Goal: Information Seeking & Learning: Learn about a topic

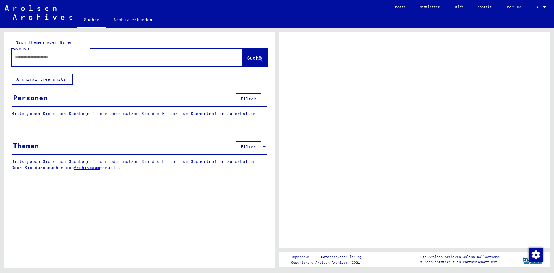
click at [108, 54] on div at bounding box center [120, 57] width 217 height 13
click at [101, 54] on input "text" at bounding box center [121, 57] width 213 height 6
type input "**********"
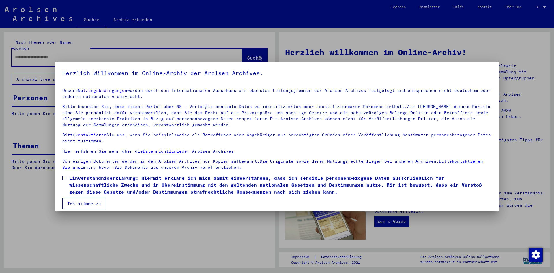
click at [66, 179] on span at bounding box center [64, 178] width 5 height 5
click at [81, 206] on button "Ich stimme zu" at bounding box center [84, 203] width 44 height 11
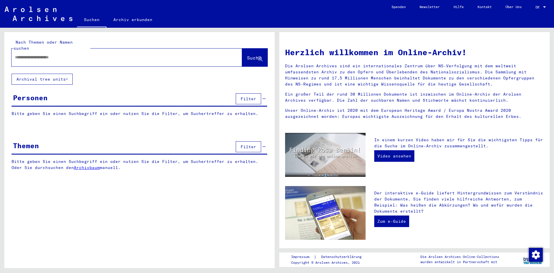
click at [210, 54] on input "text" at bounding box center [120, 57] width 210 height 6
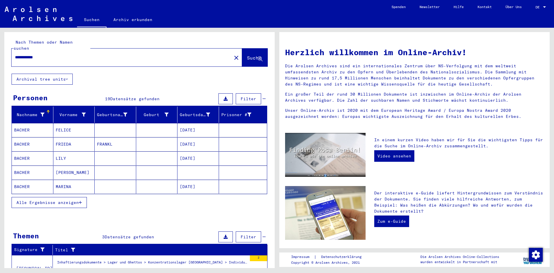
click at [69, 200] on span "Alle Ergebnisse anzeigen" at bounding box center [47, 202] width 62 height 5
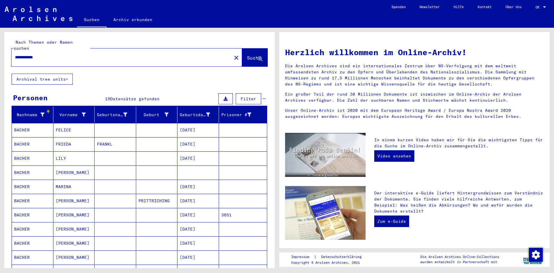
click at [107, 197] on mat-cell at bounding box center [116, 201] width 42 height 14
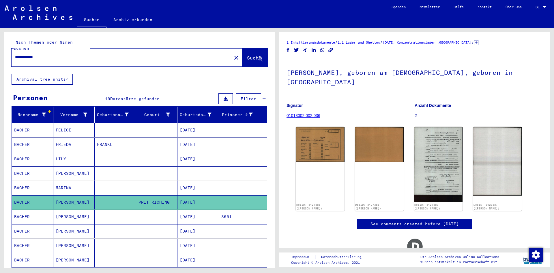
click at [351, 135] on div "DocID: 3427386 ([PERSON_NAME]) DocID: 3427386 ([PERSON_NAME]) DocID: 3427387 ([…" at bounding box center [415, 168] width 242 height 89
click at [147, 213] on mat-cell at bounding box center [157, 217] width 42 height 14
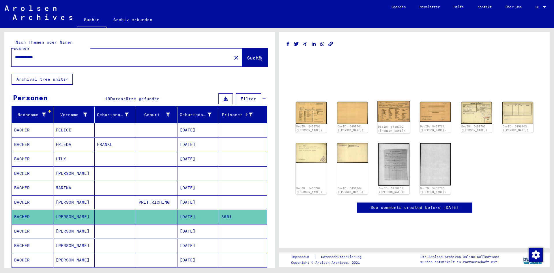
click at [388, 113] on img at bounding box center [394, 111] width 33 height 21
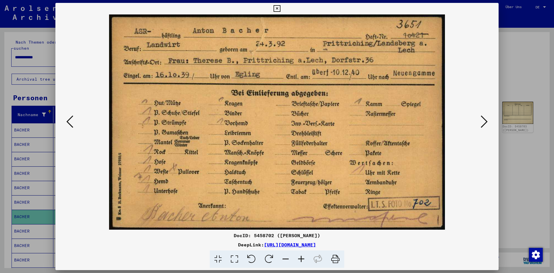
click at [487, 125] on icon at bounding box center [484, 122] width 7 height 14
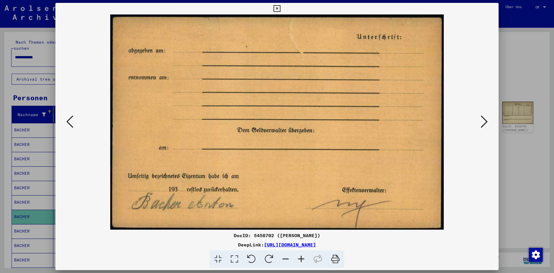
click at [487, 125] on icon at bounding box center [484, 122] width 7 height 14
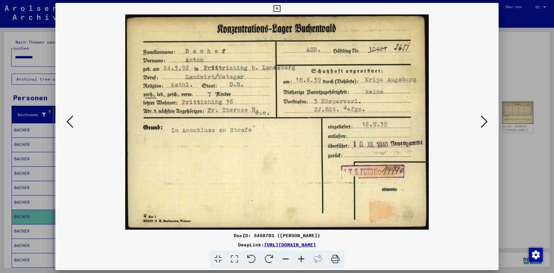
click at [521, 75] on div at bounding box center [277, 136] width 554 height 273
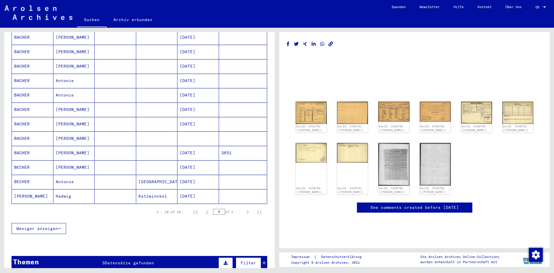
scroll to position [208, 0]
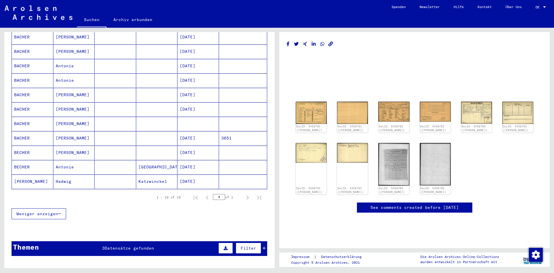
click at [201, 131] on mat-cell "[DATE]" at bounding box center [199, 138] width 42 height 14
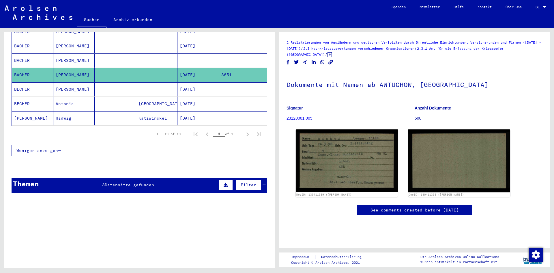
scroll to position [293, 0]
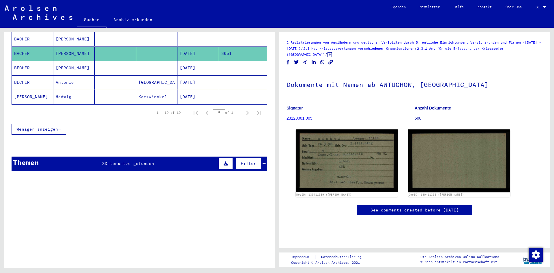
click at [263, 161] on icon at bounding box center [264, 163] width 3 height 4
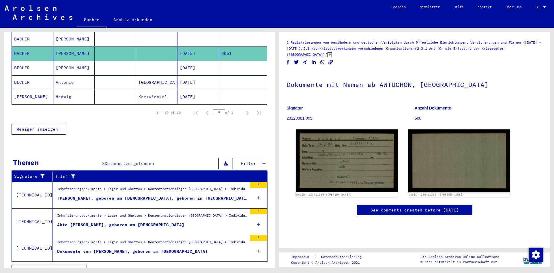
click at [133, 222] on div "Akte [PERSON_NAME], geboren am [DEMOGRAPHIC_DATA]" at bounding box center [120, 225] width 127 height 6
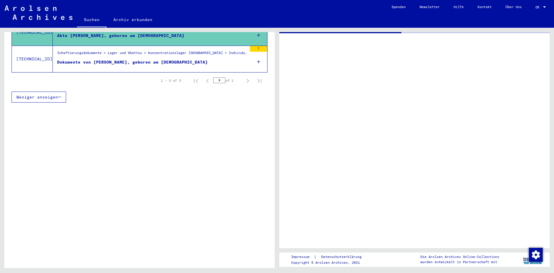
scroll to position [152, 0]
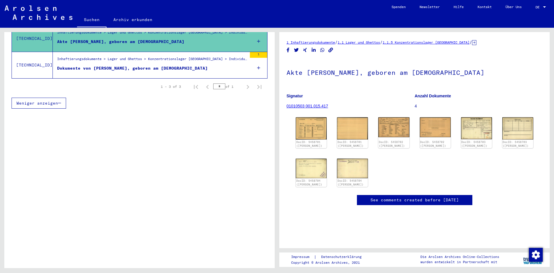
click at [141, 56] on div "Inhaftierungsdokumente > Lager und Ghettos > Konzentrationslager [GEOGRAPHIC_DA…" at bounding box center [152, 60] width 190 height 8
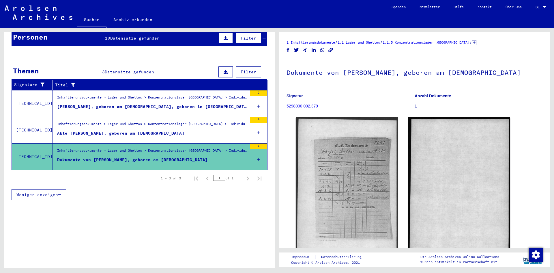
scroll to position [59, 0]
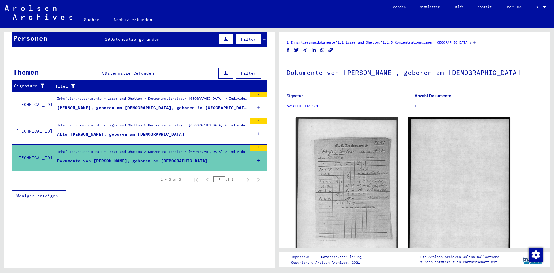
click at [219, 106] on figure "[PERSON_NAME], geboren am [DEMOGRAPHIC_DATA], geboren in [GEOGRAPHIC_DATA]" at bounding box center [152, 109] width 190 height 9
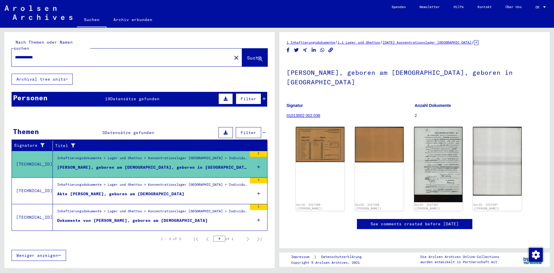
drag, startPoint x: 95, startPoint y: 52, endPoint x: -76, endPoint y: 85, distance: 174.1
click at [0, 85] on html "**********" at bounding box center [277, 136] width 554 height 273
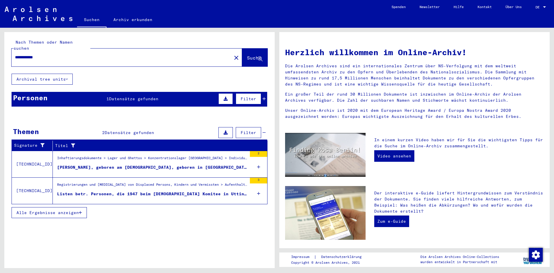
click at [265, 97] on icon at bounding box center [264, 99] width 3 height 4
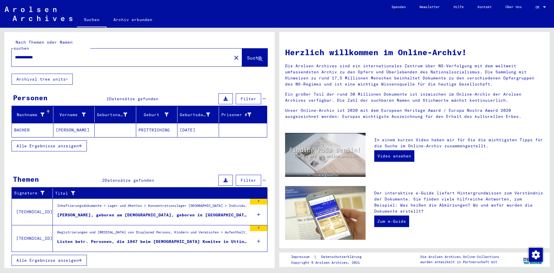
click at [67, 143] on span "Alle Ergebnisse anzeigen" at bounding box center [47, 145] width 62 height 5
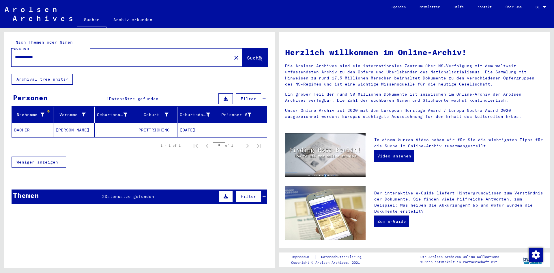
drag, startPoint x: 53, startPoint y: 49, endPoint x: -22, endPoint y: 59, distance: 75.7
click at [0, 59] on html "**********" at bounding box center [277, 136] width 554 height 273
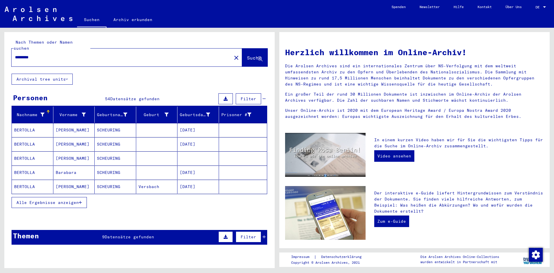
click at [70, 197] on button "Alle Ergebnisse anzeigen" at bounding box center [49, 202] width 75 height 11
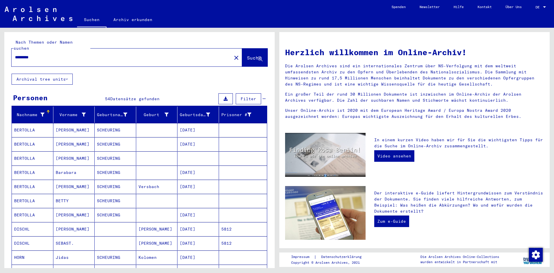
click at [153, 225] on mat-cell "[PERSON_NAME]" at bounding box center [157, 229] width 42 height 14
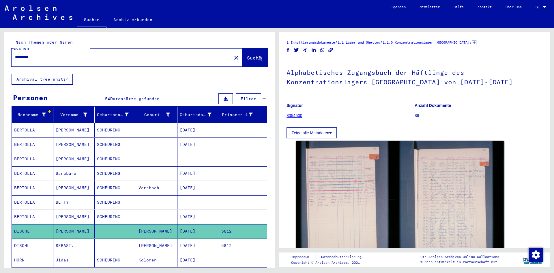
click at [149, 239] on mat-cell "[PERSON_NAME]" at bounding box center [157, 245] width 42 height 14
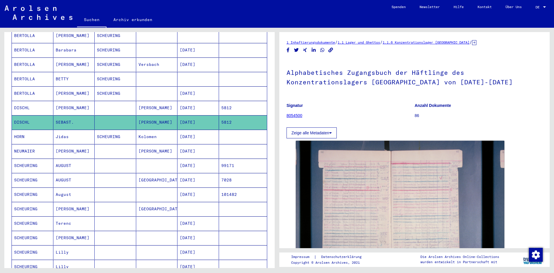
scroll to position [125, 0]
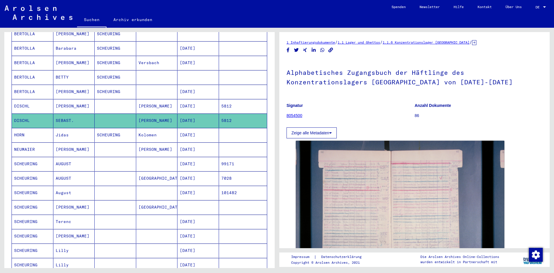
click at [147, 142] on mat-cell "[PERSON_NAME]" at bounding box center [157, 149] width 42 height 14
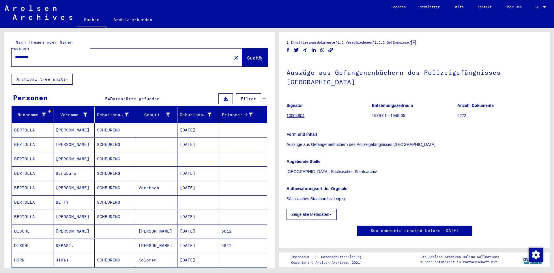
drag, startPoint x: 107, startPoint y: 54, endPoint x: -79, endPoint y: 52, distance: 186.5
click at [0, 52] on html "Suchen Archiv erkunden Spenden Newsletter Hilfe Kontakt Über Uns Suchen Archiv …" at bounding box center [277, 136] width 554 height 273
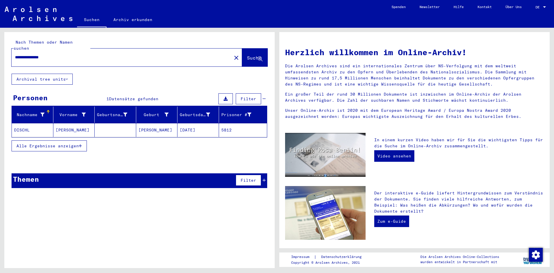
click at [41, 143] on span "Alle Ergebnisse anzeigen" at bounding box center [47, 145] width 62 height 5
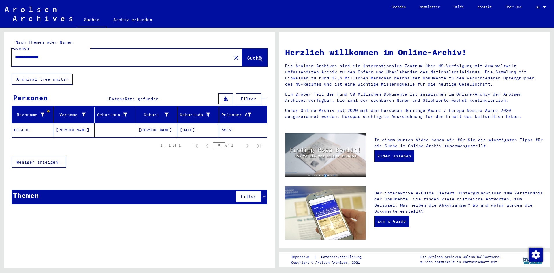
click at [95, 127] on mat-cell at bounding box center [116, 130] width 42 height 14
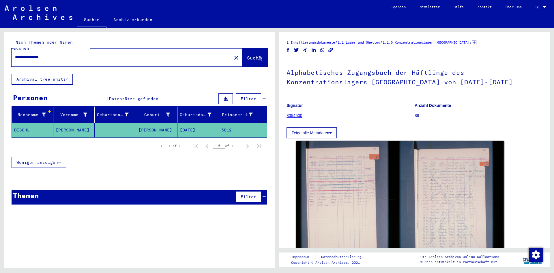
drag, startPoint x: 59, startPoint y: 51, endPoint x: 33, endPoint y: 56, distance: 25.6
click at [33, 56] on div "**********" at bounding box center [120, 57] width 217 height 13
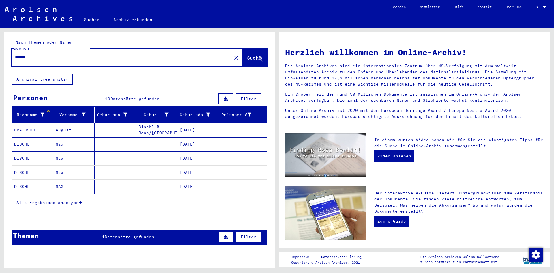
click at [77, 200] on span "Alle Ergebnisse anzeigen" at bounding box center [47, 202] width 62 height 5
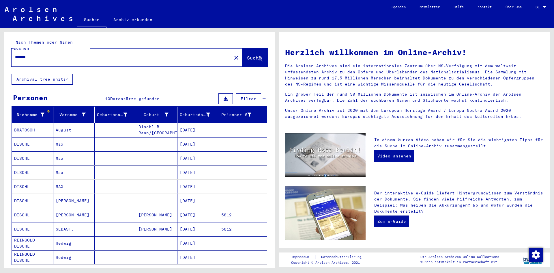
click at [71, 194] on mat-cell "[PERSON_NAME]" at bounding box center [74, 201] width 42 height 14
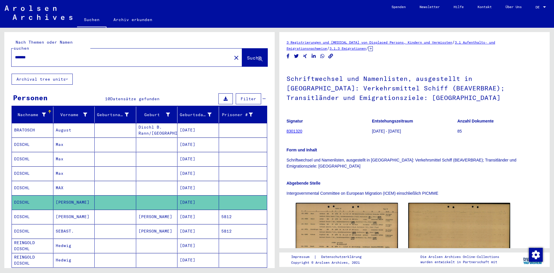
click at [70, 181] on mat-cell "MAX" at bounding box center [74, 188] width 42 height 14
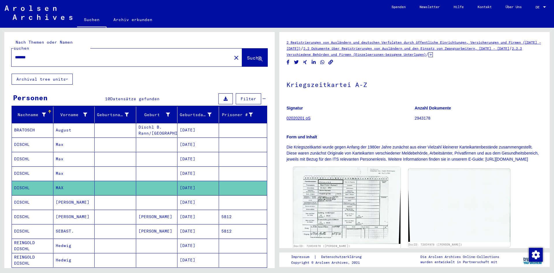
click at [341, 208] on img at bounding box center [346, 205] width 107 height 77
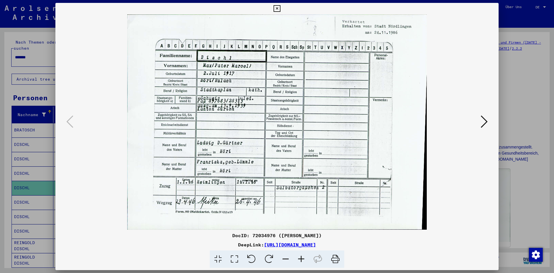
click at [541, 98] on div at bounding box center [277, 136] width 554 height 273
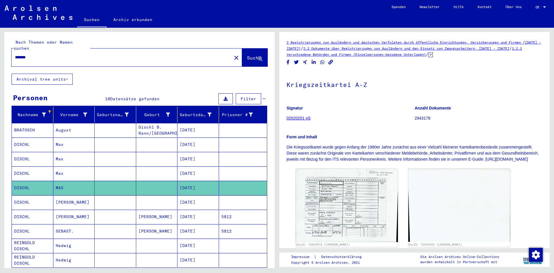
click at [75, 123] on mat-cell "August" at bounding box center [74, 130] width 42 height 14
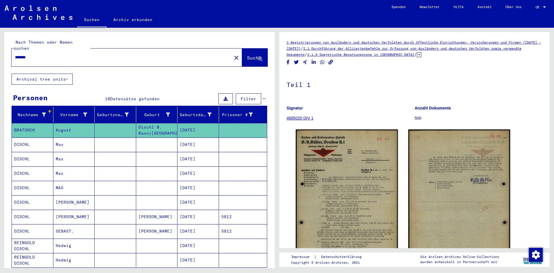
drag, startPoint x: 69, startPoint y: 52, endPoint x: -83, endPoint y: 63, distance: 152.2
click at [0, 63] on html "Suchen Archiv erkunden Spenden Newsletter Hilfe Kontakt Über Uns Suchen Archiv …" at bounding box center [277, 136] width 554 height 273
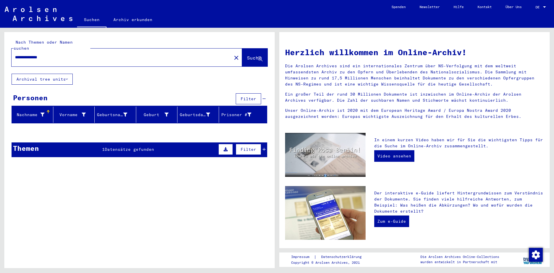
click at [99, 142] on div "Themen 1 Datensätze gefunden Filter" at bounding box center [140, 149] width 256 height 15
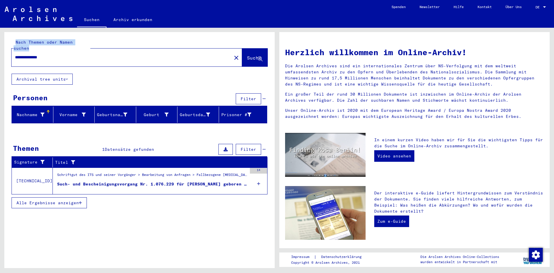
drag, startPoint x: 106, startPoint y: 56, endPoint x: -10, endPoint y: 61, distance: 115.3
click at [0, 61] on html "**********" at bounding box center [277, 136] width 554 height 273
click at [72, 54] on input "**********" at bounding box center [120, 57] width 210 height 6
drag, startPoint x: 72, startPoint y: 54, endPoint x: -37, endPoint y: 63, distance: 109.0
click at [0, 63] on html "**********" at bounding box center [277, 136] width 554 height 273
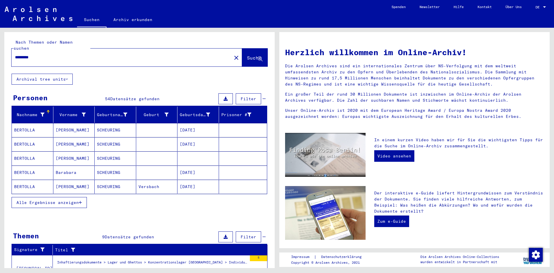
click at [57, 200] on span "Alle Ergebnisse anzeigen" at bounding box center [47, 202] width 62 height 5
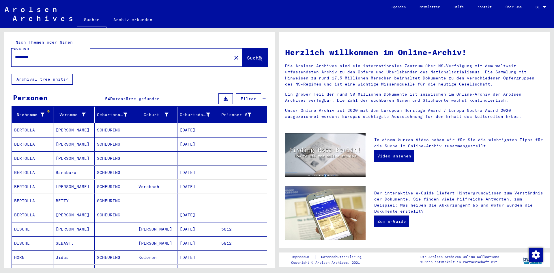
drag, startPoint x: 77, startPoint y: 53, endPoint x: -71, endPoint y: 64, distance: 148.6
click at [0, 64] on html "Suchen Archiv erkunden Spenden Newsletter Hilfe Kontakt Über Uns Suchen Archiv …" at bounding box center [277, 136] width 554 height 273
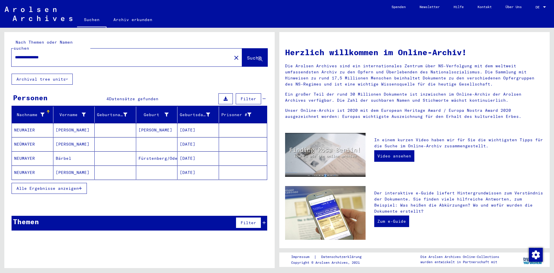
click at [71, 126] on mat-cell "[PERSON_NAME]" at bounding box center [74, 130] width 42 height 14
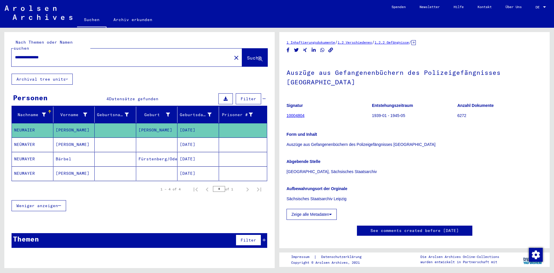
drag, startPoint x: 68, startPoint y: 53, endPoint x: -19, endPoint y: 65, distance: 88.0
click at [0, 65] on html "**********" at bounding box center [277, 136] width 554 height 273
type input "*********"
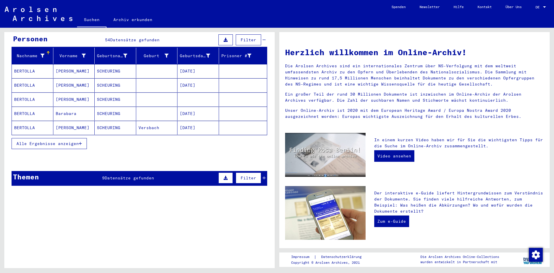
scroll to position [60, 0]
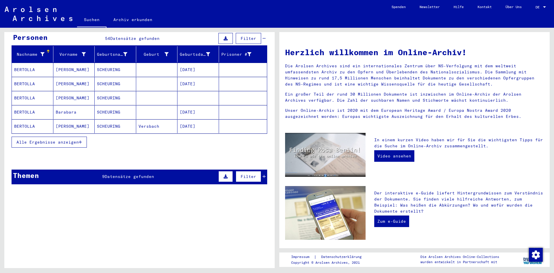
click at [49, 139] on span "Alle Ergebnisse anzeigen" at bounding box center [47, 141] width 62 height 5
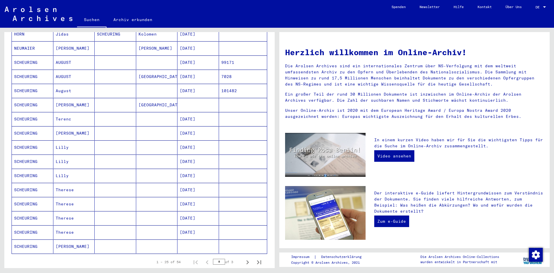
scroll to position [280, 0]
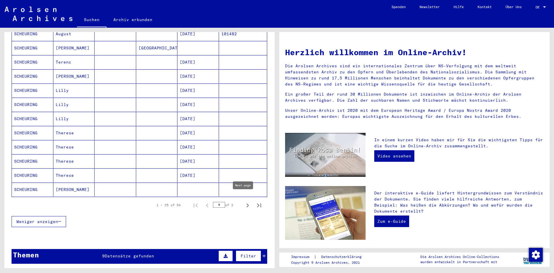
click at [244, 201] on icon "Next page" at bounding box center [248, 205] width 8 height 8
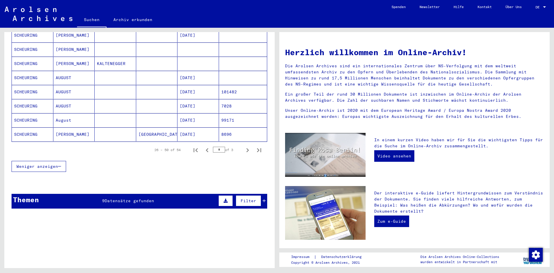
scroll to position [340, 0]
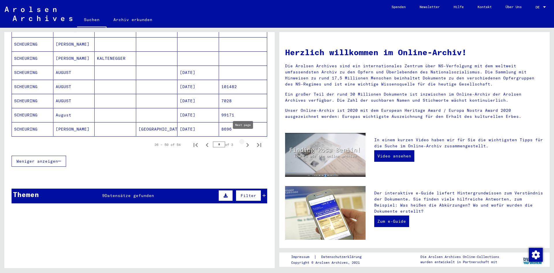
click at [244, 141] on icon "Next page" at bounding box center [248, 145] width 8 height 8
type input "*"
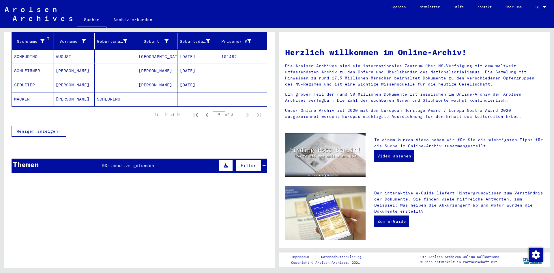
scroll to position [24, 0]
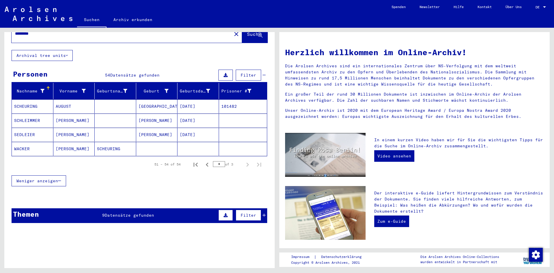
click at [148, 117] on mat-cell "[PERSON_NAME]" at bounding box center [157, 120] width 42 height 14
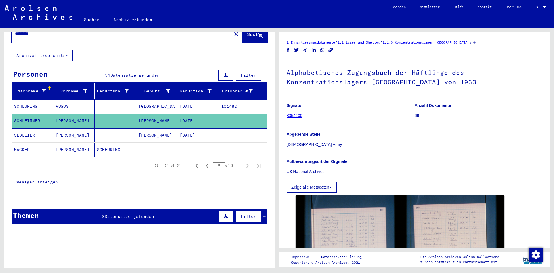
click at [148, 128] on mat-cell "[PERSON_NAME]" at bounding box center [157, 135] width 42 height 14
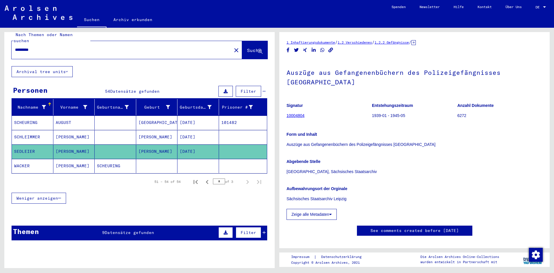
scroll to position [7, 0]
click at [263, 231] on icon at bounding box center [264, 233] width 3 height 4
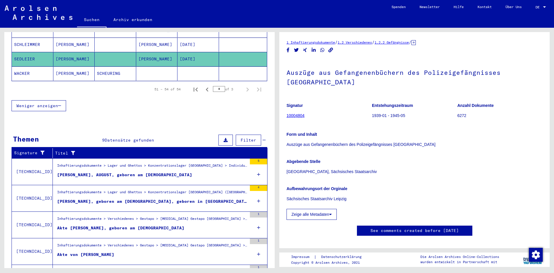
scroll to position [134, 0]
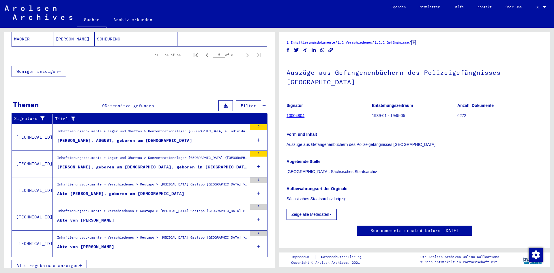
click at [78, 263] on span "Alle Ergebnisse anzeigen" at bounding box center [47, 265] width 62 height 5
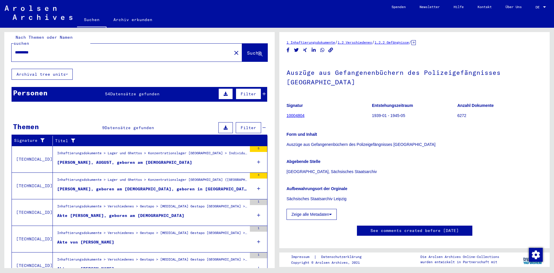
scroll to position [0, 0]
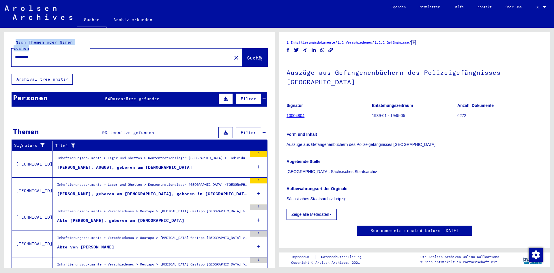
drag, startPoint x: 103, startPoint y: 55, endPoint x: -31, endPoint y: 53, distance: 134.3
click at [0, 53] on html "Suchen Archiv erkunden Spenden Newsletter Hilfe Kontakt Über Uns Suchen Archiv …" at bounding box center [277, 136] width 554 height 273
click at [50, 54] on input "*********" at bounding box center [121, 57] width 213 height 6
drag, startPoint x: 50, startPoint y: 54, endPoint x: -39, endPoint y: 56, distance: 88.7
click at [0, 56] on html "Suchen Archiv erkunden Spenden Newsletter Hilfe Kontakt Über Uns Suchen Archiv …" at bounding box center [277, 136] width 554 height 273
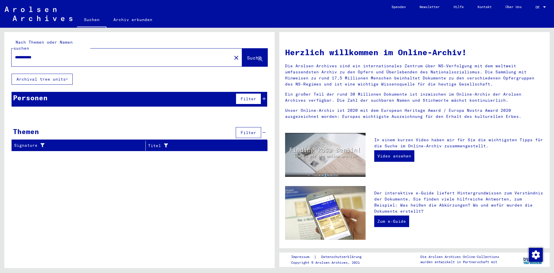
drag, startPoint x: 64, startPoint y: 53, endPoint x: 5, endPoint y: 55, distance: 58.4
click at [5, 55] on div "**********" at bounding box center [139, 53] width 271 height 42
drag, startPoint x: 46, startPoint y: 54, endPoint x: -2, endPoint y: 63, distance: 49.0
click at [0, 63] on html "**********" at bounding box center [277, 136] width 554 height 273
click at [127, 96] on span "Datensätze gefunden" at bounding box center [133, 98] width 49 height 5
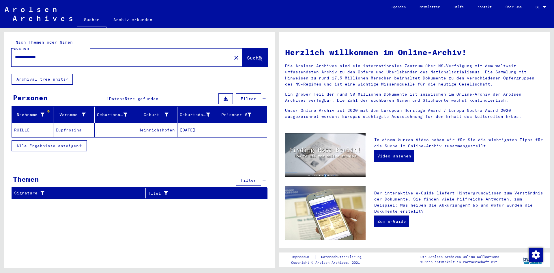
click at [69, 143] on span "Alle Ergebnisse anzeigen" at bounding box center [47, 145] width 62 height 5
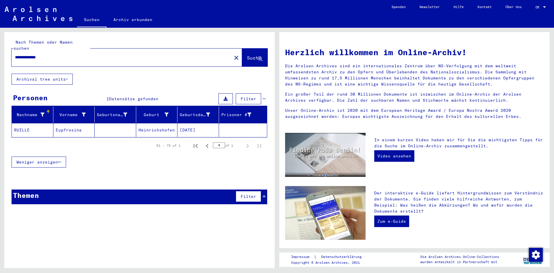
click at [64, 126] on mat-cell "Eupfrosina" at bounding box center [74, 130] width 42 height 14
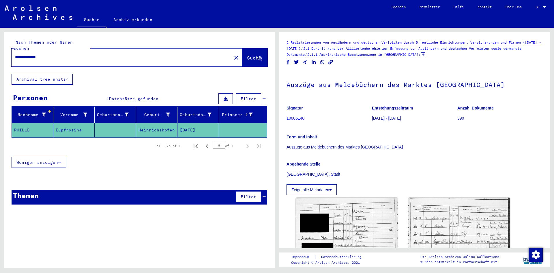
drag, startPoint x: 127, startPoint y: 53, endPoint x: -81, endPoint y: 50, distance: 208.2
click at [0, 50] on html "**********" at bounding box center [277, 136] width 554 height 273
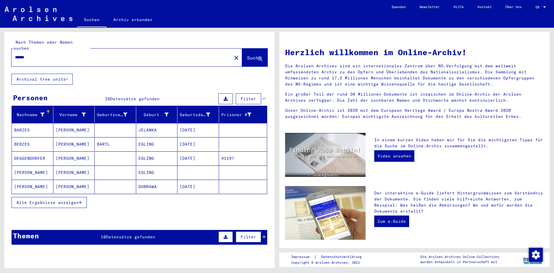
click at [72, 200] on span "Alle Ergebnisse anzeigen" at bounding box center [47, 202] width 62 height 5
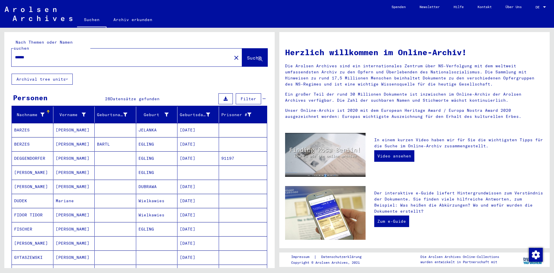
click at [145, 165] on mat-cell "EGLING" at bounding box center [157, 172] width 42 height 14
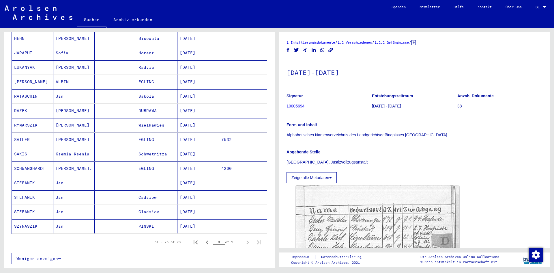
scroll to position [251, 0]
click at [156, 132] on mat-cell "EGLING" at bounding box center [157, 139] width 42 height 14
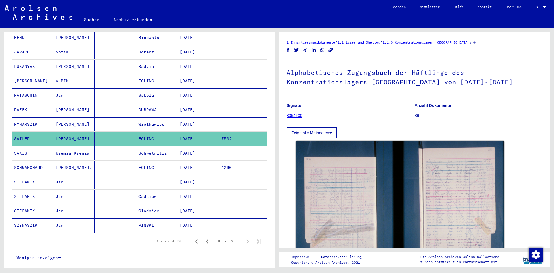
click at [145, 161] on mat-cell "EGLING" at bounding box center [157, 168] width 42 height 14
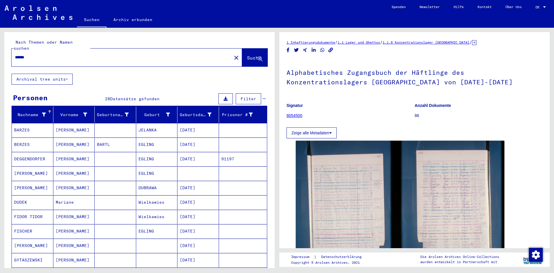
drag, startPoint x: 180, startPoint y: 53, endPoint x: -49, endPoint y: 64, distance: 228.6
click at [0, 64] on html "Suchen Archiv erkunden Spenden Newsletter Hilfe Kontakt Über Uns Suchen Archiv …" at bounding box center [277, 136] width 554 height 273
type input "******"
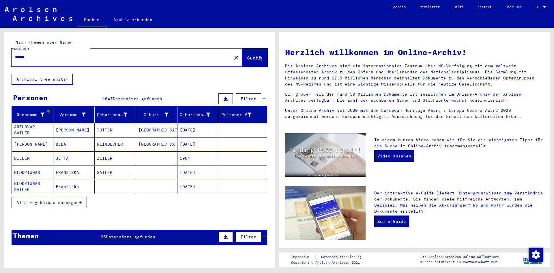
click at [66, 200] on span "Alle Ergebnisse anzeigen" at bounding box center [47, 202] width 62 height 5
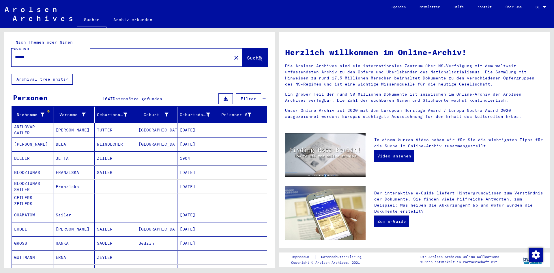
click at [41, 113] on icon at bounding box center [42, 115] width 4 height 4
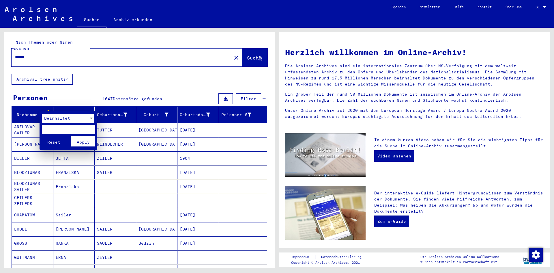
click at [65, 120] on div "Beinhaltet" at bounding box center [65, 118] width 47 height 9
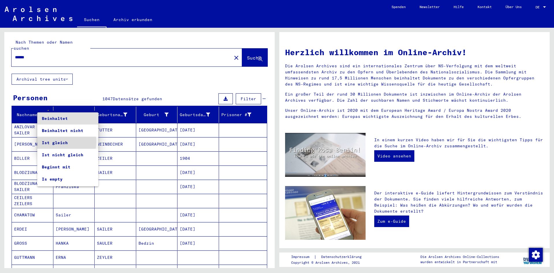
click at [65, 142] on span "Ist gleich" at bounding box center [68, 143] width 52 height 12
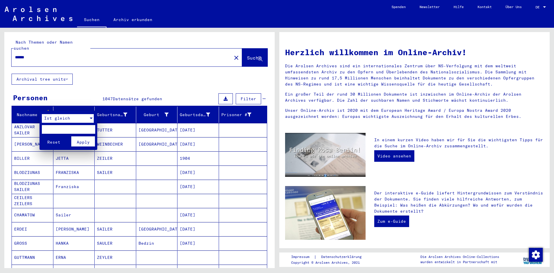
click at [61, 128] on input "text" at bounding box center [68, 129] width 53 height 9
type input "******"
click at [42, 136] on button "Reset" at bounding box center [54, 141] width 24 height 10
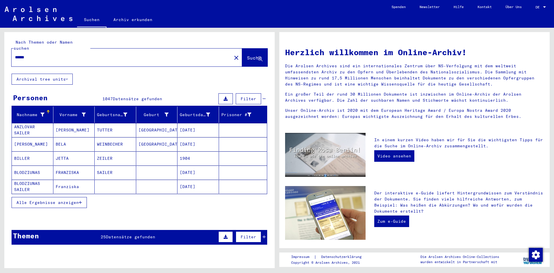
click at [57, 200] on span "Alle Ergebnisse anzeigen" at bounding box center [47, 202] width 62 height 5
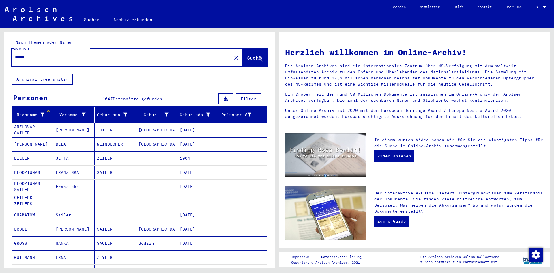
click at [41, 113] on icon at bounding box center [42, 115] width 4 height 4
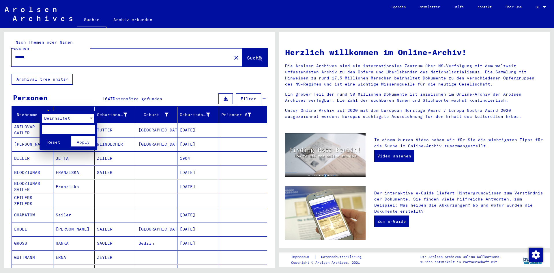
click at [54, 118] on span "Beinhaltet" at bounding box center [57, 117] width 26 height 5
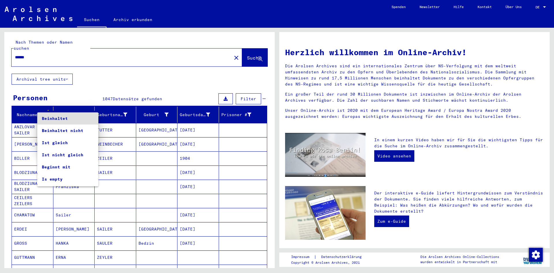
click at [54, 118] on span "Beinhaltet" at bounding box center [68, 118] width 52 height 12
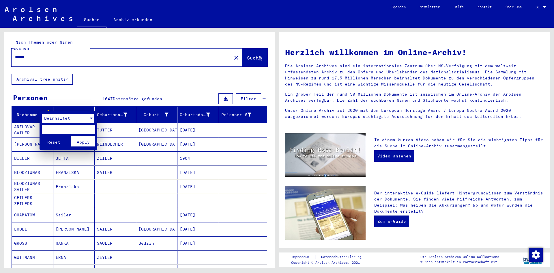
click at [55, 119] on span "Beinhaltet" at bounding box center [57, 117] width 26 height 5
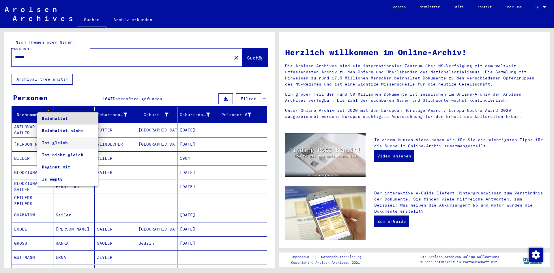
click at [57, 143] on span "Ist gleich" at bounding box center [68, 143] width 52 height 12
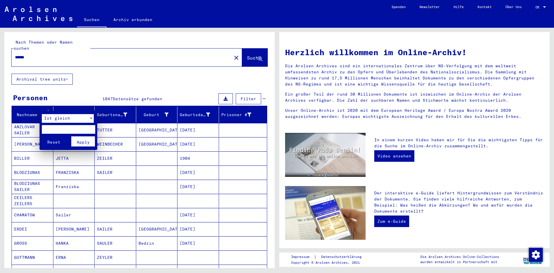
click at [55, 129] on input "text" at bounding box center [68, 129] width 53 height 9
type input "******"
click at [81, 142] on span "Apply" at bounding box center [83, 141] width 13 height 5
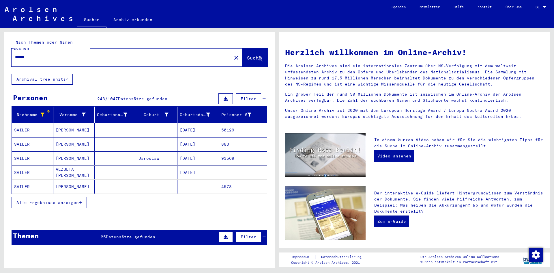
click at [82, 200] on icon "button" at bounding box center [80, 202] width 3 height 4
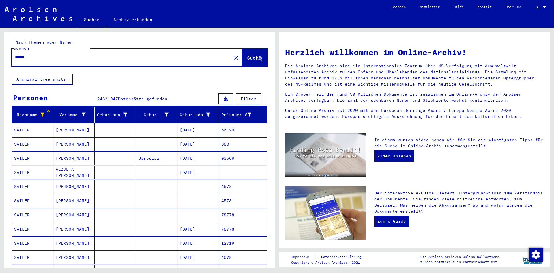
click at [117, 124] on mat-cell at bounding box center [116, 130] width 42 height 14
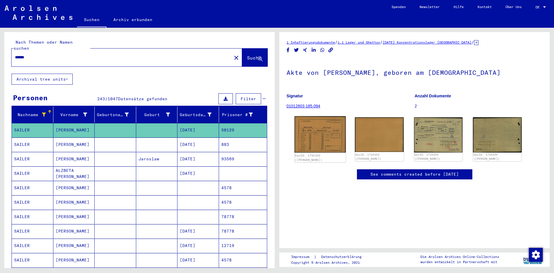
click at [325, 140] on img at bounding box center [320, 134] width 51 height 36
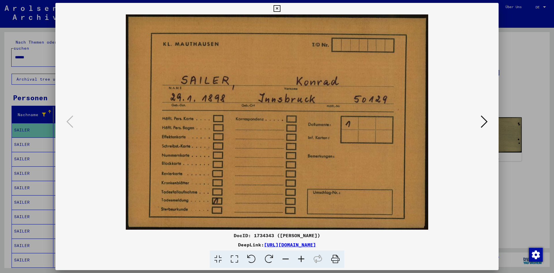
click at [498, 87] on div at bounding box center [276, 121] width 443 height 215
click at [513, 90] on div at bounding box center [277, 136] width 554 height 273
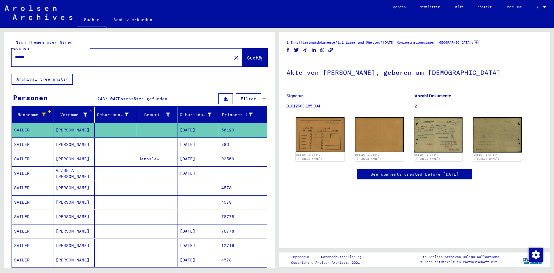
click at [88, 110] on div "Vorname" at bounding box center [75, 114] width 39 height 9
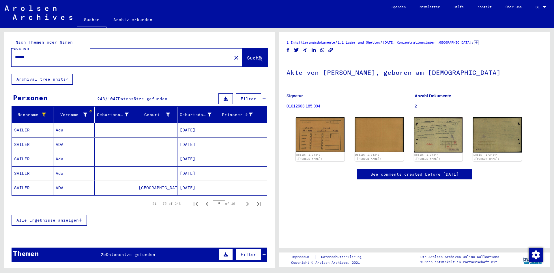
click at [76, 217] on span "Alle Ergebnisse anzeigen" at bounding box center [47, 219] width 62 height 5
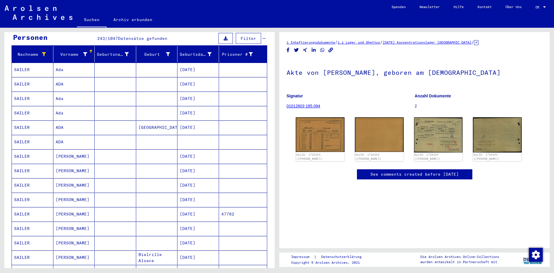
scroll to position [24, 0]
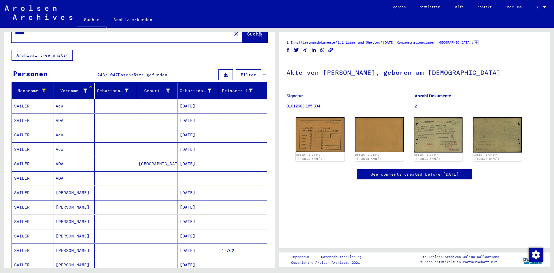
click at [90, 86] on div at bounding box center [91, 87] width 2 height 2
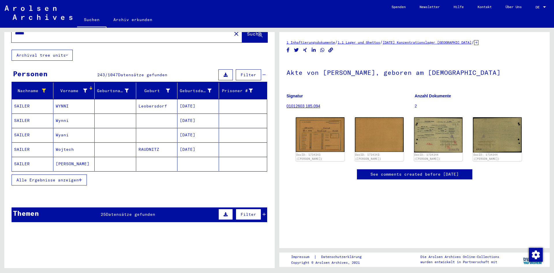
click at [68, 177] on span "Alle Ergebnisse anzeigen" at bounding box center [47, 179] width 62 height 5
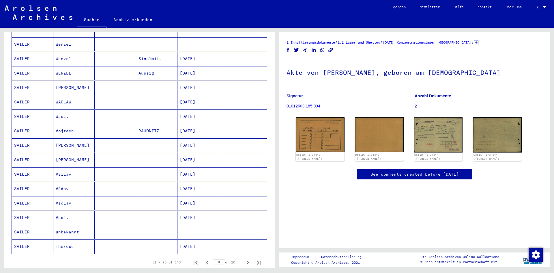
scroll to position [277, 0]
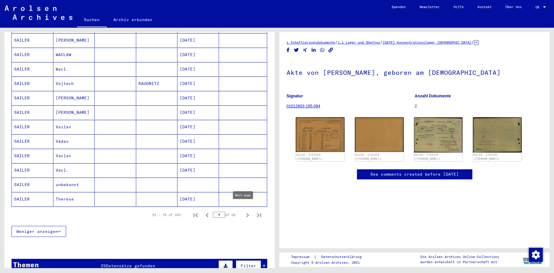
click at [245, 211] on icon "Next page" at bounding box center [248, 215] width 8 height 8
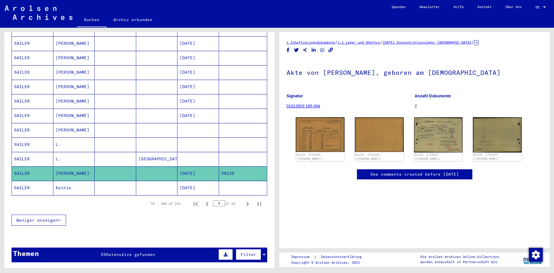
scroll to position [323, 0]
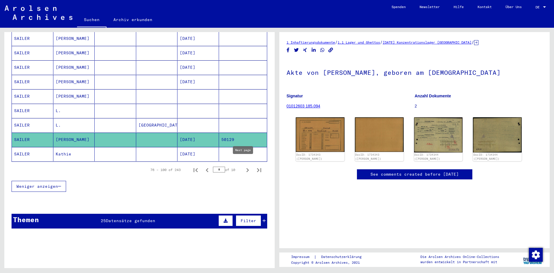
click at [244, 166] on icon "Next page" at bounding box center [248, 170] width 8 height 8
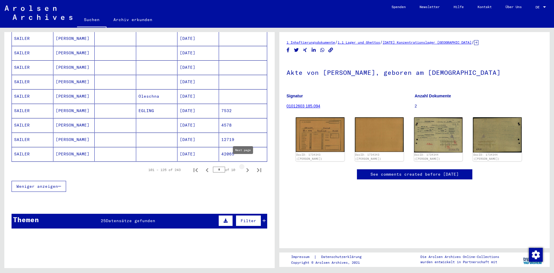
type input "*"
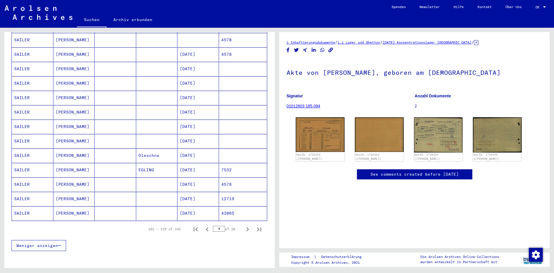
scroll to position [0, 0]
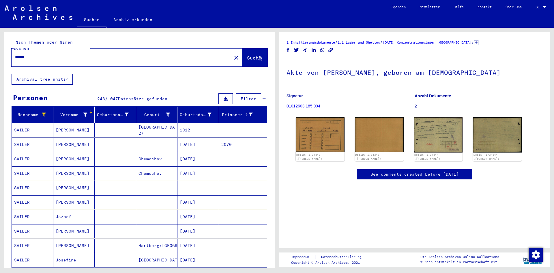
drag, startPoint x: 169, startPoint y: 53, endPoint x: -77, endPoint y: 51, distance: 245.4
click at [0, 51] on html "Suchen Archiv erkunden Spenden Newsletter Hilfe Kontakt Über Uns Suchen Archiv …" at bounding box center [277, 136] width 554 height 273
type input "******"
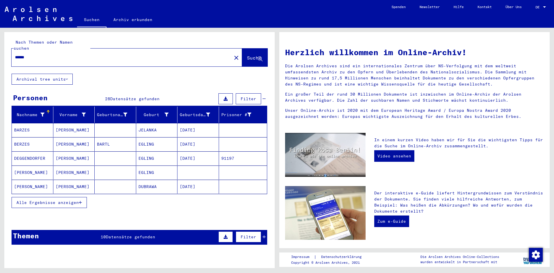
click at [69, 200] on span "Alle Ergebnisse anzeigen" at bounding box center [47, 202] width 62 height 5
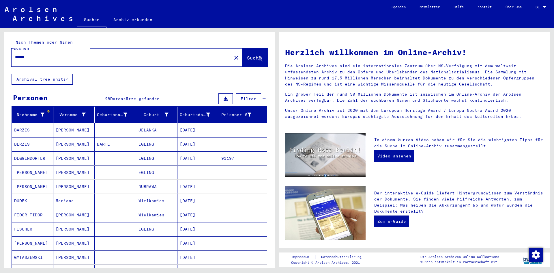
click at [65, 181] on mat-cell "[PERSON_NAME]" at bounding box center [74, 187] width 42 height 14
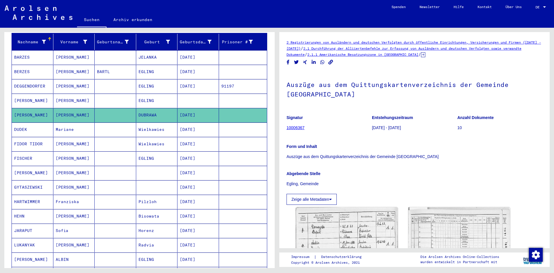
scroll to position [75, 0]
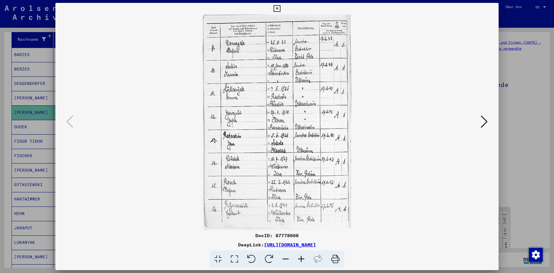
click at [485, 122] on icon at bounding box center [484, 122] width 7 height 14
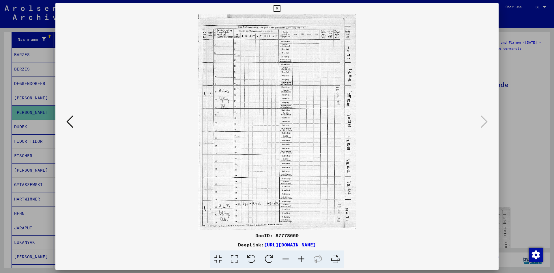
click at [533, 137] on div at bounding box center [277, 136] width 554 height 273
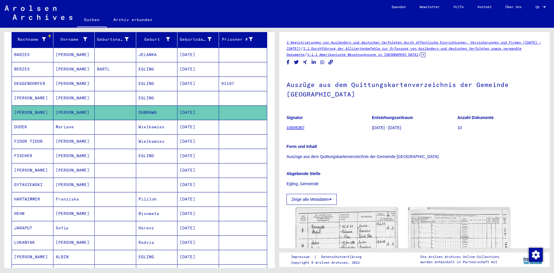
click at [137, 152] on mat-cell "EGLING" at bounding box center [157, 156] width 42 height 14
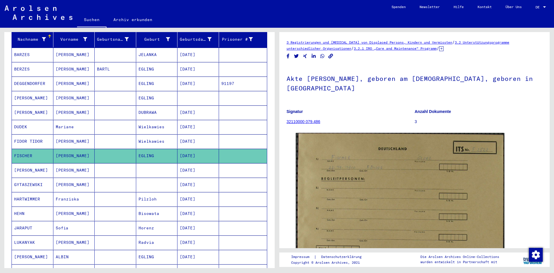
click at [44, 93] on mat-cell "[PERSON_NAME]" at bounding box center [33, 98] width 42 height 14
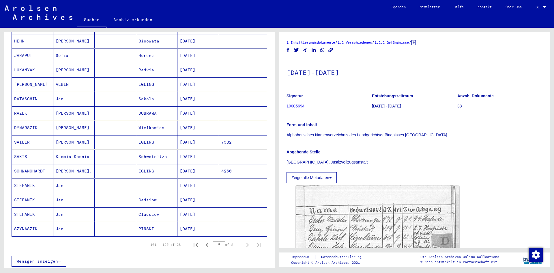
scroll to position [249, 0]
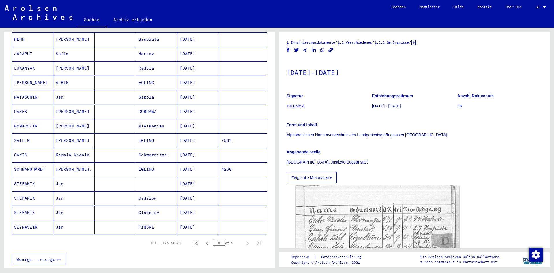
click at [151, 167] on mat-cell "EGLING" at bounding box center [157, 169] width 42 height 14
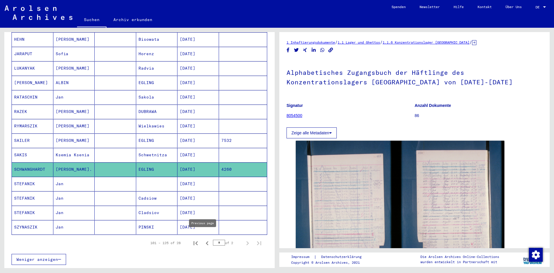
click at [203, 240] on icon "Previous page" at bounding box center [207, 243] width 8 height 8
type input "*"
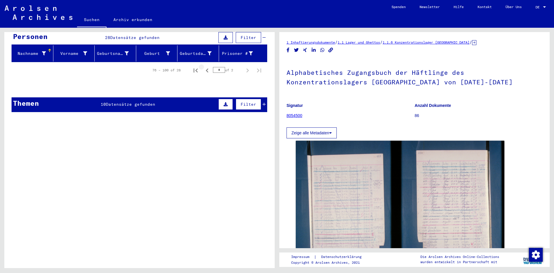
scroll to position [55, 0]
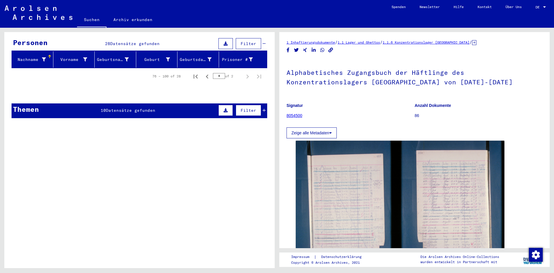
click at [263, 108] on icon at bounding box center [264, 110] width 3 height 4
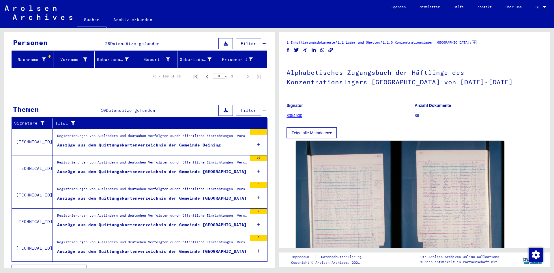
click at [64, 267] on span "Alle Ergebnisse anzeigen" at bounding box center [47, 269] width 62 height 5
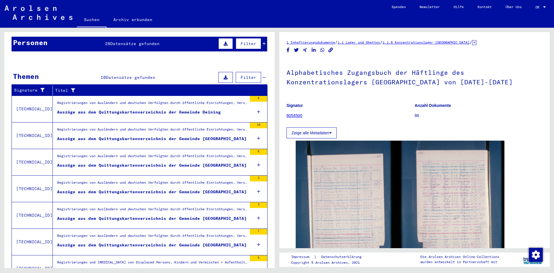
drag, startPoint x: 270, startPoint y: 176, endPoint x: 265, endPoint y: 228, distance: 52.8
click at [265, 228] on div "Signature Titel [TECHNICAL_ID] Registrierungen von Ausländern und deutschen Ver…" at bounding box center [139, 242] width 271 height 314
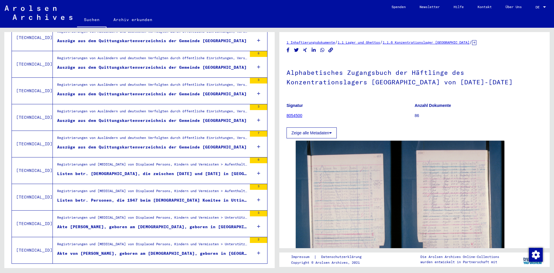
scroll to position [176, 0]
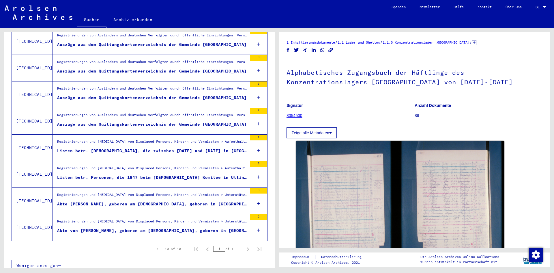
click at [176, 194] on figure "Registrierungen und [MEDICAL_DATA] von Displaced Persons, Kindern und Vermisste…" at bounding box center [152, 196] width 190 height 9
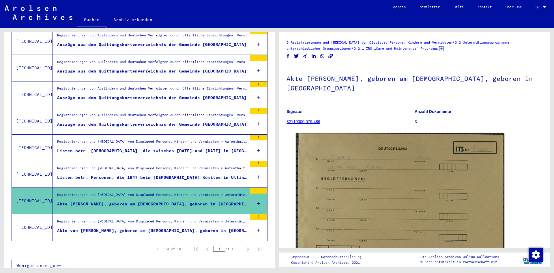
click at [170, 228] on div "Akte von [PERSON_NAME], geboren am [DEMOGRAPHIC_DATA], geboren in [GEOGRAPHIC_D…" at bounding box center [152, 231] width 190 height 6
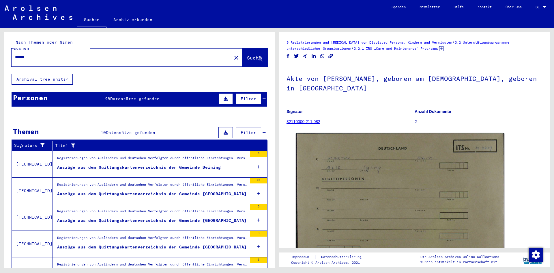
click at [259, 92] on div "Filter" at bounding box center [241, 99] width 49 height 14
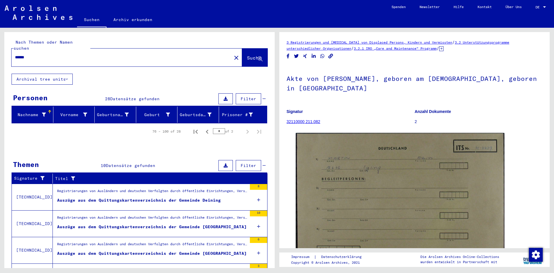
drag, startPoint x: 158, startPoint y: 50, endPoint x: 6, endPoint y: 74, distance: 153.4
click at [6, 74] on yv-its-search-home "Nach Themen oder Namen suchen ****** close Suche Archival tree units Personen 2…" at bounding box center [139, 259] width 271 height 455
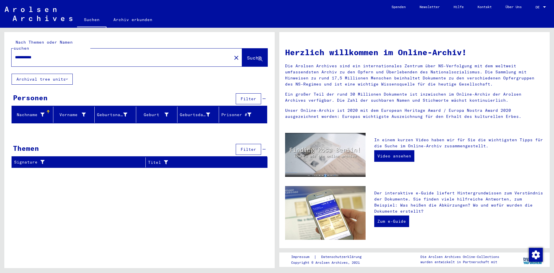
drag, startPoint x: 63, startPoint y: 49, endPoint x: -53, endPoint y: 63, distance: 117.1
click at [0, 63] on html "**********" at bounding box center [277, 136] width 554 height 273
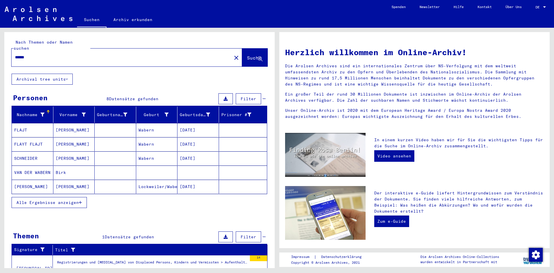
click at [100, 123] on mat-cell at bounding box center [116, 130] width 42 height 14
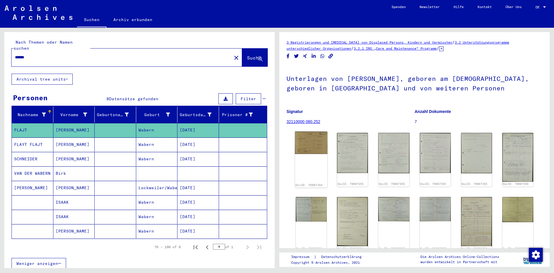
click at [310, 141] on img at bounding box center [311, 143] width 33 height 23
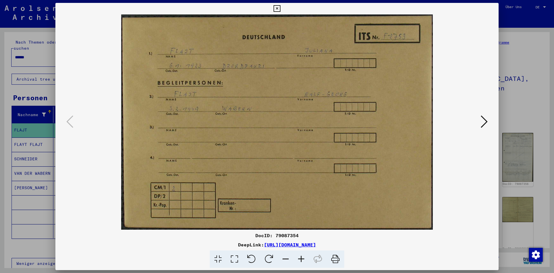
click at [483, 117] on icon at bounding box center [484, 122] width 7 height 14
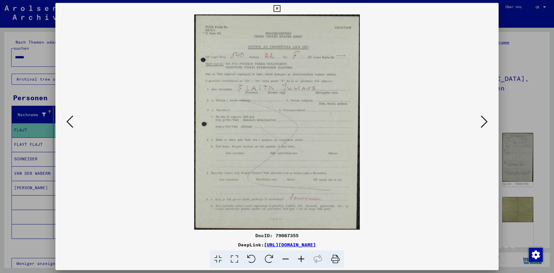
click at [483, 117] on icon at bounding box center [484, 122] width 7 height 14
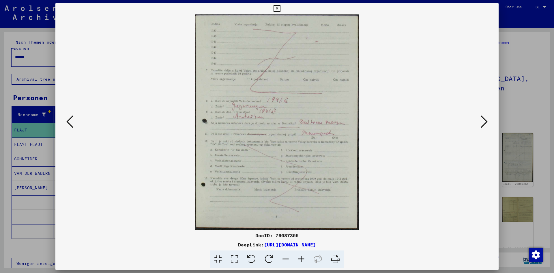
click at [483, 117] on icon at bounding box center [484, 122] width 7 height 14
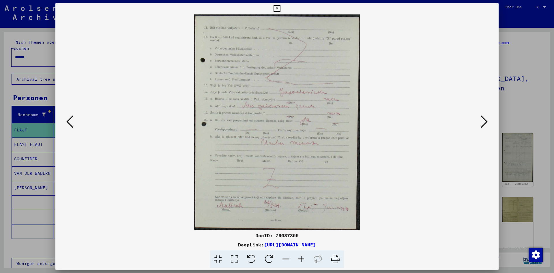
click at [483, 117] on icon at bounding box center [484, 122] width 7 height 14
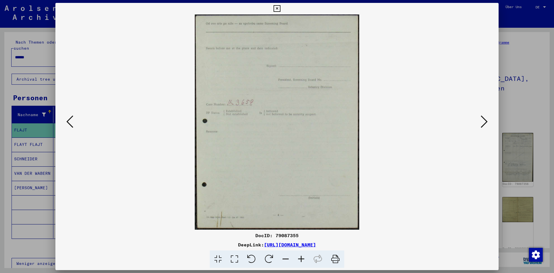
click at [483, 117] on icon at bounding box center [484, 122] width 7 height 14
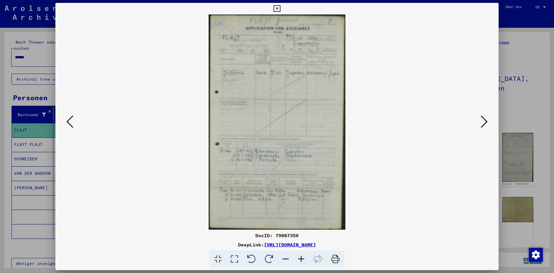
click at [483, 117] on icon at bounding box center [484, 122] width 7 height 14
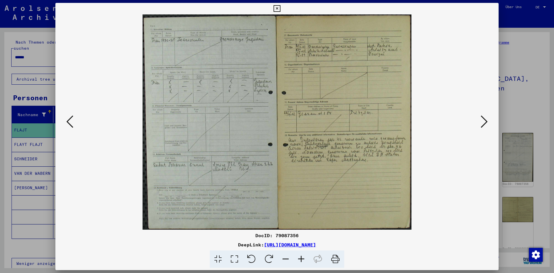
click at [483, 117] on icon at bounding box center [484, 122] width 7 height 14
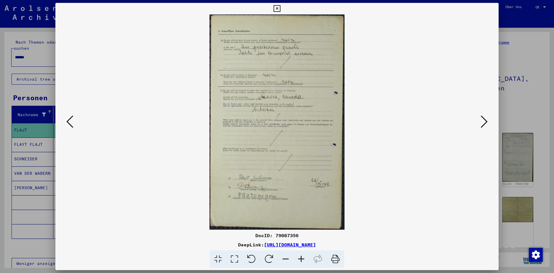
click at [483, 117] on icon at bounding box center [484, 122] width 7 height 14
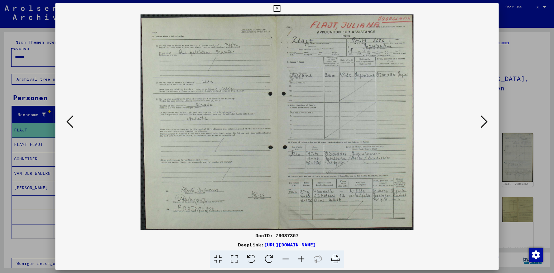
click at [483, 117] on icon at bounding box center [484, 122] width 7 height 14
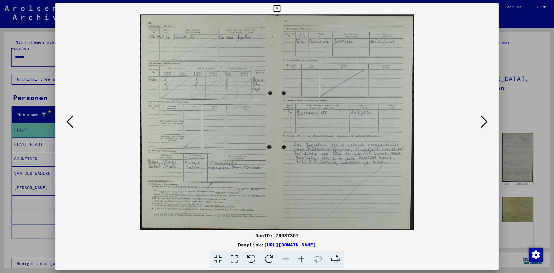
click at [483, 117] on icon at bounding box center [484, 122] width 7 height 14
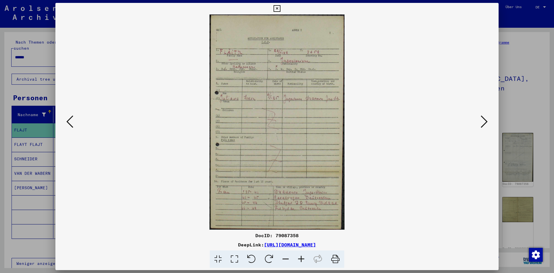
click at [483, 117] on icon at bounding box center [484, 122] width 7 height 14
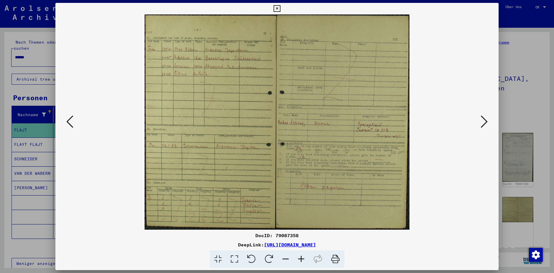
click at [483, 117] on icon at bounding box center [484, 122] width 7 height 14
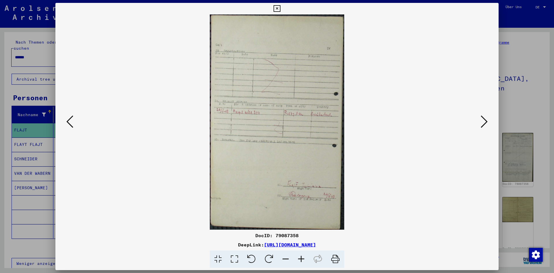
click at [483, 117] on icon at bounding box center [484, 122] width 7 height 14
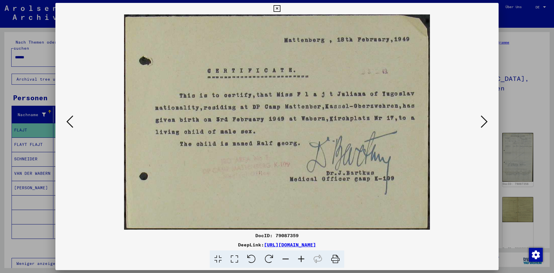
click at [533, 81] on div at bounding box center [277, 136] width 554 height 273
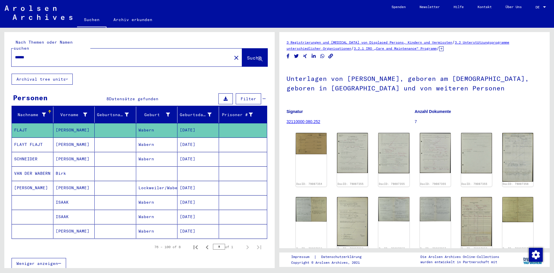
click at [143, 152] on mat-cell "Wabern" at bounding box center [157, 159] width 42 height 14
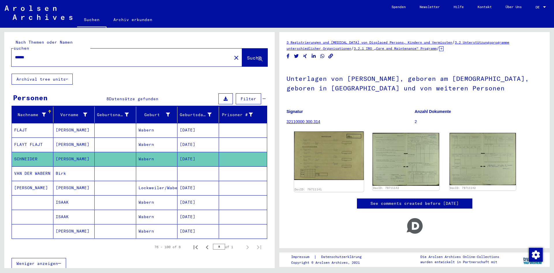
click at [319, 140] on img at bounding box center [329, 155] width 70 height 49
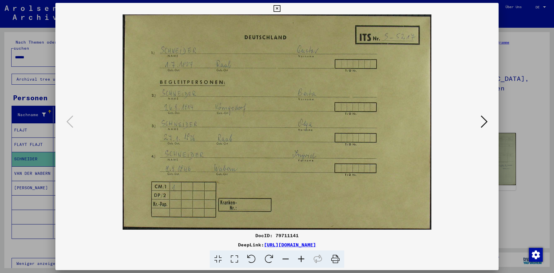
click at [511, 137] on div at bounding box center [277, 136] width 554 height 273
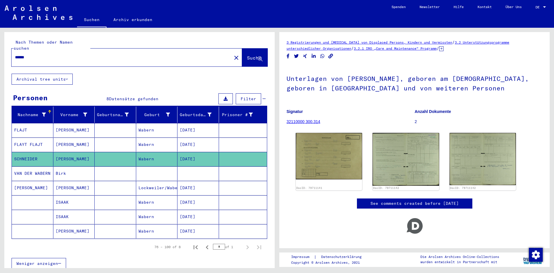
click at [147, 195] on mat-cell "Wabern" at bounding box center [157, 202] width 42 height 14
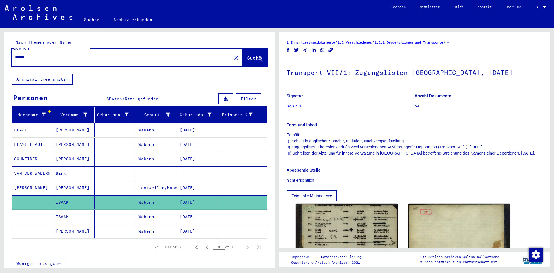
drag, startPoint x: 550, startPoint y: 66, endPoint x: 553, endPoint y: 81, distance: 15.6
click at [553, 81] on div "1 Inhaftierungsdokumente / 1.2 Verschiedenes / 1.2.1 Deportationen und Transpor…" at bounding box center [415, 148] width 277 height 240
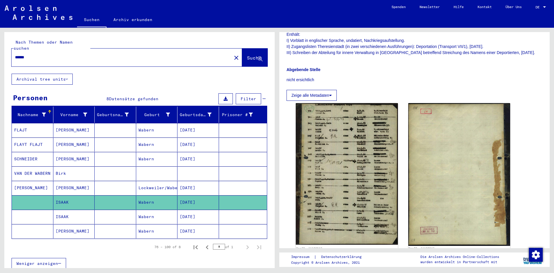
scroll to position [103, 0]
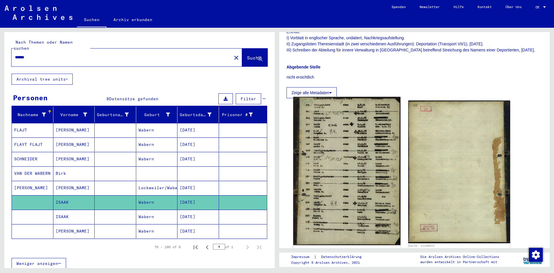
click at [350, 158] on img at bounding box center [346, 171] width 107 height 148
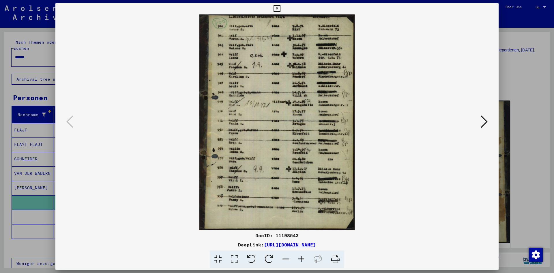
click at [303, 260] on icon at bounding box center [302, 259] width 16 height 18
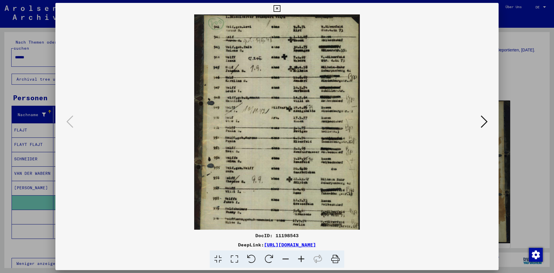
click at [303, 260] on icon at bounding box center [302, 259] width 16 height 18
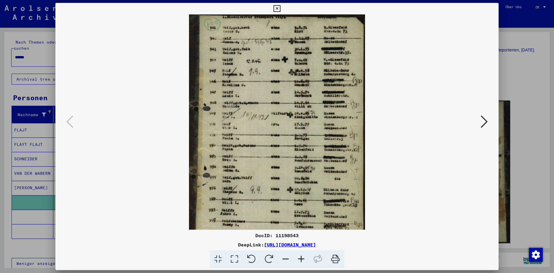
click at [303, 260] on icon at bounding box center [302, 259] width 16 height 18
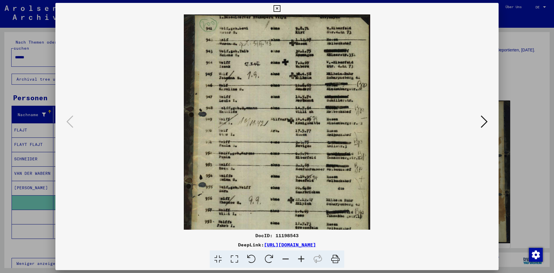
click at [303, 260] on icon at bounding box center [302, 259] width 16 height 18
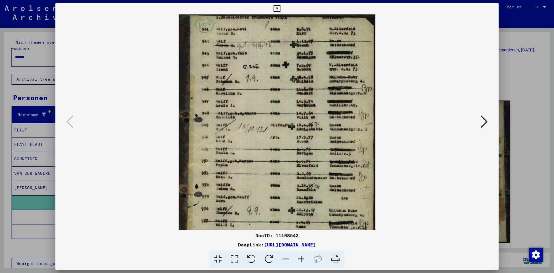
click at [303, 260] on icon at bounding box center [302, 259] width 16 height 18
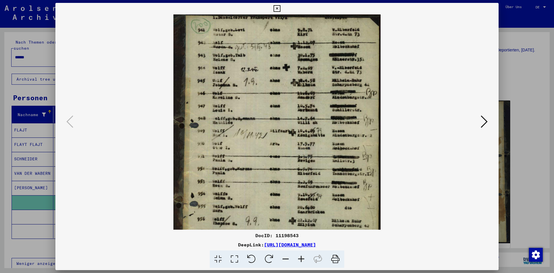
click at [303, 260] on icon at bounding box center [302, 259] width 16 height 18
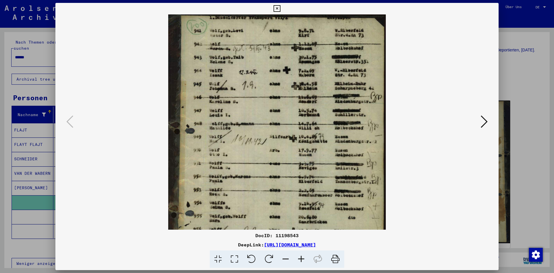
drag, startPoint x: 317, startPoint y: 103, endPoint x: 318, endPoint y: 131, distance: 27.7
click at [318, 131] on img at bounding box center [277, 165] width 218 height 302
drag, startPoint x: 318, startPoint y: 131, endPoint x: 318, endPoint y: 158, distance: 27.7
click at [318, 158] on img at bounding box center [277, 165] width 218 height 302
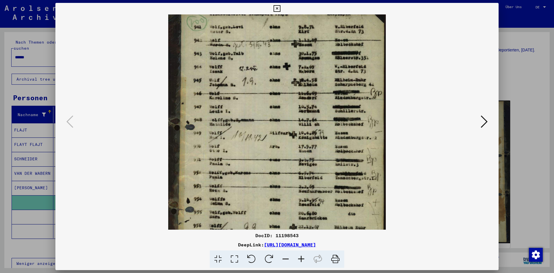
scroll to position [0, 0]
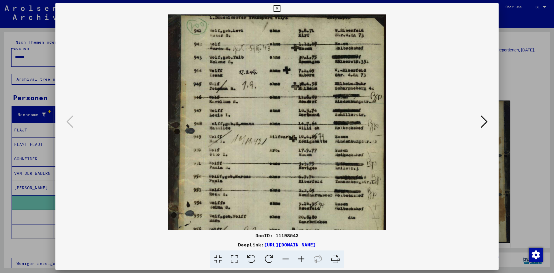
drag, startPoint x: 318, startPoint y: 158, endPoint x: 315, endPoint y: 161, distance: 4.1
click at [315, 161] on img at bounding box center [277, 165] width 218 height 302
click at [532, 150] on div at bounding box center [277, 136] width 554 height 273
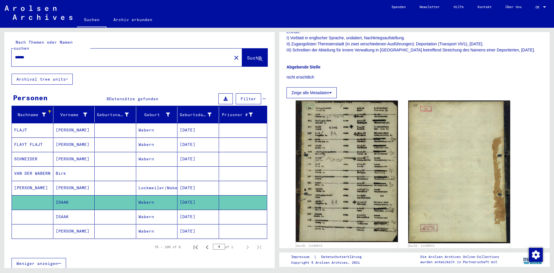
click at [146, 224] on mat-cell "Wabern" at bounding box center [157, 231] width 42 height 14
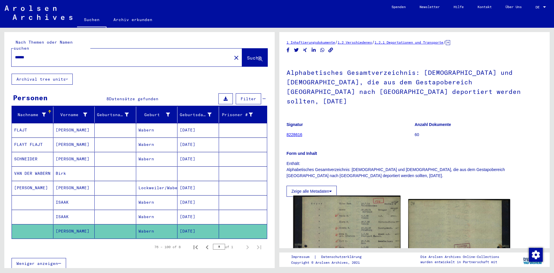
click at [345, 208] on img at bounding box center [346, 266] width 107 height 142
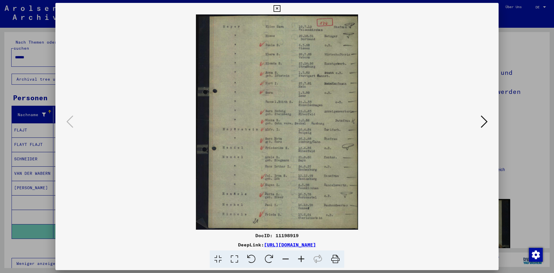
click at [535, 186] on div at bounding box center [277, 136] width 554 height 273
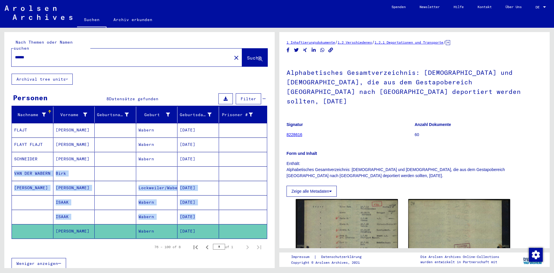
drag, startPoint x: 275, startPoint y: 152, endPoint x: 276, endPoint y: 210, distance: 57.8
click at [276, 210] on div "Nach Themen oder Namen suchen ****** close Suche Archival tree units Personen 8…" at bounding box center [138, 148] width 277 height 240
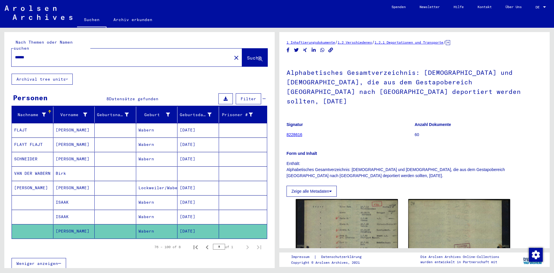
click at [155, 66] on div "Nach Themen oder Namen suchen ****** close Suche" at bounding box center [139, 53] width 271 height 42
click at [56, 57] on div "******" at bounding box center [120, 57] width 217 height 13
drag, startPoint x: 49, startPoint y: 53, endPoint x: -65, endPoint y: 78, distance: 116.1
click at [0, 78] on html "Suchen Archiv erkunden Spenden Newsletter Hilfe Kontakt Über Uns Suchen Archiv …" at bounding box center [277, 136] width 554 height 273
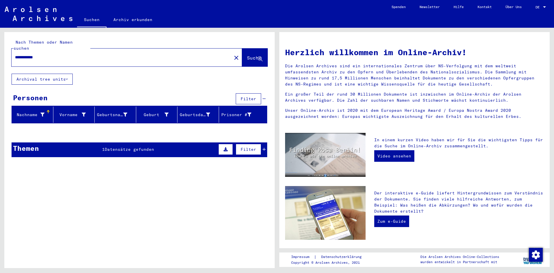
click at [96, 143] on div "Themen 1 Datensätze gefunden Filter" at bounding box center [140, 149] width 256 height 15
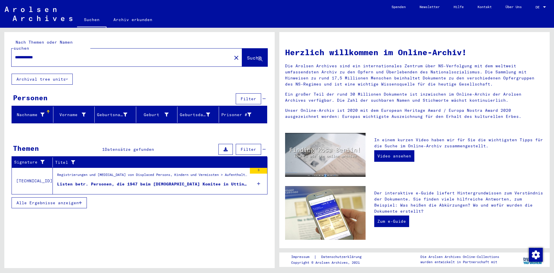
drag, startPoint x: 59, startPoint y: 52, endPoint x: -32, endPoint y: 47, distance: 91.1
click at [0, 47] on html "**********" at bounding box center [277, 136] width 554 height 273
type input "**********"
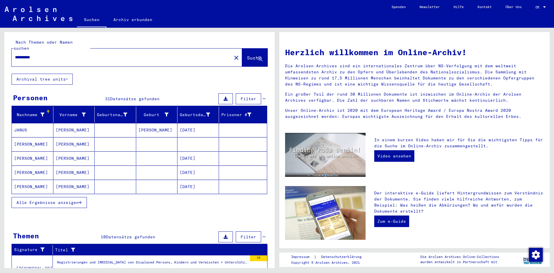
click at [75, 197] on button "Alle Ergebnisse anzeigen" at bounding box center [49, 202] width 75 height 11
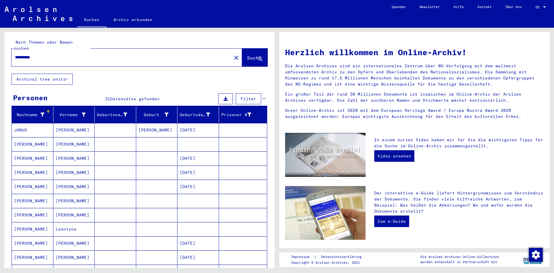
click at [81, 123] on mat-cell "[PERSON_NAME]" at bounding box center [74, 130] width 42 height 14
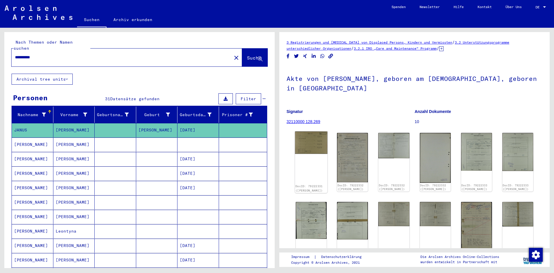
click at [309, 144] on img at bounding box center [311, 142] width 33 height 23
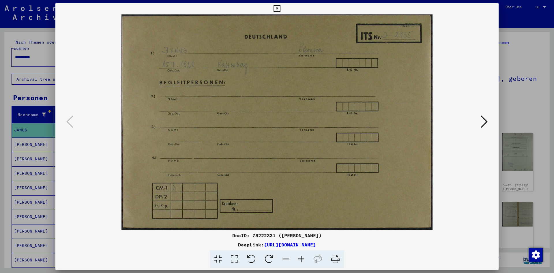
click at [486, 125] on icon at bounding box center [484, 122] width 7 height 14
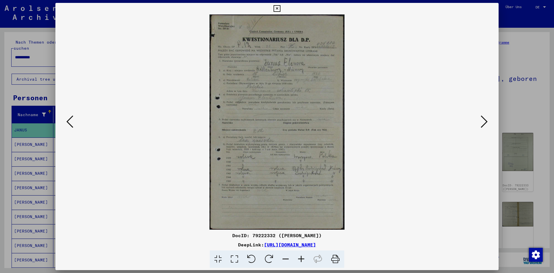
click at [523, 103] on div at bounding box center [277, 136] width 554 height 273
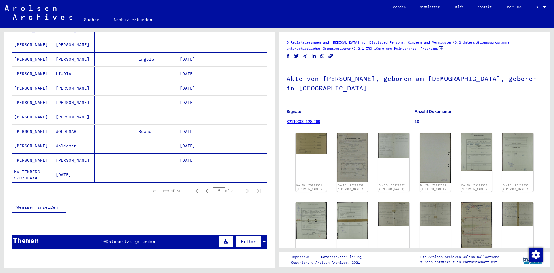
scroll to position [303, 0]
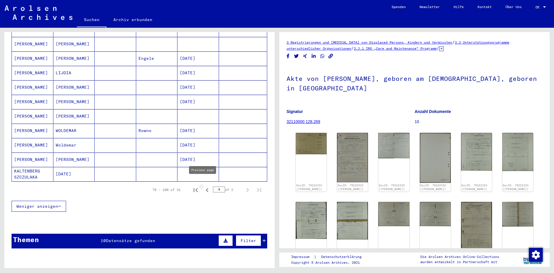
click at [203, 186] on icon "Previous page" at bounding box center [207, 190] width 8 height 8
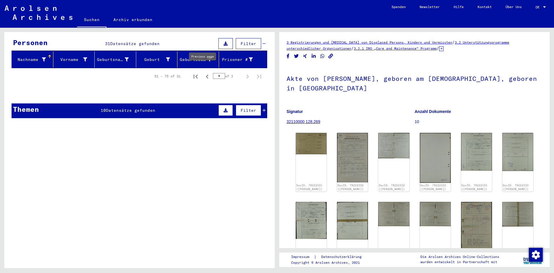
click at [205, 72] on icon "Previous page" at bounding box center [207, 76] width 8 height 8
type input "*"
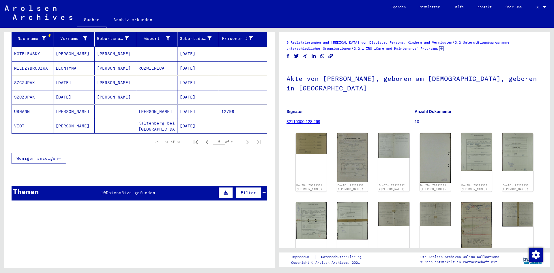
scroll to position [37, 0]
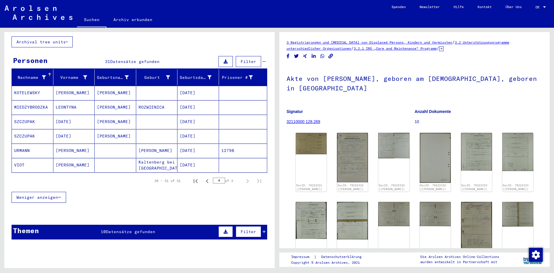
click at [151, 144] on mat-cell "[PERSON_NAME]" at bounding box center [157, 151] width 42 height 14
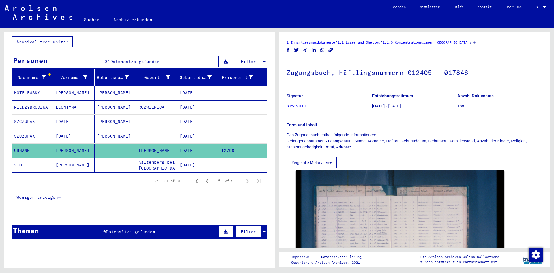
scroll to position [122, 0]
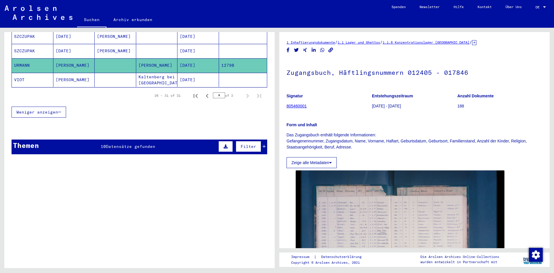
click at [262, 142] on div "Themen 10 Datensätze gefunden Filter" at bounding box center [140, 146] width 256 height 15
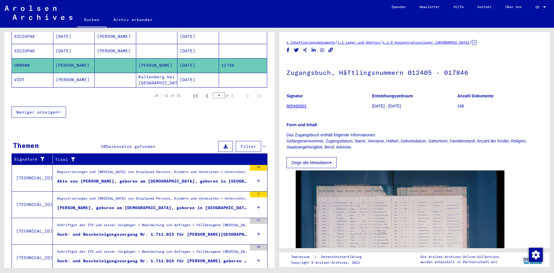
scroll to position [163, 0]
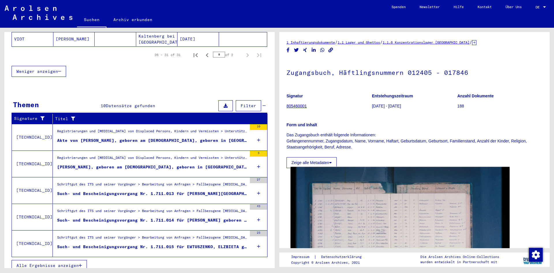
click at [454, 193] on img at bounding box center [400, 240] width 219 height 146
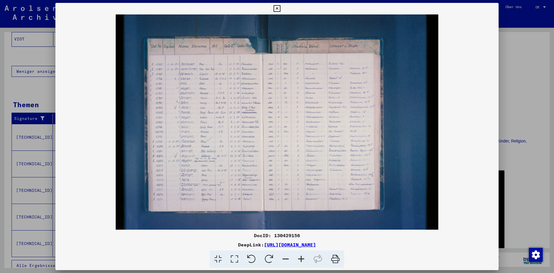
click at [300, 256] on icon at bounding box center [302, 259] width 16 height 18
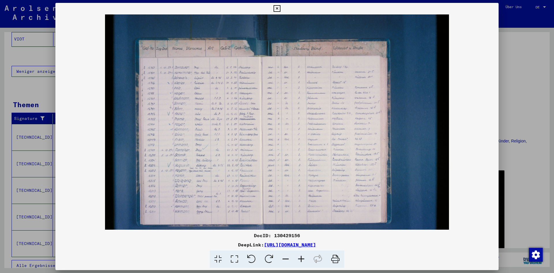
click at [300, 256] on icon at bounding box center [302, 259] width 16 height 18
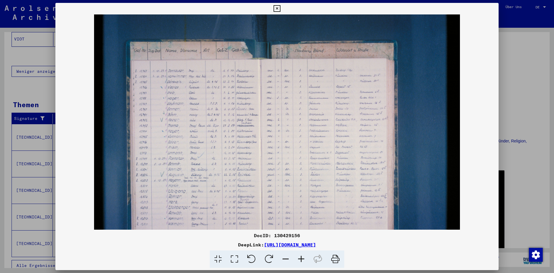
click at [300, 256] on icon at bounding box center [302, 259] width 16 height 18
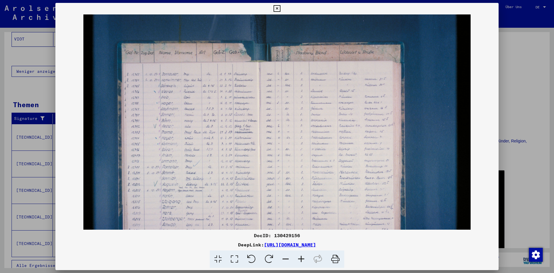
click at [300, 256] on icon at bounding box center [302, 259] width 16 height 18
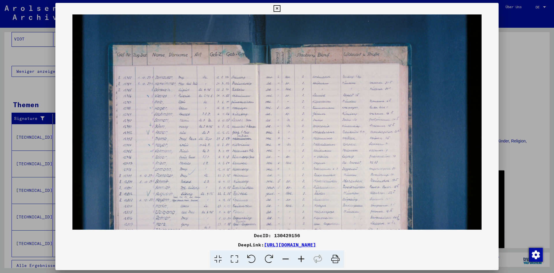
click at [300, 256] on icon at bounding box center [302, 259] width 16 height 18
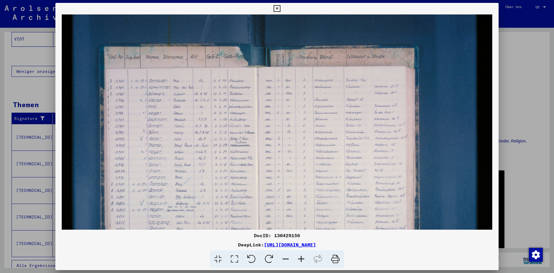
click at [300, 256] on icon at bounding box center [302, 259] width 16 height 18
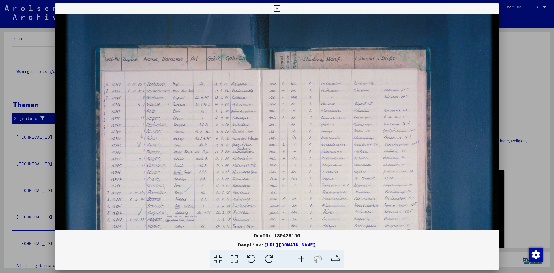
click at [300, 256] on icon at bounding box center [302, 259] width 16 height 18
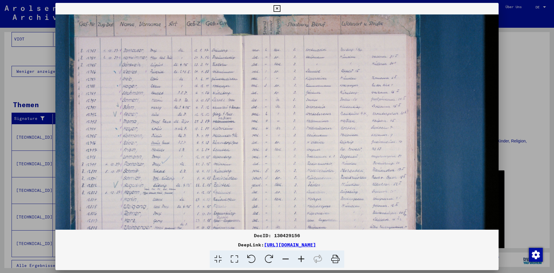
scroll to position [40, 31]
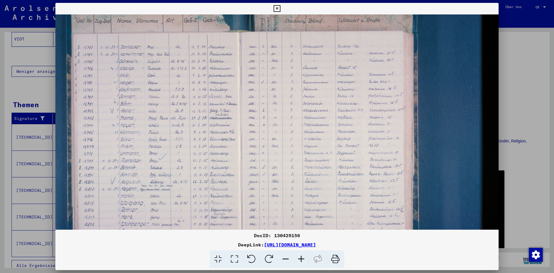
drag, startPoint x: 287, startPoint y: 170, endPoint x: 256, endPoint y: 129, distance: 50.9
click at [256, 129] on img at bounding box center [262, 132] width 474 height 316
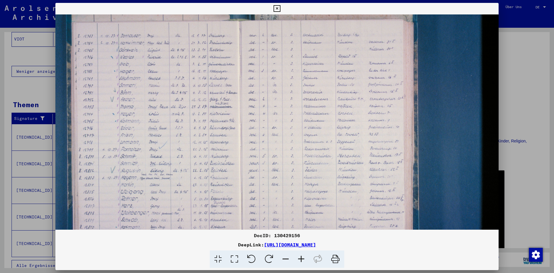
scroll to position [49, 29]
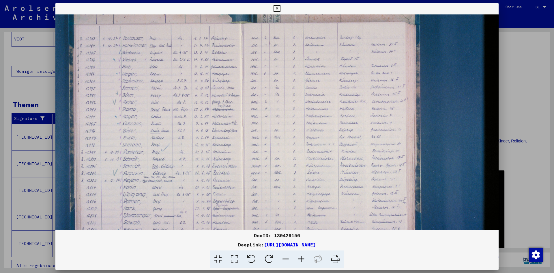
drag, startPoint x: 343, startPoint y: 70, endPoint x: 336, endPoint y: 61, distance: 11.1
click at [336, 61] on img at bounding box center [264, 123] width 474 height 316
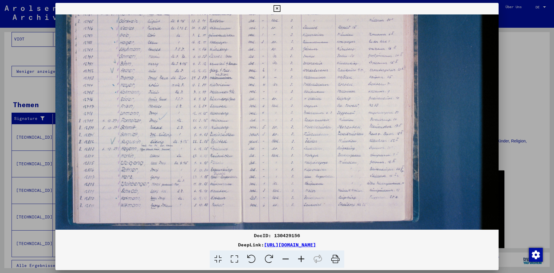
scroll to position [84, 31]
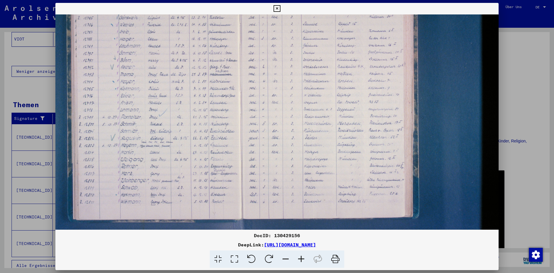
drag, startPoint x: 370, startPoint y: 120, endPoint x: 362, endPoint y: 85, distance: 35.8
click at [362, 85] on img at bounding box center [262, 88] width 474 height 316
click at [33, 88] on div at bounding box center [277, 136] width 554 height 273
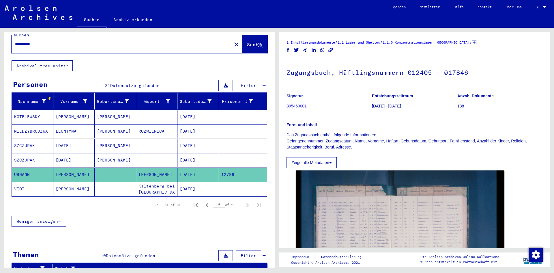
scroll to position [0, 0]
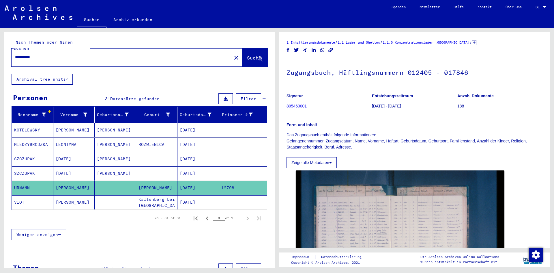
drag, startPoint x: 61, startPoint y: 38, endPoint x: -46, endPoint y: 33, distance: 107.3
click at [0, 33] on html "**********" at bounding box center [277, 136] width 554 height 273
click at [59, 54] on input "**********" at bounding box center [121, 57] width 213 height 6
drag, startPoint x: 59, startPoint y: 53, endPoint x: -11, endPoint y: 50, distance: 70.5
click at [0, 50] on html "**********" at bounding box center [277, 136] width 554 height 273
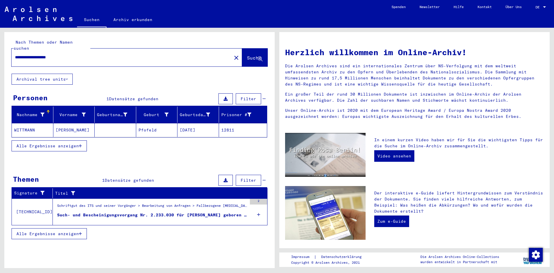
click at [59, 143] on span "Alle Ergebnisse anzeigen" at bounding box center [47, 145] width 62 height 5
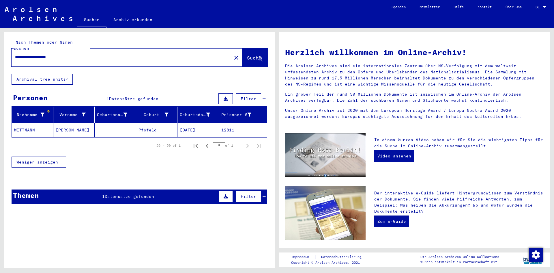
click at [147, 125] on mat-cell "Pfofeld" at bounding box center [157, 130] width 42 height 14
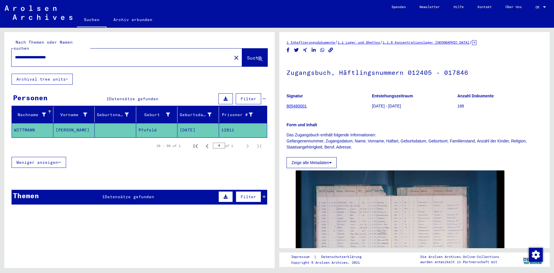
click at [144, 194] on div "Themen 1 Datensätze gefunden Filter" at bounding box center [140, 197] width 256 height 15
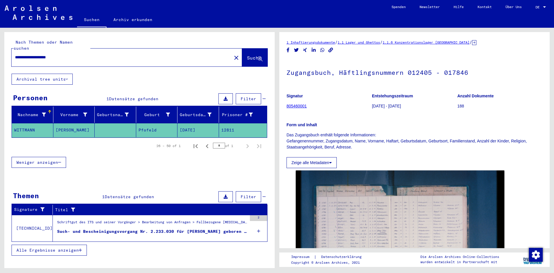
drag, startPoint x: 84, startPoint y: 52, endPoint x: -5, endPoint y: 50, distance: 89.5
click at [0, 50] on html "**********" at bounding box center [277, 136] width 554 height 273
type input "*********"
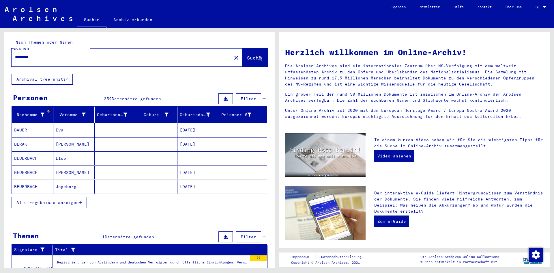
click at [75, 197] on button "Alle Ergebnisse anzeigen" at bounding box center [49, 202] width 75 height 11
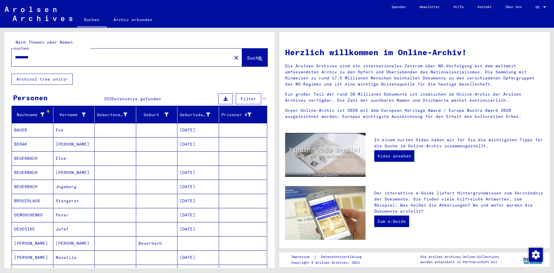
click at [150, 237] on mat-cell "Beuerbach" at bounding box center [157, 243] width 42 height 14
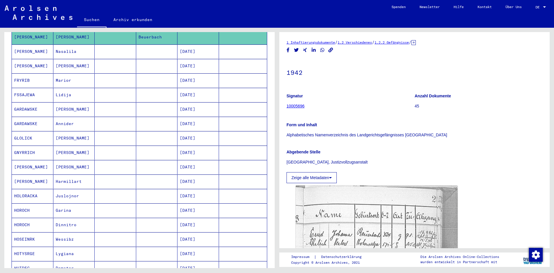
scroll to position [270, 0]
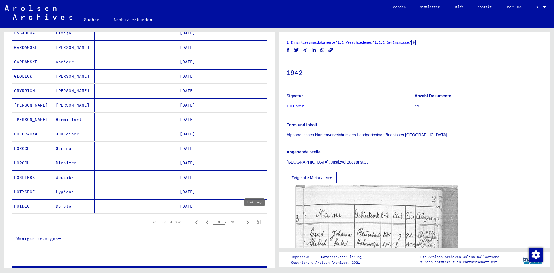
click at [244, 218] on icon "Next page" at bounding box center [248, 222] width 8 height 8
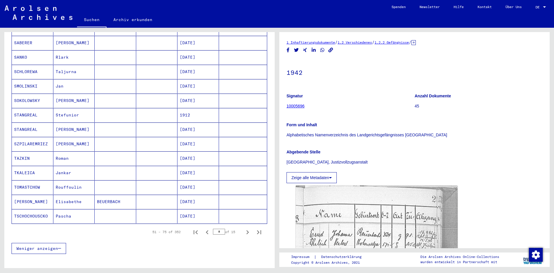
scroll to position [316, 0]
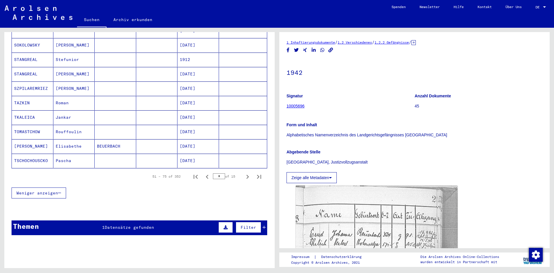
click at [247, 175] on icon "Next page" at bounding box center [248, 177] width 3 height 4
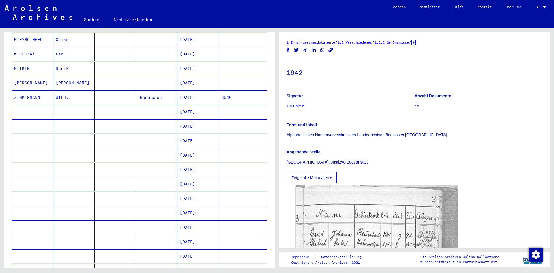
scroll to position [59, 0]
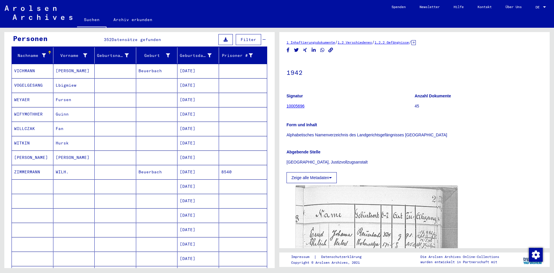
click at [150, 165] on mat-cell "Beuerbach" at bounding box center [157, 172] width 42 height 14
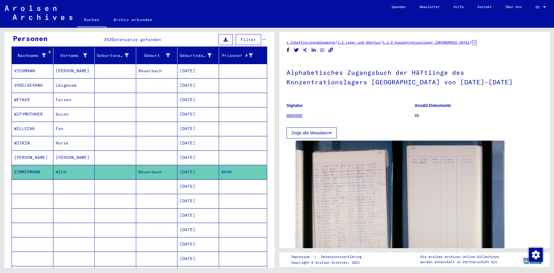
click at [154, 64] on mat-cell "Beuerbach" at bounding box center [157, 71] width 42 height 14
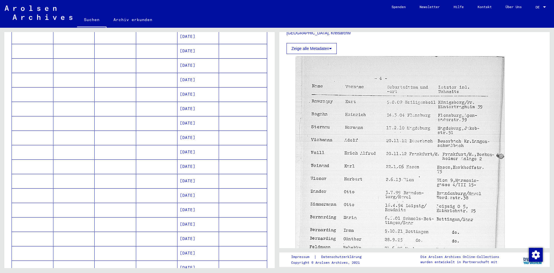
scroll to position [327, 0]
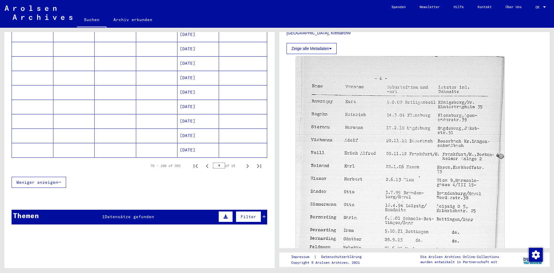
click at [245, 162] on icon "Next page" at bounding box center [248, 166] width 8 height 8
type input "*"
click at [192, 143] on mat-cell "[DATE]" at bounding box center [199, 150] width 42 height 14
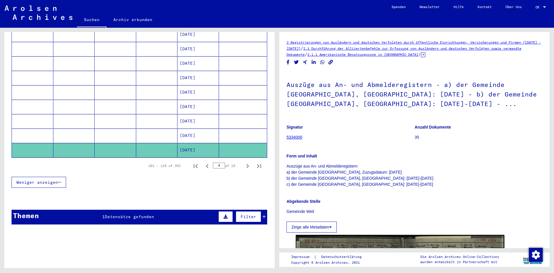
click at [426, 55] on icon at bounding box center [423, 54] width 4 height 5
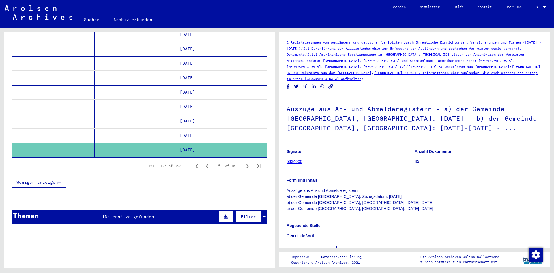
click at [454, 73] on link "[TECHNICAL_ID] BY 081 7 Informationen über Ausländer, die sich während des Krie…" at bounding box center [412, 75] width 251 height 10
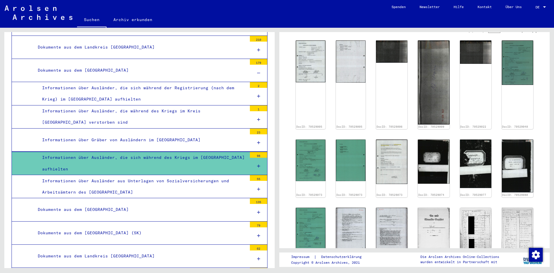
scroll to position [117, 0]
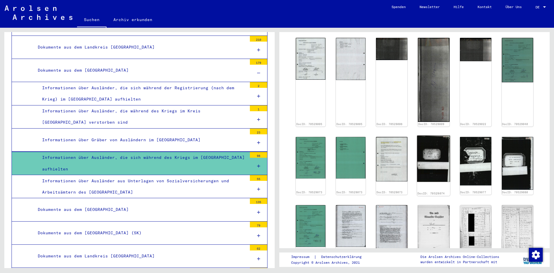
click at [432, 172] on img at bounding box center [434, 158] width 33 height 46
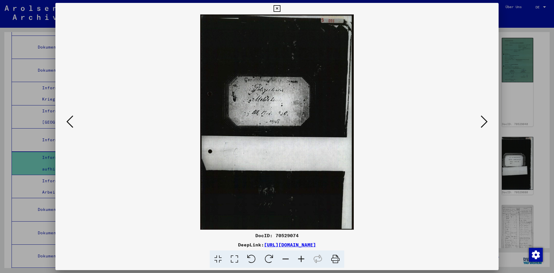
click at [66, 120] on icon at bounding box center [69, 122] width 7 height 14
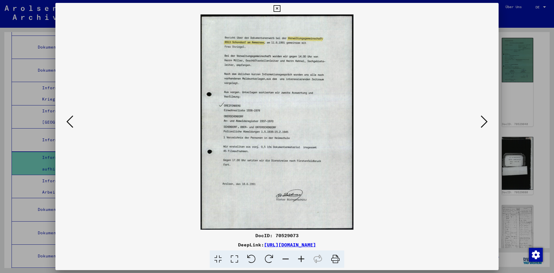
click at [72, 119] on icon at bounding box center [69, 122] width 7 height 14
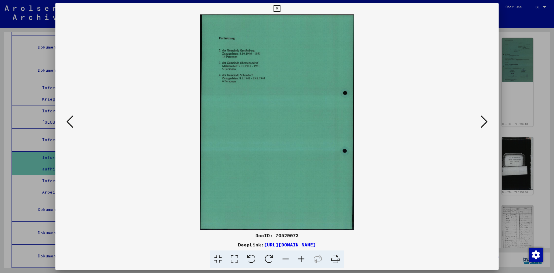
click at [72, 119] on icon at bounding box center [69, 122] width 7 height 14
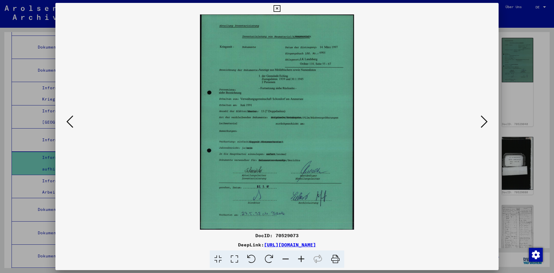
click at [72, 119] on icon at bounding box center [69, 122] width 7 height 14
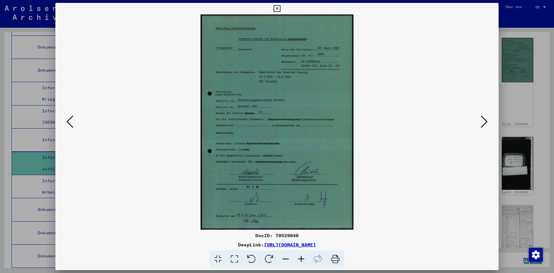
click at [72, 119] on icon at bounding box center [69, 122] width 7 height 14
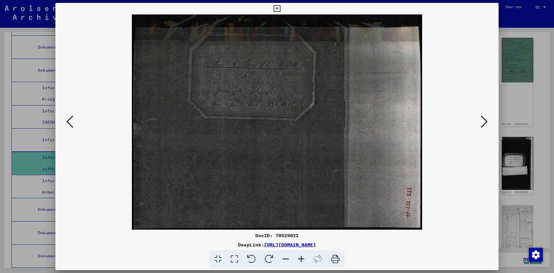
click at [72, 119] on icon at bounding box center [69, 122] width 7 height 14
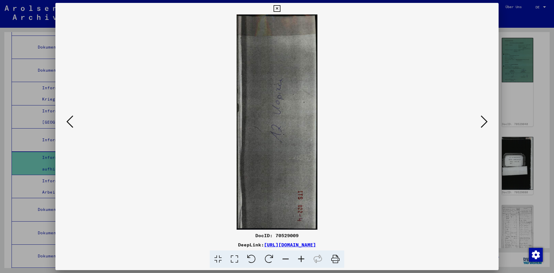
click at [72, 119] on icon at bounding box center [69, 122] width 7 height 14
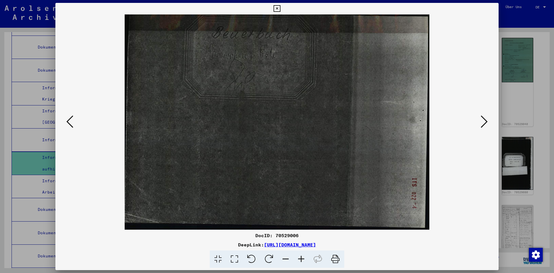
click at [72, 119] on icon at bounding box center [69, 122] width 7 height 14
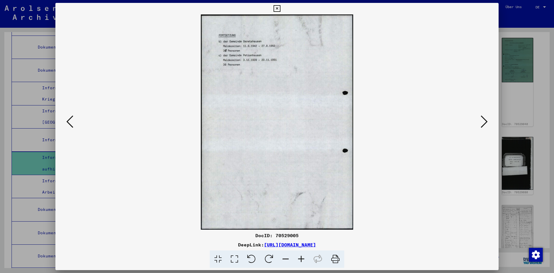
click at [72, 119] on icon at bounding box center [69, 122] width 7 height 14
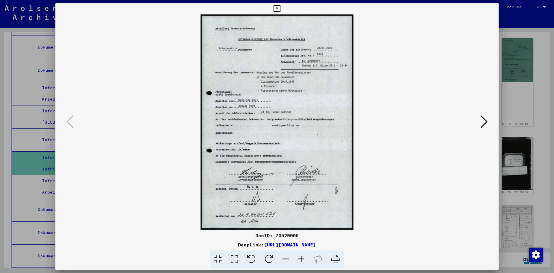
click at [519, 113] on div at bounding box center [277, 136] width 554 height 273
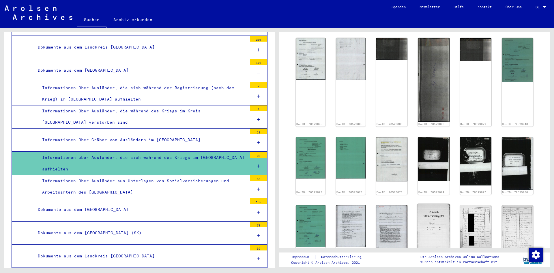
click at [440, 216] on img at bounding box center [434, 228] width 33 height 49
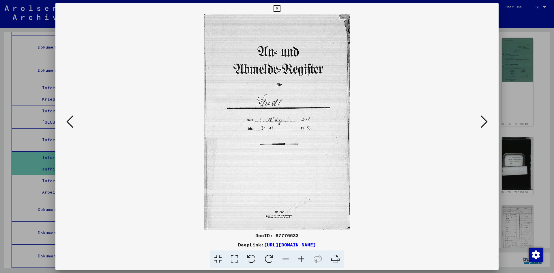
click at [486, 120] on icon at bounding box center [484, 122] width 7 height 14
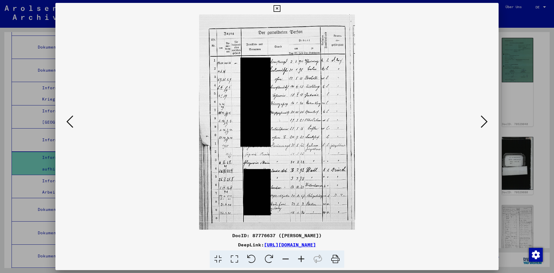
click at [486, 120] on icon at bounding box center [484, 122] width 7 height 14
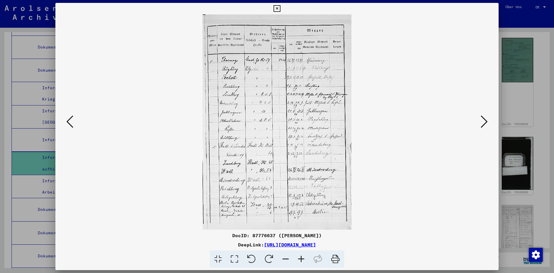
click at [486, 120] on icon at bounding box center [484, 122] width 7 height 14
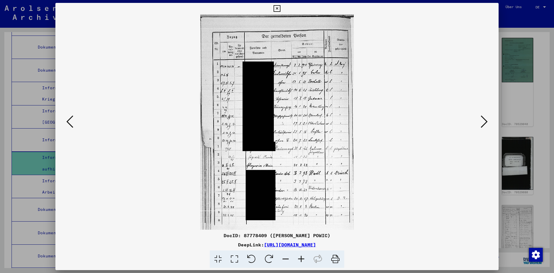
click at [486, 120] on icon at bounding box center [484, 122] width 7 height 14
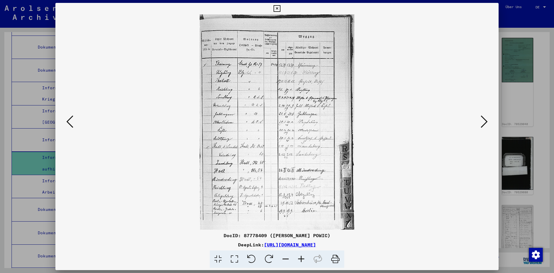
click at [541, 129] on div at bounding box center [277, 136] width 554 height 273
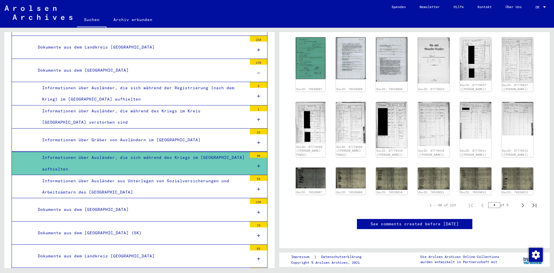
scroll to position [315, 0]
click at [521, 201] on icon "Next page" at bounding box center [523, 205] width 8 height 8
type input "*"
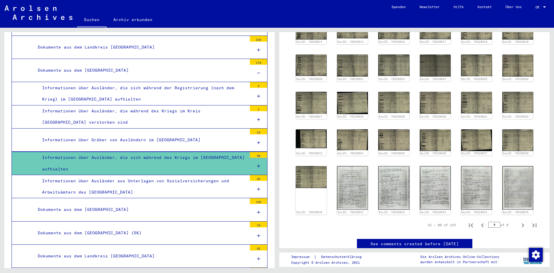
scroll to position [148, 0]
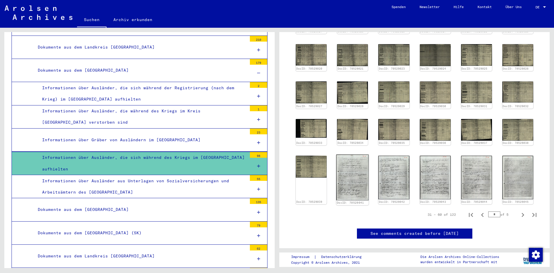
click at [343, 154] on img at bounding box center [352, 177] width 33 height 46
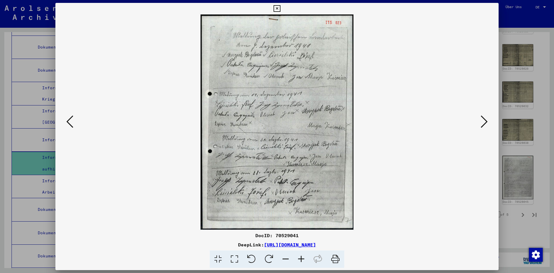
scroll to position [169, 0]
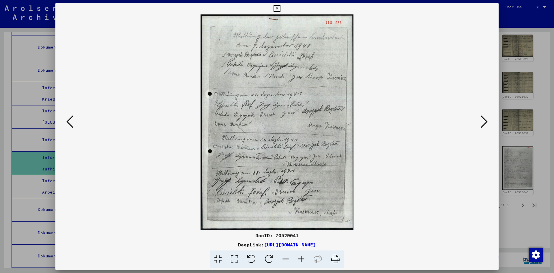
click at [532, 217] on div at bounding box center [277, 136] width 554 height 273
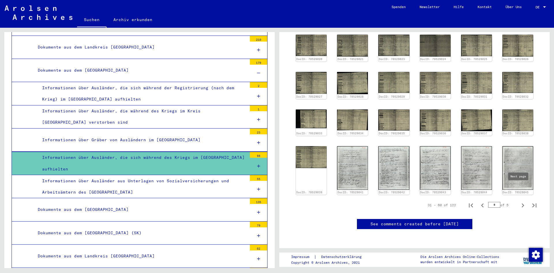
click at [519, 201] on icon "Next page" at bounding box center [523, 205] width 8 height 8
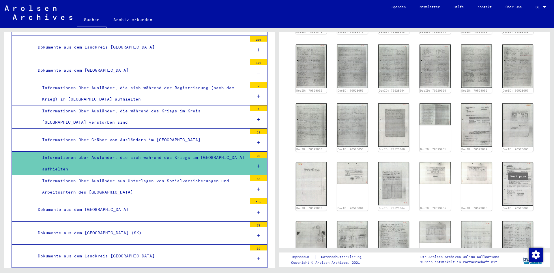
type input "*"
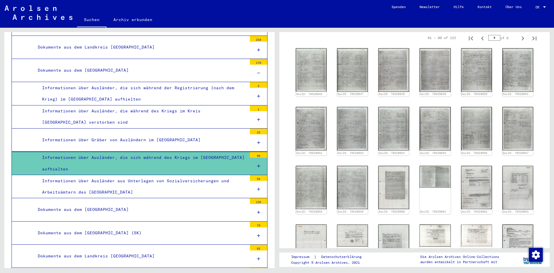
scroll to position [127, 0]
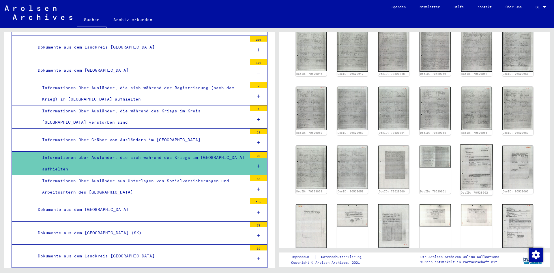
click at [468, 144] on img at bounding box center [477, 167] width 33 height 46
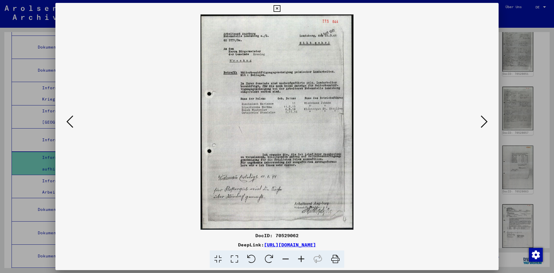
scroll to position [169, 0]
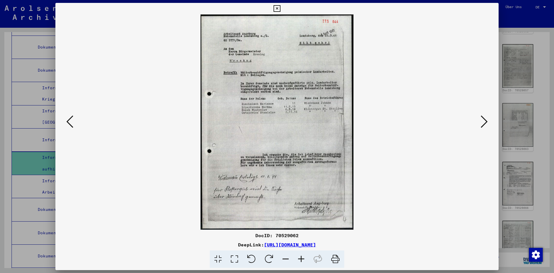
click at [487, 118] on icon at bounding box center [484, 122] width 7 height 14
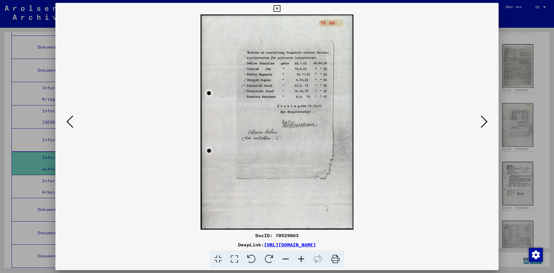
click at [487, 118] on icon at bounding box center [484, 122] width 7 height 14
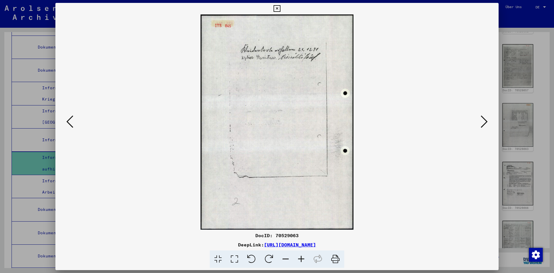
click at [487, 118] on icon at bounding box center [484, 122] width 7 height 14
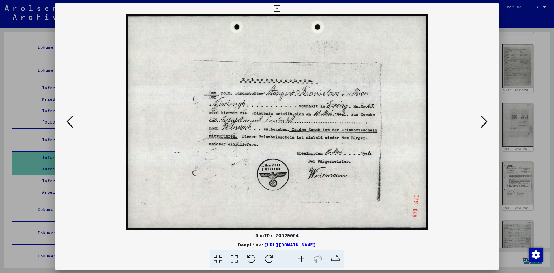
click at [487, 118] on icon at bounding box center [484, 122] width 7 height 14
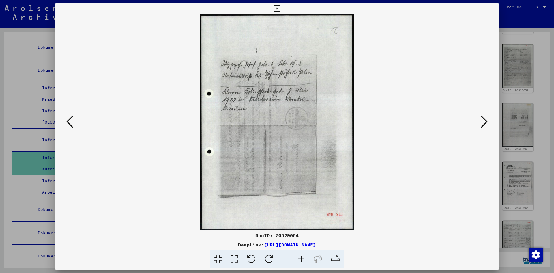
click at [487, 118] on icon at bounding box center [484, 122] width 7 height 14
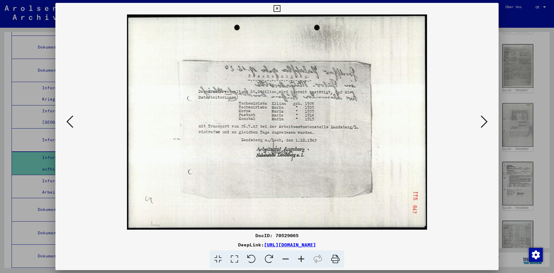
click at [518, 127] on div at bounding box center [277, 136] width 554 height 273
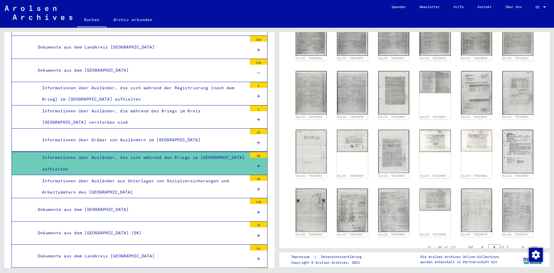
scroll to position [236, 0]
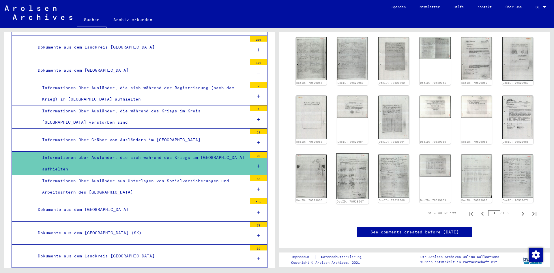
click at [359, 168] on img at bounding box center [352, 176] width 33 height 46
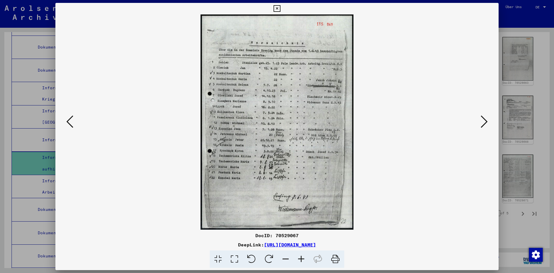
click at [488, 120] on button at bounding box center [484, 122] width 10 height 16
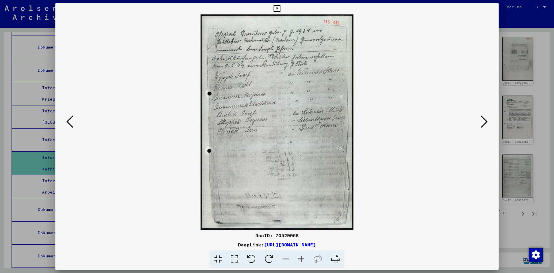
click at [68, 126] on icon at bounding box center [69, 122] width 7 height 14
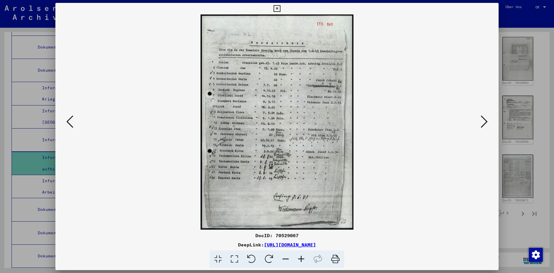
click at [68, 126] on icon at bounding box center [69, 122] width 7 height 14
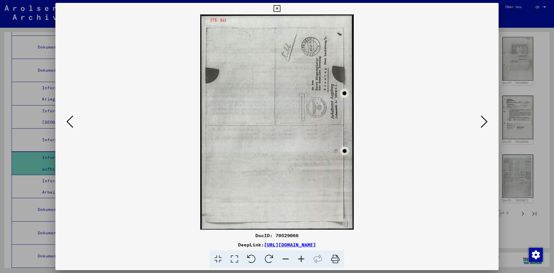
click at [68, 126] on icon at bounding box center [69, 122] width 7 height 14
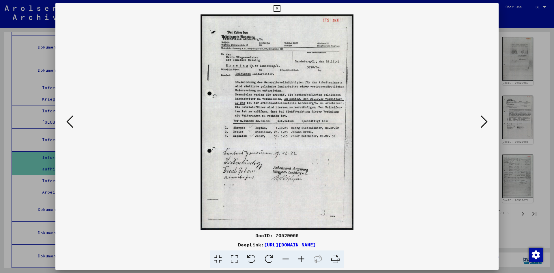
click at [68, 126] on icon at bounding box center [69, 122] width 7 height 14
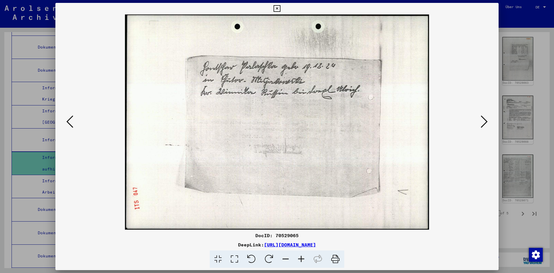
click at [68, 126] on icon at bounding box center [69, 122] width 7 height 14
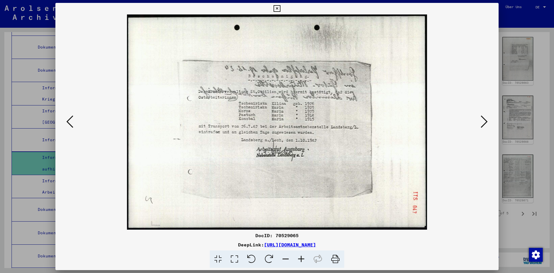
click at [70, 121] on icon at bounding box center [69, 122] width 7 height 14
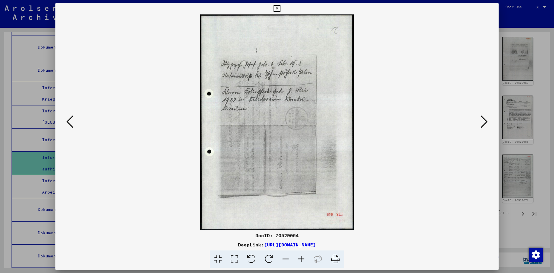
click at [70, 121] on icon at bounding box center [69, 122] width 7 height 14
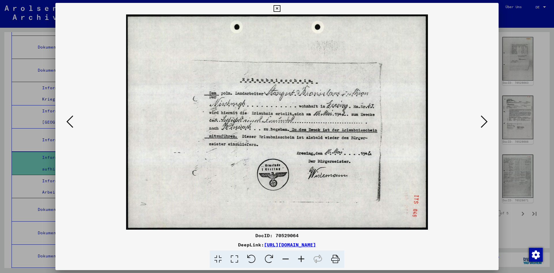
click at [483, 123] on icon at bounding box center [484, 122] width 7 height 14
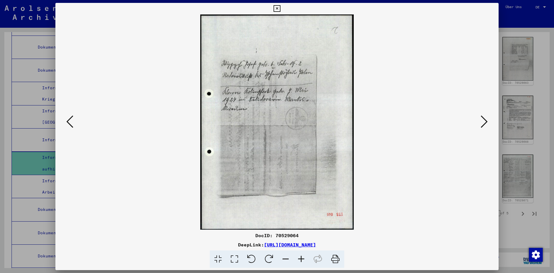
click at [483, 123] on icon at bounding box center [484, 122] width 7 height 14
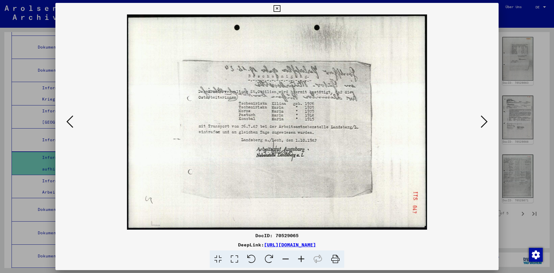
click at [483, 123] on icon at bounding box center [484, 122] width 7 height 14
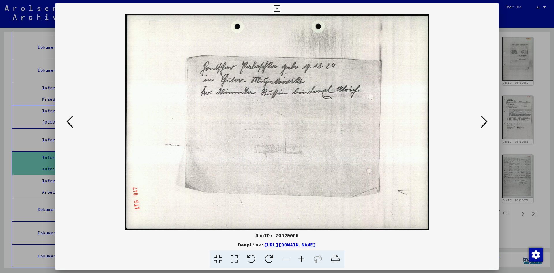
click at [68, 121] on icon at bounding box center [69, 122] width 7 height 14
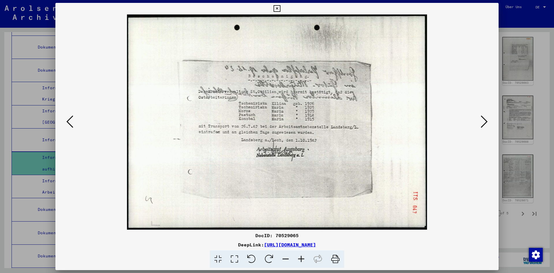
click at [489, 121] on button at bounding box center [484, 122] width 10 height 16
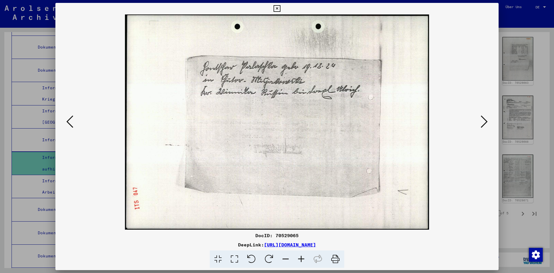
click at [489, 121] on button at bounding box center [484, 122] width 10 height 16
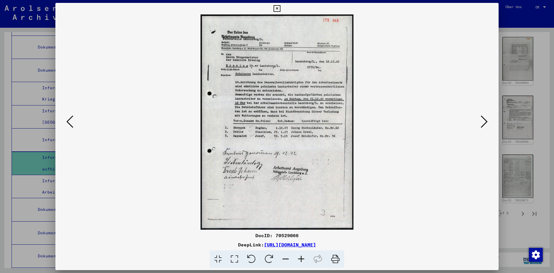
click at [489, 121] on button at bounding box center [484, 122] width 10 height 16
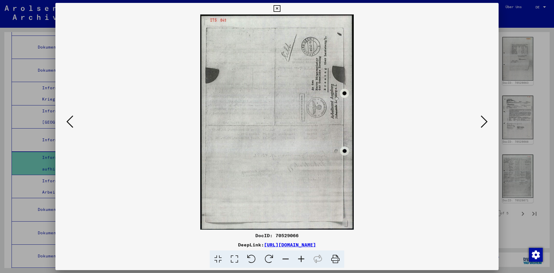
click at [489, 121] on button at bounding box center [484, 122] width 10 height 16
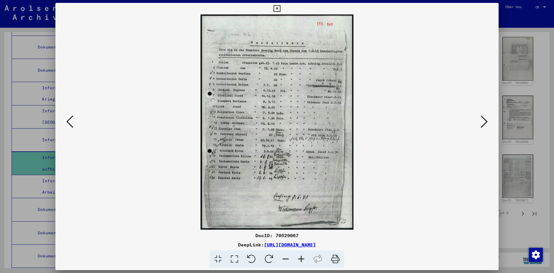
click at [489, 121] on button at bounding box center [484, 122] width 10 height 16
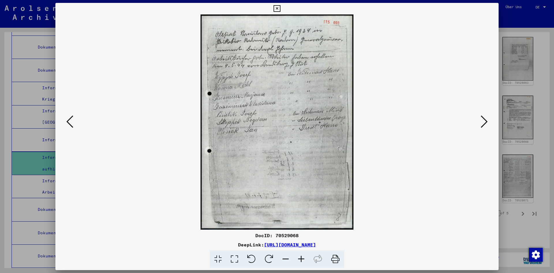
click at [489, 121] on button at bounding box center [484, 122] width 10 height 16
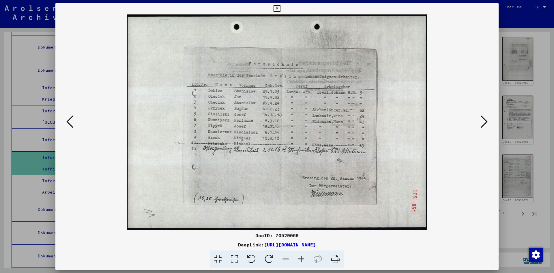
click at [489, 121] on button at bounding box center [484, 122] width 10 height 16
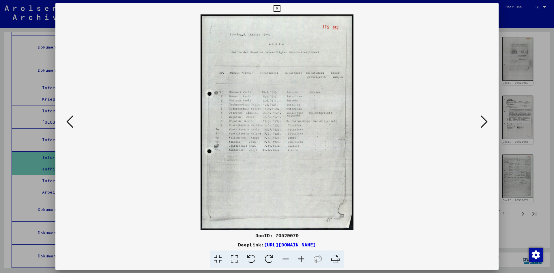
click at [489, 121] on button at bounding box center [484, 122] width 10 height 16
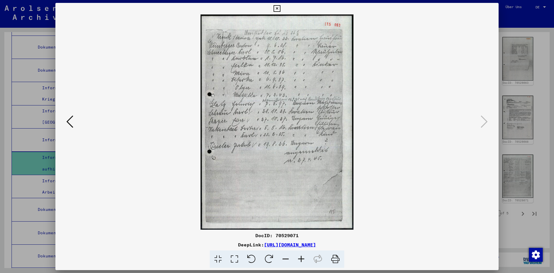
click at [515, 229] on div at bounding box center [277, 136] width 554 height 273
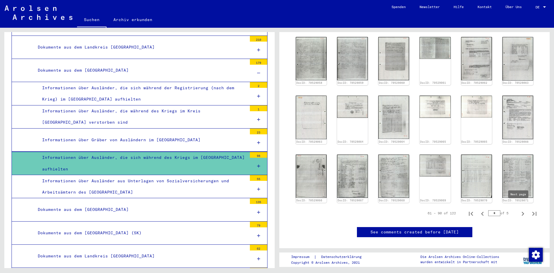
click at [522, 212] on icon "Next page" at bounding box center [523, 214] width 3 height 4
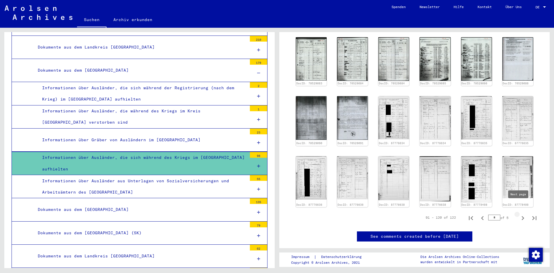
type input "*"
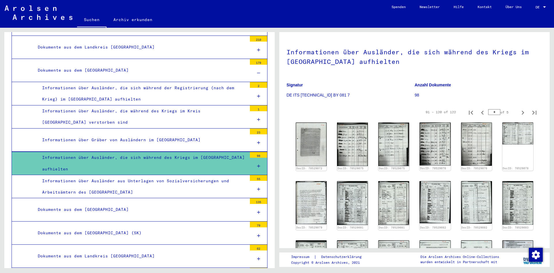
scroll to position [84, 0]
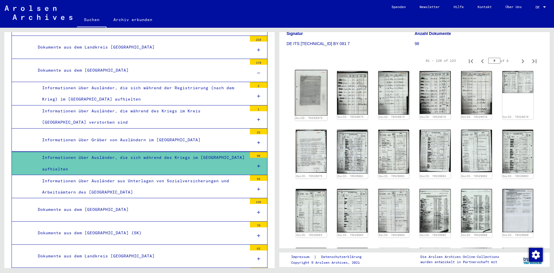
click at [308, 86] on img at bounding box center [311, 93] width 33 height 46
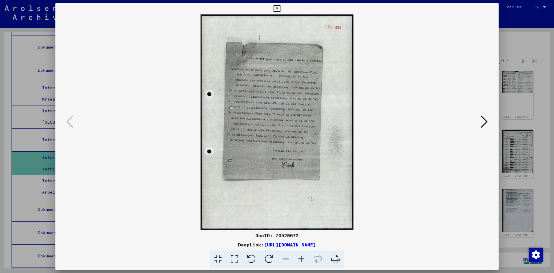
click at [299, 259] on icon at bounding box center [302, 259] width 16 height 18
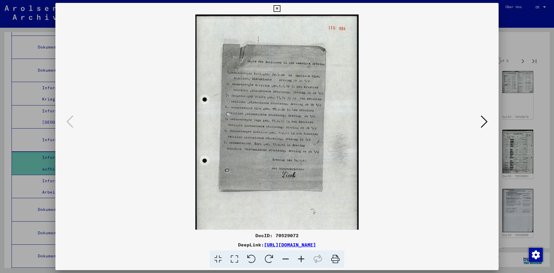
click at [299, 259] on icon at bounding box center [302, 259] width 16 height 18
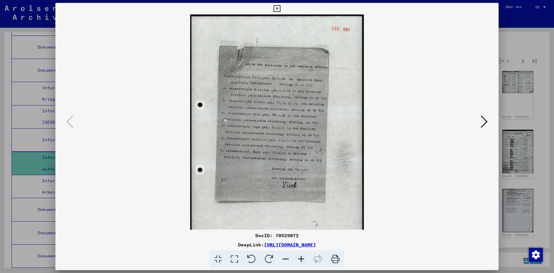
click at [299, 259] on icon at bounding box center [302, 259] width 16 height 18
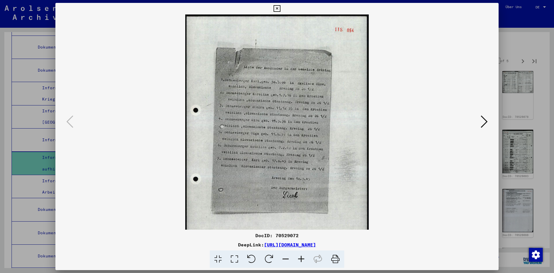
click at [299, 259] on icon at bounding box center [302, 259] width 16 height 18
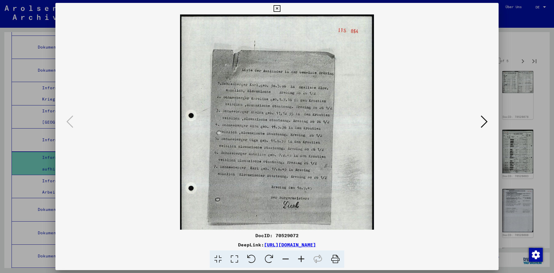
click at [299, 259] on icon at bounding box center [302, 259] width 16 height 18
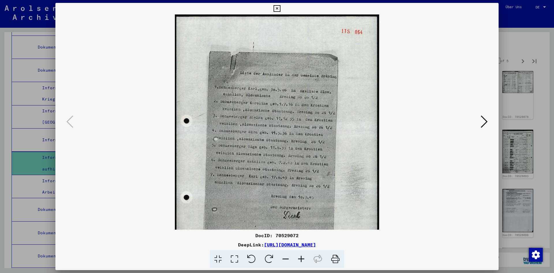
click at [299, 259] on icon at bounding box center [302, 259] width 16 height 18
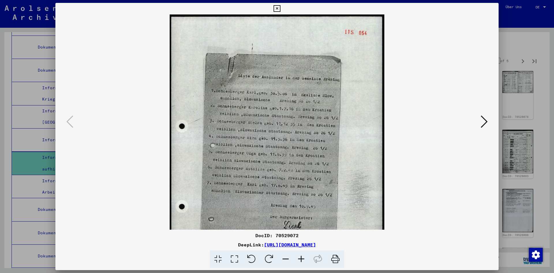
click at [480, 118] on button at bounding box center [484, 122] width 10 height 16
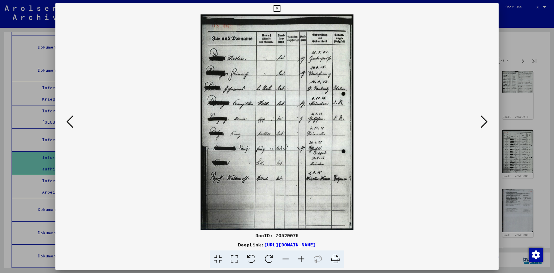
click at [480, 118] on button at bounding box center [484, 122] width 10 height 16
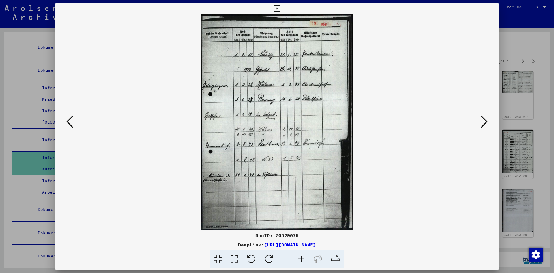
click at [480, 118] on button at bounding box center [484, 122] width 10 height 16
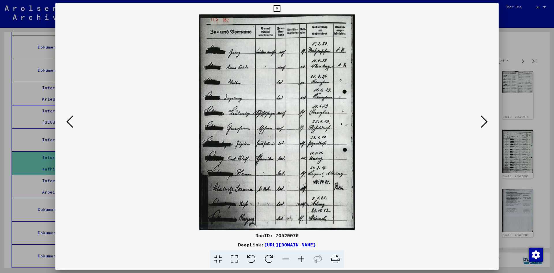
click at [526, 128] on div at bounding box center [277, 136] width 554 height 273
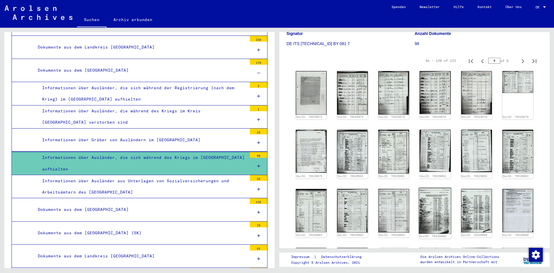
click at [431, 198] on img at bounding box center [435, 210] width 33 height 46
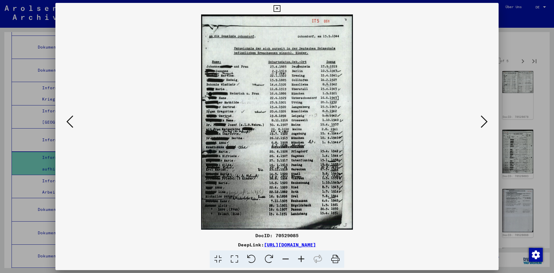
click at [483, 122] on icon at bounding box center [484, 122] width 7 height 14
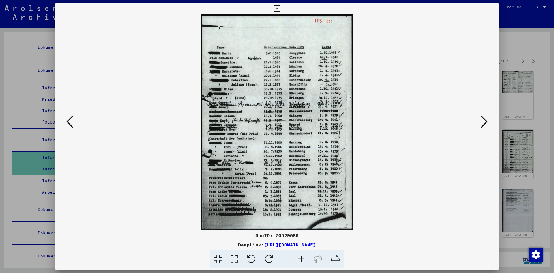
click at [483, 122] on icon at bounding box center [484, 122] width 7 height 14
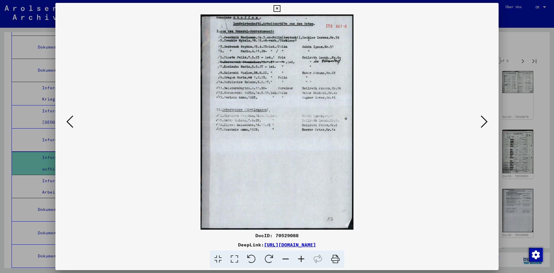
click at [483, 122] on icon at bounding box center [484, 122] width 7 height 14
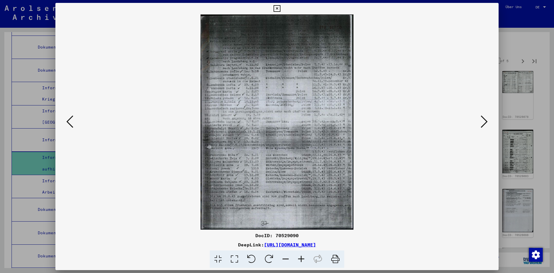
click at [302, 258] on icon at bounding box center [302, 259] width 16 height 18
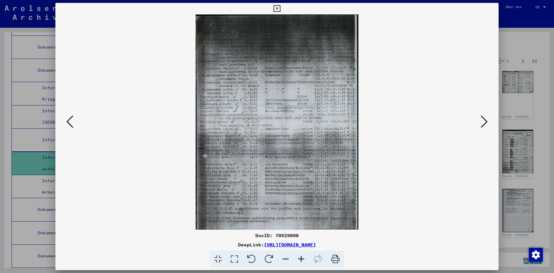
click at [302, 258] on icon at bounding box center [302, 259] width 16 height 18
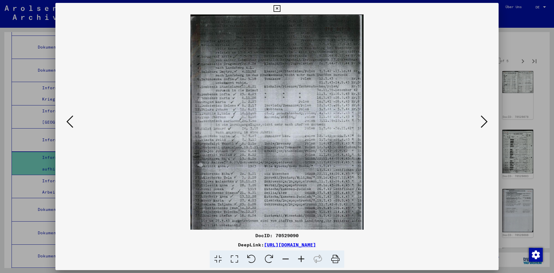
click at [302, 258] on icon at bounding box center [302, 259] width 16 height 18
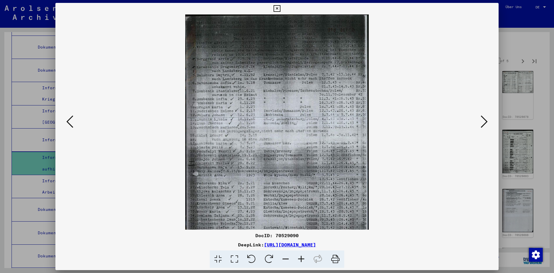
click at [302, 258] on icon at bounding box center [302, 259] width 16 height 18
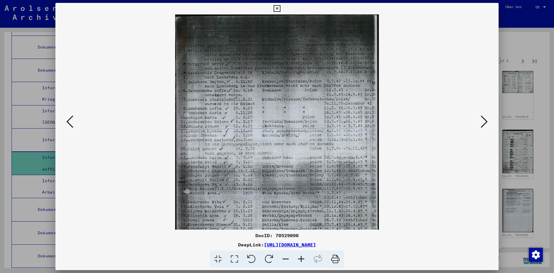
click at [302, 258] on icon at bounding box center [302, 259] width 16 height 18
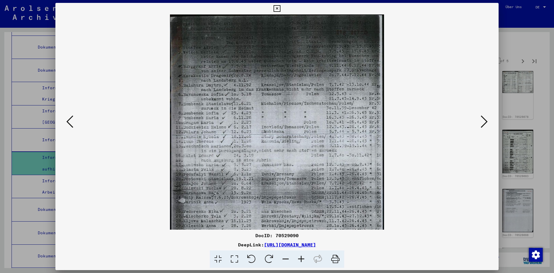
click at [302, 258] on icon at bounding box center [302, 259] width 16 height 18
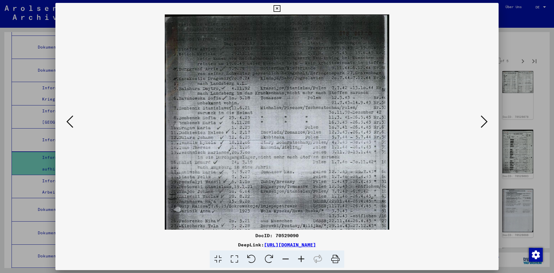
click at [302, 258] on icon at bounding box center [302, 259] width 16 height 18
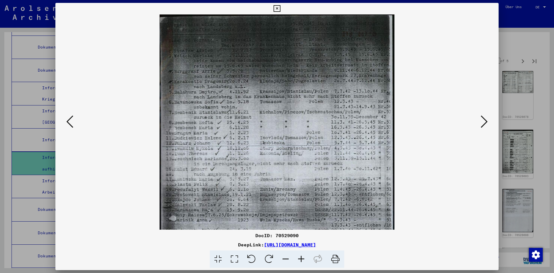
click at [302, 258] on icon at bounding box center [302, 259] width 16 height 18
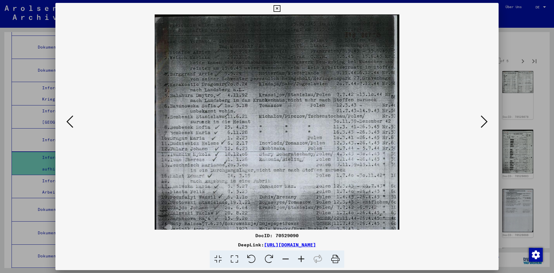
click at [302, 258] on icon at bounding box center [302, 259] width 16 height 18
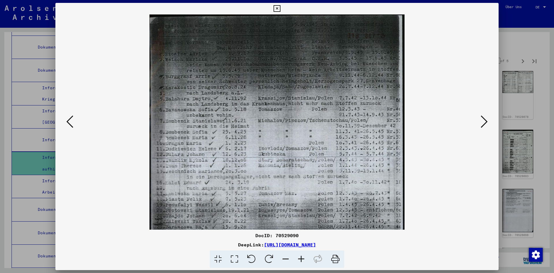
click at [302, 258] on icon at bounding box center [302, 259] width 16 height 18
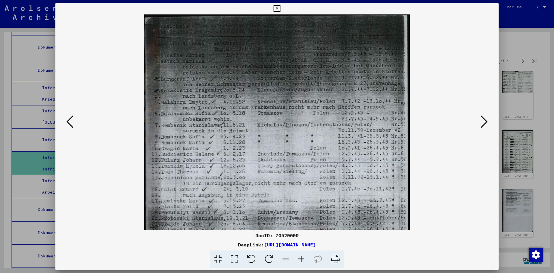
click at [302, 258] on icon at bounding box center [302, 259] width 16 height 18
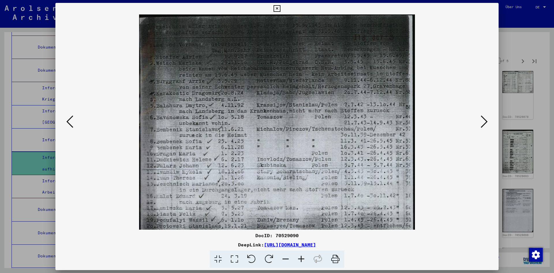
click at [302, 258] on icon at bounding box center [302, 259] width 16 height 18
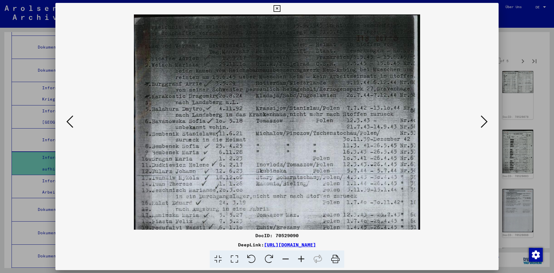
click at [302, 258] on icon at bounding box center [302, 259] width 16 height 18
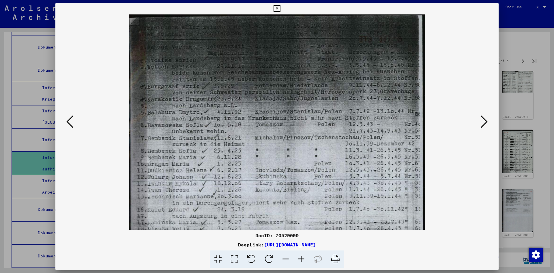
click at [302, 258] on icon at bounding box center [302, 259] width 16 height 18
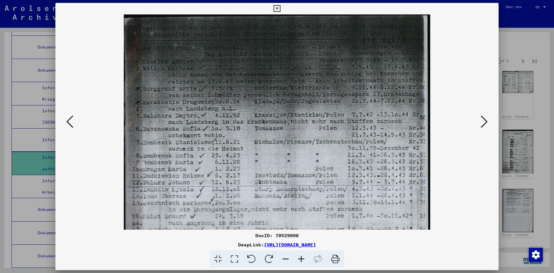
click at [482, 124] on icon at bounding box center [484, 122] width 7 height 14
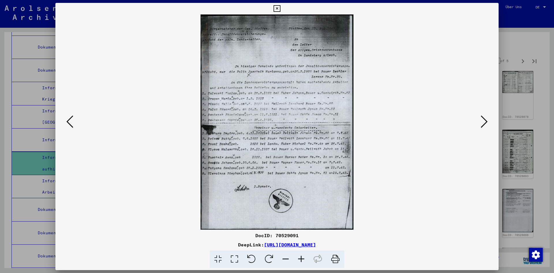
click at [482, 124] on icon at bounding box center [484, 122] width 7 height 14
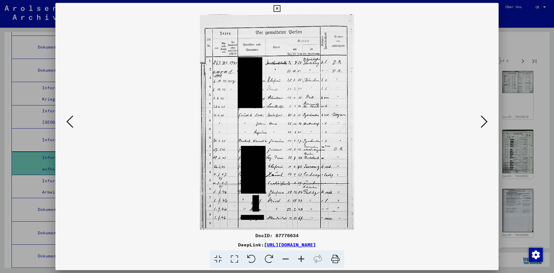
click at [482, 124] on icon at bounding box center [484, 122] width 7 height 14
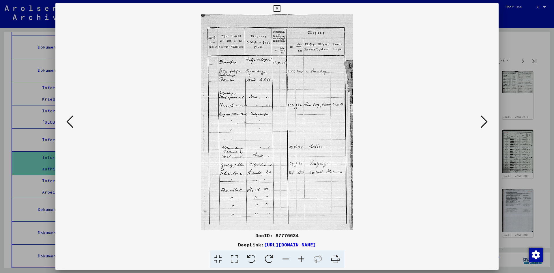
click at [482, 124] on icon at bounding box center [484, 122] width 7 height 14
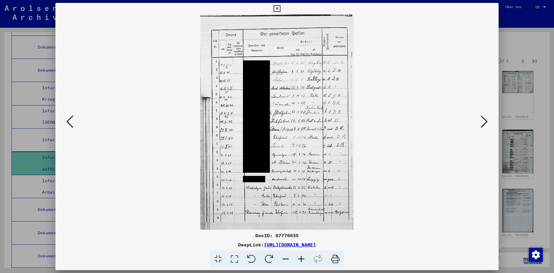
click at [482, 124] on icon at bounding box center [484, 122] width 7 height 14
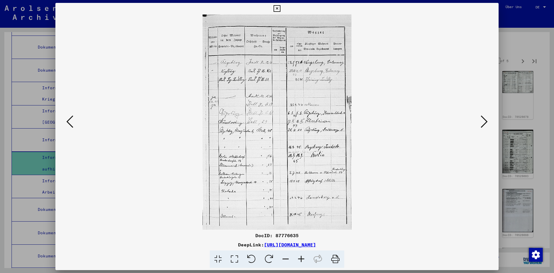
click at [482, 124] on icon at bounding box center [484, 122] width 7 height 14
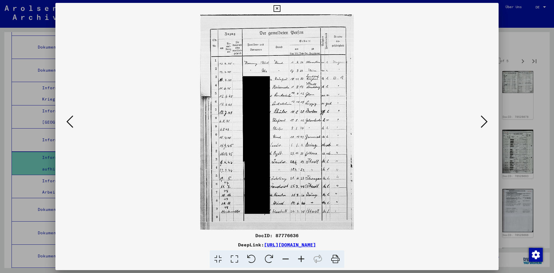
click at [482, 124] on icon at bounding box center [484, 122] width 7 height 14
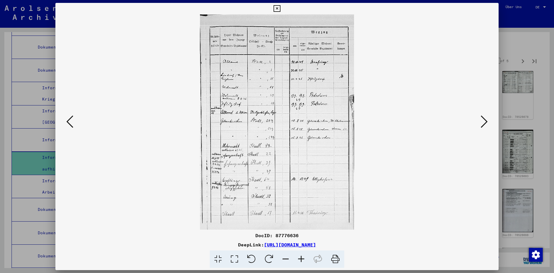
click at [482, 124] on icon at bounding box center [484, 122] width 7 height 14
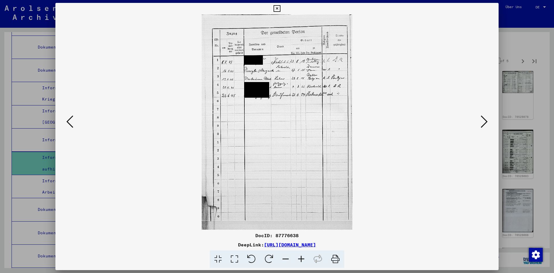
click at [482, 124] on icon at bounding box center [484, 122] width 7 height 14
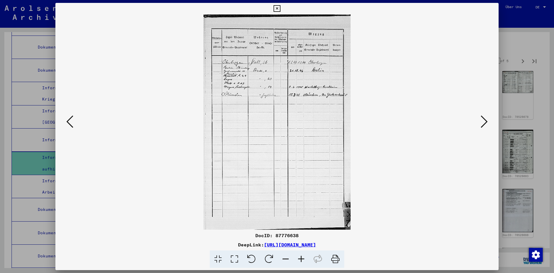
click at [482, 124] on icon at bounding box center [484, 122] width 7 height 14
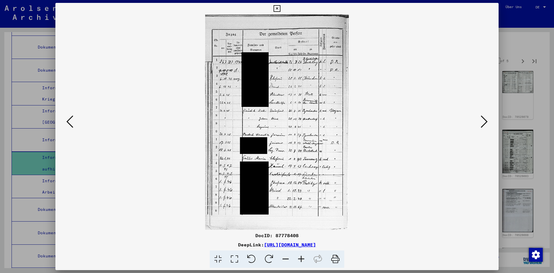
click at [482, 124] on icon at bounding box center [484, 122] width 7 height 14
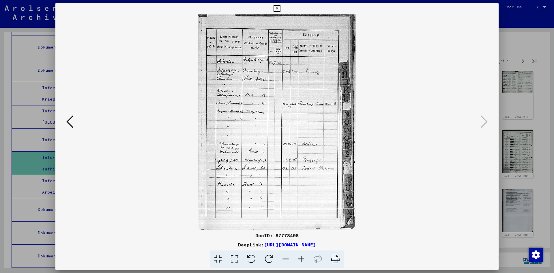
click at [521, 53] on div at bounding box center [277, 136] width 554 height 273
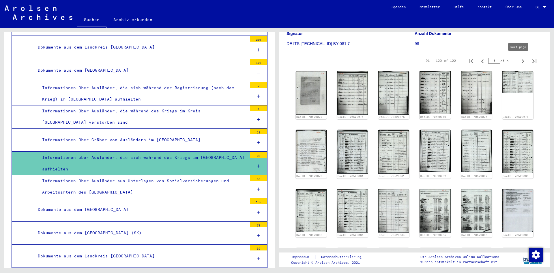
click at [519, 64] on icon "Next page" at bounding box center [523, 61] width 8 height 8
type input "*"
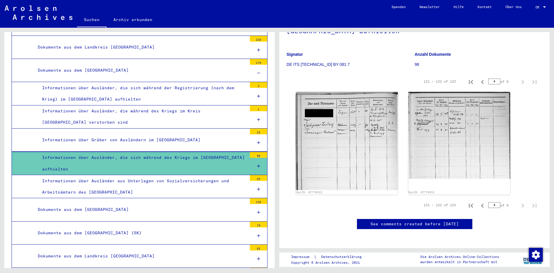
click at [160, 105] on div "Informationen über Ausländer, die während des Kriegs im Kreis [GEOGRAPHIC_DATA]…" at bounding box center [142, 116] width 209 height 23
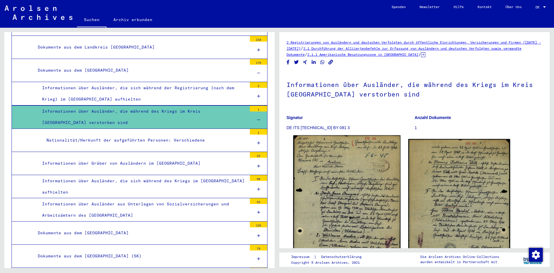
click at [319, 174] on img at bounding box center [346, 210] width 107 height 150
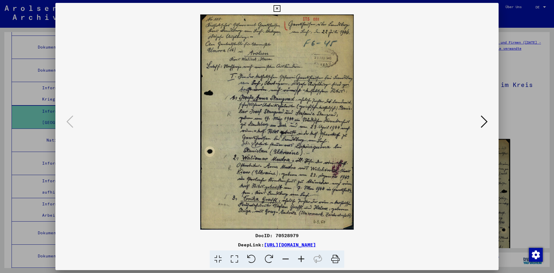
click at [486, 119] on icon at bounding box center [484, 122] width 7 height 14
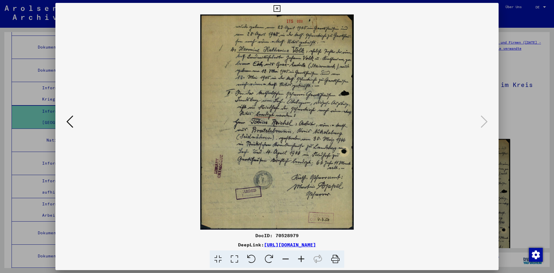
click at [529, 129] on div at bounding box center [277, 136] width 554 height 273
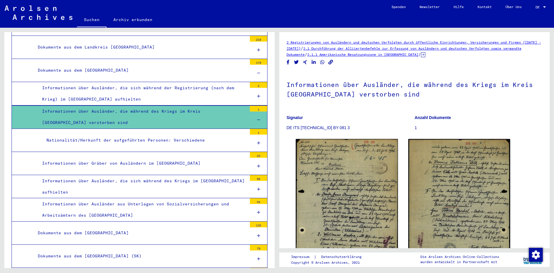
click at [116, 135] on div "Nationalität/Herkunft der aufgeführten Personen: Verschiedene" at bounding box center [144, 140] width 205 height 11
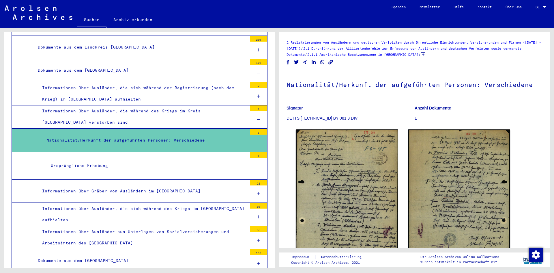
click at [109, 160] on div "Ursprüngliche Erhebung" at bounding box center [146, 165] width 201 height 11
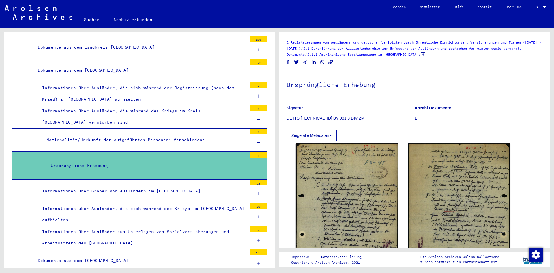
click at [107, 185] on div "Informationen über Gräber von Ausländern im [GEOGRAPHIC_DATA]" at bounding box center [142, 190] width 209 height 11
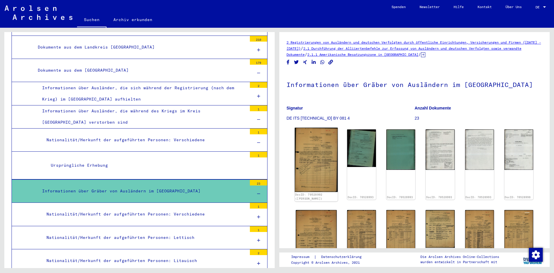
click at [302, 147] on img at bounding box center [316, 160] width 43 height 64
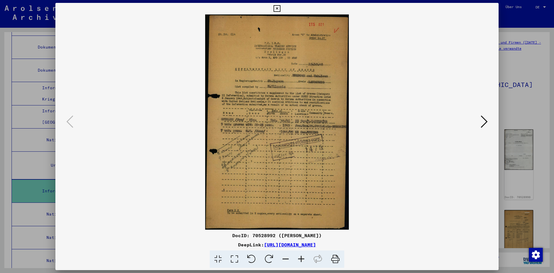
click at [484, 119] on icon at bounding box center [484, 122] width 7 height 14
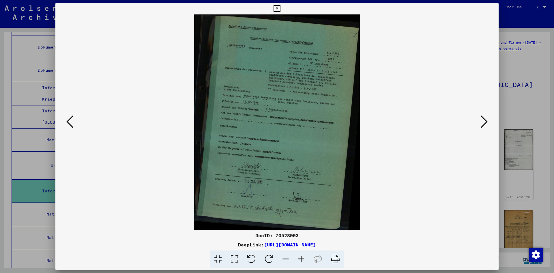
click at [484, 119] on icon at bounding box center [484, 122] width 7 height 14
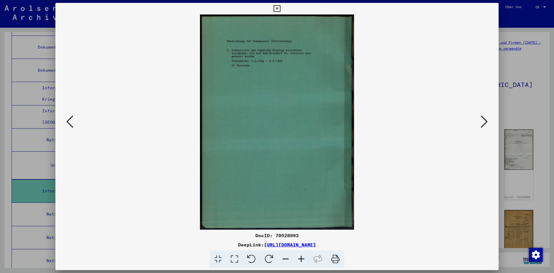
click at [484, 119] on icon at bounding box center [484, 122] width 7 height 14
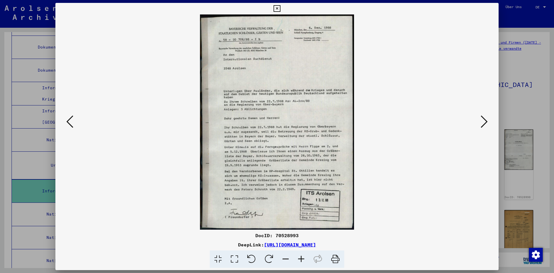
click at [484, 119] on icon at bounding box center [484, 122] width 7 height 14
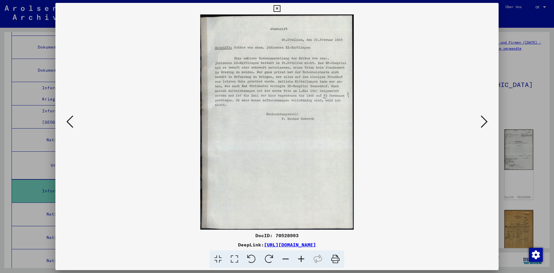
click at [484, 119] on icon at bounding box center [484, 122] width 7 height 14
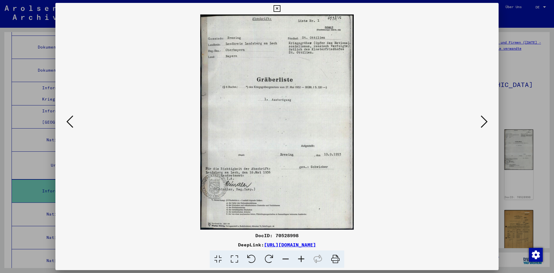
click at [484, 119] on icon at bounding box center [484, 122] width 7 height 14
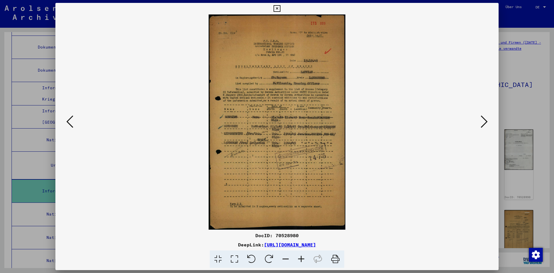
click at [484, 119] on icon at bounding box center [484, 122] width 7 height 14
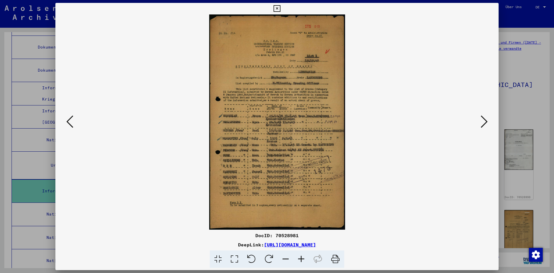
click at [484, 119] on icon at bounding box center [484, 122] width 7 height 14
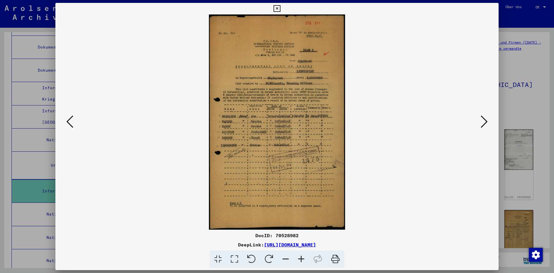
click at [484, 119] on icon at bounding box center [484, 122] width 7 height 14
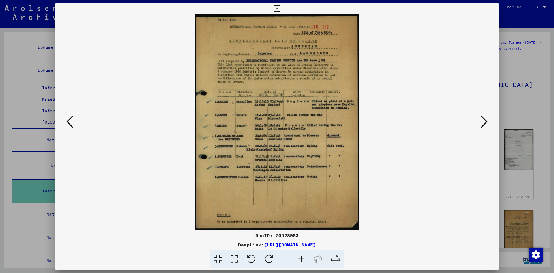
click at [484, 119] on icon at bounding box center [484, 122] width 7 height 14
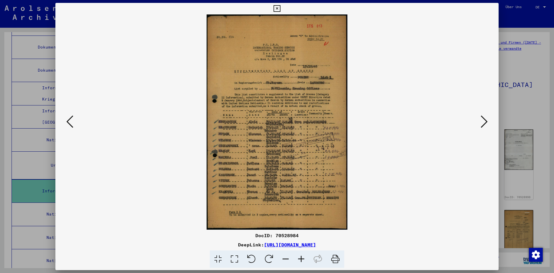
click at [484, 119] on icon at bounding box center [484, 122] width 7 height 14
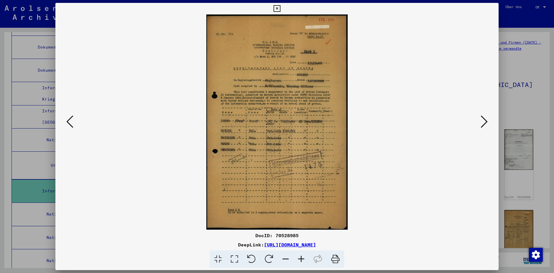
click at [483, 122] on icon at bounding box center [484, 122] width 7 height 14
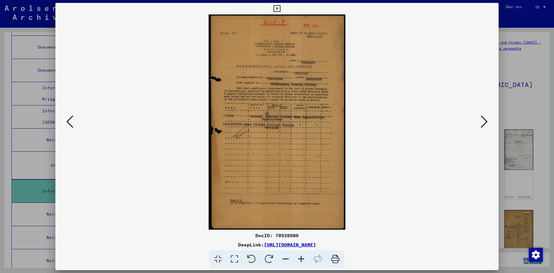
click at [483, 122] on icon at bounding box center [484, 122] width 7 height 14
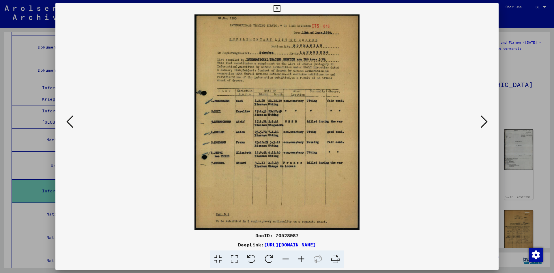
click at [74, 120] on button at bounding box center [70, 122] width 10 height 16
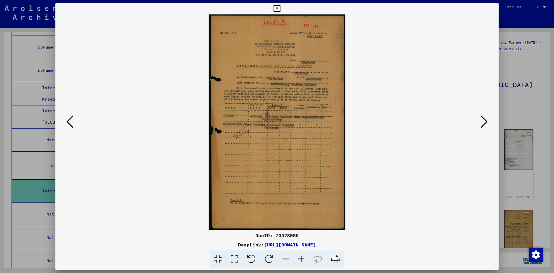
click at [74, 120] on button at bounding box center [70, 122] width 10 height 16
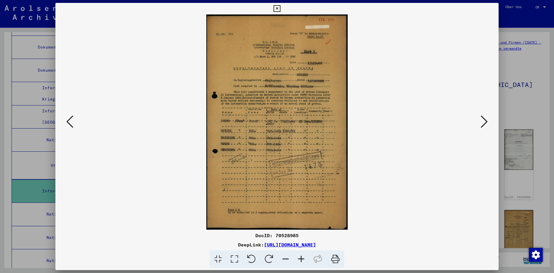
click at [74, 120] on button at bounding box center [70, 122] width 10 height 16
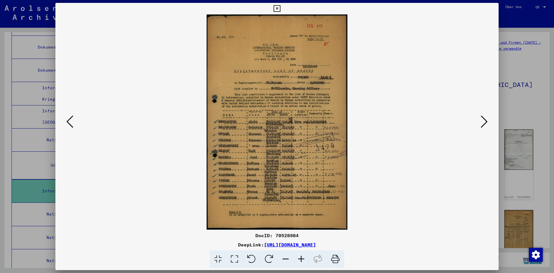
click at [74, 120] on button at bounding box center [70, 122] width 10 height 16
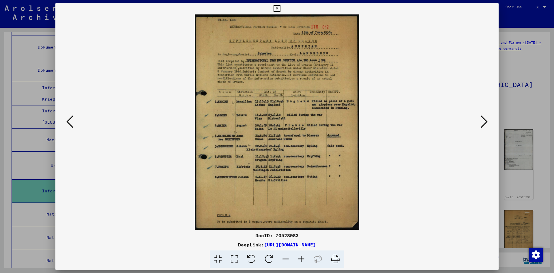
click at [486, 118] on icon at bounding box center [484, 122] width 7 height 14
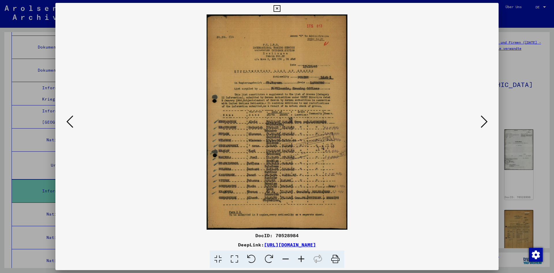
click at [486, 118] on icon at bounding box center [484, 122] width 7 height 14
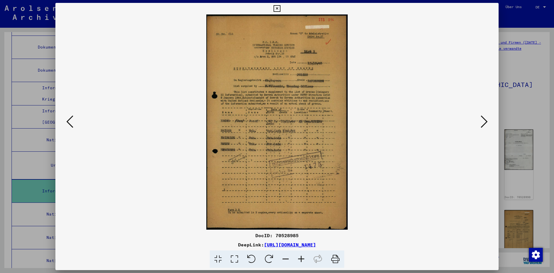
click at [486, 118] on icon at bounding box center [484, 122] width 7 height 14
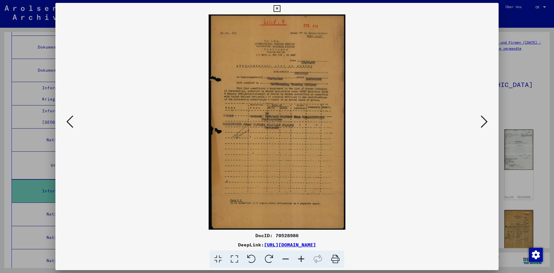
click at [486, 118] on icon at bounding box center [484, 122] width 7 height 14
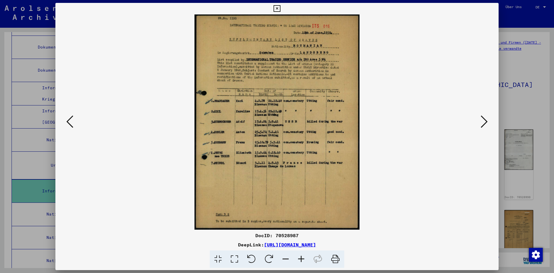
click at [486, 118] on icon at bounding box center [484, 122] width 7 height 14
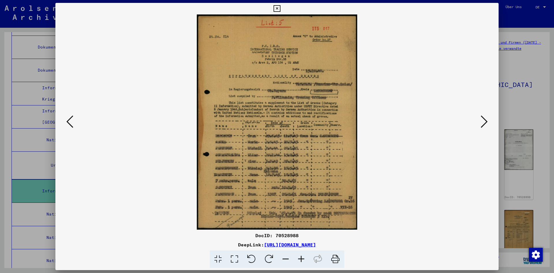
click at [486, 118] on icon at bounding box center [484, 122] width 7 height 14
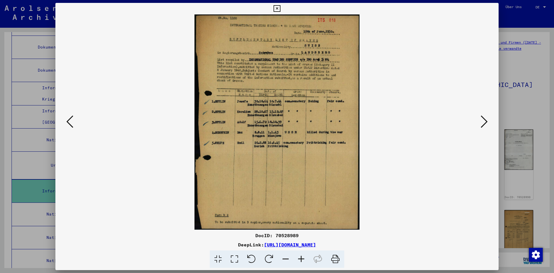
click at [486, 118] on icon at bounding box center [484, 122] width 7 height 14
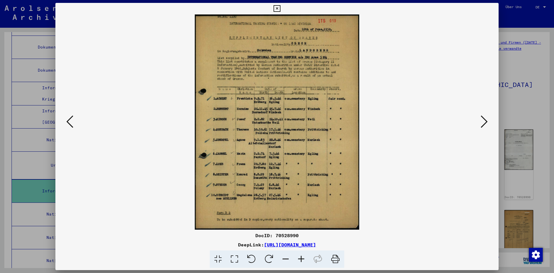
click at [486, 118] on icon at bounding box center [484, 122] width 7 height 14
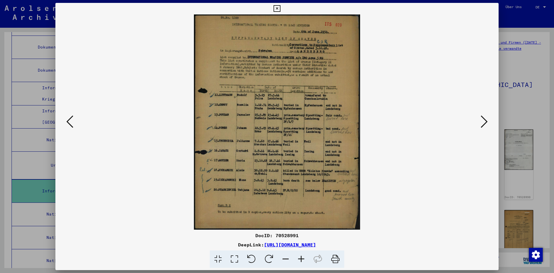
click at [486, 118] on icon at bounding box center [484, 122] width 7 height 14
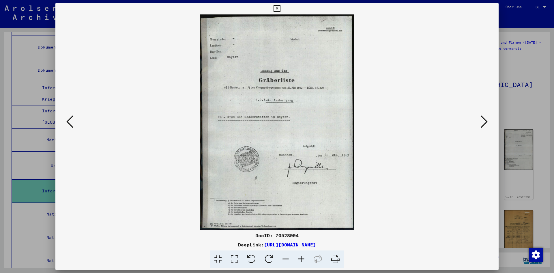
click at [486, 118] on icon at bounding box center [484, 122] width 7 height 14
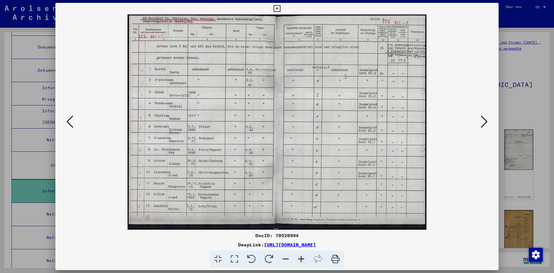
click at [486, 118] on icon at bounding box center [484, 122] width 7 height 14
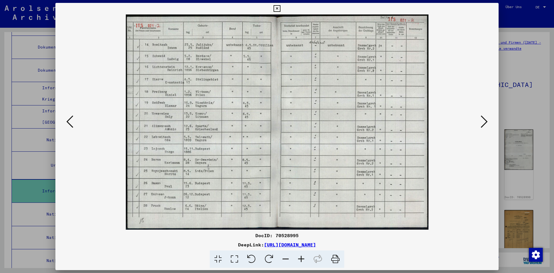
click at [486, 118] on icon at bounding box center [484, 122] width 7 height 14
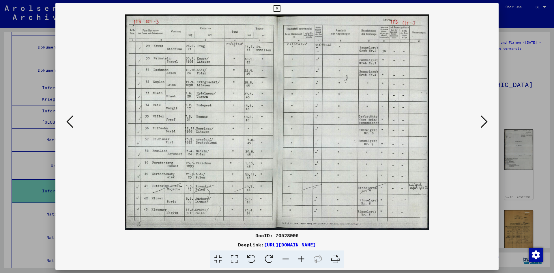
click at [486, 118] on icon at bounding box center [484, 122] width 7 height 14
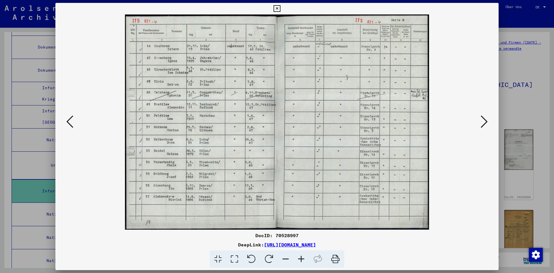
click at [486, 118] on icon at bounding box center [484, 122] width 7 height 14
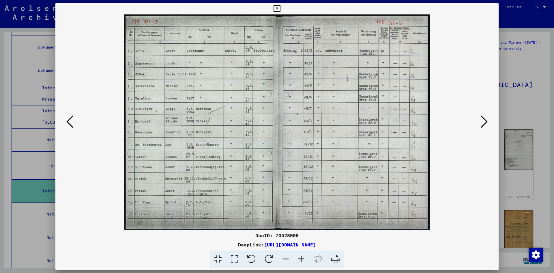
click at [486, 118] on icon at bounding box center [484, 122] width 7 height 14
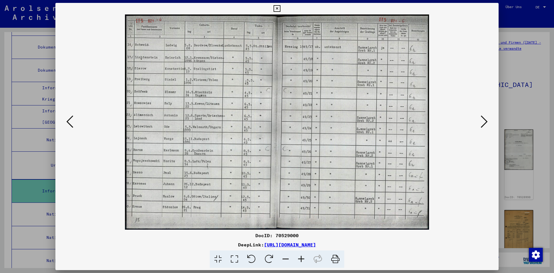
click at [486, 118] on icon at bounding box center [484, 122] width 7 height 14
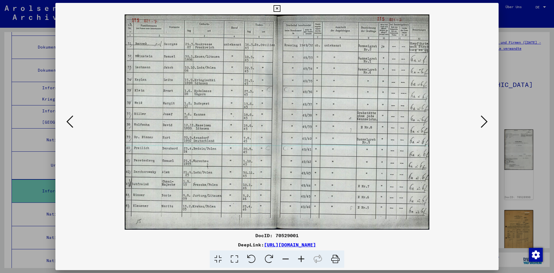
click at [486, 118] on icon at bounding box center [484, 122] width 7 height 14
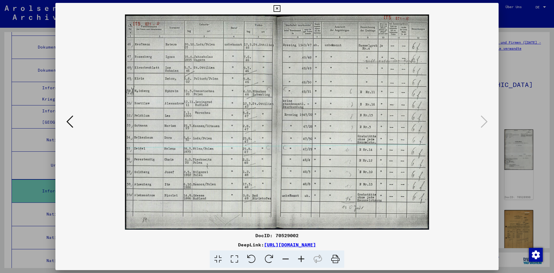
click at [527, 93] on div at bounding box center [277, 136] width 554 height 273
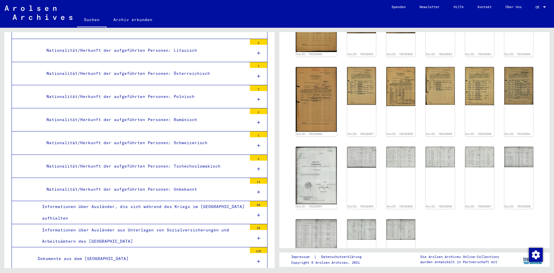
scroll to position [2331, 0]
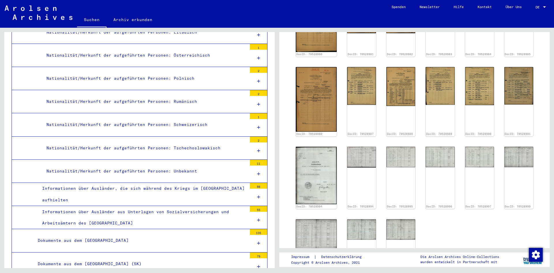
click at [150, 165] on div "Nationalität/Herkunft der aufgeführten Personen: Unbekannt" at bounding box center [144, 170] width 205 height 11
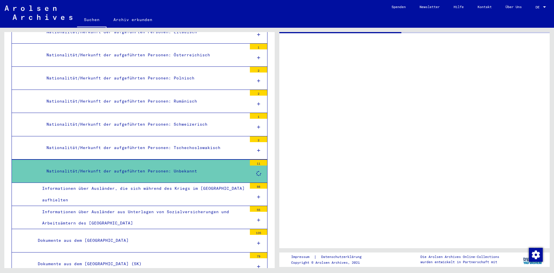
scroll to position [2331, 0]
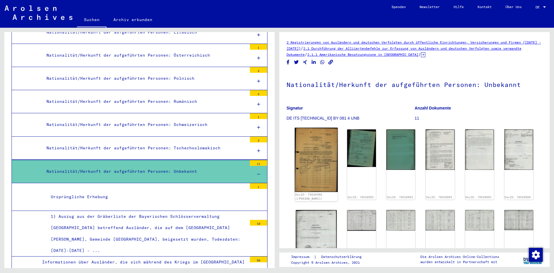
click at [304, 144] on img at bounding box center [316, 160] width 43 height 64
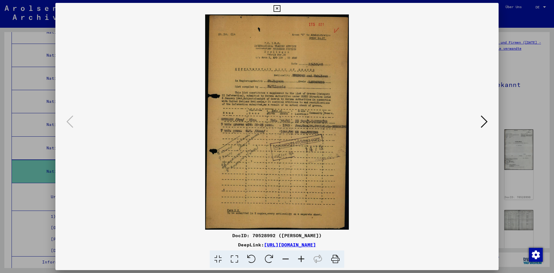
click at [481, 119] on button at bounding box center [484, 122] width 10 height 16
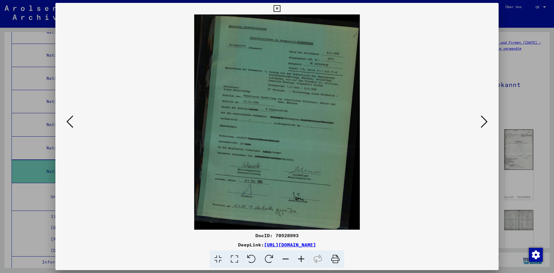
click at [481, 119] on button at bounding box center [484, 122] width 10 height 16
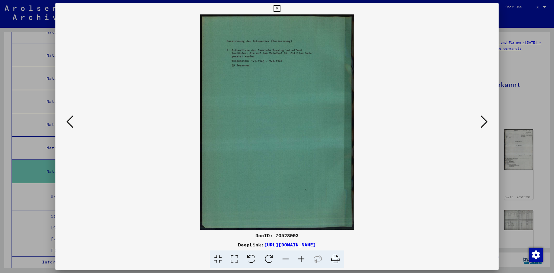
click at [524, 111] on div at bounding box center [277, 136] width 554 height 273
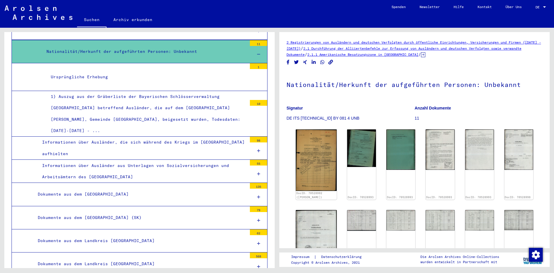
scroll to position [2469, 0]
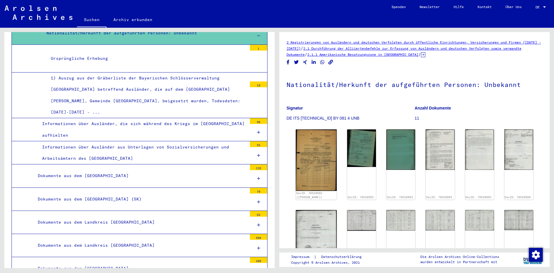
click at [226, 141] on div "Informationen über Ausländer aus Unterlagen von Sozialversicherungen und Arbeit…" at bounding box center [142, 152] width 209 height 23
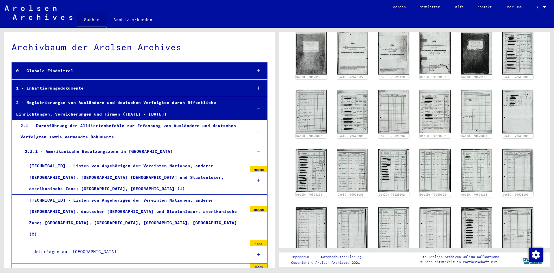
click at [89, 17] on link "Suchen" at bounding box center [91, 20] width 29 height 15
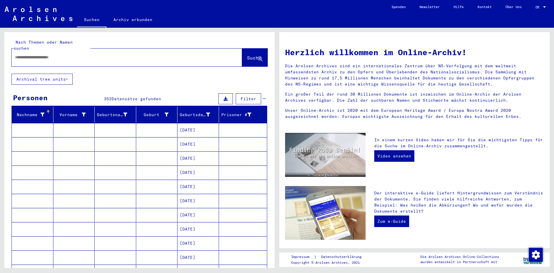
click at [73, 54] on input "text" at bounding box center [120, 57] width 210 height 6
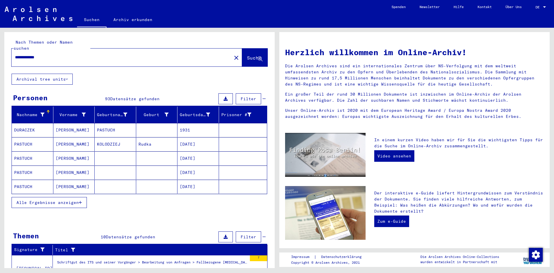
click at [66, 140] on mat-cell "[PERSON_NAME]" at bounding box center [74, 144] width 42 height 14
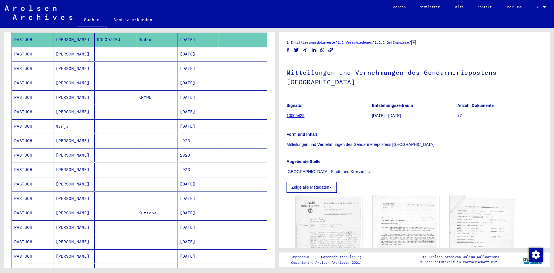
scroll to position [135, 0]
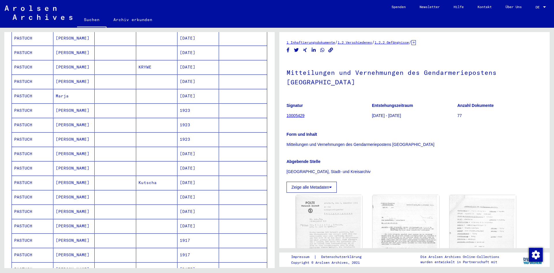
click at [191, 147] on mat-cell "[DATE]" at bounding box center [199, 154] width 42 height 14
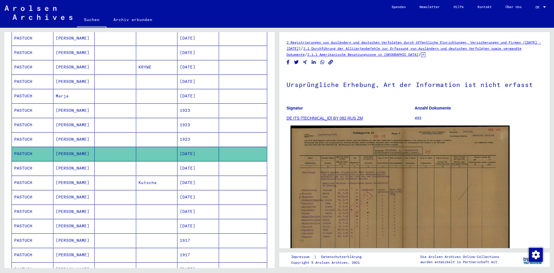
click at [343, 195] on img at bounding box center [400, 204] width 219 height 157
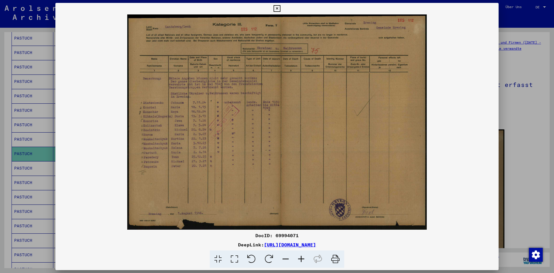
click at [299, 258] on icon at bounding box center [302, 259] width 16 height 18
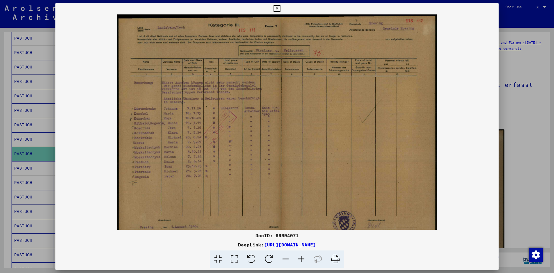
click at [299, 258] on icon at bounding box center [302, 259] width 16 height 18
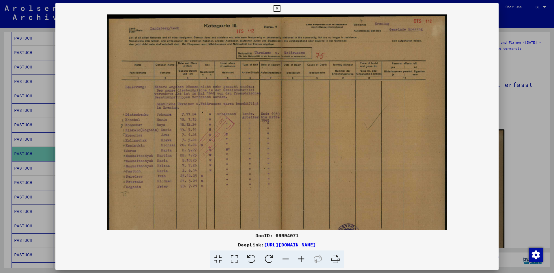
click at [299, 258] on icon at bounding box center [302, 259] width 16 height 18
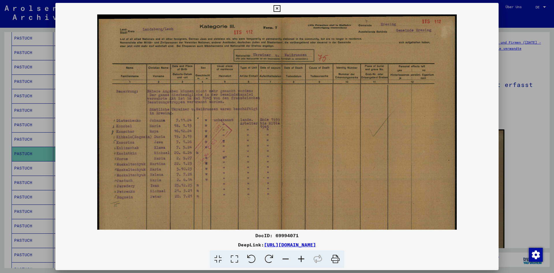
click at [299, 258] on icon at bounding box center [302, 259] width 16 height 18
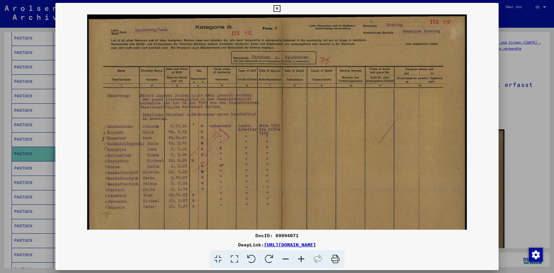
click at [299, 258] on icon at bounding box center [302, 259] width 16 height 18
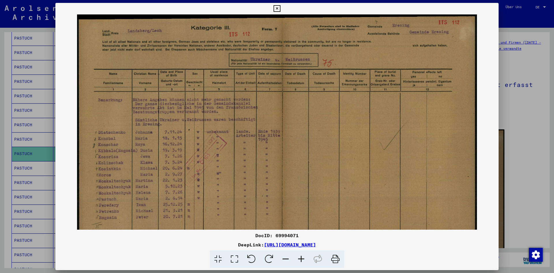
drag, startPoint x: 266, startPoint y: 168, endPoint x: 260, endPoint y: 181, distance: 13.7
click at [260, 181] on img at bounding box center [277, 157] width 400 height 287
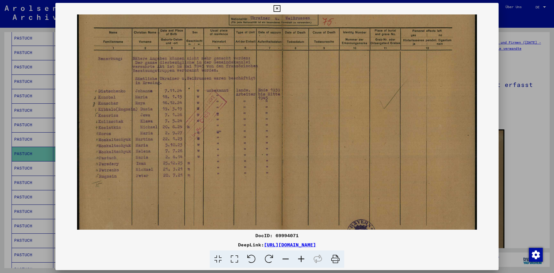
scroll to position [39, 0]
drag, startPoint x: 260, startPoint y: 189, endPoint x: 279, endPoint y: 146, distance: 46.9
click at [279, 146] on img at bounding box center [277, 118] width 400 height 287
click at [512, 183] on div at bounding box center [277, 136] width 554 height 273
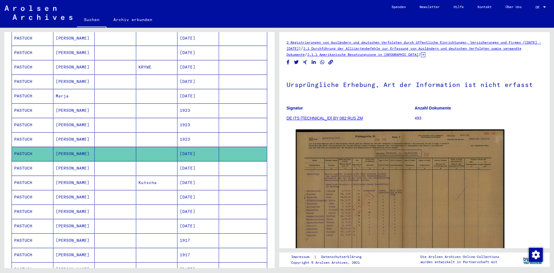
click at [110, 161] on mat-cell at bounding box center [116, 168] width 42 height 14
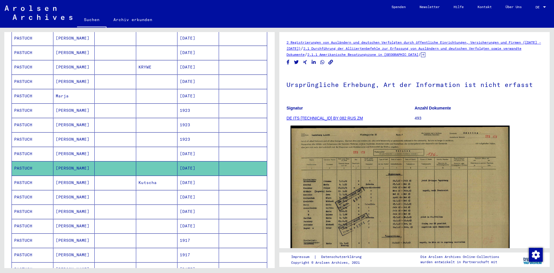
click at [371, 189] on img at bounding box center [400, 203] width 219 height 155
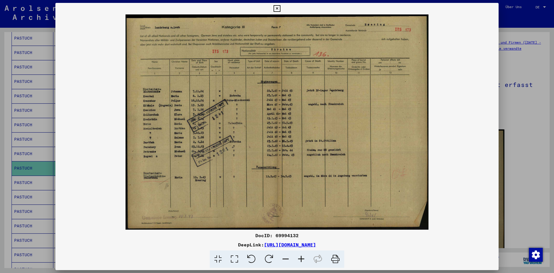
click at [301, 256] on icon at bounding box center [302, 259] width 16 height 18
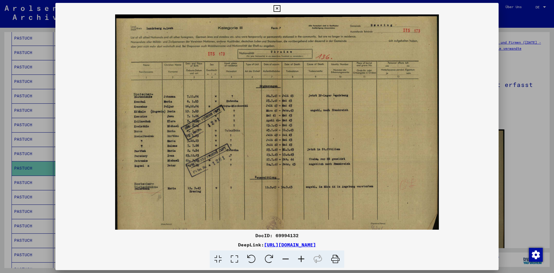
click at [301, 256] on icon at bounding box center [302, 259] width 16 height 18
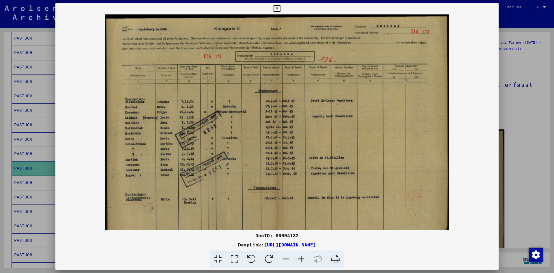
click at [301, 256] on icon at bounding box center [302, 259] width 16 height 18
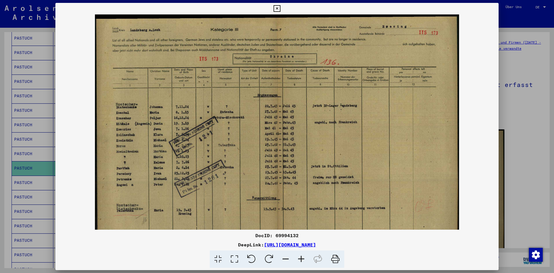
click at [522, 156] on div at bounding box center [277, 136] width 554 height 273
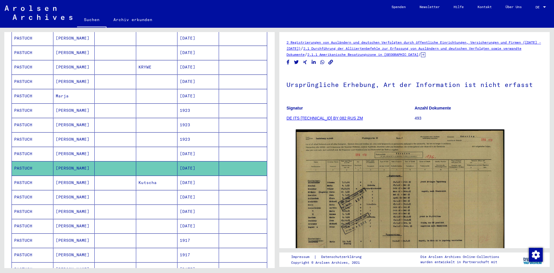
click at [150, 179] on mat-cell "Kutscha" at bounding box center [157, 183] width 42 height 14
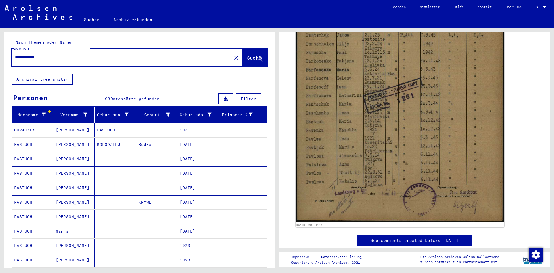
drag, startPoint x: 85, startPoint y: 53, endPoint x: -8, endPoint y: 44, distance: 93.4
click at [0, 44] on html "**********" at bounding box center [277, 136] width 554 height 273
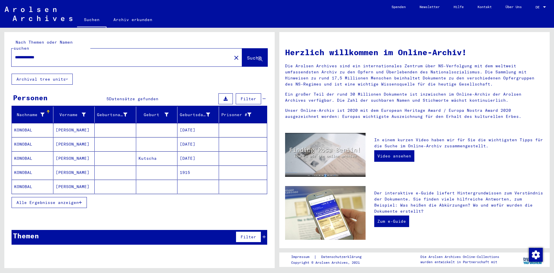
click at [67, 124] on mat-cell "[PERSON_NAME]" at bounding box center [74, 130] width 42 height 14
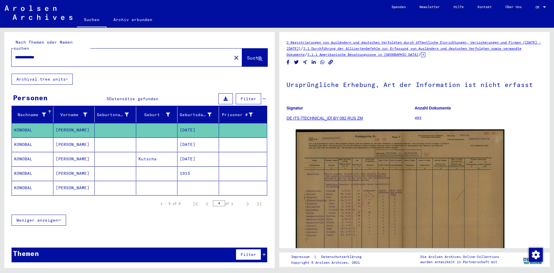
click at [64, 138] on mat-cell "[PERSON_NAME]" at bounding box center [74, 144] width 42 height 14
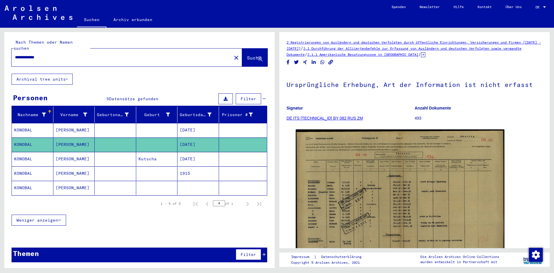
click at [61, 154] on mat-cell "[PERSON_NAME]" at bounding box center [74, 159] width 42 height 14
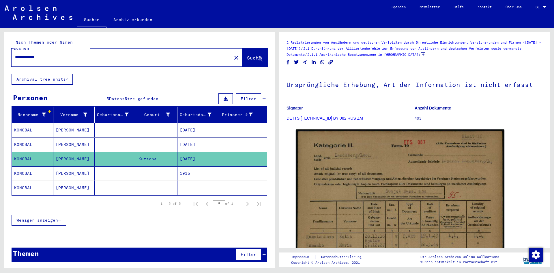
click at [66, 166] on mat-cell "[PERSON_NAME]" at bounding box center [74, 173] width 42 height 14
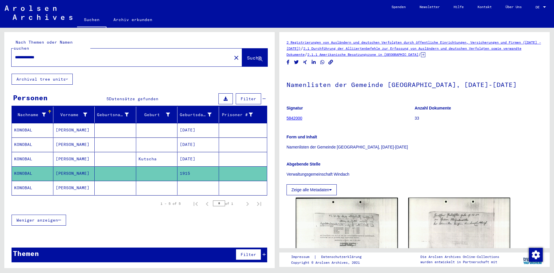
click at [65, 182] on mat-cell "[PERSON_NAME]" at bounding box center [74, 188] width 42 height 14
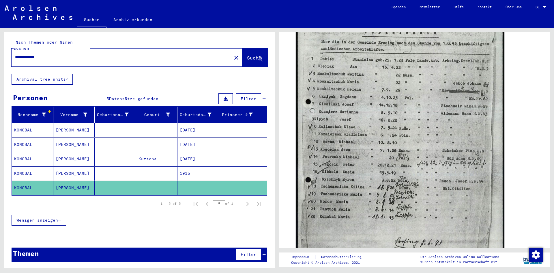
scroll to position [180, 0]
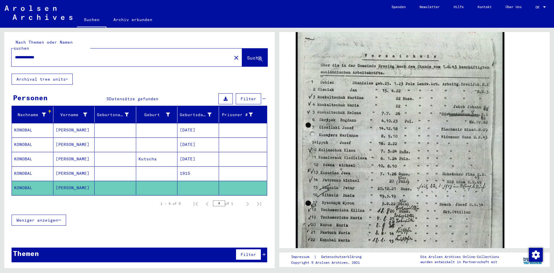
drag, startPoint x: 141, startPoint y: 50, endPoint x: 0, endPoint y: 46, distance: 141.3
click at [0, 46] on div "**********" at bounding box center [138, 148] width 277 height 240
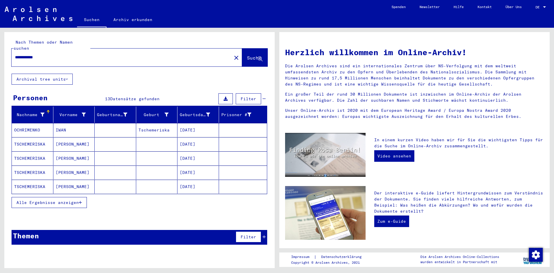
click at [65, 138] on mat-cell "[PERSON_NAME]" at bounding box center [74, 144] width 42 height 14
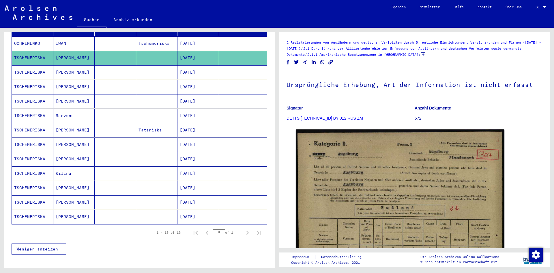
scroll to position [89, 0]
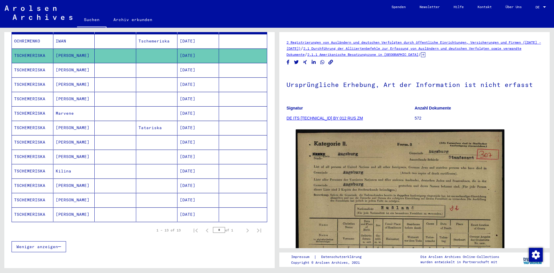
click at [65, 179] on mat-cell "[PERSON_NAME]" at bounding box center [74, 185] width 42 height 14
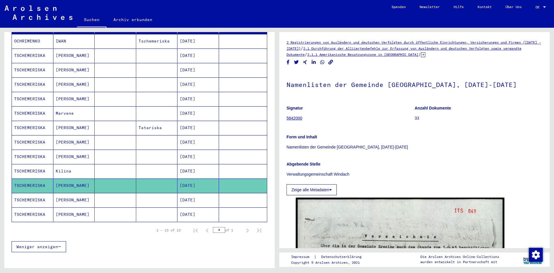
click at [70, 164] on mat-cell "Kilina" at bounding box center [74, 171] width 42 height 14
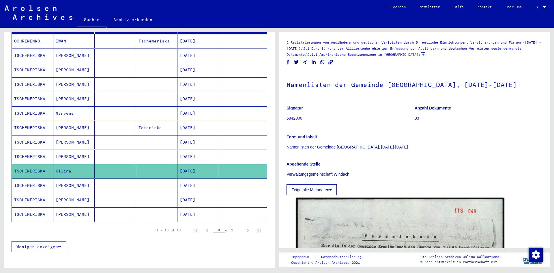
click at [31, 166] on mat-cell "TSCHEMERISKA" at bounding box center [33, 171] width 42 height 14
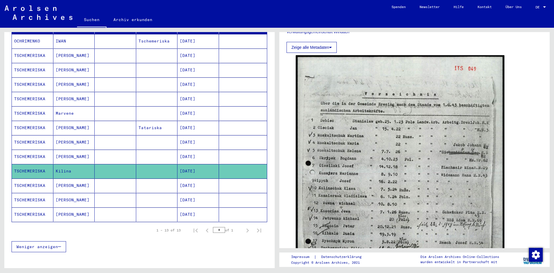
scroll to position [243, 0]
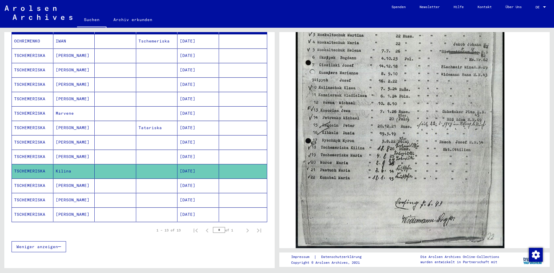
click at [145, 121] on mat-cell "Tatariska" at bounding box center [157, 128] width 42 height 14
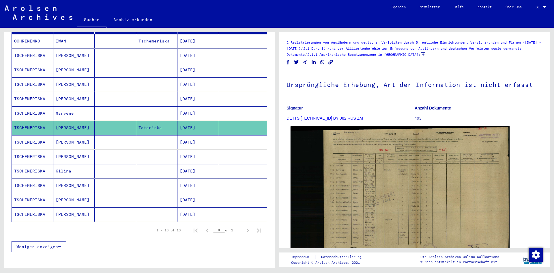
click at [369, 180] on img at bounding box center [400, 193] width 219 height 134
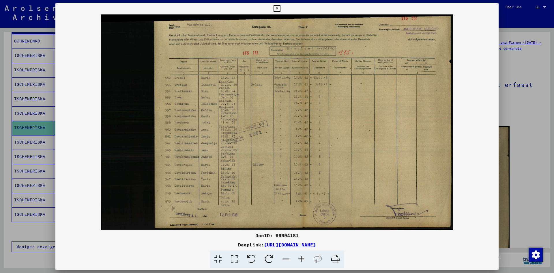
click at [369, 180] on img at bounding box center [276, 121] width 443 height 215
click at [511, 205] on div at bounding box center [277, 136] width 554 height 273
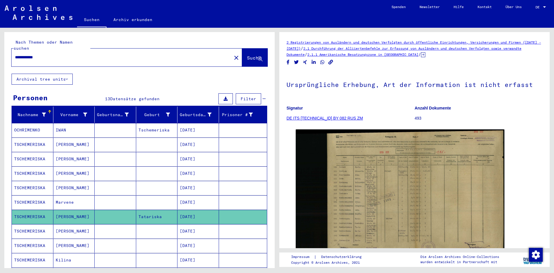
drag, startPoint x: 89, startPoint y: 53, endPoint x: -11, endPoint y: 61, distance: 100.0
click at [0, 61] on html "**********" at bounding box center [277, 136] width 554 height 273
type input "**********"
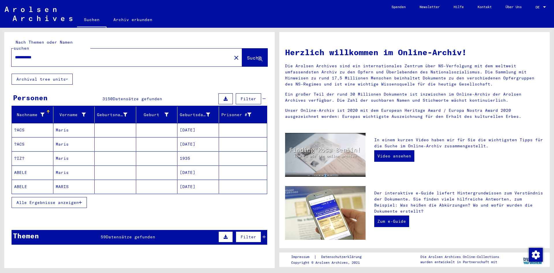
click at [58, 200] on span "Alle Ergebnisse anzeigen" at bounding box center [47, 202] width 62 height 5
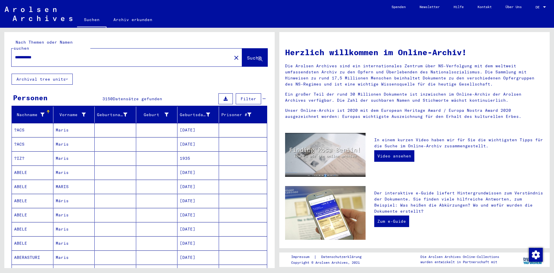
click at [41, 113] on icon at bounding box center [42, 115] width 4 height 4
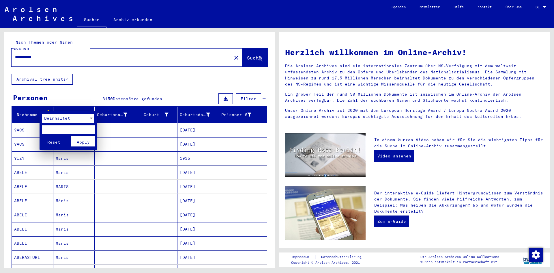
click at [57, 131] on input "text" at bounding box center [68, 129] width 53 height 9
type input "*****"
click button "Reset" at bounding box center [54, 141] width 24 height 10
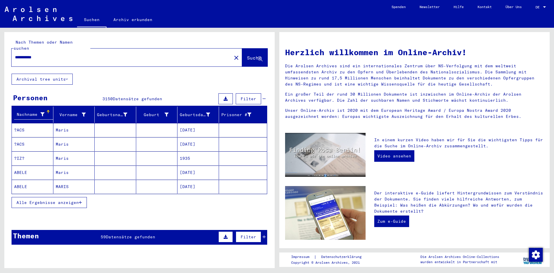
click at [43, 112] on icon at bounding box center [42, 114] width 4 height 4
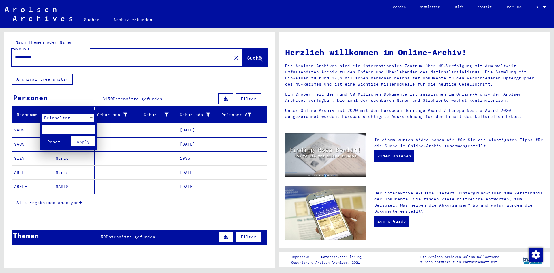
click at [67, 121] on div "Beinhaltet" at bounding box center [65, 118] width 47 height 9
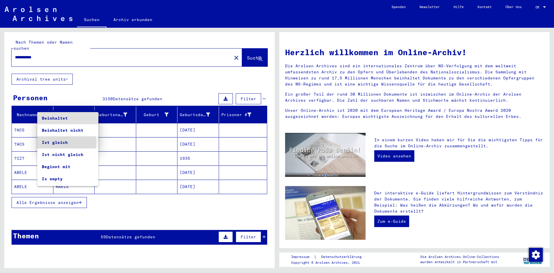
click at [63, 141] on span "Ist gleich" at bounding box center [68, 142] width 52 height 12
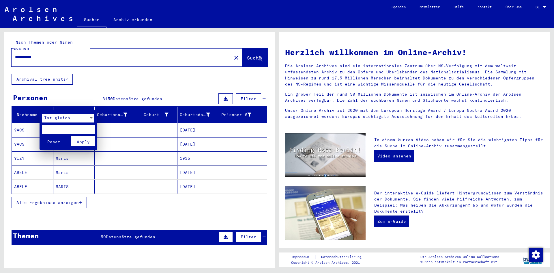
click at [57, 130] on input "text" at bounding box center [68, 129] width 53 height 9
type input "*****"
click at [82, 143] on span "Apply" at bounding box center [83, 141] width 13 height 5
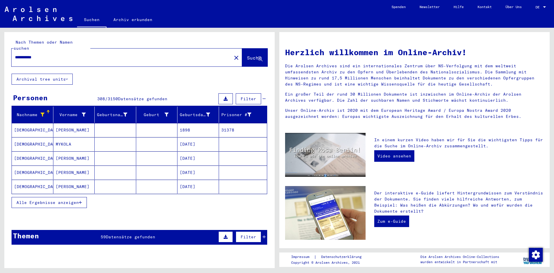
click at [74, 200] on span "Alle Ergebnisse anzeigen" at bounding box center [47, 202] width 62 height 5
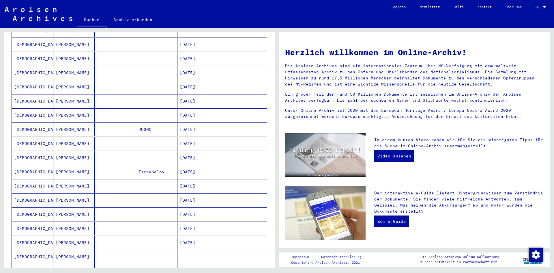
scroll to position [144, 0]
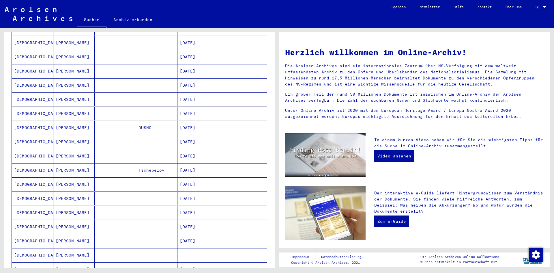
click at [144, 163] on mat-cell "Tschepelov" at bounding box center [157, 170] width 42 height 14
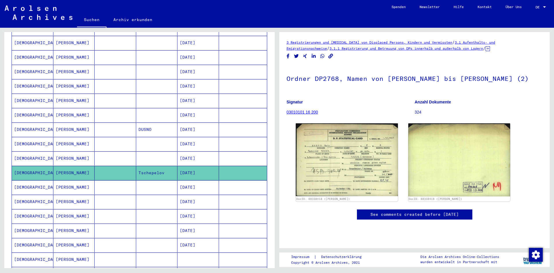
click at [162, 180] on mat-cell at bounding box center [157, 187] width 42 height 14
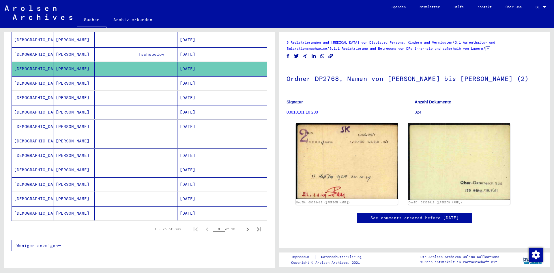
scroll to position [262, 0]
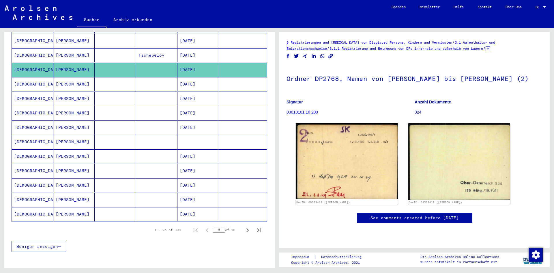
click at [186, 193] on mat-cell "[DATE]" at bounding box center [199, 200] width 42 height 14
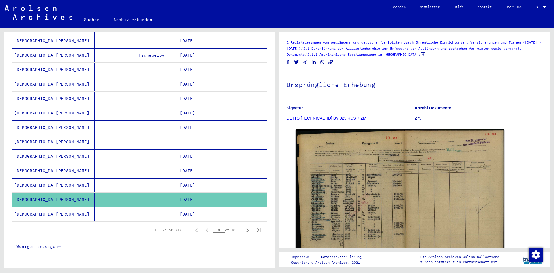
click at [190, 207] on mat-cell "[DATE]" at bounding box center [199, 214] width 42 height 14
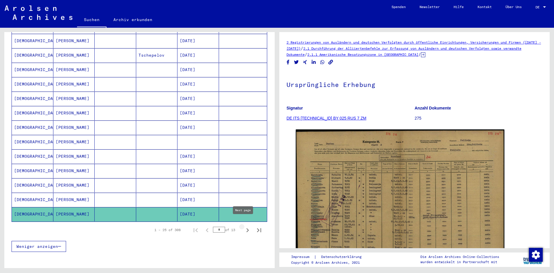
click at [244, 226] on icon "Next page" at bounding box center [248, 230] width 8 height 8
type input "*"
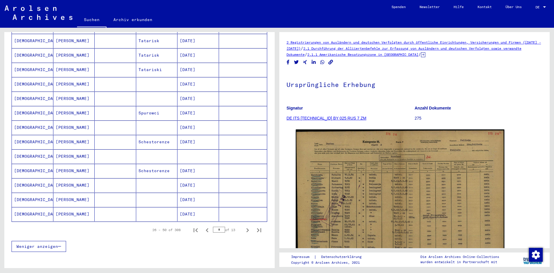
click at [152, 63] on mat-cell "Tatariski" at bounding box center [157, 70] width 42 height 14
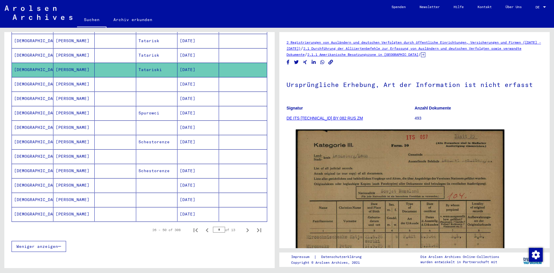
click at [153, 52] on mat-cell "Tatarisk" at bounding box center [157, 55] width 42 height 14
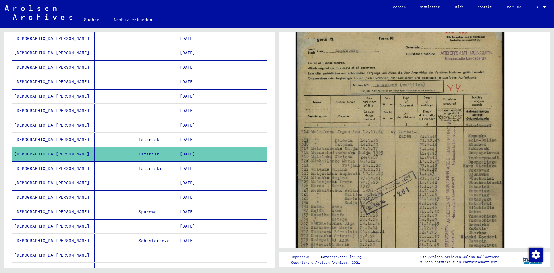
scroll to position [157, 0]
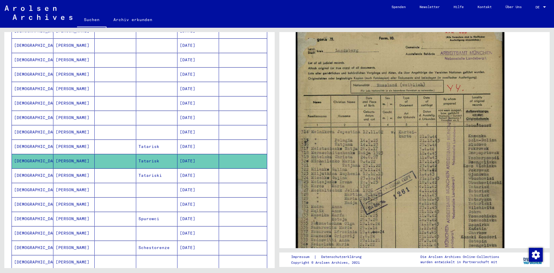
click at [154, 145] on mat-cell "Tatarisk" at bounding box center [157, 146] width 42 height 14
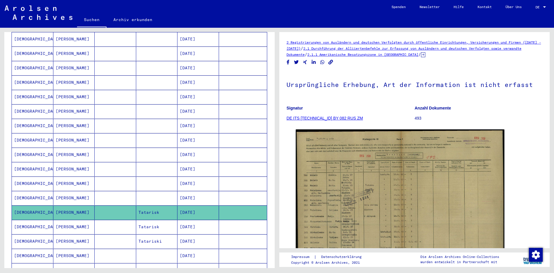
scroll to position [188, 0]
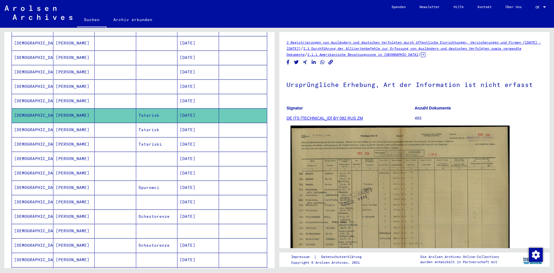
click at [379, 199] on img at bounding box center [400, 204] width 219 height 156
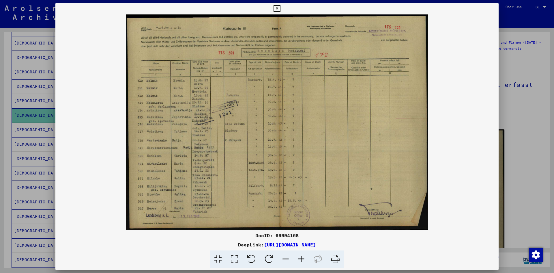
click at [495, 179] on img at bounding box center [276, 121] width 443 height 215
click at [530, 168] on div at bounding box center [277, 136] width 554 height 273
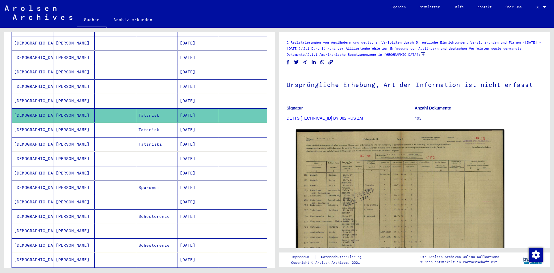
scroll to position [0, 0]
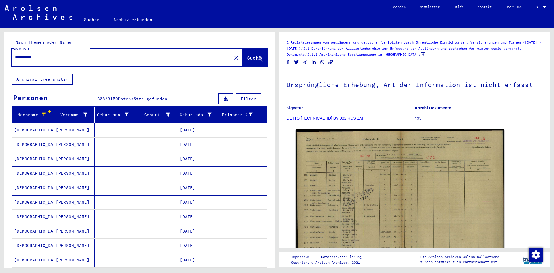
drag, startPoint x: 61, startPoint y: 50, endPoint x: -53, endPoint y: 47, distance: 113.2
click at [0, 47] on html "**********" at bounding box center [277, 136] width 554 height 273
type input "********"
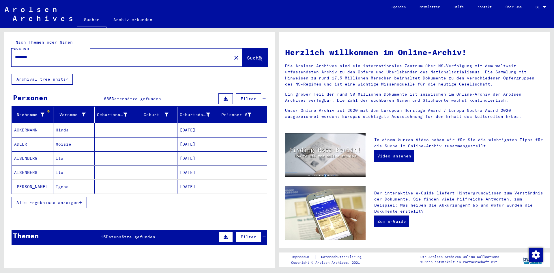
click at [75, 200] on button "Alle Ergebnisse anzeigen" at bounding box center [49, 202] width 75 height 11
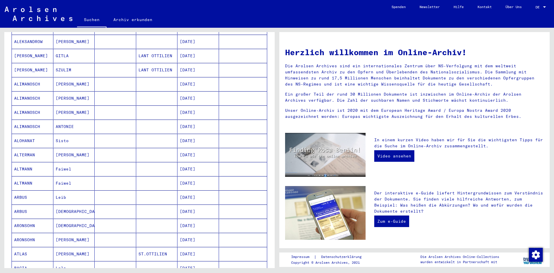
scroll to position [310, 0]
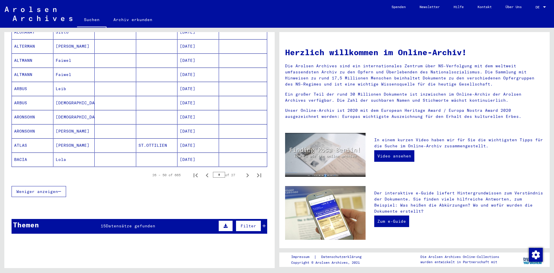
click at [144, 139] on mat-cell "ST.OTTILIEN" at bounding box center [157, 145] width 42 height 14
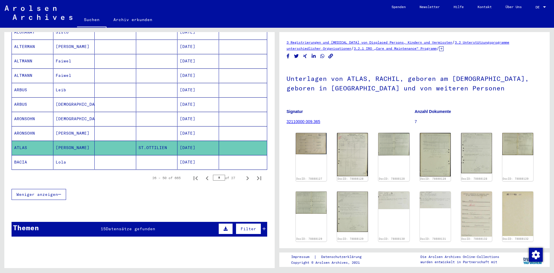
scroll to position [433, 0]
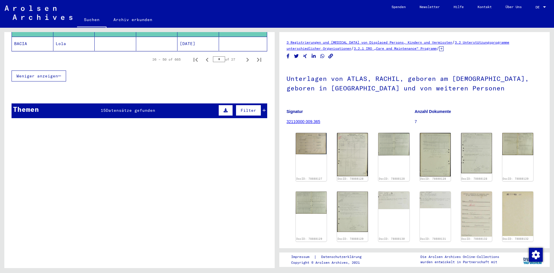
click at [263, 108] on icon at bounding box center [264, 110] width 3 height 4
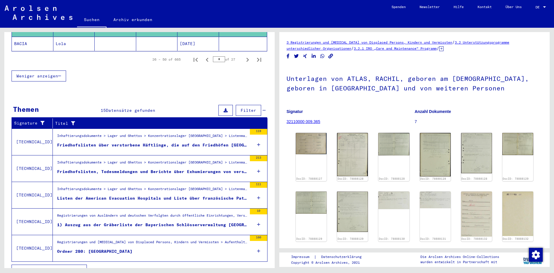
click at [100, 248] on div "Ordner 280: [GEOGRAPHIC_DATA]" at bounding box center [94, 251] width 75 height 6
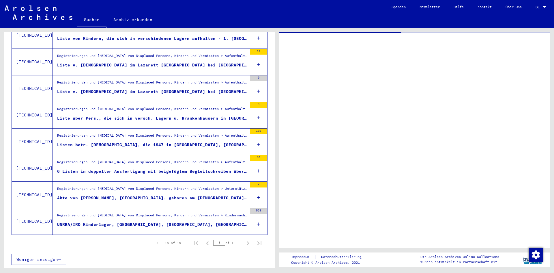
scroll to position [309, 0]
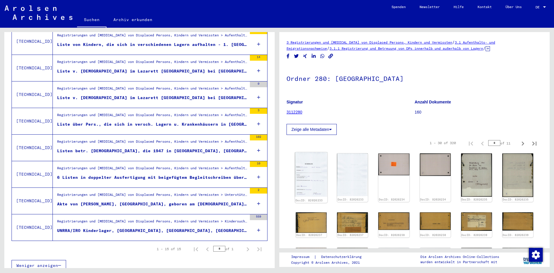
click at [305, 180] on img at bounding box center [311, 174] width 33 height 45
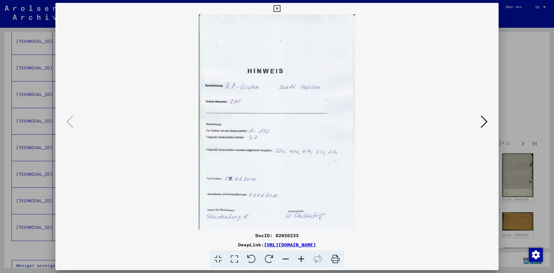
click at [484, 118] on icon at bounding box center [484, 122] width 7 height 14
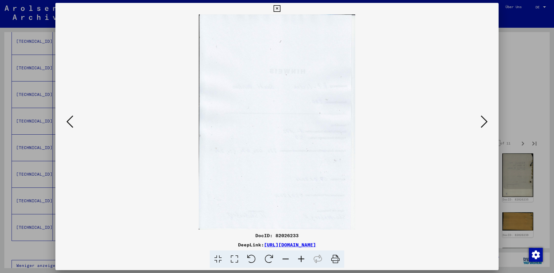
click at [484, 118] on icon at bounding box center [484, 122] width 7 height 14
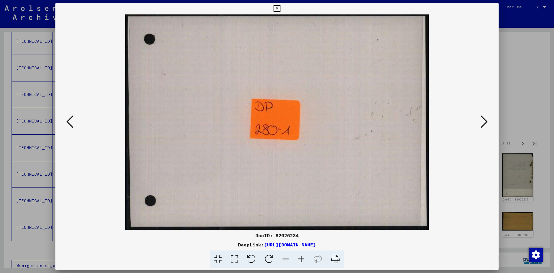
click at [484, 118] on icon at bounding box center [484, 122] width 7 height 14
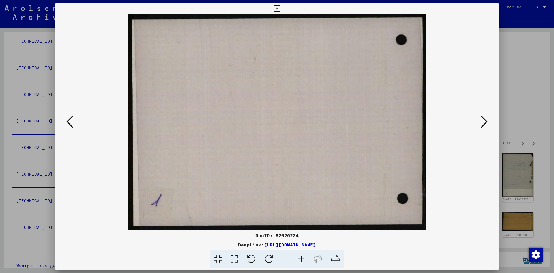
click at [484, 118] on icon at bounding box center [484, 122] width 7 height 14
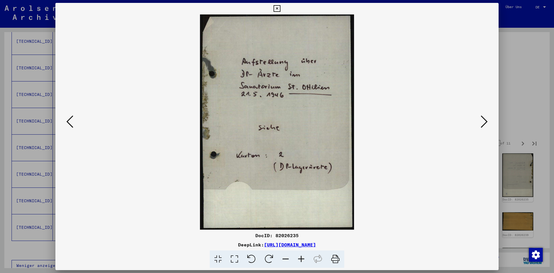
click at [484, 118] on icon at bounding box center [484, 122] width 7 height 14
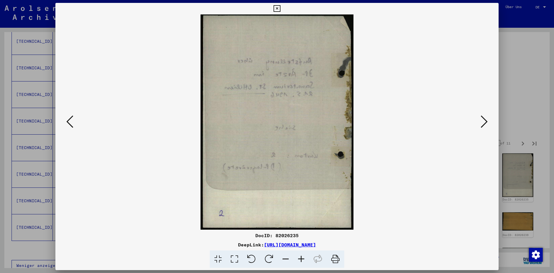
click at [484, 118] on icon at bounding box center [484, 122] width 7 height 14
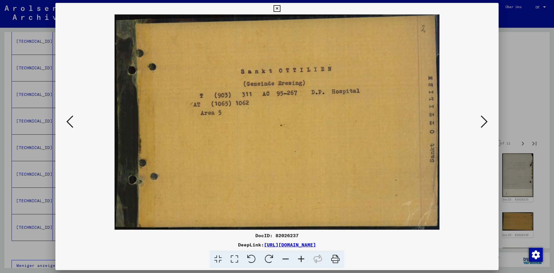
click at [484, 118] on icon at bounding box center [484, 122] width 7 height 14
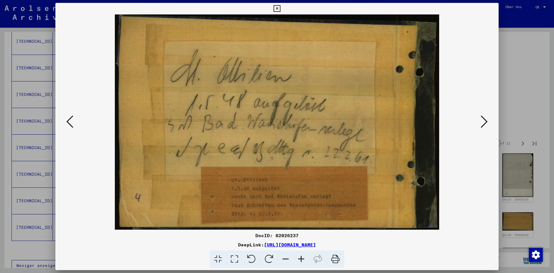
click at [484, 118] on icon at bounding box center [484, 122] width 7 height 14
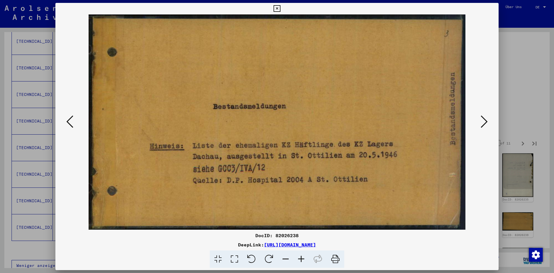
click at [484, 118] on icon at bounding box center [484, 122] width 7 height 14
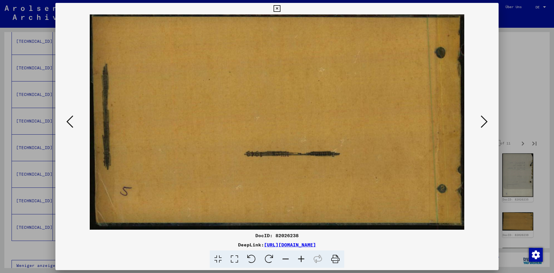
click at [484, 118] on icon at bounding box center [484, 122] width 7 height 14
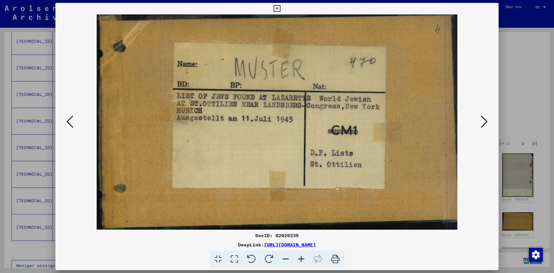
click at [484, 118] on icon at bounding box center [484, 122] width 7 height 14
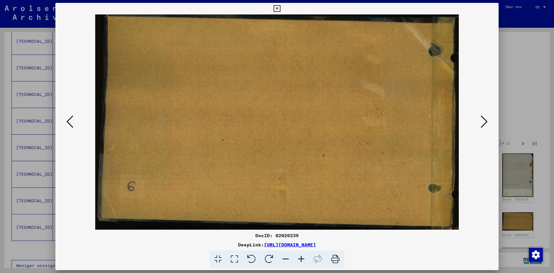
click at [484, 118] on icon at bounding box center [484, 122] width 7 height 14
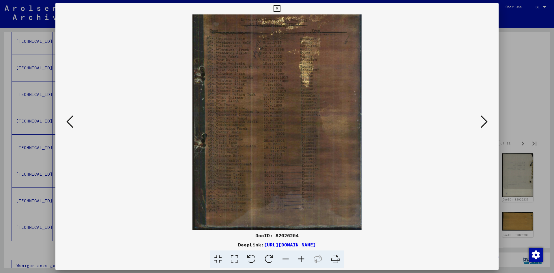
click at [484, 118] on icon at bounding box center [484, 122] width 7 height 14
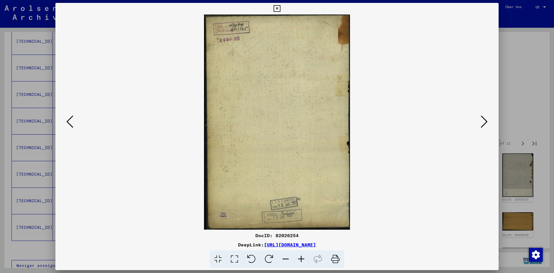
click at [484, 118] on icon at bounding box center [484, 122] width 7 height 14
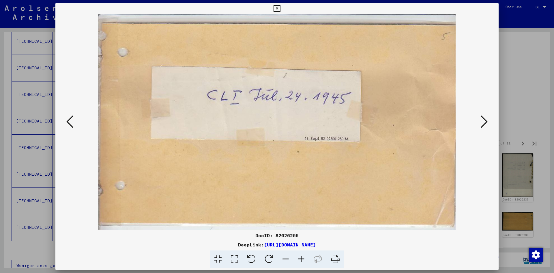
click at [484, 118] on icon at bounding box center [484, 122] width 7 height 14
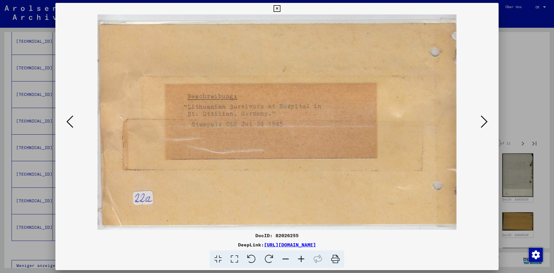
click at [484, 118] on icon at bounding box center [484, 122] width 7 height 14
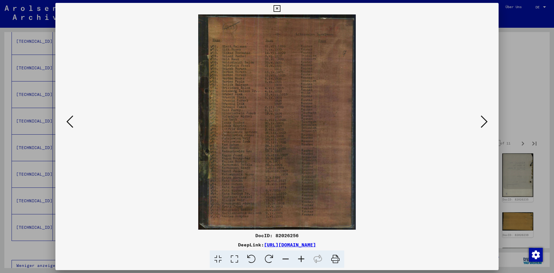
click at [484, 118] on icon at bounding box center [484, 122] width 7 height 14
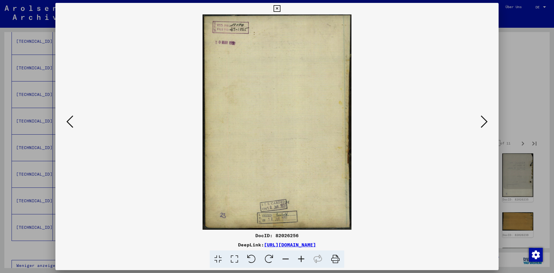
click at [484, 118] on icon at bounding box center [484, 122] width 7 height 14
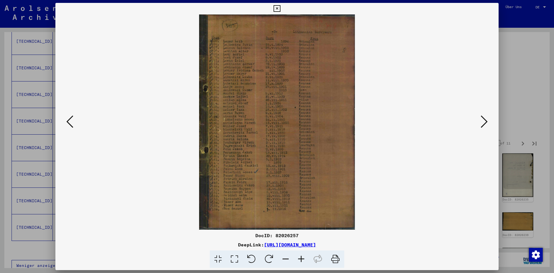
click at [484, 118] on icon at bounding box center [484, 122] width 7 height 14
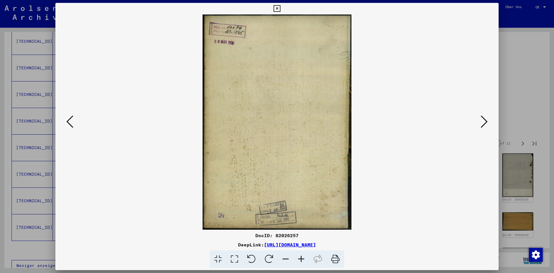
click at [484, 118] on icon at bounding box center [484, 122] width 7 height 14
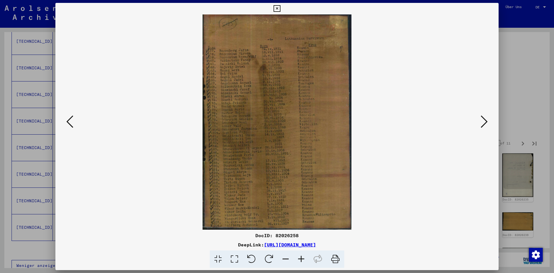
click at [484, 118] on icon at bounding box center [484, 122] width 7 height 14
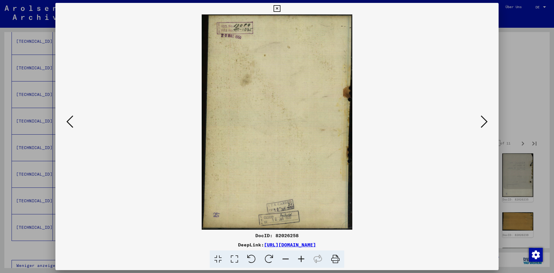
click at [484, 118] on icon at bounding box center [484, 122] width 7 height 14
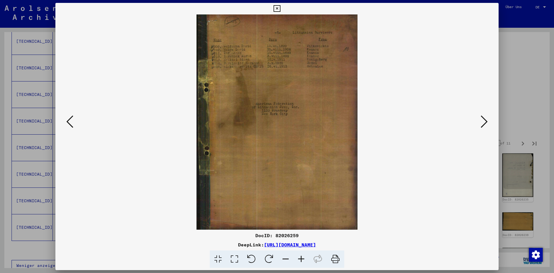
click at [484, 118] on icon at bounding box center [484, 122] width 7 height 14
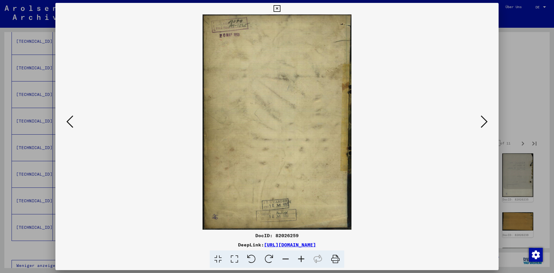
click at [484, 118] on icon at bounding box center [484, 122] width 7 height 14
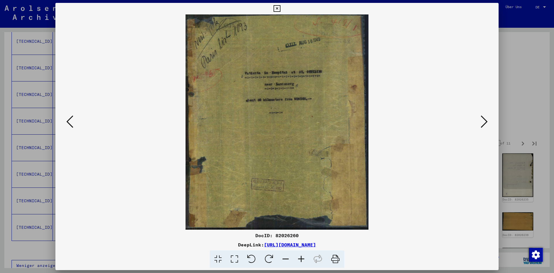
click at [484, 118] on icon at bounding box center [484, 122] width 7 height 14
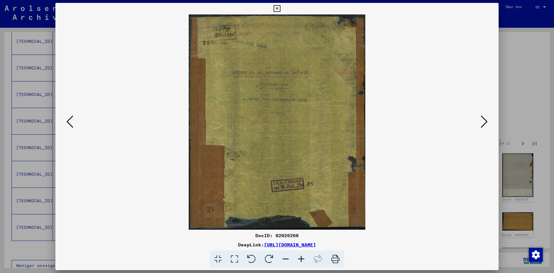
click at [484, 118] on icon at bounding box center [484, 122] width 7 height 14
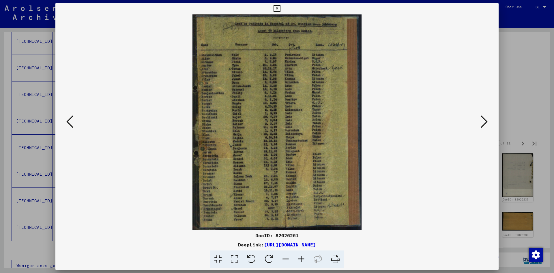
click at [484, 118] on icon at bounding box center [484, 122] width 7 height 14
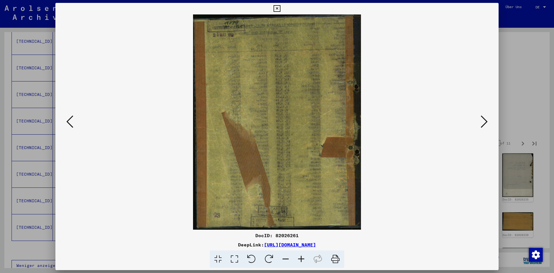
click at [484, 118] on icon at bounding box center [484, 122] width 7 height 14
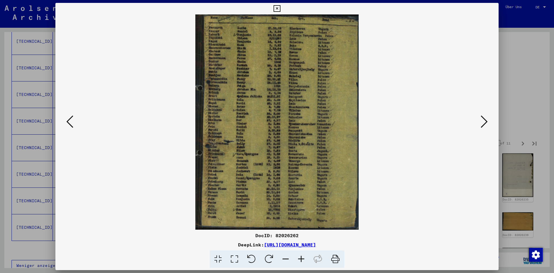
click at [484, 118] on icon at bounding box center [484, 122] width 7 height 14
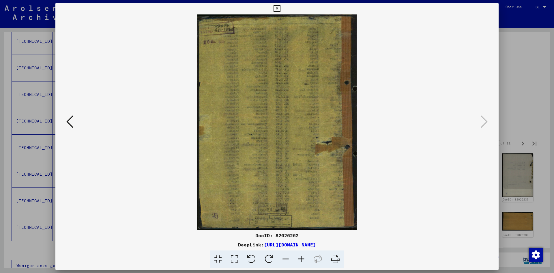
click at [505, 107] on div at bounding box center [277, 136] width 554 height 273
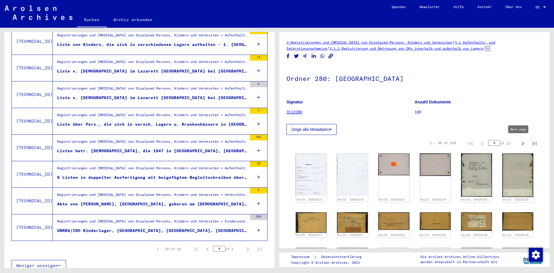
click at [520, 143] on icon "Next page" at bounding box center [523, 143] width 8 height 8
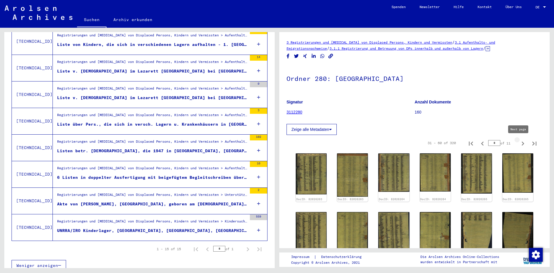
type input "*"
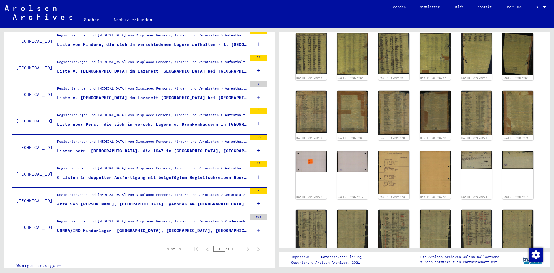
scroll to position [222, 0]
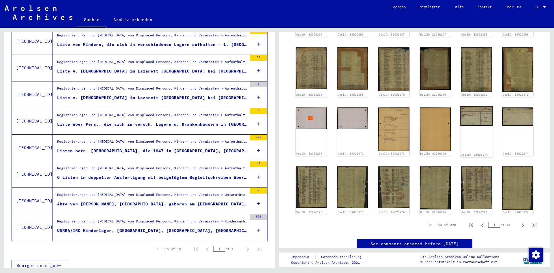
click at [470, 110] on img at bounding box center [477, 115] width 33 height 19
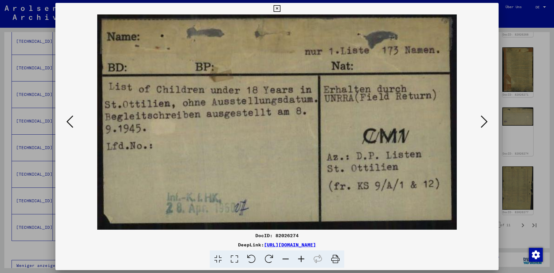
click at [532, 141] on div at bounding box center [277, 136] width 554 height 273
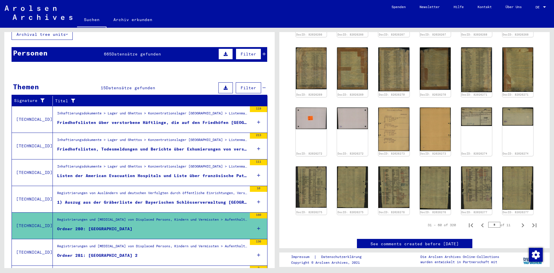
scroll to position [0, 0]
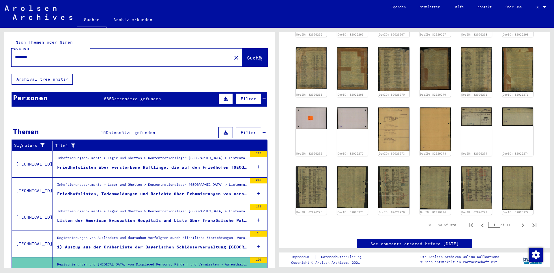
drag, startPoint x: 143, startPoint y: 53, endPoint x: 12, endPoint y: 61, distance: 131.9
click at [12, 61] on div "Nach Themen oder Namen suchen ******** close Suche" at bounding box center [139, 53] width 271 height 42
type input "*********"
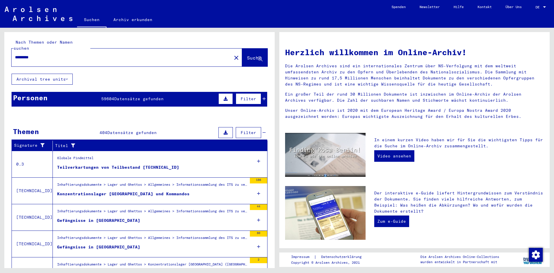
scroll to position [27, 0]
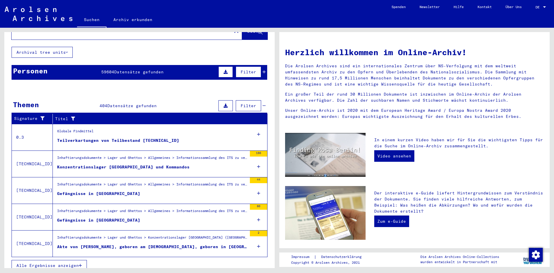
click at [72, 263] on button "Alle Ergebnisse anzeigen" at bounding box center [49, 265] width 75 height 11
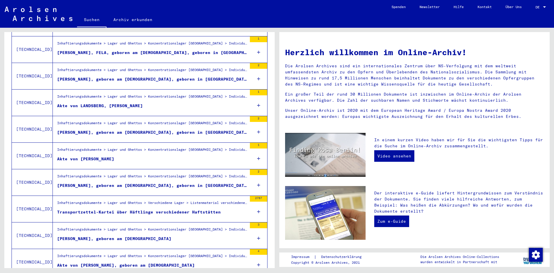
scroll to position [574, 0]
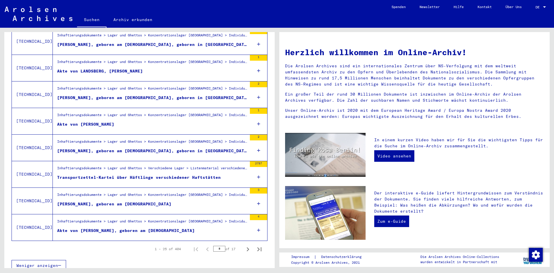
click at [187, 174] on div "Transportzettel-Kartei über Häftlinge verschiedener Haftstätten" at bounding box center [139, 177] width 164 height 6
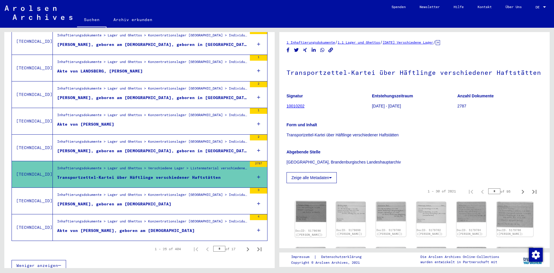
click at [306, 212] on img at bounding box center [310, 212] width 31 height 22
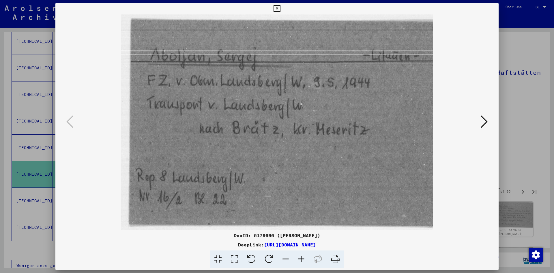
click at [525, 146] on div at bounding box center [277, 136] width 554 height 273
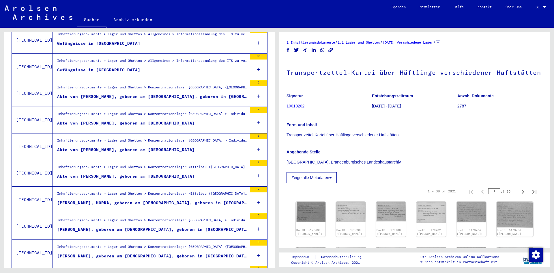
scroll to position [116, 0]
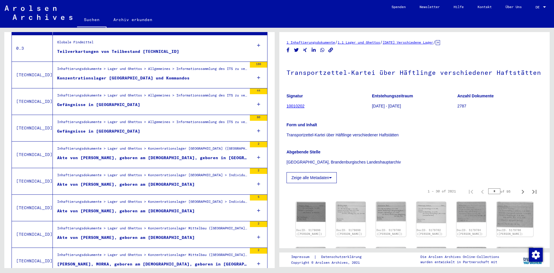
click at [180, 94] on div "Inhaftierungsdokumente > Lager und Ghettos > Allgemeines > Informationssammlung…" at bounding box center [152, 97] width 190 height 8
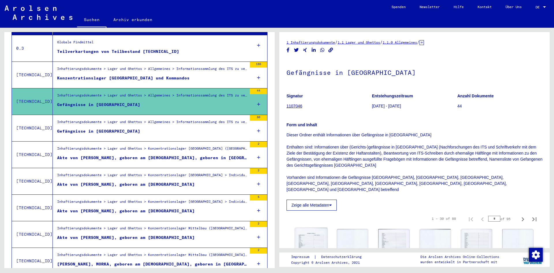
click at [310, 230] on img at bounding box center [311, 252] width 33 height 48
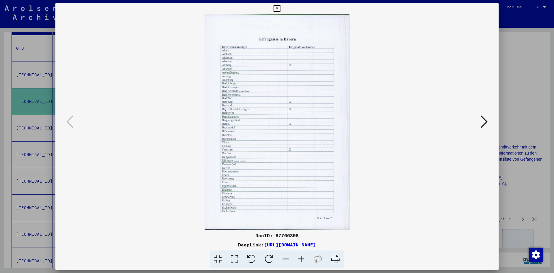
click at [483, 120] on icon at bounding box center [484, 122] width 7 height 14
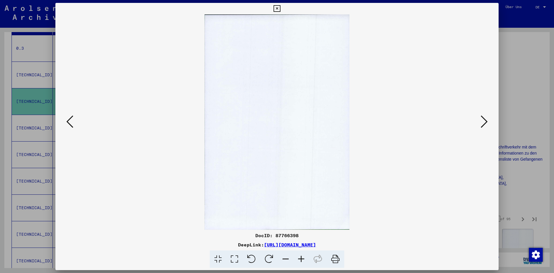
click at [483, 120] on icon at bounding box center [484, 122] width 7 height 14
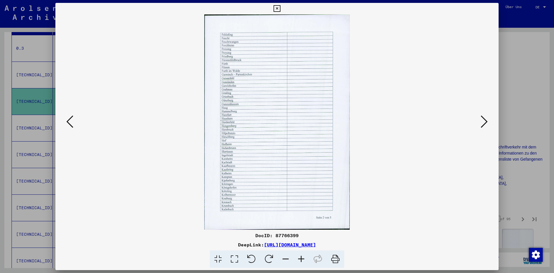
click at [483, 120] on icon at bounding box center [484, 122] width 7 height 14
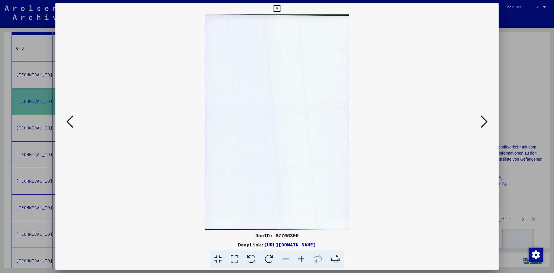
click at [483, 120] on icon at bounding box center [484, 122] width 7 height 14
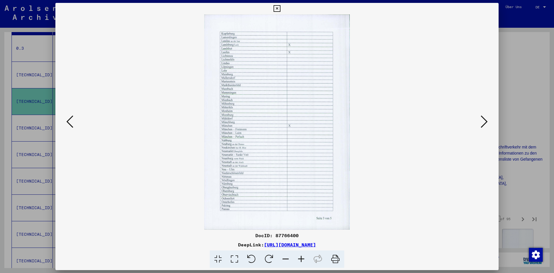
click at [483, 120] on icon at bounding box center [484, 122] width 7 height 14
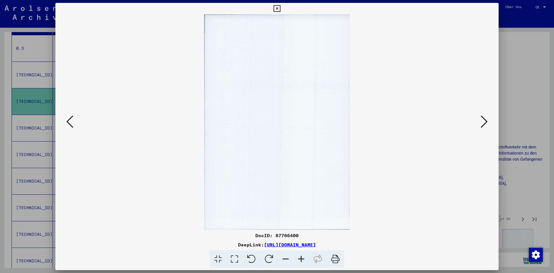
click at [483, 120] on icon at bounding box center [484, 122] width 7 height 14
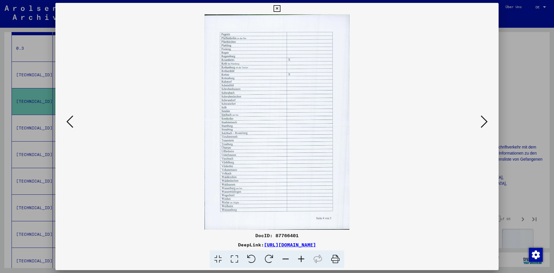
click at [483, 120] on icon at bounding box center [484, 122] width 7 height 14
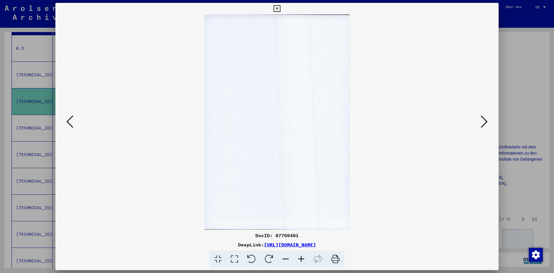
click at [483, 120] on icon at bounding box center [484, 122] width 7 height 14
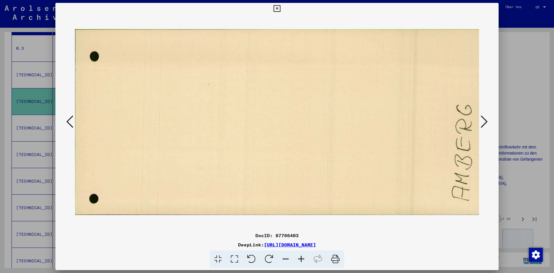
click at [483, 120] on icon at bounding box center [484, 122] width 7 height 14
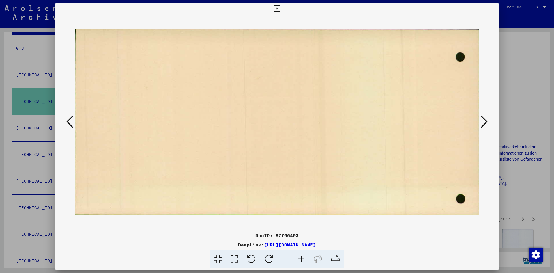
click at [483, 120] on icon at bounding box center [484, 122] width 7 height 14
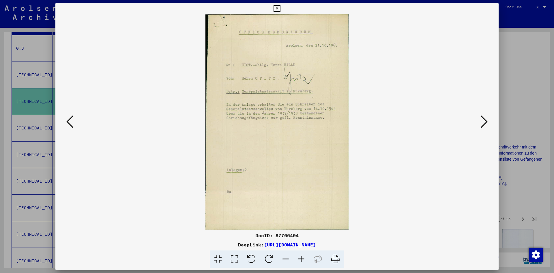
click at [483, 120] on icon at bounding box center [484, 122] width 7 height 14
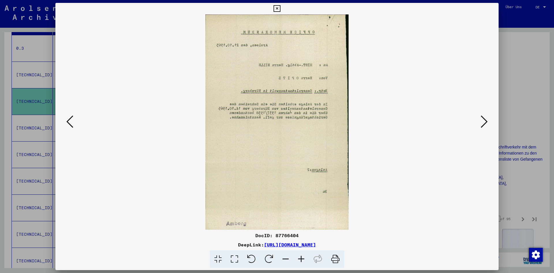
click at [483, 120] on icon at bounding box center [484, 122] width 7 height 14
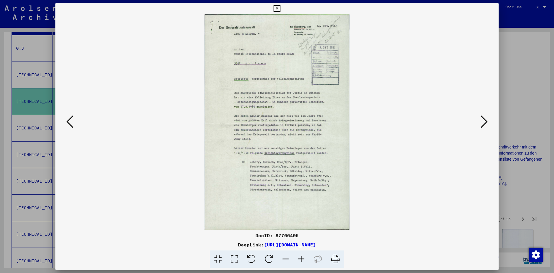
click at [523, 109] on div at bounding box center [277, 136] width 554 height 273
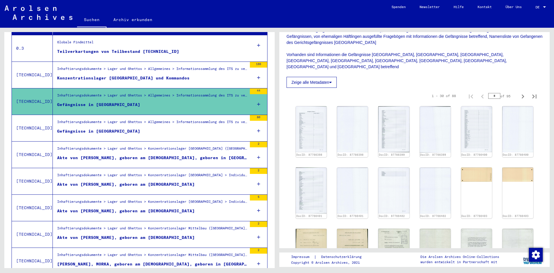
scroll to position [124, 0]
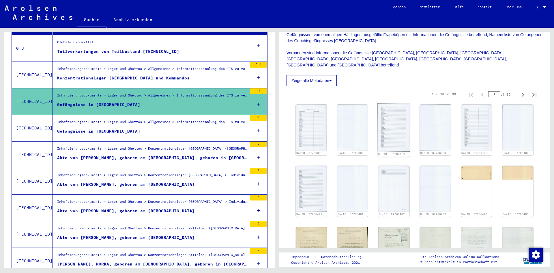
click at [384, 112] on img at bounding box center [394, 127] width 33 height 48
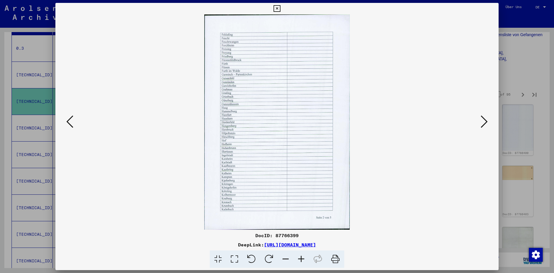
click at [483, 121] on icon at bounding box center [484, 122] width 7 height 14
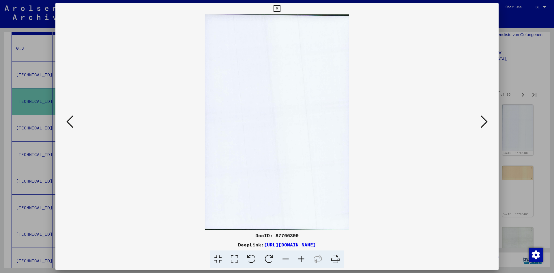
click at [483, 121] on icon at bounding box center [484, 122] width 7 height 14
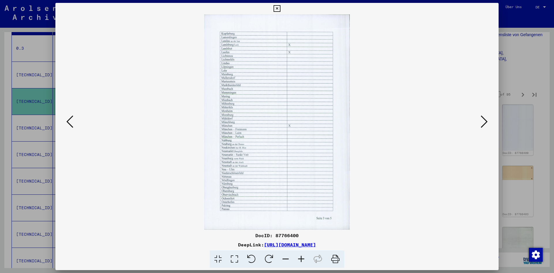
click at [526, 130] on div at bounding box center [277, 136] width 554 height 273
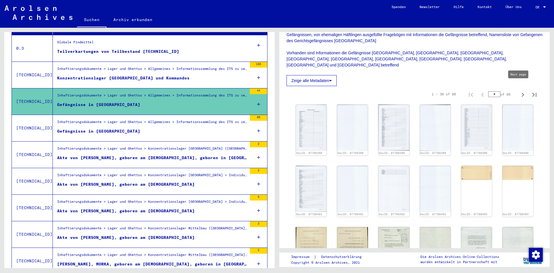
click at [521, 91] on icon "Next page" at bounding box center [523, 95] width 8 height 8
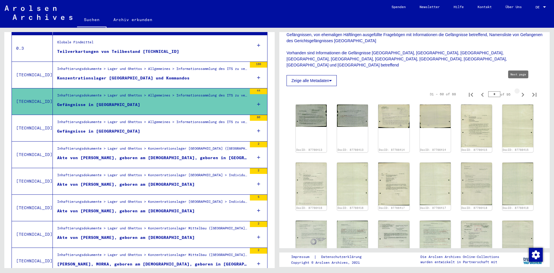
type input "*"
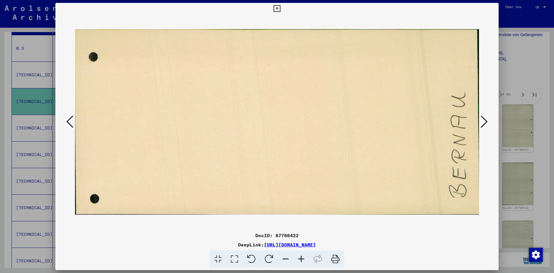
click at [516, 125] on div at bounding box center [277, 136] width 554 height 273
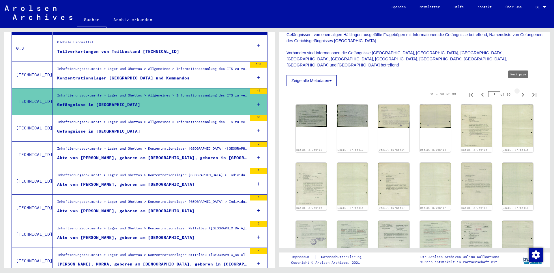
click at [520, 91] on icon "Next page" at bounding box center [523, 95] width 8 height 8
type input "*"
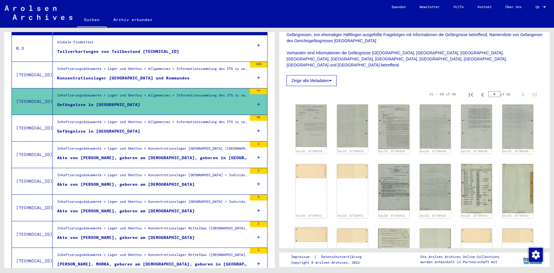
click at [321, 228] on img at bounding box center [311, 234] width 33 height 15
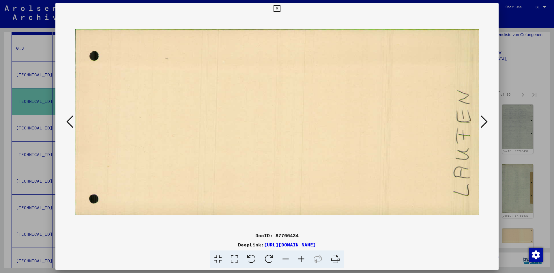
click at [510, 176] on div at bounding box center [277, 136] width 554 height 273
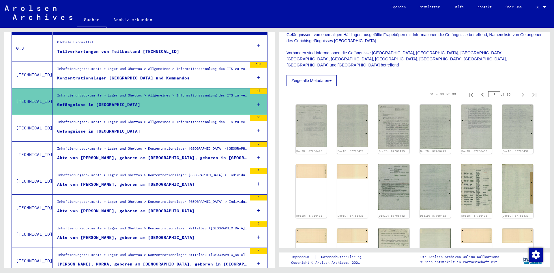
click at [292, 164] on div "DocID: 87766428 DocID: 87766428 DocID: 87766429 DocID: 87766429 DocID: 87766430…" at bounding box center [415, 253] width 256 height 303
click at [311, 167] on img at bounding box center [311, 170] width 33 height 15
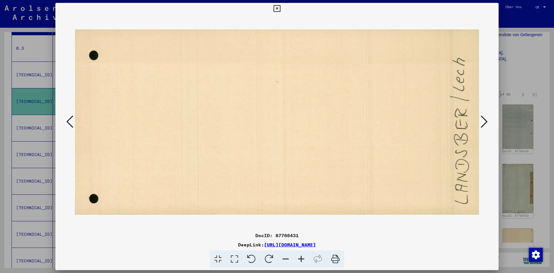
click at [484, 121] on icon at bounding box center [484, 122] width 7 height 14
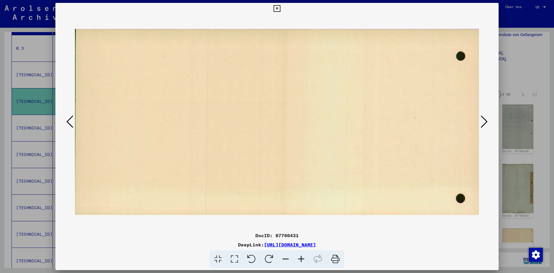
click at [484, 121] on icon at bounding box center [484, 122] width 7 height 14
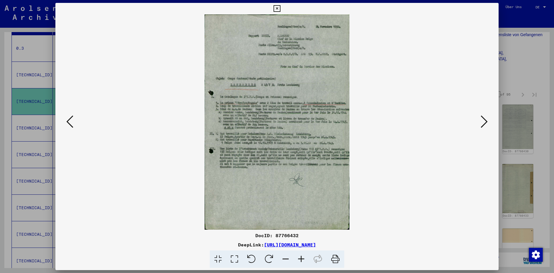
click at [484, 121] on icon at bounding box center [484, 122] width 7 height 14
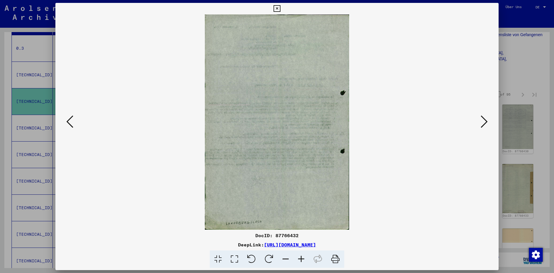
click at [484, 121] on icon at bounding box center [484, 122] width 7 height 14
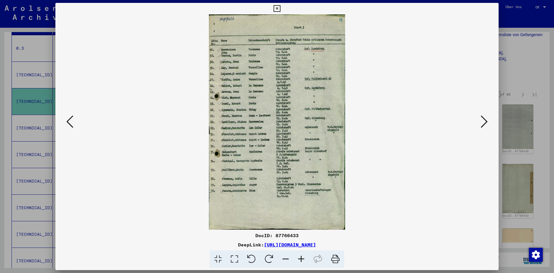
click at [300, 258] on icon at bounding box center [302, 259] width 16 height 18
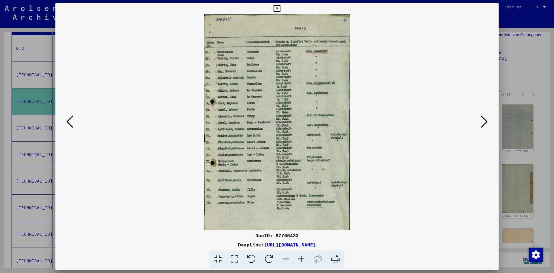
click at [300, 258] on icon at bounding box center [302, 259] width 16 height 18
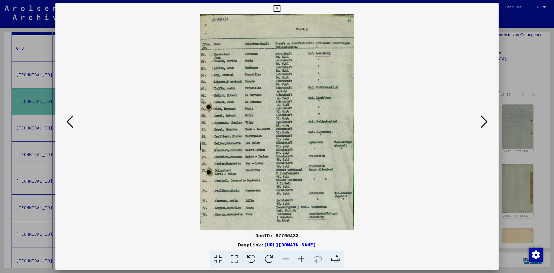
click at [300, 258] on icon at bounding box center [302, 259] width 16 height 18
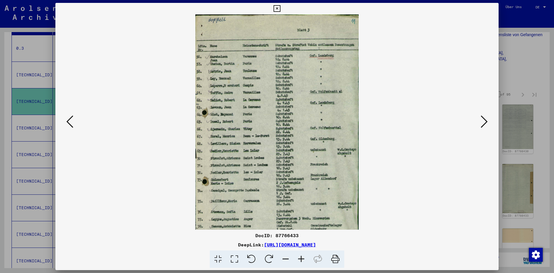
click at [300, 258] on icon at bounding box center [302, 259] width 16 height 18
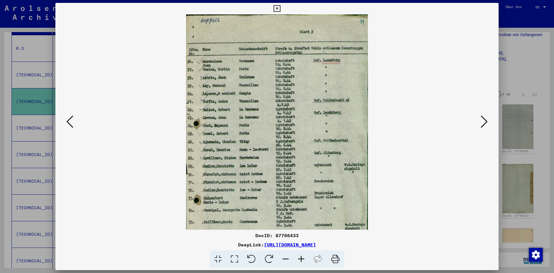
click at [300, 258] on icon at bounding box center [302, 259] width 16 height 18
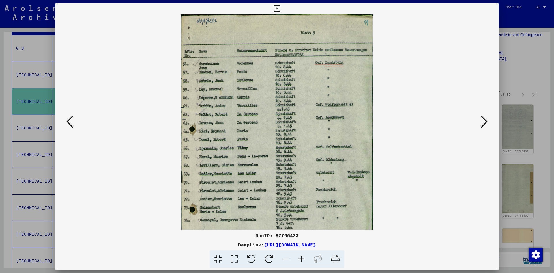
click at [300, 258] on icon at bounding box center [302, 259] width 16 height 18
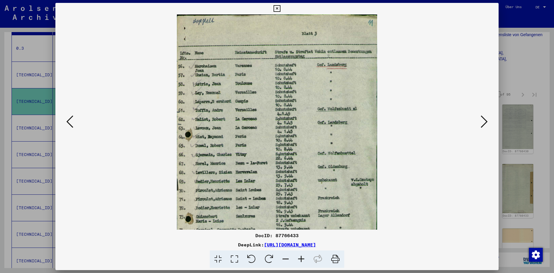
click at [300, 258] on icon at bounding box center [302, 259] width 16 height 18
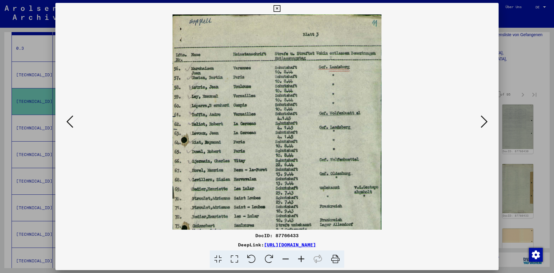
click at [300, 258] on icon at bounding box center [302, 259] width 16 height 18
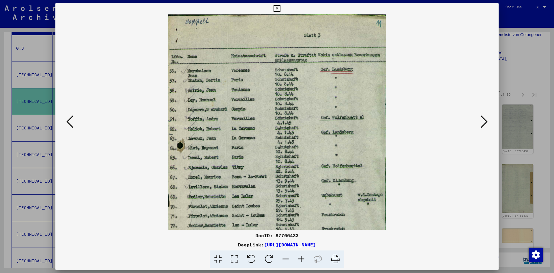
click at [300, 258] on icon at bounding box center [302, 259] width 16 height 18
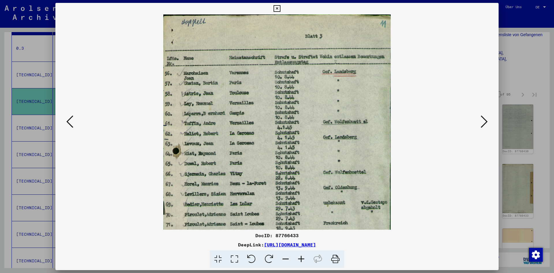
click at [300, 258] on icon at bounding box center [302, 259] width 16 height 18
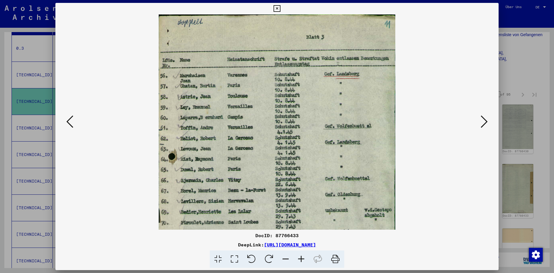
click at [300, 258] on icon at bounding box center [302, 259] width 16 height 18
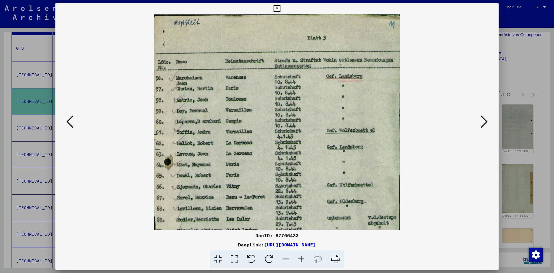
click at [300, 258] on icon at bounding box center [302, 259] width 16 height 18
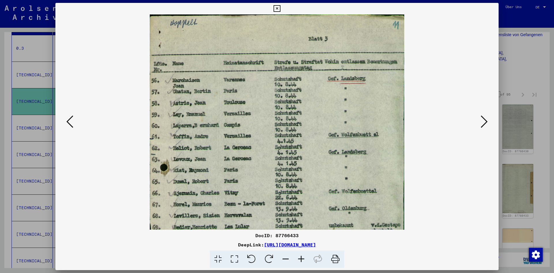
click at [300, 258] on icon at bounding box center [302, 259] width 16 height 18
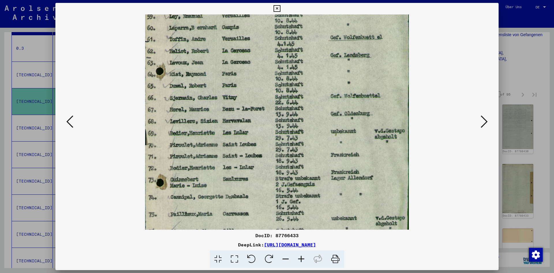
scroll to position [115, 0]
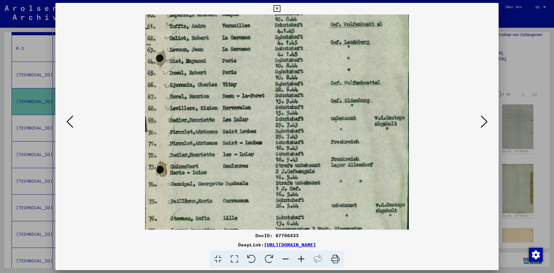
drag, startPoint x: 314, startPoint y: 151, endPoint x: 321, endPoint y: 37, distance: 114.9
click at [321, 37] on img at bounding box center [277, 108] width 264 height 417
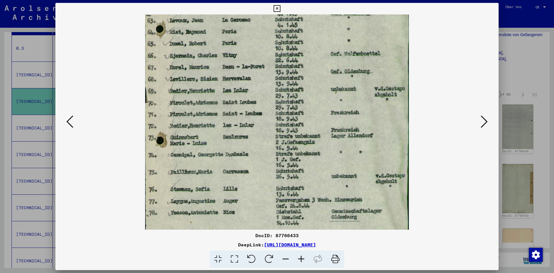
scroll to position [153, 0]
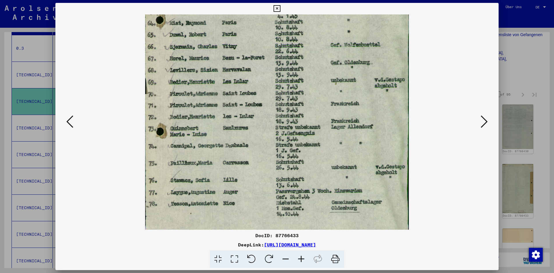
drag, startPoint x: 308, startPoint y: 186, endPoint x: 309, endPoint y: 148, distance: 38.1
click at [309, 148] on img at bounding box center [277, 70] width 264 height 417
click at [484, 118] on icon at bounding box center [484, 122] width 7 height 14
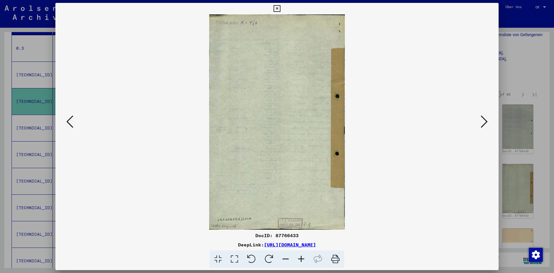
click at [484, 118] on icon at bounding box center [484, 122] width 7 height 14
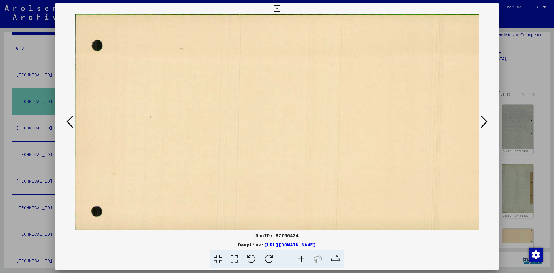
click at [484, 118] on icon at bounding box center [484, 122] width 7 height 14
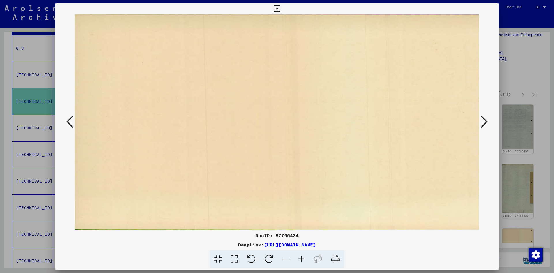
click at [484, 118] on icon at bounding box center [484, 122] width 7 height 14
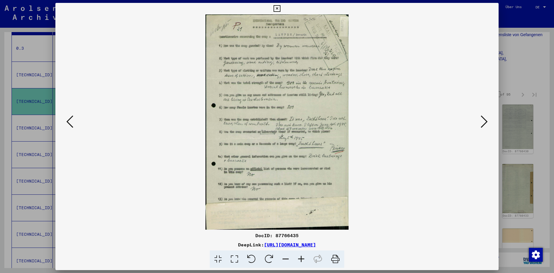
click at [484, 118] on icon at bounding box center [484, 122] width 7 height 14
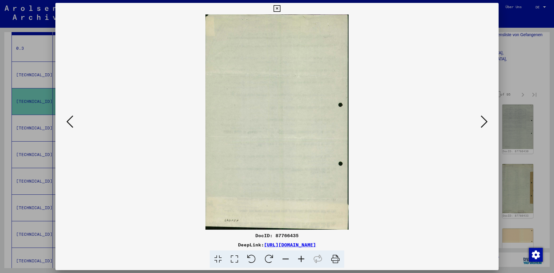
click at [484, 118] on icon at bounding box center [484, 122] width 7 height 14
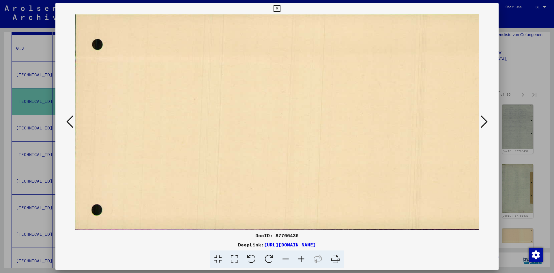
click at [484, 118] on icon at bounding box center [484, 122] width 7 height 14
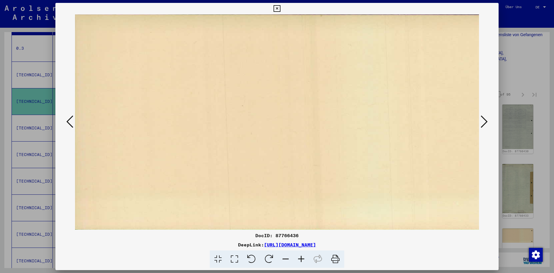
click at [484, 118] on icon at bounding box center [484, 122] width 7 height 14
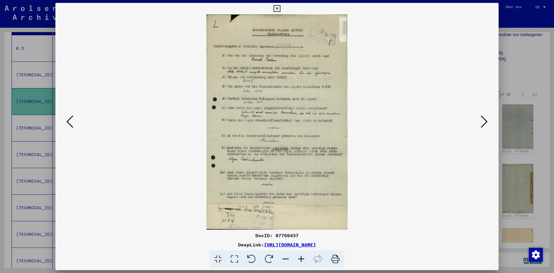
click at [484, 118] on icon at bounding box center [484, 122] width 7 height 14
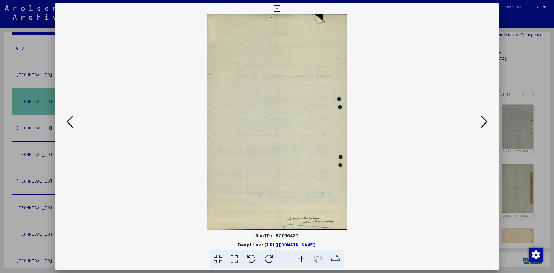
click at [484, 118] on icon at bounding box center [484, 122] width 7 height 14
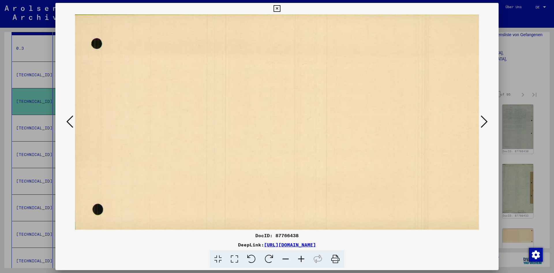
click at [484, 118] on icon at bounding box center [484, 122] width 7 height 14
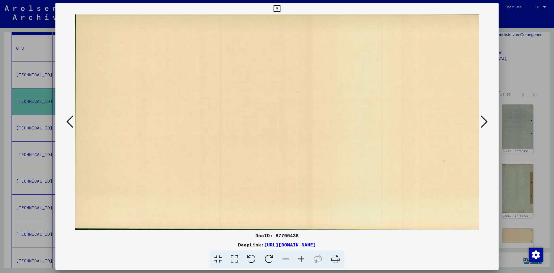
click at [484, 118] on icon at bounding box center [484, 122] width 7 height 14
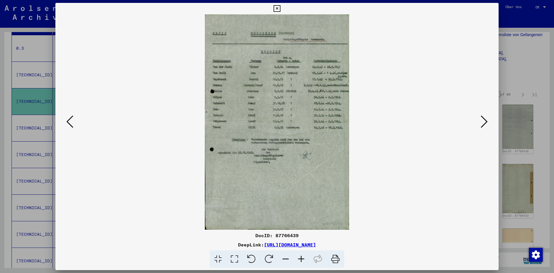
click at [529, 74] on div at bounding box center [277, 136] width 554 height 273
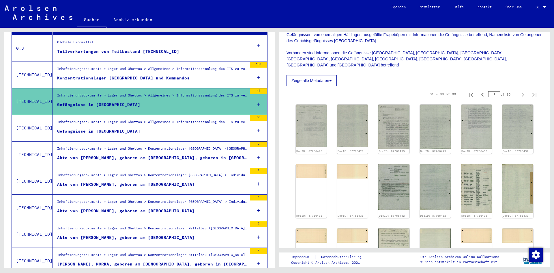
click at [146, 75] on div "Konzentrationslager [GEOGRAPHIC_DATA] und Kommandos" at bounding box center [123, 78] width 133 height 6
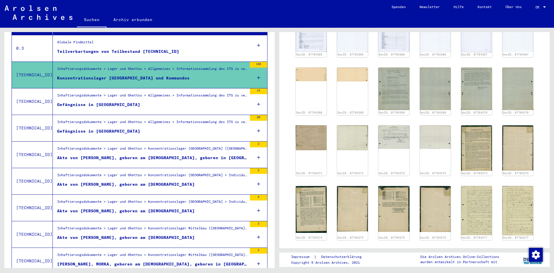
scroll to position [466, 0]
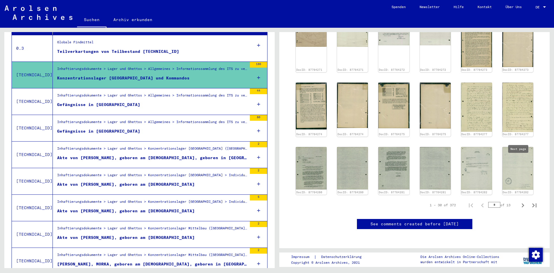
click at [519, 201] on icon "Next page" at bounding box center [523, 205] width 8 height 8
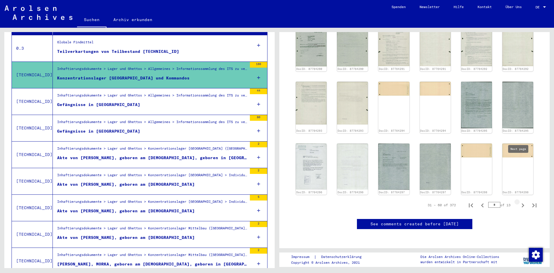
type input "*"
click at [402, 81] on div "DocID: 87764294" at bounding box center [394, 108] width 33 height 54
click at [393, 81] on img at bounding box center [394, 88] width 33 height 14
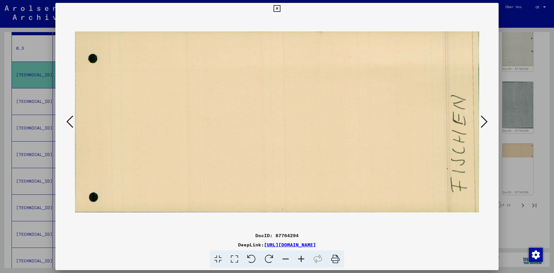
click at [513, 176] on div at bounding box center [277, 136] width 554 height 273
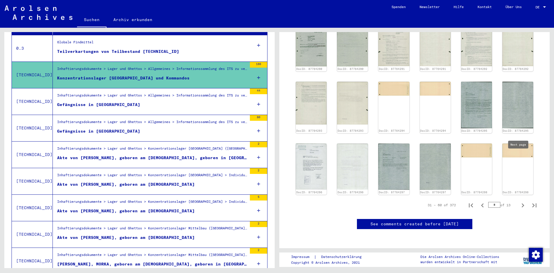
click at [519, 201] on icon "Next page" at bounding box center [523, 205] width 8 height 8
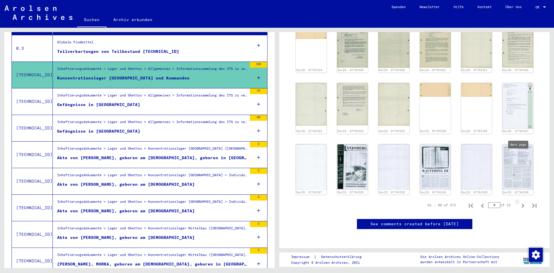
type input "*"
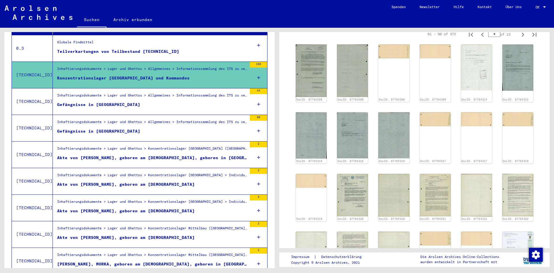
scroll to position [308, 0]
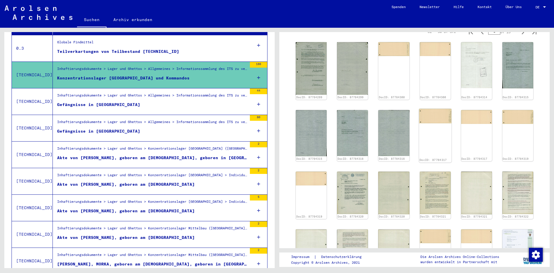
click at [438, 109] on img at bounding box center [435, 116] width 33 height 15
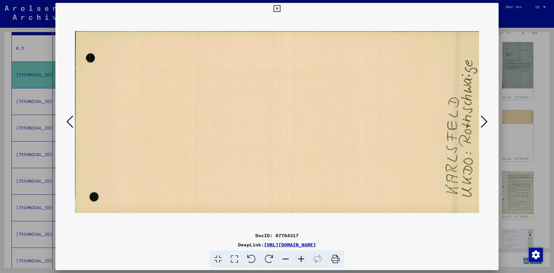
click at [485, 122] on icon at bounding box center [484, 122] width 7 height 14
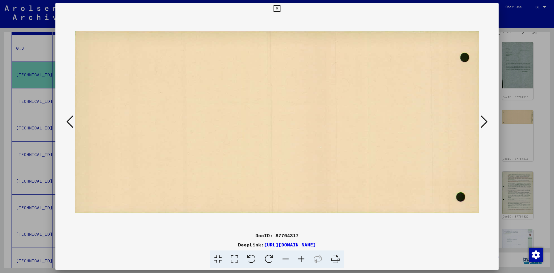
click at [485, 122] on icon at bounding box center [484, 122] width 7 height 14
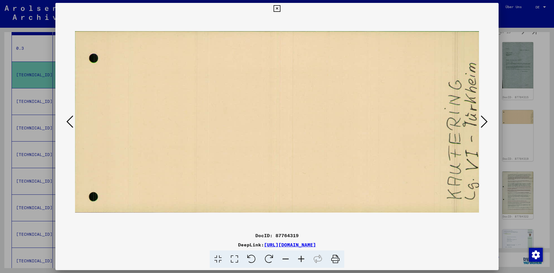
click at [485, 122] on icon at bounding box center [484, 122] width 7 height 14
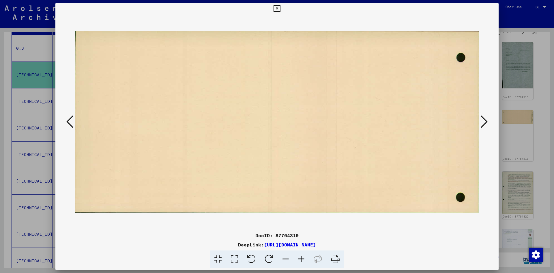
click at [485, 122] on icon at bounding box center [484, 122] width 7 height 14
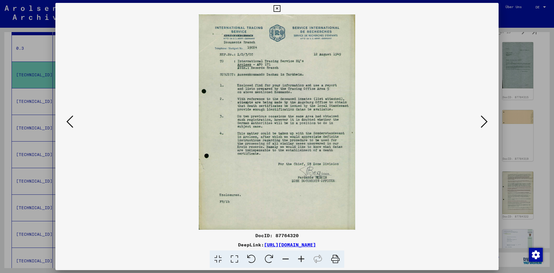
click at [485, 122] on icon at bounding box center [484, 122] width 7 height 14
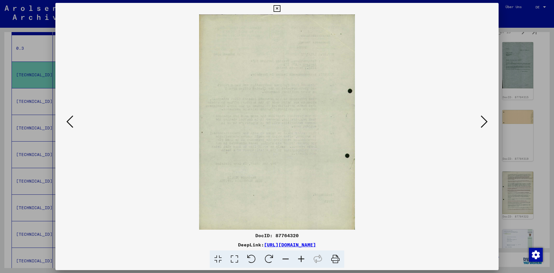
click at [485, 122] on icon at bounding box center [484, 122] width 7 height 14
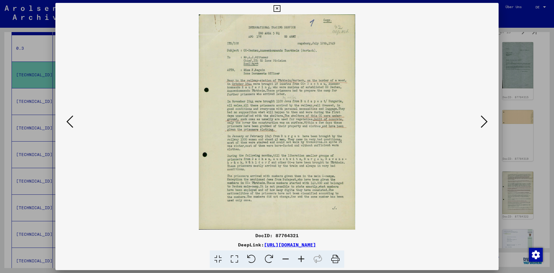
click at [485, 122] on icon at bounding box center [484, 122] width 7 height 14
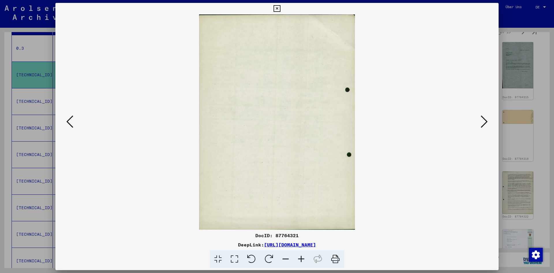
click at [485, 122] on icon at bounding box center [484, 122] width 7 height 14
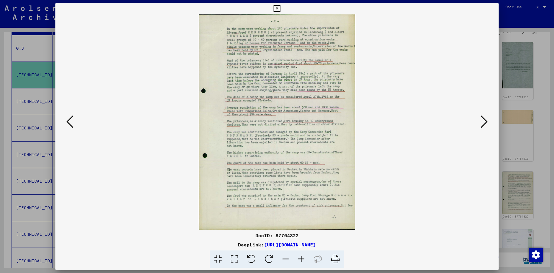
click at [485, 122] on icon at bounding box center [484, 122] width 7 height 14
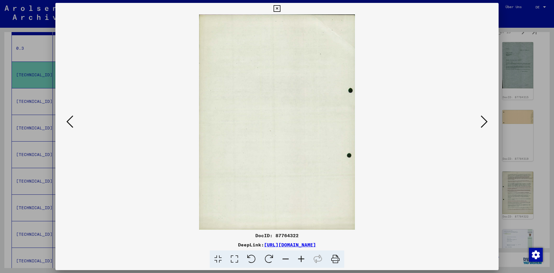
click at [485, 122] on icon at bounding box center [484, 122] width 7 height 14
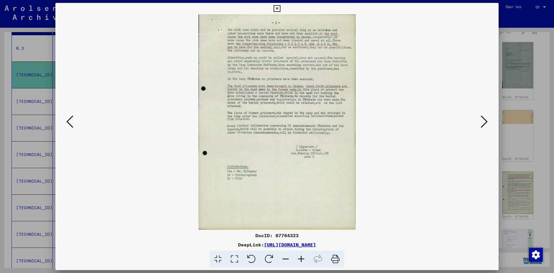
click at [485, 122] on icon at bounding box center [484, 122] width 7 height 14
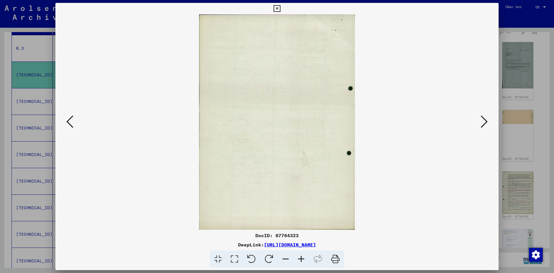
click at [485, 122] on icon at bounding box center [484, 122] width 7 height 14
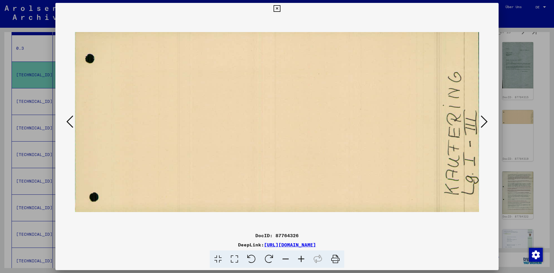
click at [485, 122] on icon at bounding box center [484, 122] width 7 height 14
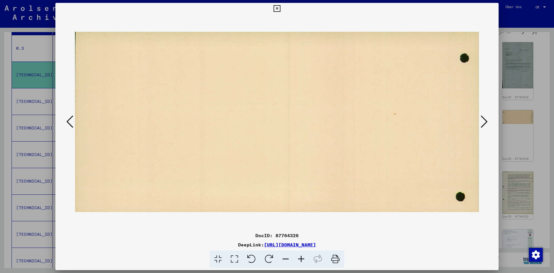
click at [485, 122] on icon at bounding box center [484, 122] width 7 height 14
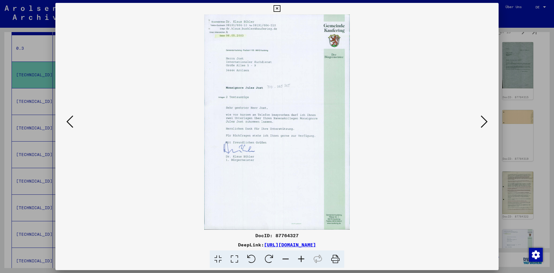
click at [485, 122] on icon at bounding box center [484, 122] width 7 height 14
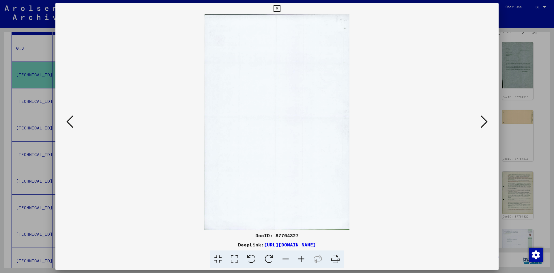
click at [485, 122] on icon at bounding box center [484, 122] width 7 height 14
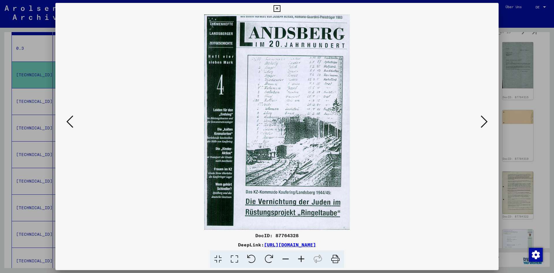
click at [485, 122] on icon at bounding box center [484, 122] width 7 height 14
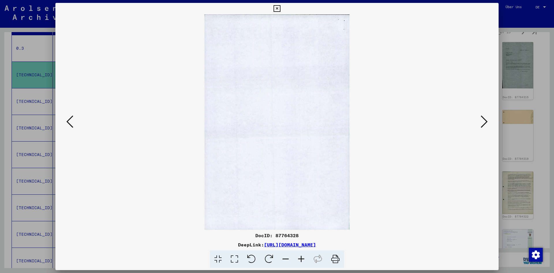
click at [485, 122] on icon at bounding box center [484, 122] width 7 height 14
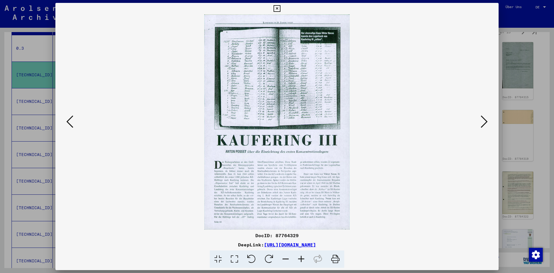
click at [485, 122] on icon at bounding box center [484, 122] width 7 height 14
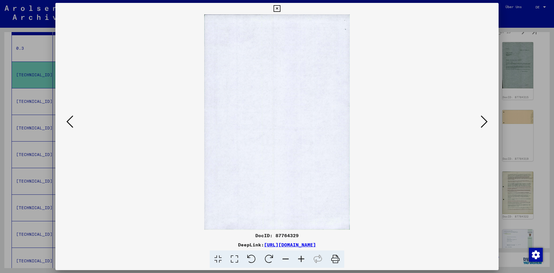
click at [485, 122] on icon at bounding box center [484, 122] width 7 height 14
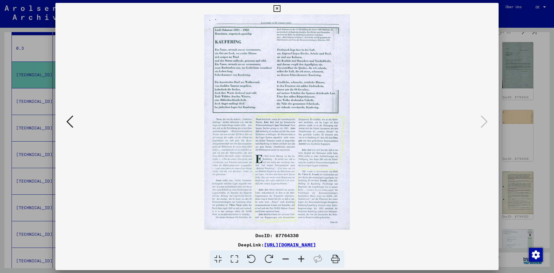
click at [540, 174] on div at bounding box center [277, 136] width 554 height 273
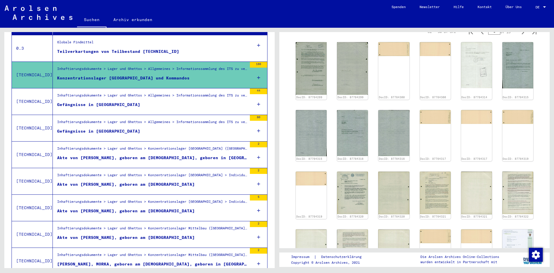
scroll to position [449, 0]
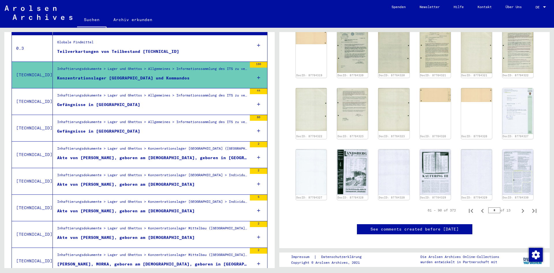
click at [522, 209] on icon "Next page" at bounding box center [523, 211] width 3 height 4
type input "*"
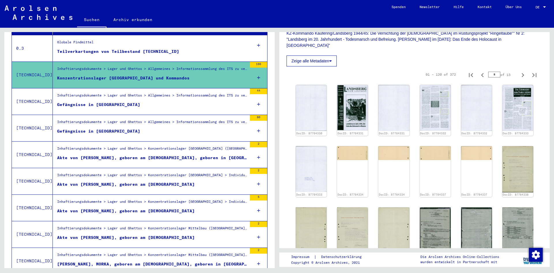
scroll to position [312, 0]
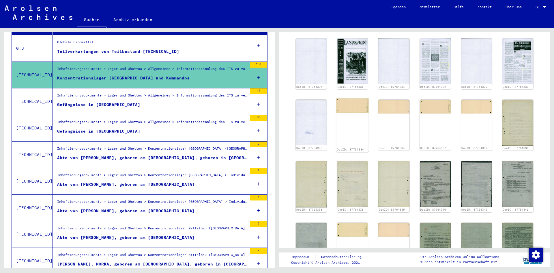
click at [354, 98] on img at bounding box center [352, 105] width 33 height 14
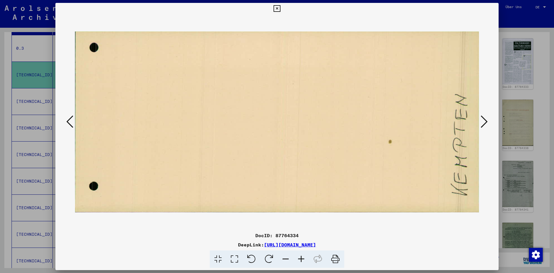
click at [485, 120] on icon at bounding box center [484, 122] width 7 height 14
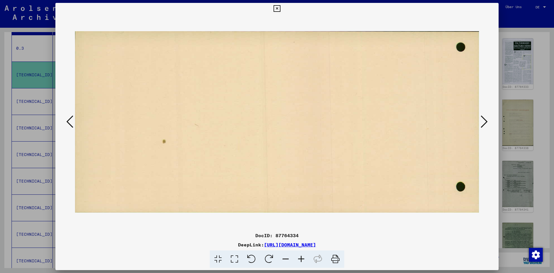
click at [485, 120] on icon at bounding box center [484, 122] width 7 height 14
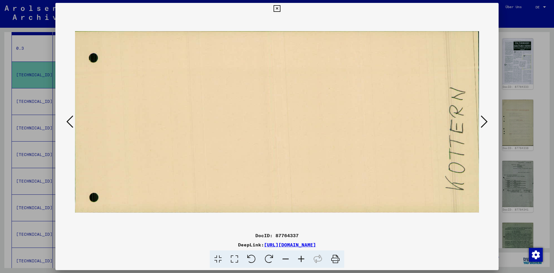
click at [485, 120] on icon at bounding box center [484, 122] width 7 height 14
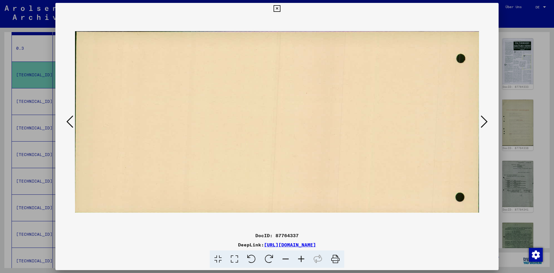
click at [485, 120] on icon at bounding box center [484, 122] width 7 height 14
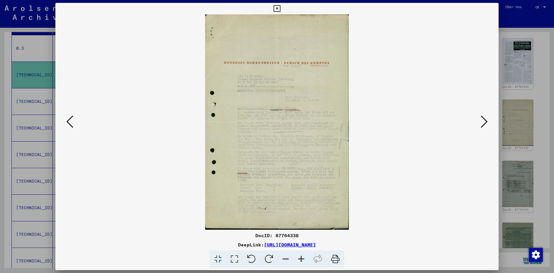
click at [485, 120] on icon at bounding box center [484, 122] width 7 height 14
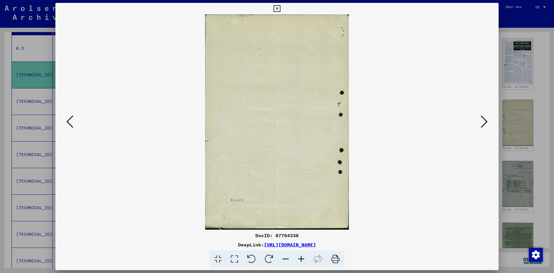
click at [485, 120] on icon at bounding box center [484, 122] width 7 height 14
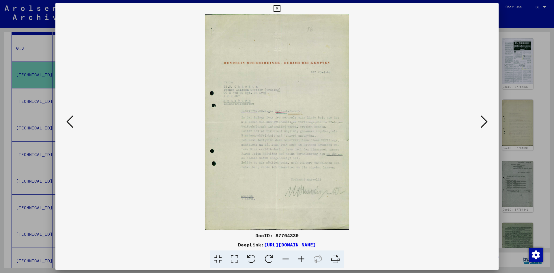
click at [485, 120] on icon at bounding box center [484, 122] width 7 height 14
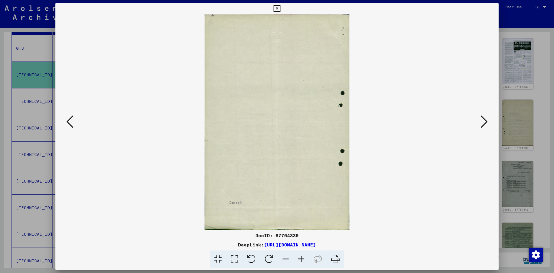
click at [485, 120] on icon at bounding box center [484, 122] width 7 height 14
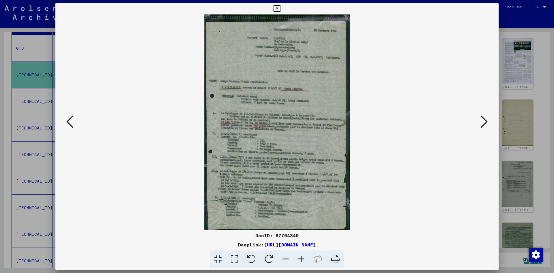
click at [485, 120] on icon at bounding box center [484, 122] width 7 height 14
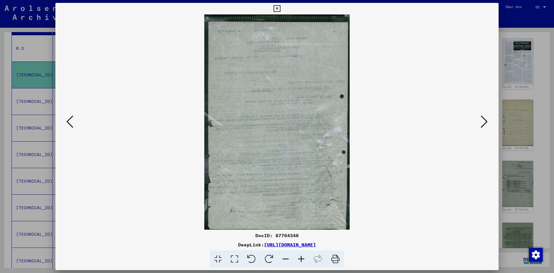
click at [485, 120] on icon at bounding box center [484, 122] width 7 height 14
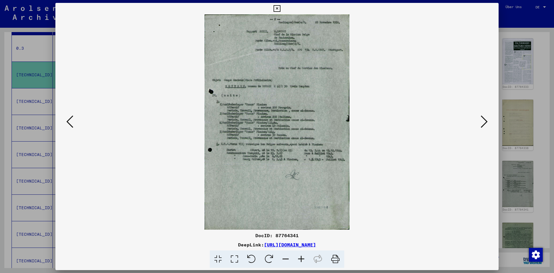
click at [485, 120] on icon at bounding box center [484, 122] width 7 height 14
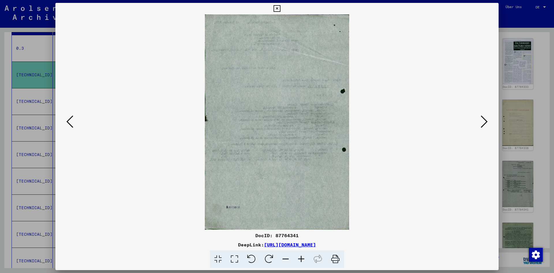
click at [485, 120] on icon at bounding box center [484, 122] width 7 height 14
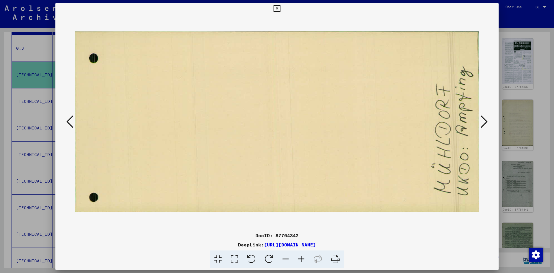
click at [485, 120] on icon at bounding box center [484, 122] width 7 height 14
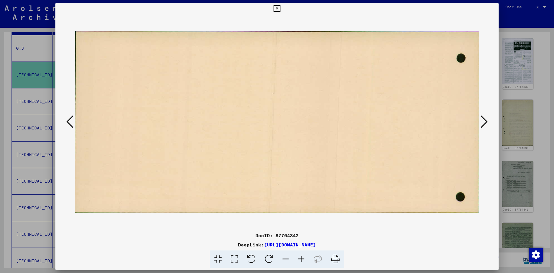
click at [485, 120] on icon at bounding box center [484, 122] width 7 height 14
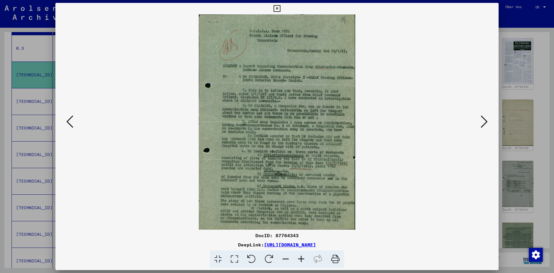
click at [485, 120] on icon at bounding box center [484, 122] width 7 height 14
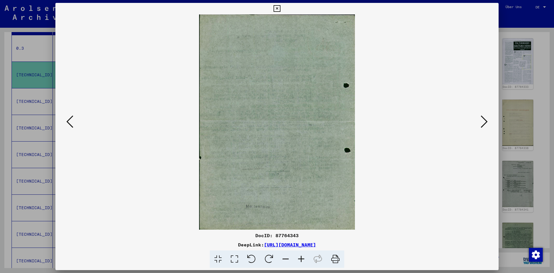
click at [485, 120] on icon at bounding box center [484, 122] width 7 height 14
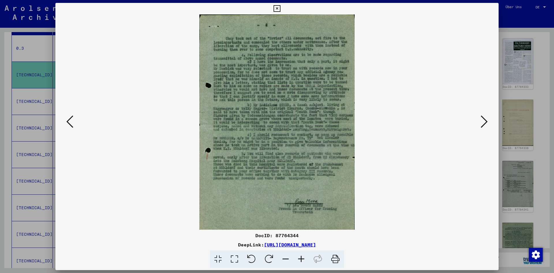
click at [485, 120] on icon at bounding box center [484, 122] width 7 height 14
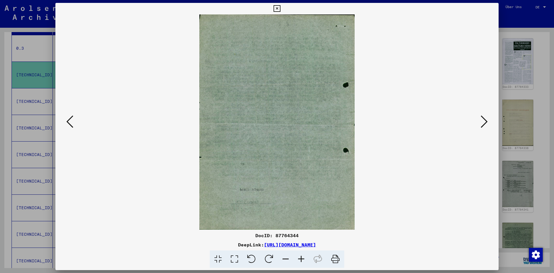
click at [485, 120] on icon at bounding box center [484, 122] width 7 height 14
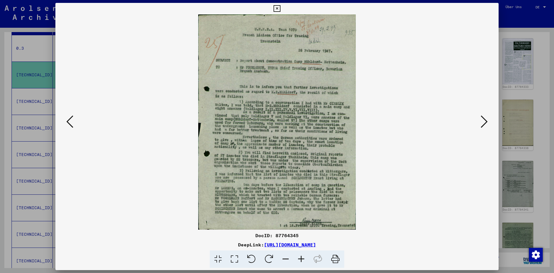
click at [485, 120] on icon at bounding box center [484, 122] width 7 height 14
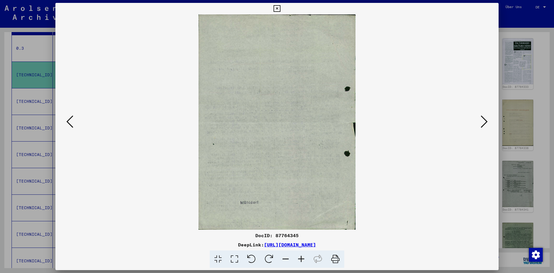
click at [485, 120] on icon at bounding box center [484, 122] width 7 height 14
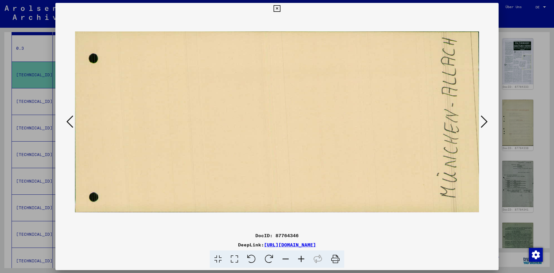
click at [485, 120] on icon at bounding box center [484, 122] width 7 height 14
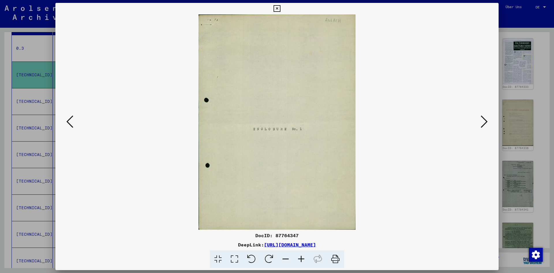
click at [485, 120] on icon at bounding box center [484, 122] width 7 height 14
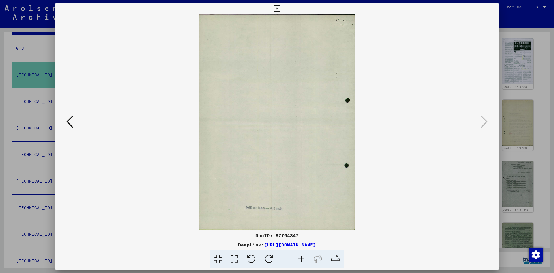
click at [536, 148] on div at bounding box center [277, 136] width 554 height 273
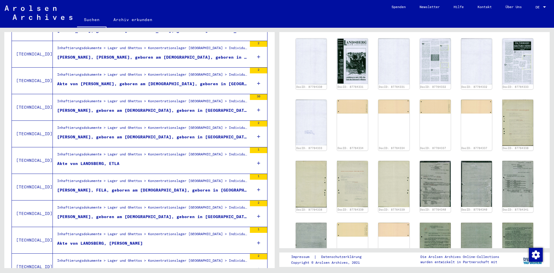
scroll to position [574, 0]
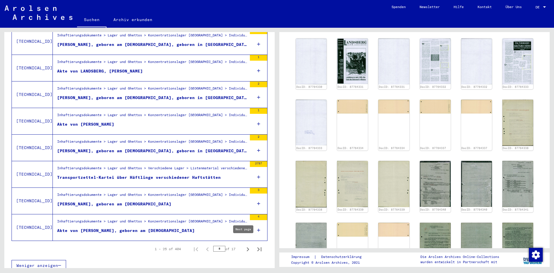
click at [244, 245] on icon "Next page" at bounding box center [248, 249] width 8 height 8
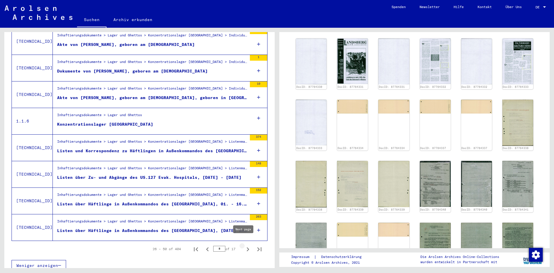
type input "*"
drag, startPoint x: 275, startPoint y: 207, endPoint x: 269, endPoint y: 180, distance: 28.2
click at [269, 180] on div "Nach Themen oder Namen suchen ********* close Suche Archival tree units Persone…" at bounding box center [138, 148] width 277 height 240
click at [205, 174] on div "Listen über Zu- und Abgänge des US.127 Evak. Hospitals, [DATE] - [DATE]" at bounding box center [149, 177] width 185 height 6
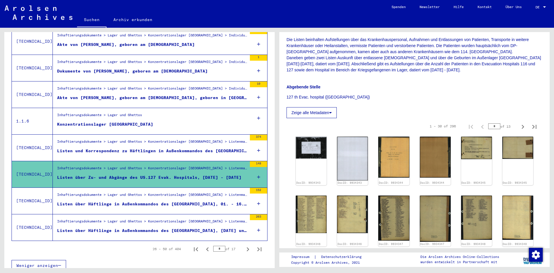
scroll to position [135, 0]
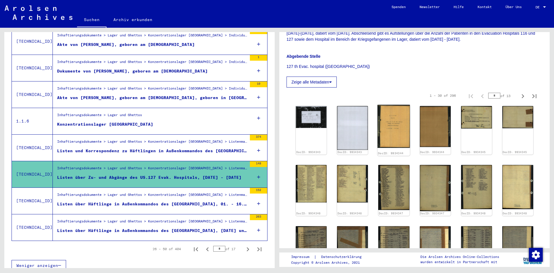
click at [387, 130] on img at bounding box center [394, 126] width 33 height 43
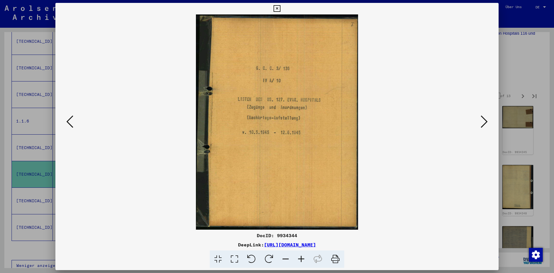
click at [483, 119] on icon at bounding box center [484, 122] width 7 height 14
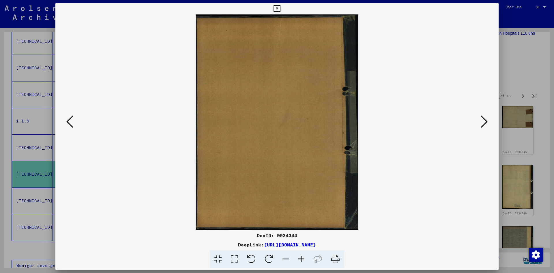
click at [483, 119] on icon at bounding box center [484, 122] width 7 height 14
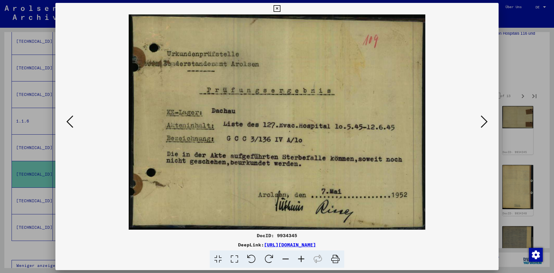
click at [483, 119] on icon at bounding box center [484, 122] width 7 height 14
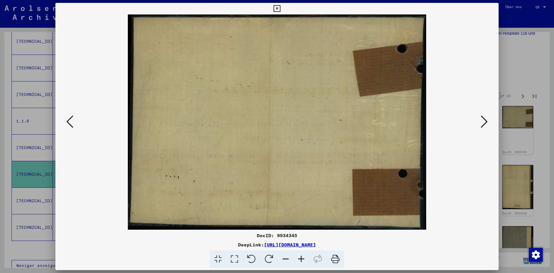
click at [483, 119] on icon at bounding box center [484, 122] width 7 height 14
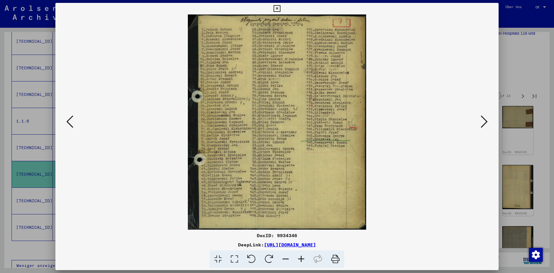
click at [483, 119] on icon at bounding box center [484, 122] width 7 height 14
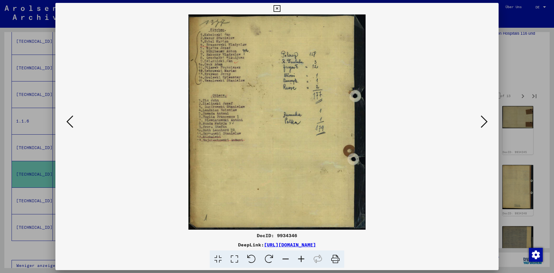
click at [483, 119] on icon at bounding box center [484, 122] width 7 height 14
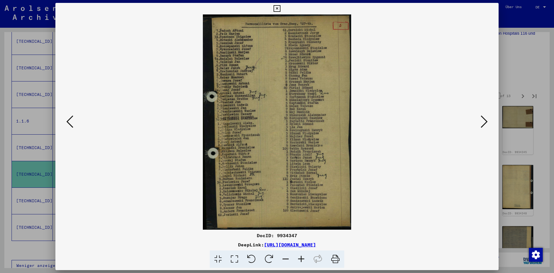
click at [483, 119] on icon at bounding box center [484, 122] width 7 height 14
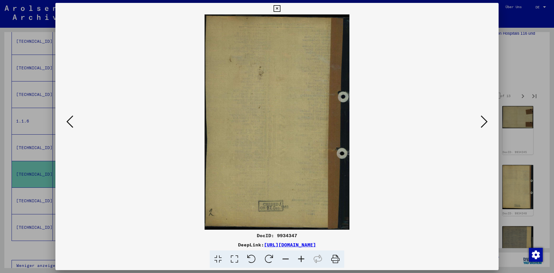
click at [483, 119] on icon at bounding box center [484, 122] width 7 height 14
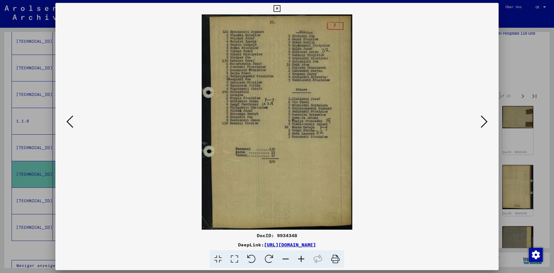
click at [488, 124] on icon at bounding box center [484, 122] width 7 height 14
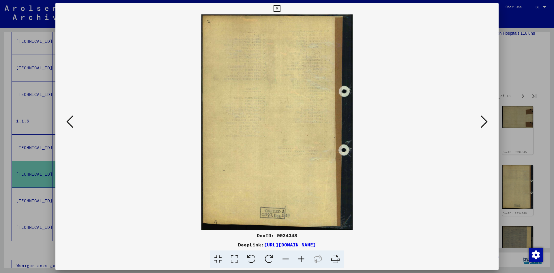
click at [488, 124] on icon at bounding box center [484, 122] width 7 height 14
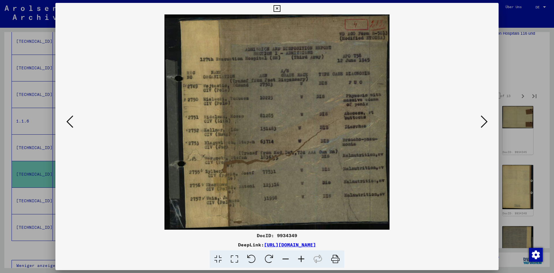
click at [488, 124] on icon at bounding box center [484, 122] width 7 height 14
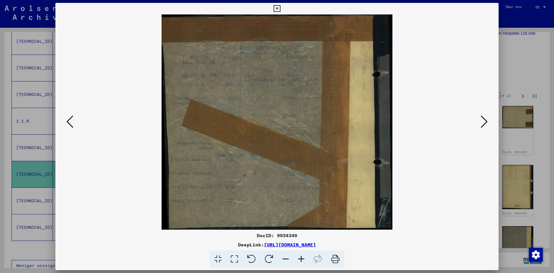
click at [488, 124] on icon at bounding box center [484, 122] width 7 height 14
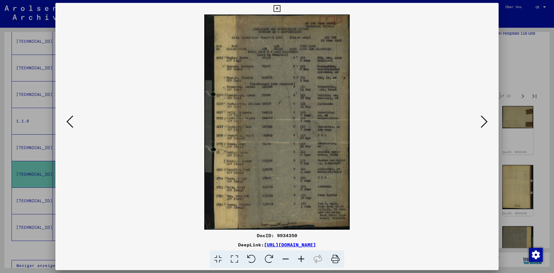
click at [488, 124] on icon at bounding box center [484, 122] width 7 height 14
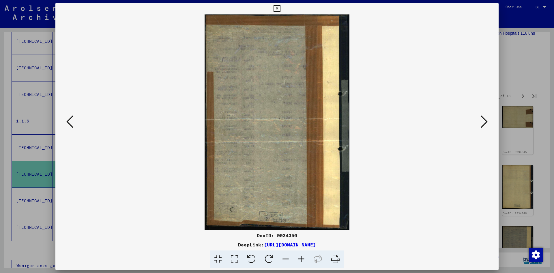
click at [488, 124] on icon at bounding box center [484, 122] width 7 height 14
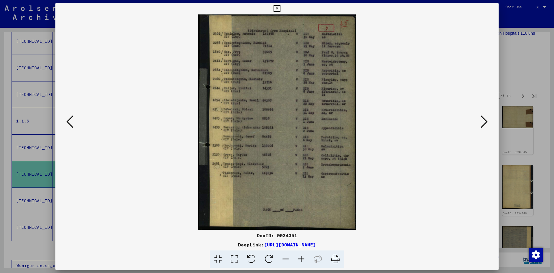
click at [488, 124] on icon at bounding box center [484, 122] width 7 height 14
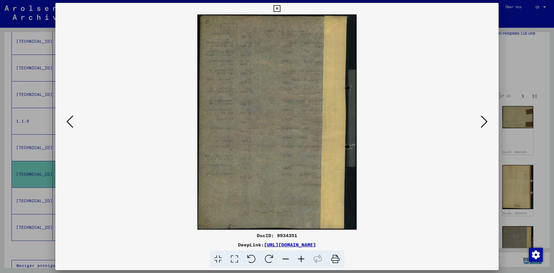
click at [488, 124] on icon at bounding box center [484, 122] width 7 height 14
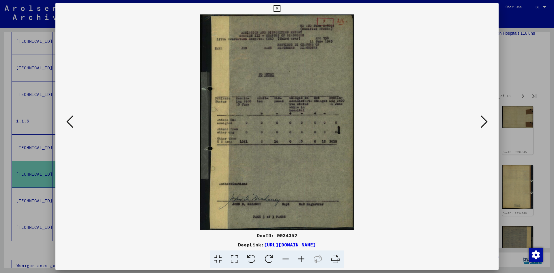
click at [488, 124] on icon at bounding box center [484, 122] width 7 height 14
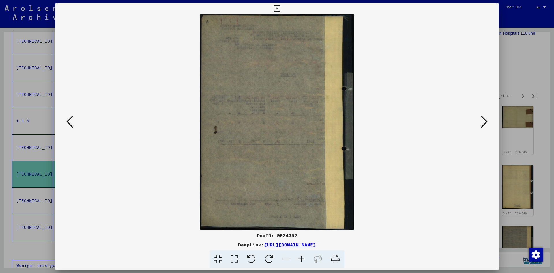
click at [488, 124] on icon at bounding box center [484, 122] width 7 height 14
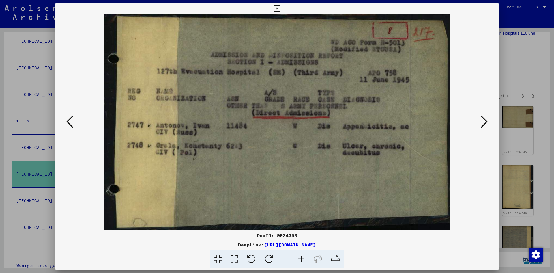
click at [488, 124] on icon at bounding box center [484, 122] width 7 height 14
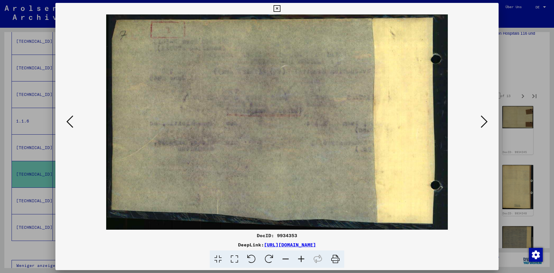
click at [488, 124] on icon at bounding box center [484, 122] width 7 height 14
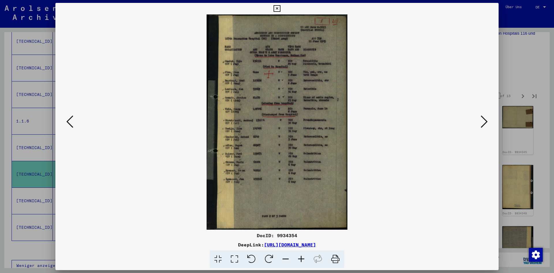
click at [488, 124] on icon at bounding box center [484, 122] width 7 height 14
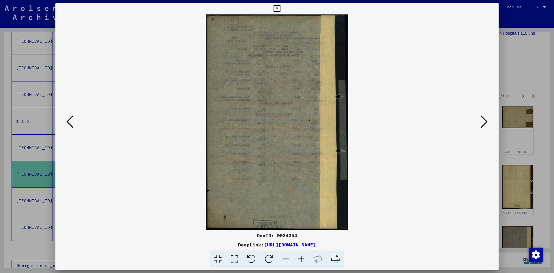
click at [488, 124] on icon at bounding box center [484, 122] width 7 height 14
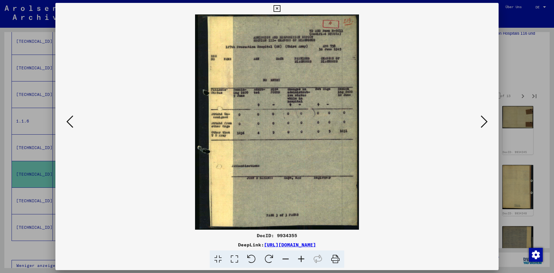
click at [488, 124] on icon at bounding box center [484, 122] width 7 height 14
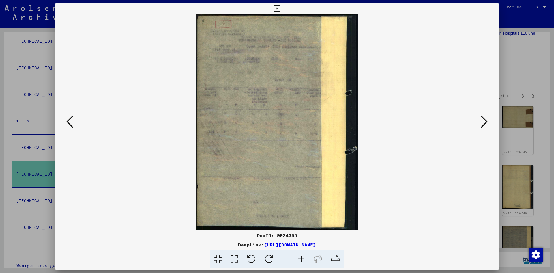
click at [488, 124] on icon at bounding box center [484, 122] width 7 height 14
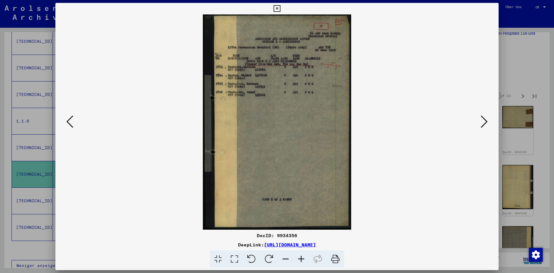
click at [488, 124] on icon at bounding box center [484, 122] width 7 height 14
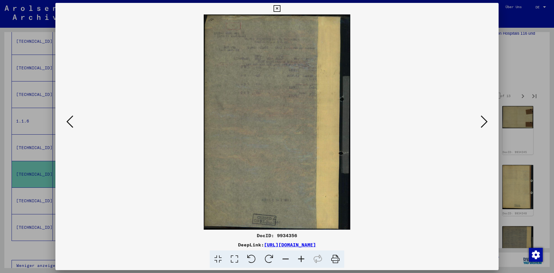
click at [488, 124] on icon at bounding box center [484, 122] width 7 height 14
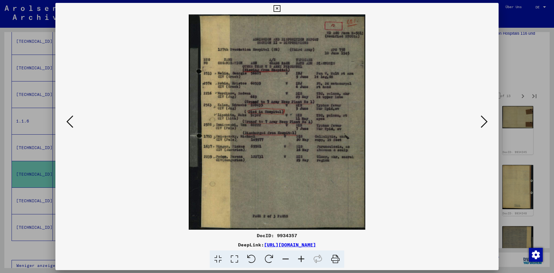
click at [488, 124] on icon at bounding box center [484, 122] width 7 height 14
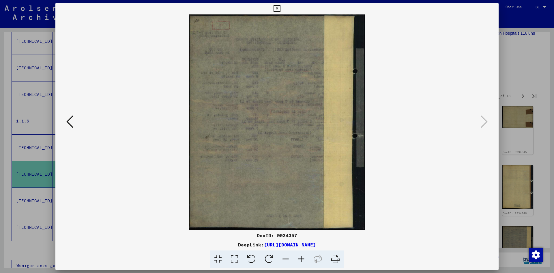
click at [518, 79] on div at bounding box center [277, 136] width 554 height 273
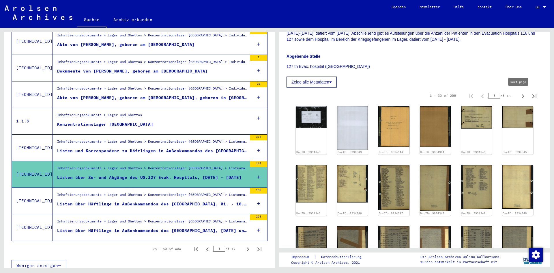
click at [519, 94] on icon "Next page" at bounding box center [523, 96] width 8 height 8
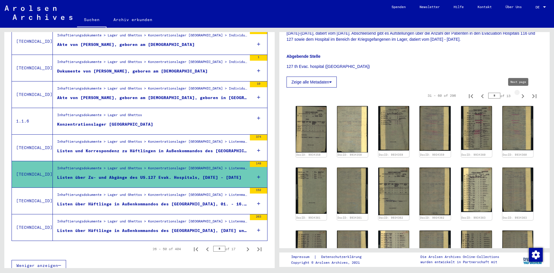
type input "*"
click at [531, 97] on icon "Last page" at bounding box center [535, 96] width 8 height 8
type input "**"
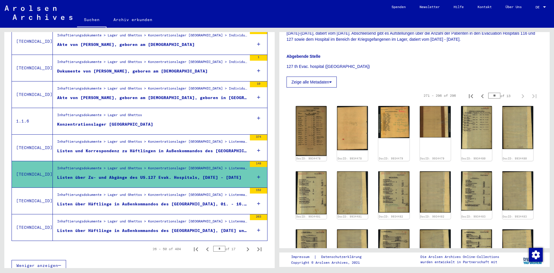
scroll to position [305, 0]
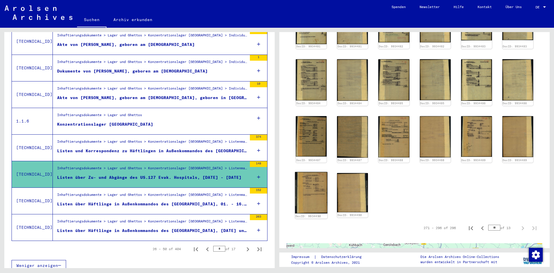
click at [313, 177] on img at bounding box center [311, 193] width 33 height 42
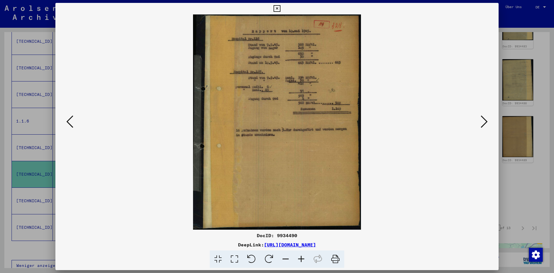
click at [70, 126] on icon at bounding box center [69, 122] width 7 height 14
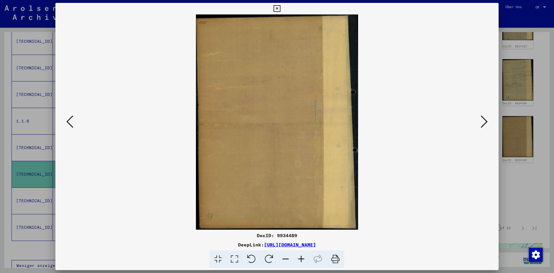
click at [70, 126] on icon at bounding box center [69, 122] width 7 height 14
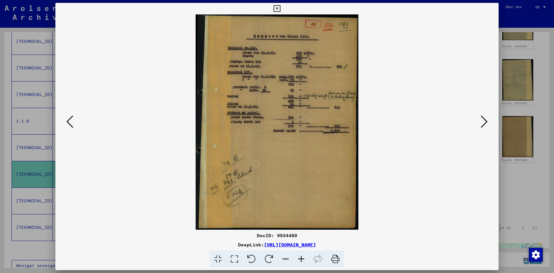
drag, startPoint x: 70, startPoint y: 126, endPoint x: 70, endPoint y: 129, distance: 3.8
click at [70, 129] on button at bounding box center [70, 122] width 10 height 16
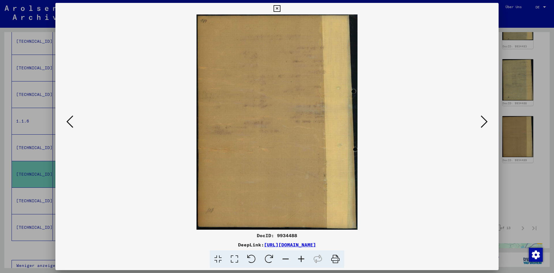
click at [70, 123] on icon at bounding box center [69, 122] width 7 height 14
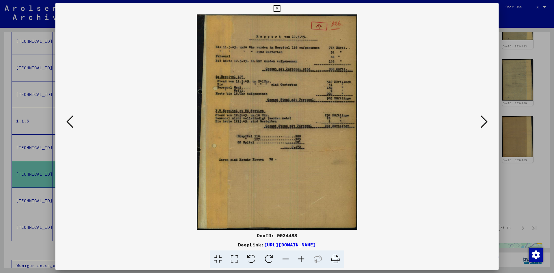
click at [70, 123] on icon at bounding box center [69, 122] width 7 height 14
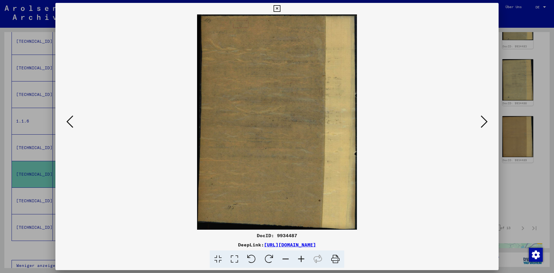
click at [70, 123] on icon at bounding box center [69, 122] width 7 height 14
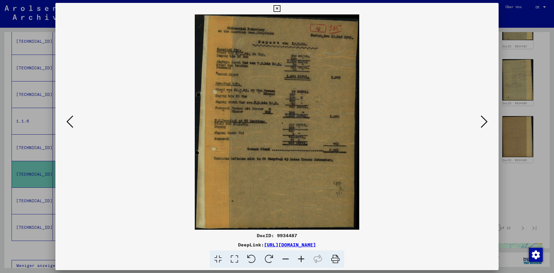
click at [70, 123] on icon at bounding box center [69, 122] width 7 height 14
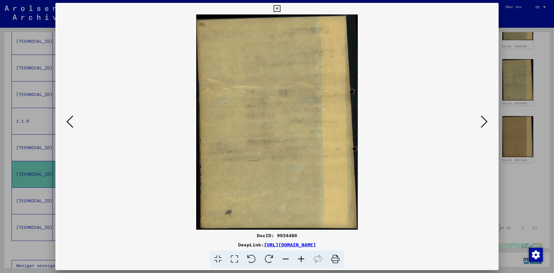
click at [70, 123] on icon at bounding box center [69, 122] width 7 height 14
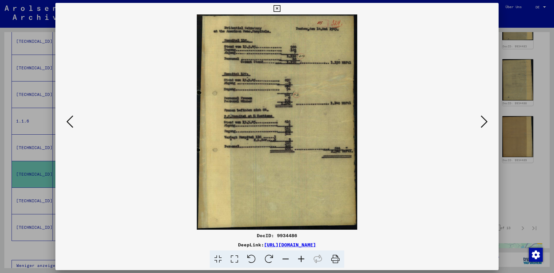
click at [70, 123] on icon at bounding box center [69, 122] width 7 height 14
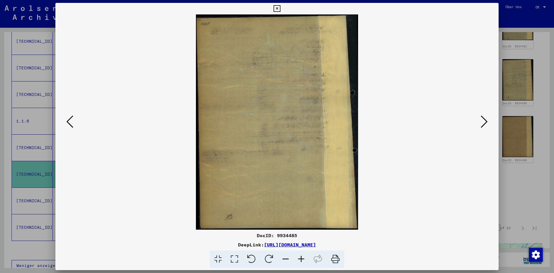
click at [70, 123] on icon at bounding box center [69, 122] width 7 height 14
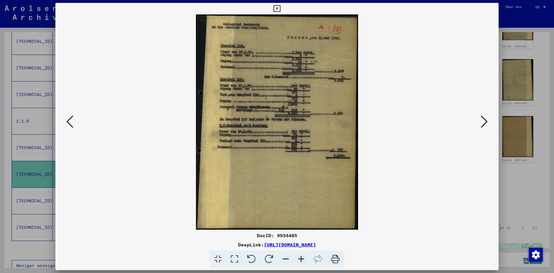
click at [70, 123] on icon at bounding box center [69, 122] width 7 height 14
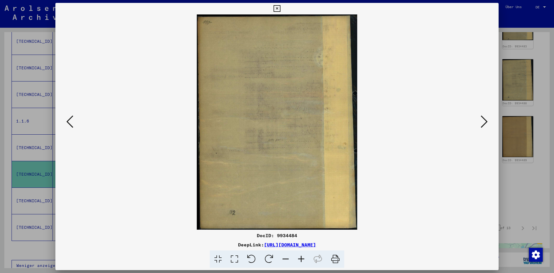
click at [70, 123] on icon at bounding box center [69, 122] width 7 height 14
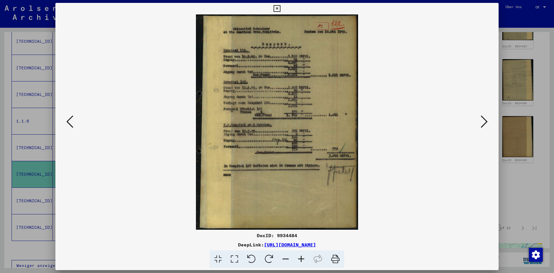
click at [70, 123] on icon at bounding box center [69, 122] width 7 height 14
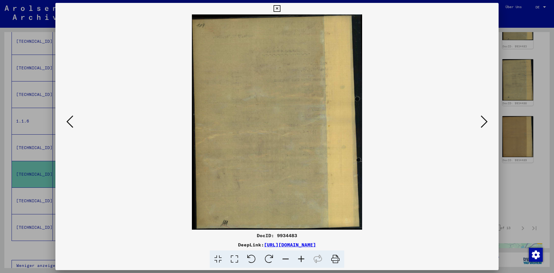
click at [70, 123] on icon at bounding box center [69, 122] width 7 height 14
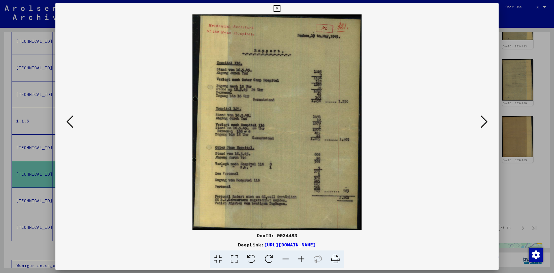
click at [70, 123] on icon at bounding box center [69, 122] width 7 height 14
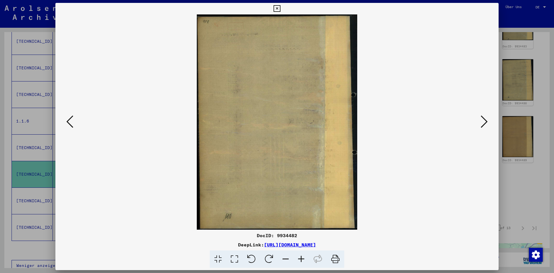
click at [70, 123] on icon at bounding box center [69, 122] width 7 height 14
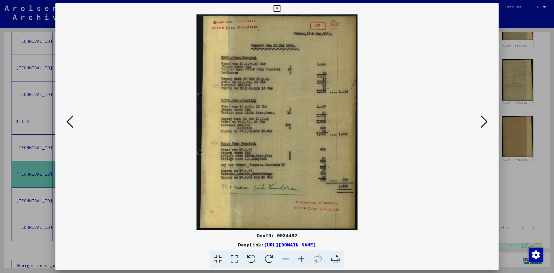
click at [70, 123] on icon at bounding box center [69, 122] width 7 height 14
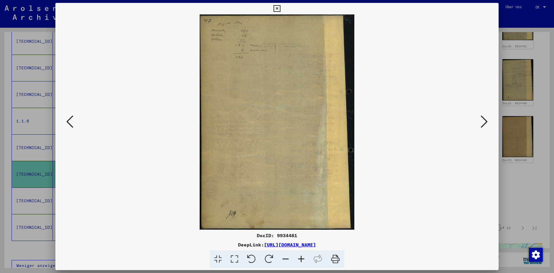
click at [70, 123] on icon at bounding box center [69, 122] width 7 height 14
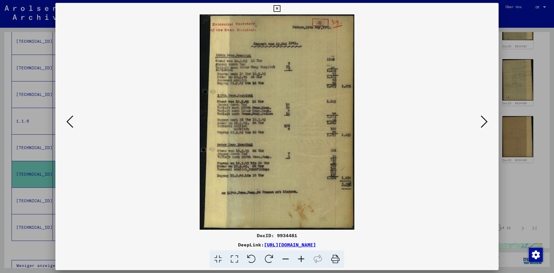
click at [70, 123] on icon at bounding box center [69, 122] width 7 height 14
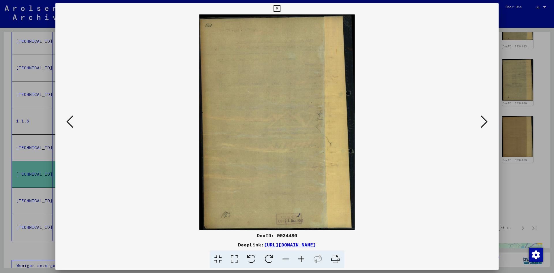
click at [70, 123] on icon at bounding box center [69, 122] width 7 height 14
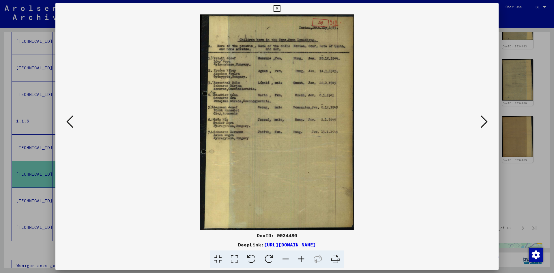
click at [302, 260] on icon at bounding box center [302, 259] width 16 height 18
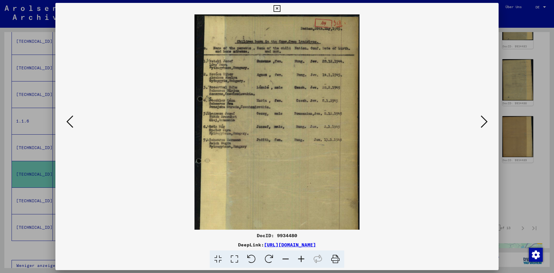
click at [302, 260] on icon at bounding box center [302, 259] width 16 height 18
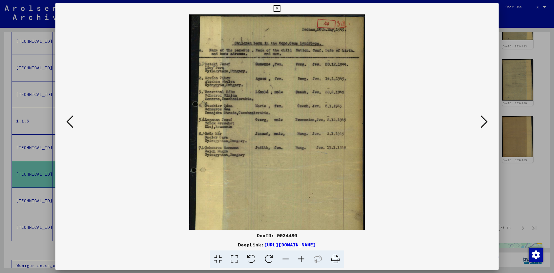
click at [302, 260] on icon at bounding box center [302, 259] width 16 height 18
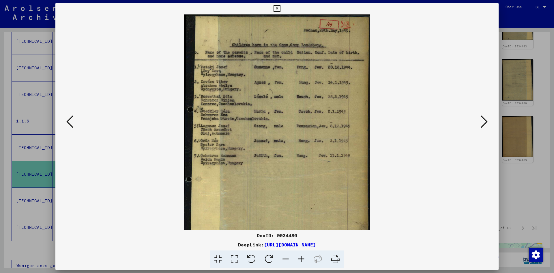
click at [302, 260] on icon at bounding box center [302, 259] width 16 height 18
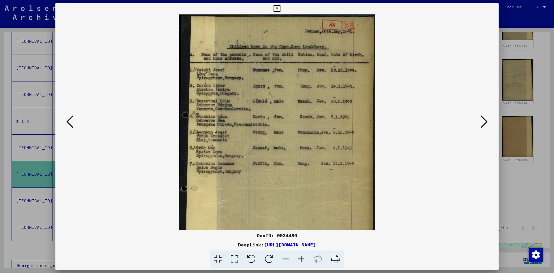
click at [302, 260] on icon at bounding box center [302, 259] width 16 height 18
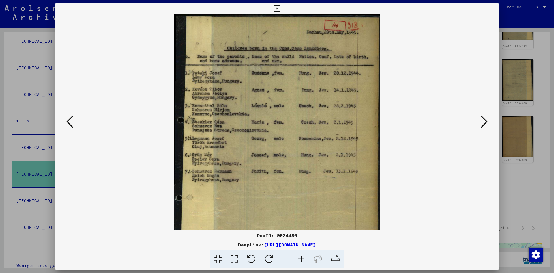
click at [302, 260] on icon at bounding box center [302, 259] width 16 height 18
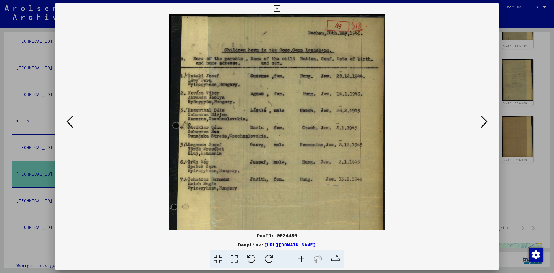
click at [302, 260] on icon at bounding box center [302, 259] width 16 height 18
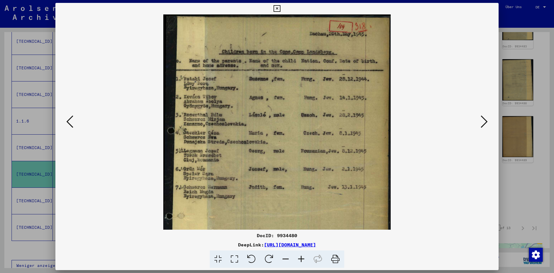
click at [302, 260] on icon at bounding box center [302, 259] width 16 height 18
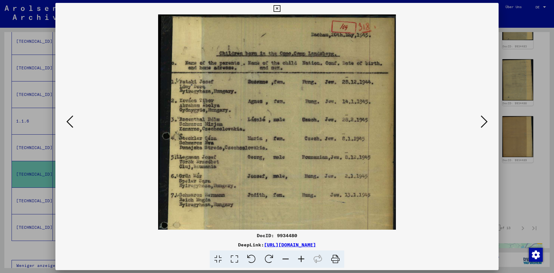
click at [302, 260] on icon at bounding box center [302, 259] width 16 height 18
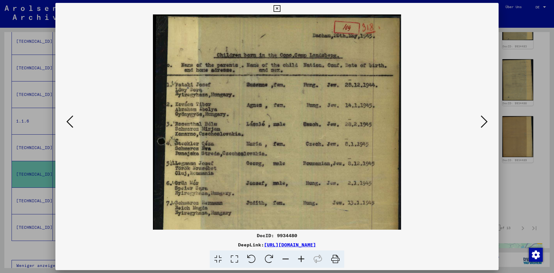
click at [70, 121] on icon at bounding box center [69, 122] width 7 height 14
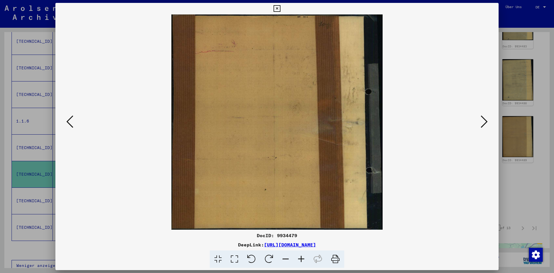
click at [70, 121] on icon at bounding box center [69, 122] width 7 height 14
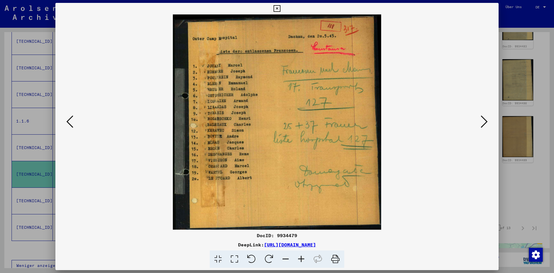
click at [70, 121] on icon at bounding box center [69, 122] width 7 height 14
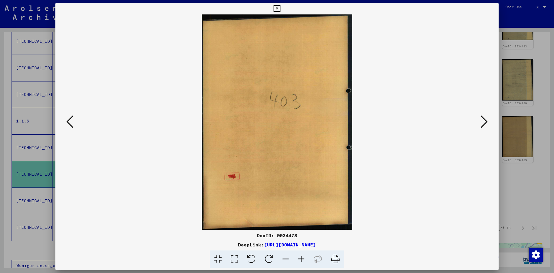
click at [70, 121] on icon at bounding box center [69, 122] width 7 height 14
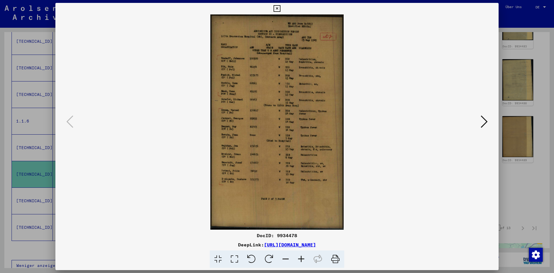
click at [513, 180] on div at bounding box center [277, 136] width 554 height 273
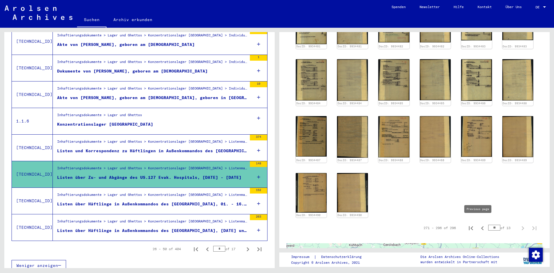
click at [479, 226] on icon "Previous page" at bounding box center [483, 228] width 8 height 8
type input "*"
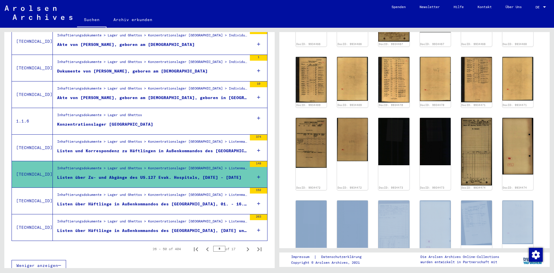
drag, startPoint x: 545, startPoint y: 169, endPoint x: 550, endPoint y: 116, distance: 53.3
click at [550, 116] on div "1 Inhaftierungsdokumente / 1.1 Lager und Ghettos / 1.1.6 Konzentrationslager [G…" at bounding box center [415, 148] width 277 height 240
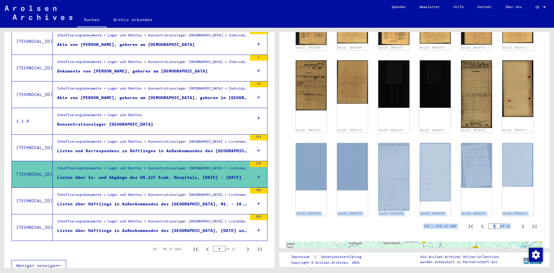
scroll to position [416, 0]
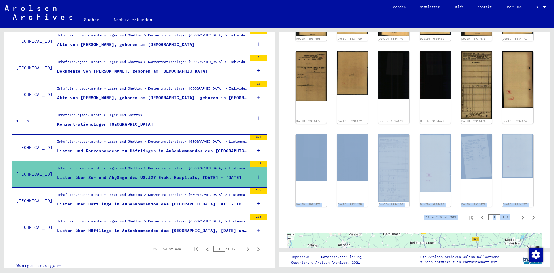
click at [539, 122] on yv-its-full-details "1 Inhaftierungsdokumente / 1.1 Lager und Ghettos / 1.1.6 Konzentrationslager [G…" at bounding box center [414, 13] width 271 height 781
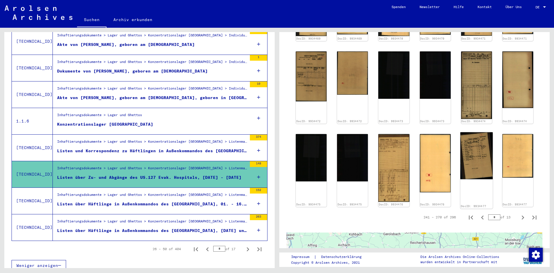
click at [480, 149] on img at bounding box center [477, 155] width 33 height 47
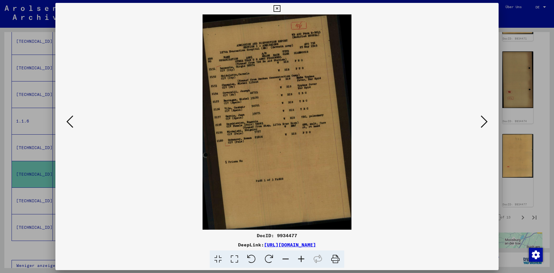
click at [73, 124] on icon at bounding box center [69, 122] width 7 height 14
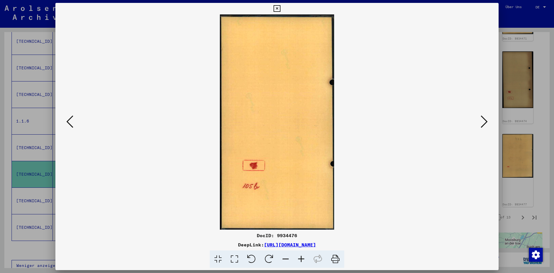
click at [73, 124] on icon at bounding box center [69, 122] width 7 height 14
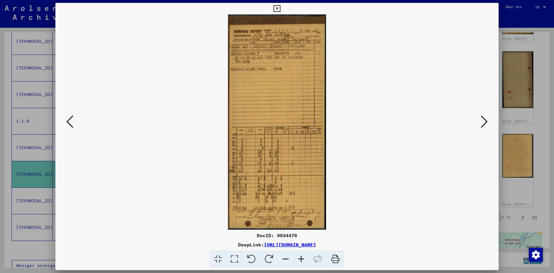
click at [73, 124] on icon at bounding box center [69, 122] width 7 height 14
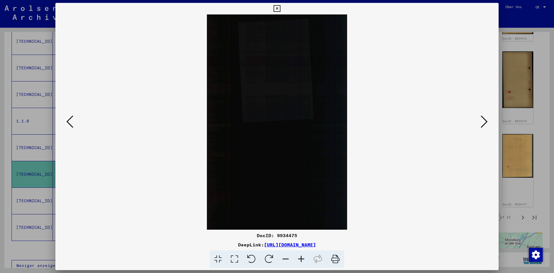
click at [73, 124] on icon at bounding box center [69, 122] width 7 height 14
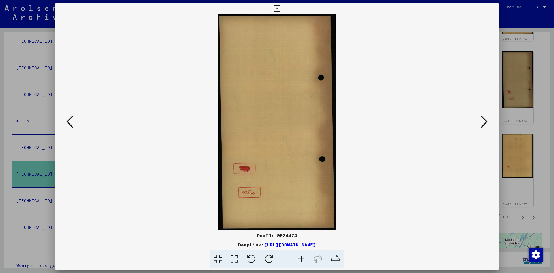
click at [73, 124] on icon at bounding box center [69, 122] width 7 height 14
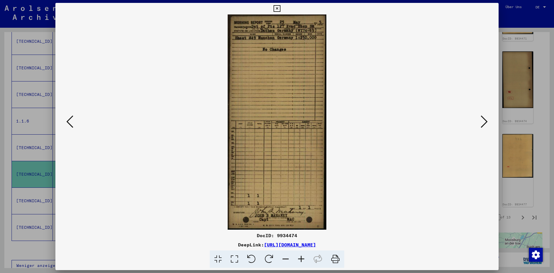
click at [73, 124] on icon at bounding box center [69, 122] width 7 height 14
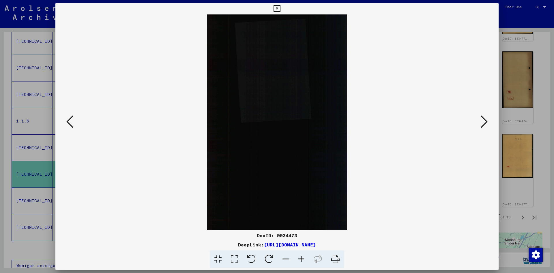
click at [73, 124] on icon at bounding box center [69, 122] width 7 height 14
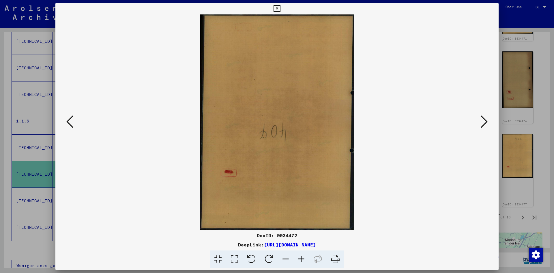
click at [73, 124] on icon at bounding box center [69, 122] width 7 height 14
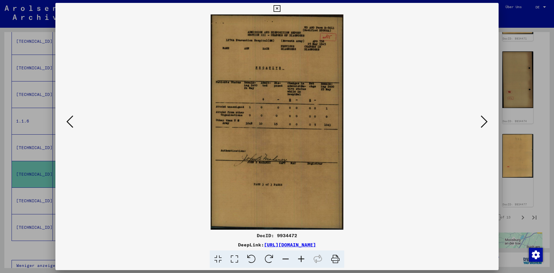
click at [73, 124] on icon at bounding box center [69, 122] width 7 height 14
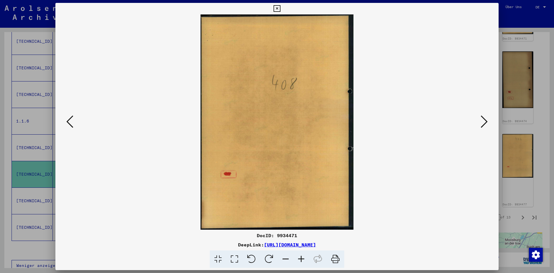
click at [73, 124] on icon at bounding box center [69, 122] width 7 height 14
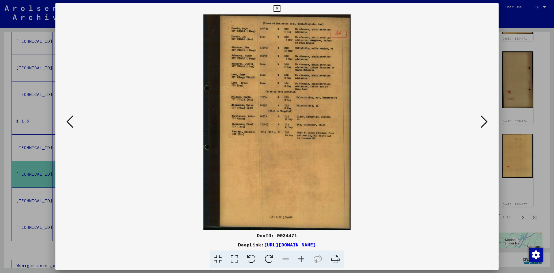
click at [73, 124] on icon at bounding box center [69, 122] width 7 height 14
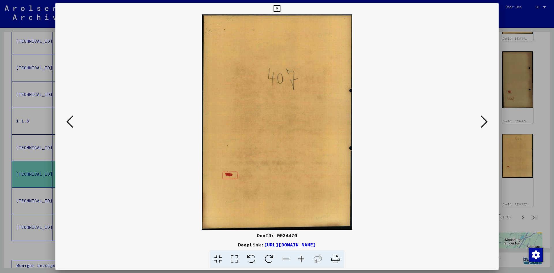
click at [73, 124] on icon at bounding box center [69, 122] width 7 height 14
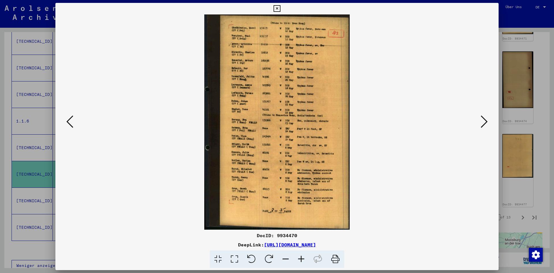
click at [73, 124] on icon at bounding box center [69, 122] width 7 height 14
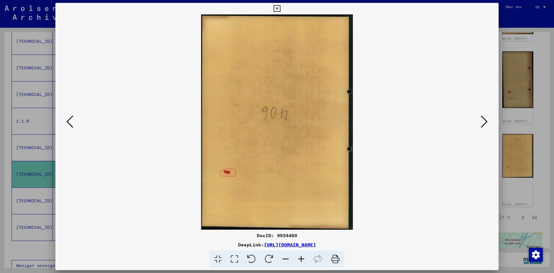
click at [73, 124] on icon at bounding box center [69, 122] width 7 height 14
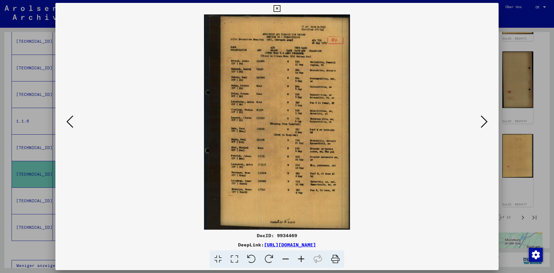
click at [274, 10] on icon at bounding box center [277, 8] width 7 height 7
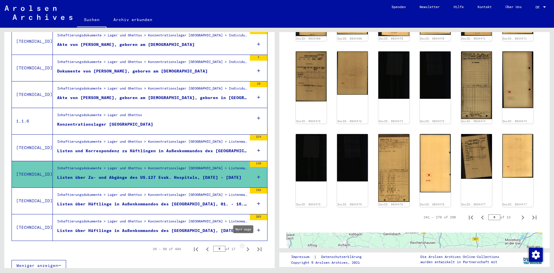
click at [245, 245] on icon "Next page" at bounding box center [248, 249] width 8 height 8
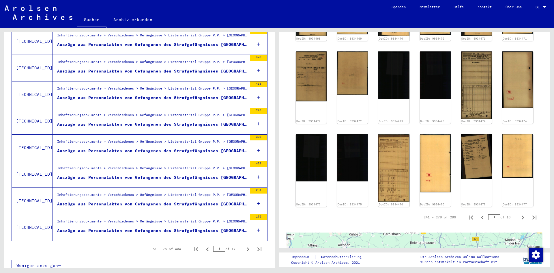
click at [190, 95] on div "Auszüge aus Personalakten von Gefangenen des Strafgefängnisses [GEOGRAPHIC_DATA…" at bounding box center [152, 98] width 190 height 6
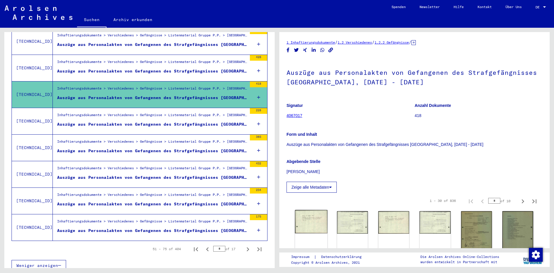
click at [304, 225] on img at bounding box center [311, 221] width 33 height 23
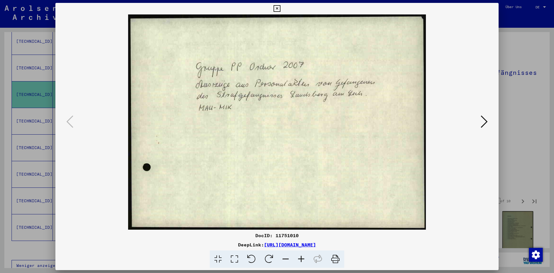
click at [484, 120] on icon at bounding box center [484, 122] width 7 height 14
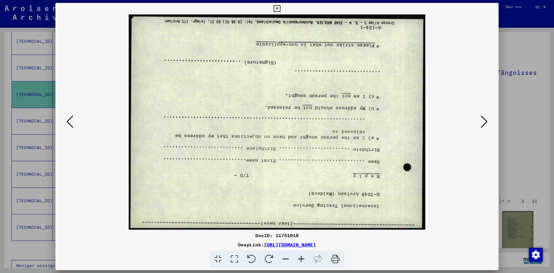
click at [484, 120] on icon at bounding box center [484, 122] width 7 height 14
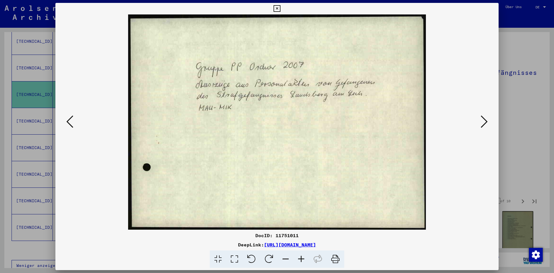
click at [484, 120] on icon at bounding box center [484, 122] width 7 height 14
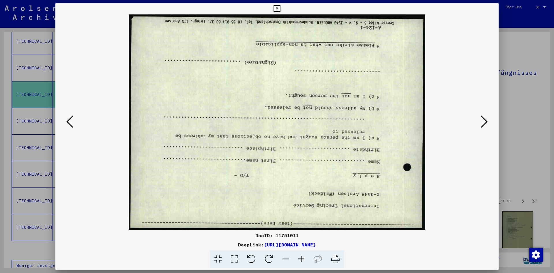
click at [484, 120] on icon at bounding box center [484, 122] width 7 height 14
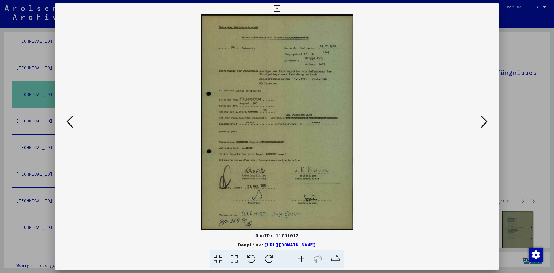
click at [484, 120] on icon at bounding box center [484, 122] width 7 height 14
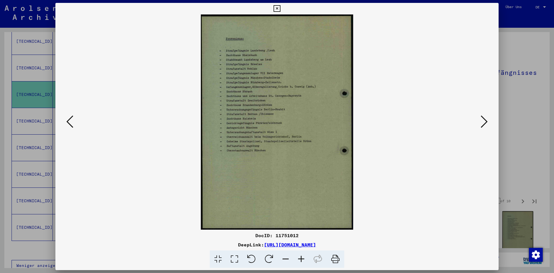
click at [484, 120] on icon at bounding box center [484, 122] width 7 height 14
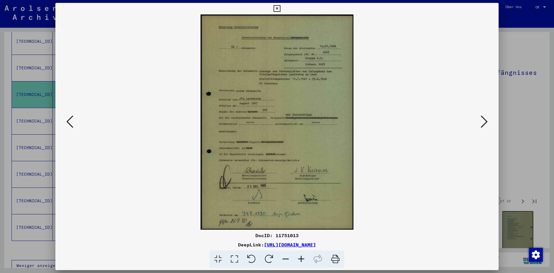
click at [484, 120] on icon at bounding box center [484, 122] width 7 height 14
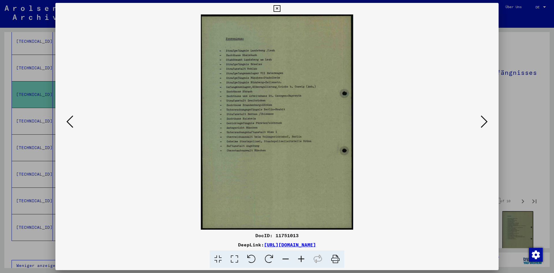
click at [484, 120] on icon at bounding box center [484, 122] width 7 height 14
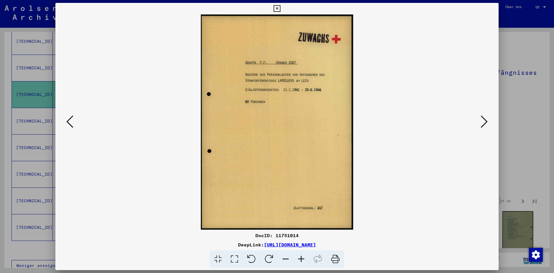
click at [484, 120] on icon at bounding box center [484, 122] width 7 height 14
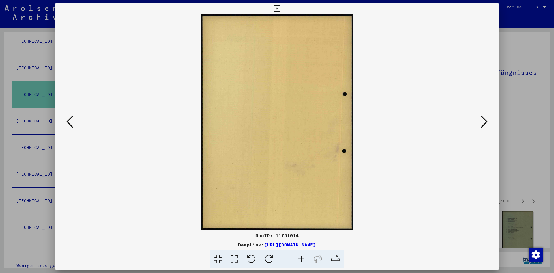
click at [484, 120] on icon at bounding box center [484, 122] width 7 height 14
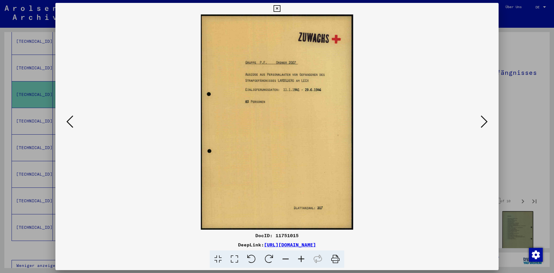
click at [484, 120] on icon at bounding box center [484, 122] width 7 height 14
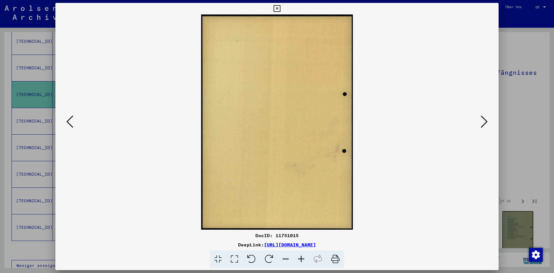
click at [484, 120] on icon at bounding box center [484, 122] width 7 height 14
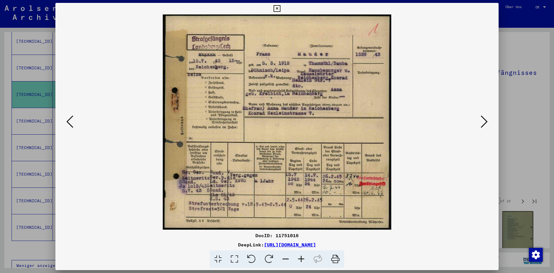
click at [484, 120] on icon at bounding box center [484, 122] width 7 height 14
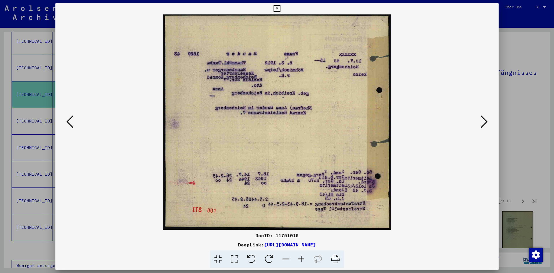
click at [484, 120] on icon at bounding box center [484, 122] width 7 height 14
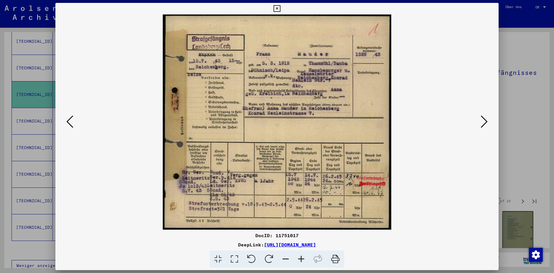
click at [484, 120] on icon at bounding box center [484, 122] width 7 height 14
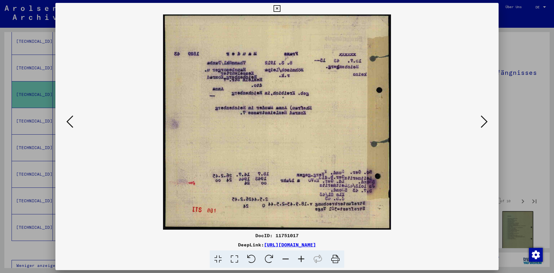
click at [484, 120] on icon at bounding box center [484, 122] width 7 height 14
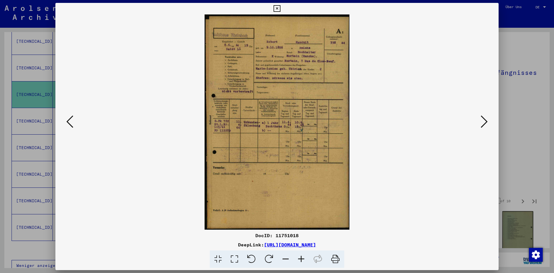
click at [484, 120] on icon at bounding box center [484, 122] width 7 height 14
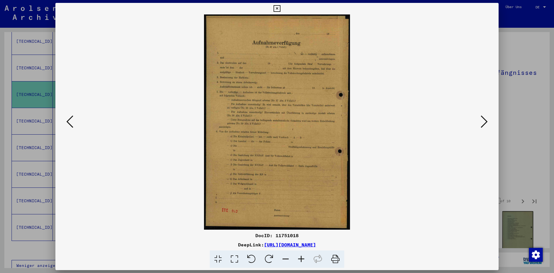
click at [484, 120] on icon at bounding box center [484, 122] width 7 height 14
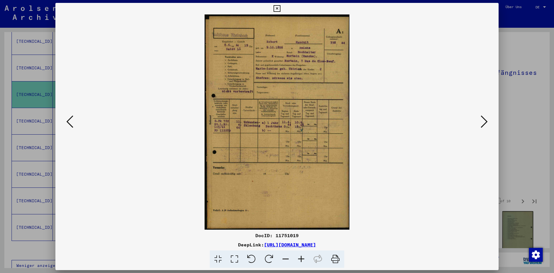
click at [484, 120] on icon at bounding box center [484, 122] width 7 height 14
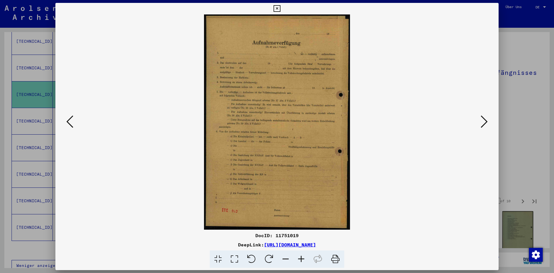
click at [484, 120] on icon at bounding box center [484, 122] width 7 height 14
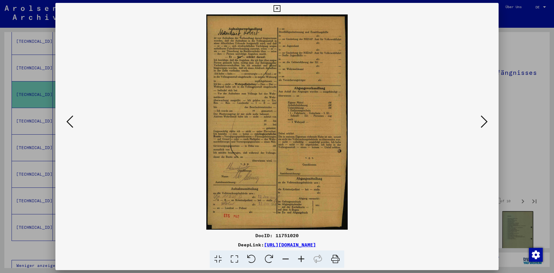
click at [527, 113] on div at bounding box center [277, 136] width 554 height 273
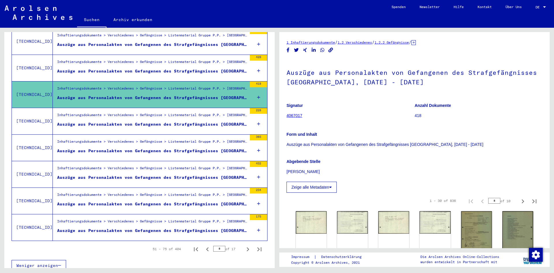
click at [416, 44] on icon at bounding box center [414, 42] width 4 height 5
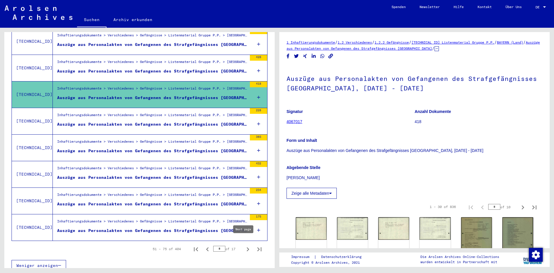
click at [247, 247] on icon "Next page" at bounding box center [248, 249] width 3 height 4
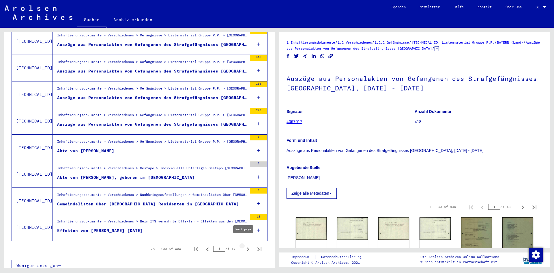
type input "*"
click at [137, 228] on div "Effekten von [PERSON_NAME] [DATE]" at bounding box center [100, 231] width 86 height 6
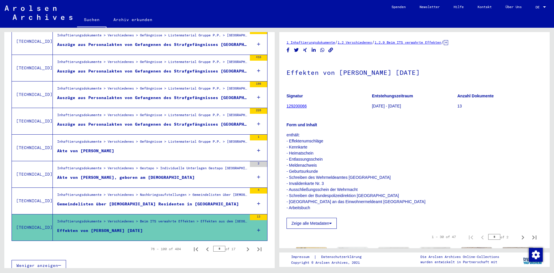
drag, startPoint x: 551, startPoint y: 83, endPoint x: 546, endPoint y: 129, distance: 46.4
click at [546, 129] on div "1 Inhaftierungsdokumente / 1.2 Verschiedenes / 1.2.9 Beim ITS verwahrte Effekte…" at bounding box center [415, 148] width 277 height 240
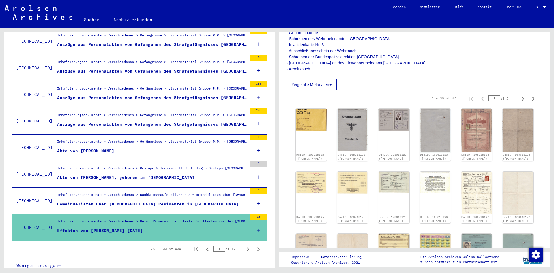
scroll to position [146, 0]
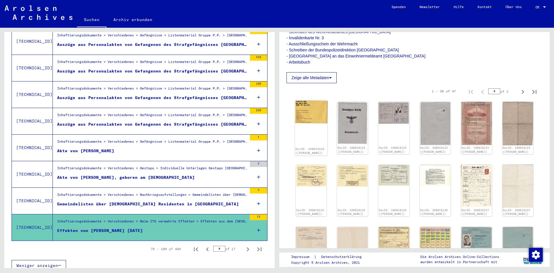
click at [313, 118] on img at bounding box center [311, 111] width 33 height 23
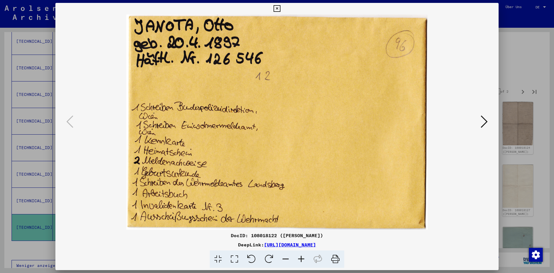
click at [483, 120] on icon at bounding box center [484, 122] width 7 height 14
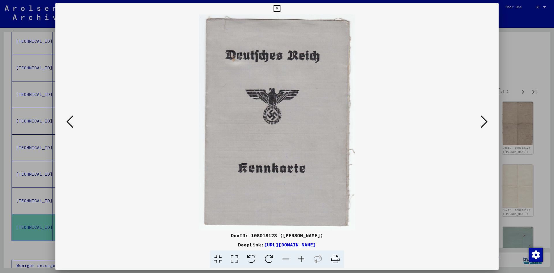
click at [483, 120] on icon at bounding box center [484, 122] width 7 height 14
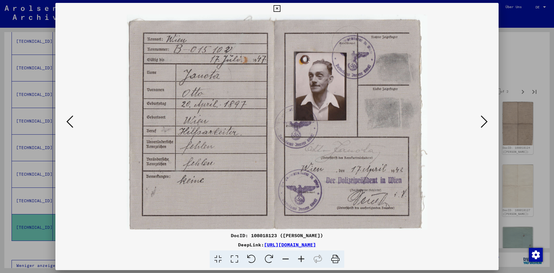
click at [483, 120] on icon at bounding box center [484, 122] width 7 height 14
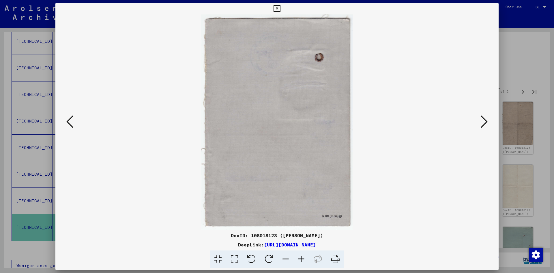
click at [483, 120] on icon at bounding box center [484, 122] width 7 height 14
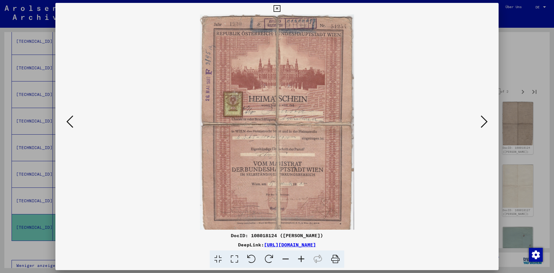
click at [483, 120] on icon at bounding box center [484, 122] width 7 height 14
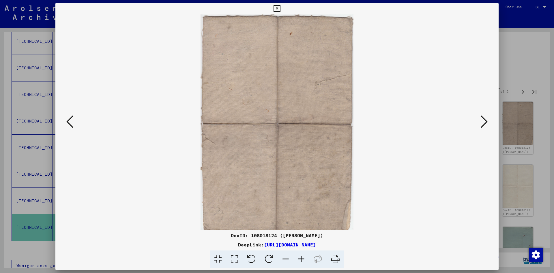
click at [483, 120] on icon at bounding box center [484, 122] width 7 height 14
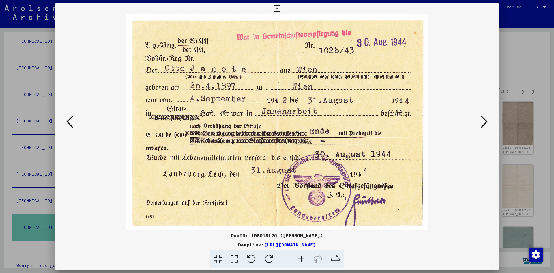
click at [483, 120] on icon at bounding box center [484, 122] width 7 height 14
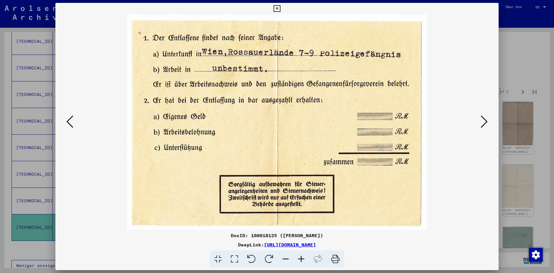
click at [483, 120] on icon at bounding box center [484, 122] width 7 height 14
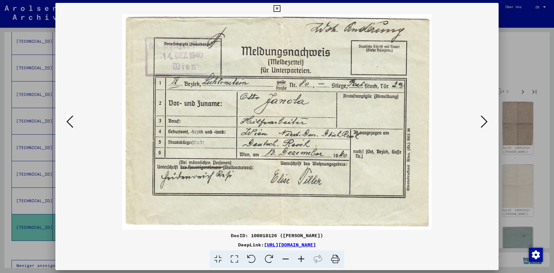
click at [483, 120] on icon at bounding box center [484, 122] width 7 height 14
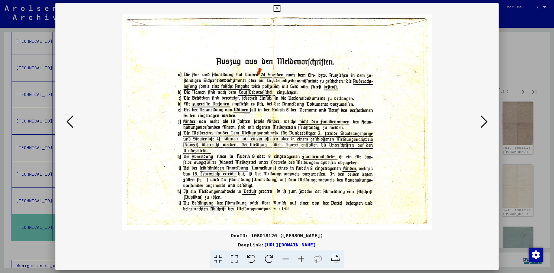
click at [483, 120] on icon at bounding box center [484, 122] width 7 height 14
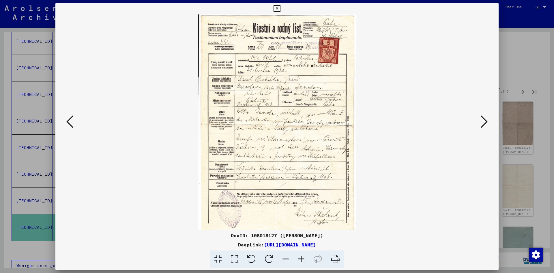
click at [483, 120] on icon at bounding box center [484, 122] width 7 height 14
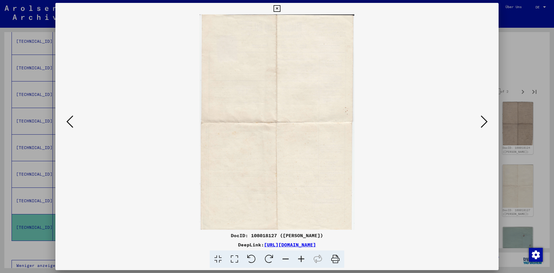
click at [483, 120] on icon at bounding box center [484, 122] width 7 height 14
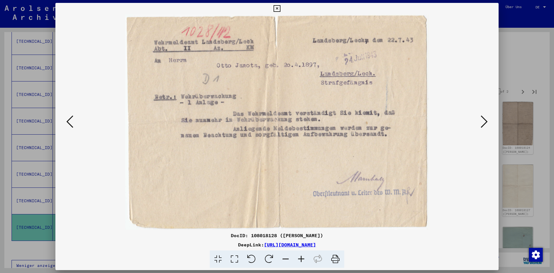
click at [483, 120] on icon at bounding box center [484, 122] width 7 height 14
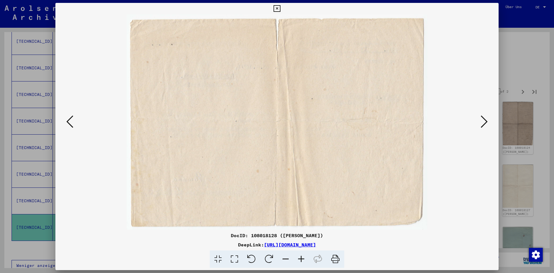
click at [483, 120] on icon at bounding box center [484, 122] width 7 height 14
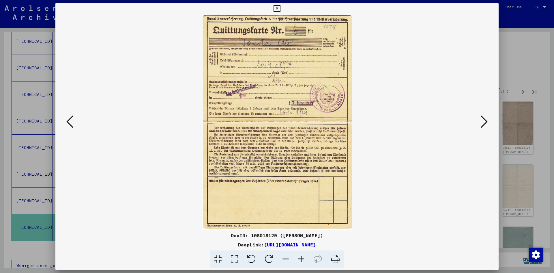
click at [483, 120] on icon at bounding box center [484, 122] width 7 height 14
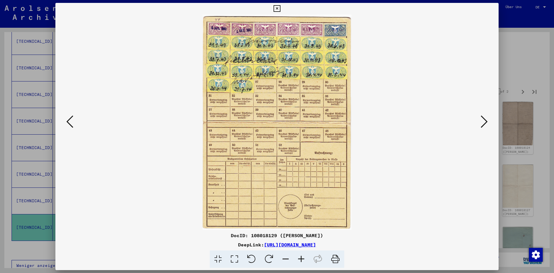
click at [483, 120] on icon at bounding box center [484, 122] width 7 height 14
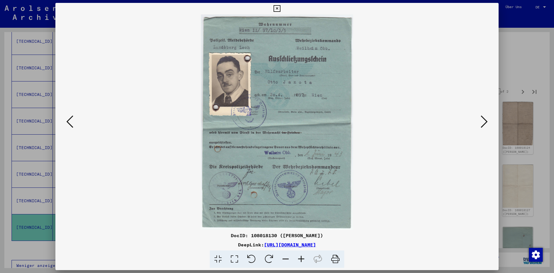
click at [483, 120] on icon at bounding box center [484, 122] width 7 height 14
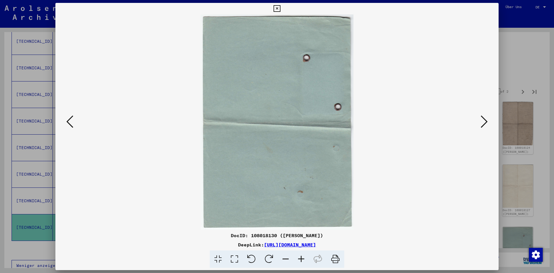
click at [483, 120] on icon at bounding box center [484, 122] width 7 height 14
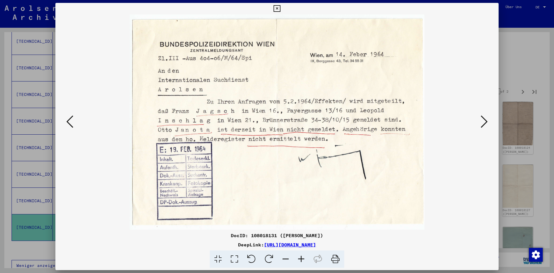
click at [483, 120] on icon at bounding box center [484, 122] width 7 height 14
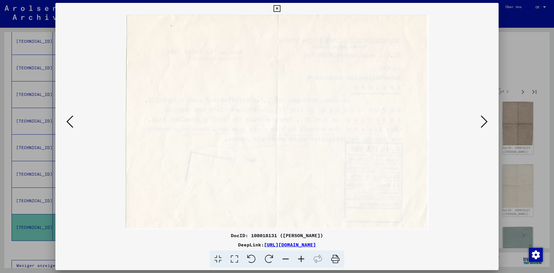
click at [483, 120] on icon at bounding box center [484, 122] width 7 height 14
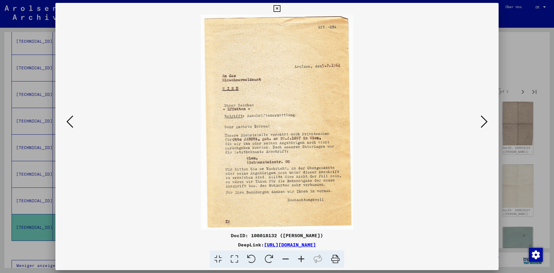
click at [483, 120] on icon at bounding box center [484, 122] width 7 height 14
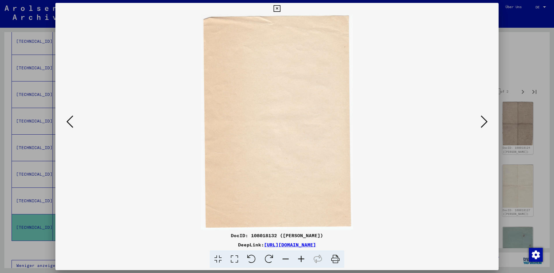
click at [483, 120] on icon at bounding box center [484, 122] width 7 height 14
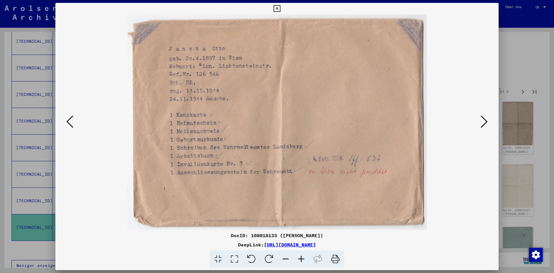
click at [483, 120] on icon at bounding box center [484, 122] width 7 height 14
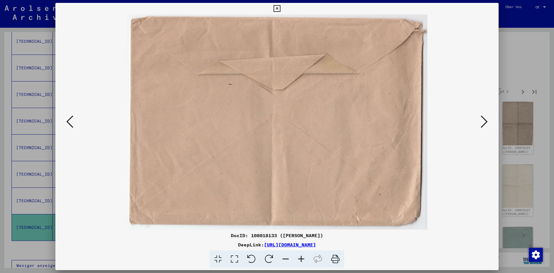
click at [483, 120] on icon at bounding box center [484, 122] width 7 height 14
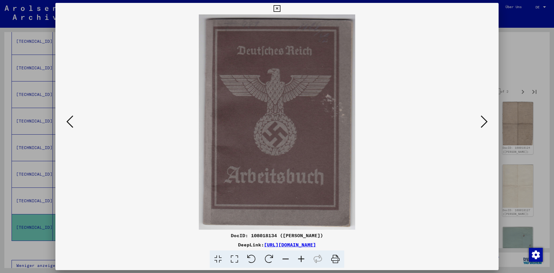
click at [483, 120] on icon at bounding box center [484, 122] width 7 height 14
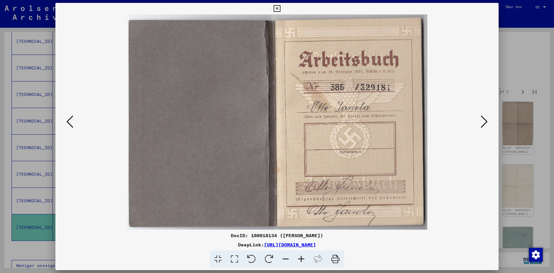
click at [483, 120] on icon at bounding box center [484, 122] width 7 height 14
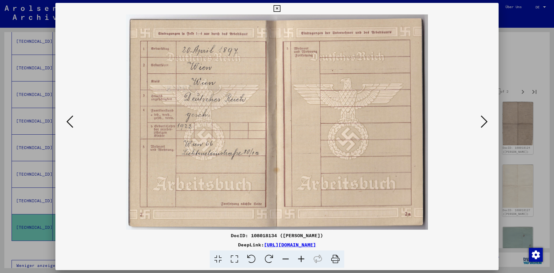
click at [483, 120] on icon at bounding box center [484, 122] width 7 height 14
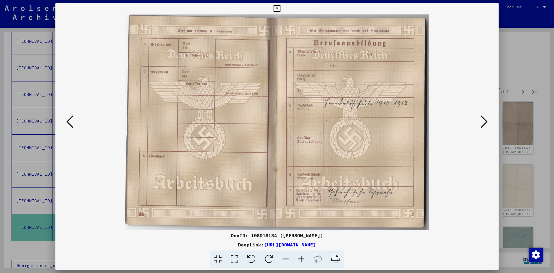
click at [483, 120] on icon at bounding box center [484, 122] width 7 height 14
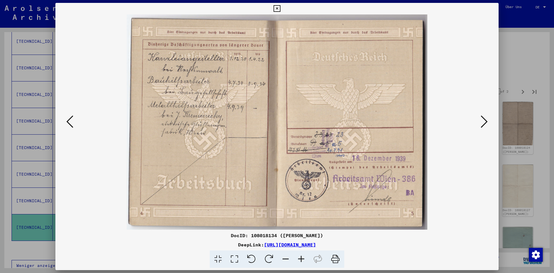
click at [483, 120] on icon at bounding box center [484, 122] width 7 height 14
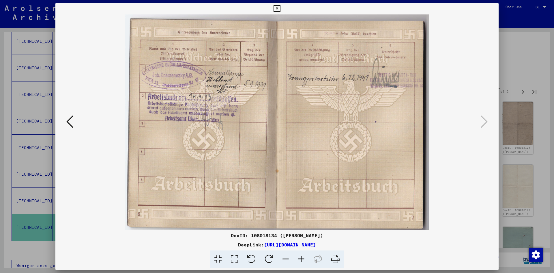
click at [528, 82] on div at bounding box center [277, 136] width 554 height 273
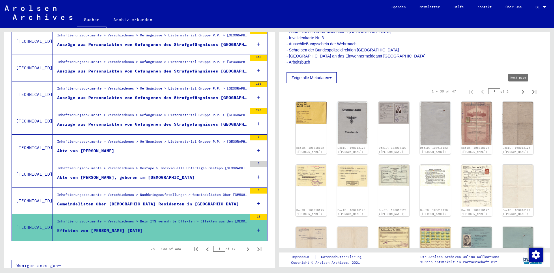
click at [519, 93] on icon "Next page" at bounding box center [523, 92] width 8 height 8
type input "*"
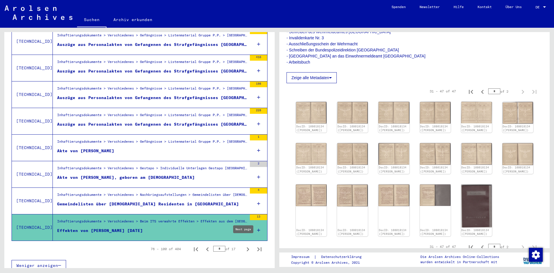
click at [244, 245] on icon "Next page" at bounding box center [248, 249] width 8 height 8
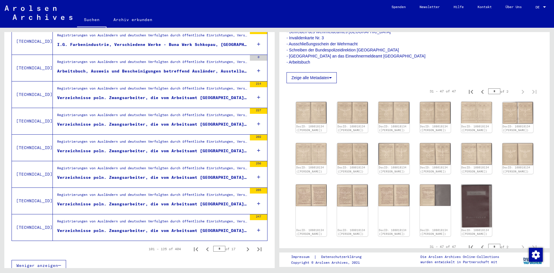
click at [229, 228] on div "Verzeichnisse poln. Zwangsarbeiter, die vom Arbeitsamt [GEOGRAPHIC_DATA] mit ve…" at bounding box center [152, 231] width 190 height 6
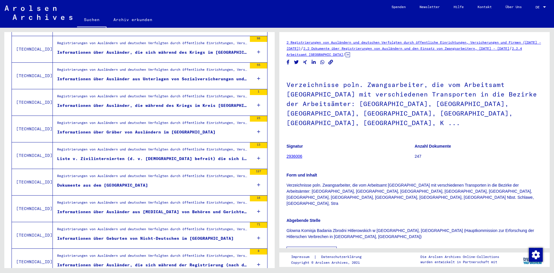
scroll to position [199, 0]
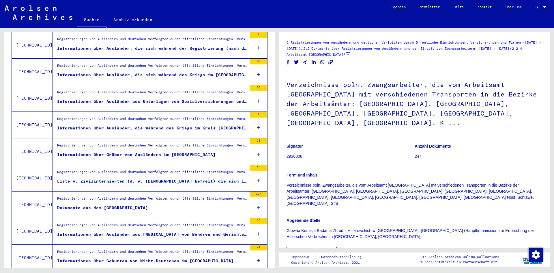
click at [206, 178] on div "Liste v. Zivilinternierten (d. v. [DEMOGRAPHIC_DATA] befreit) die sich in den L…" at bounding box center [152, 181] width 190 height 6
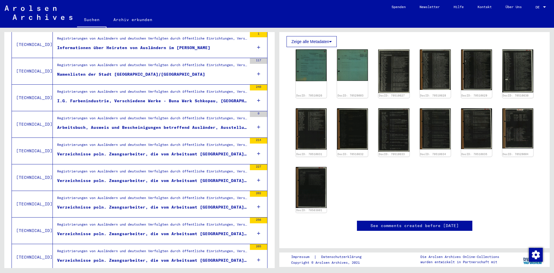
scroll to position [574, 0]
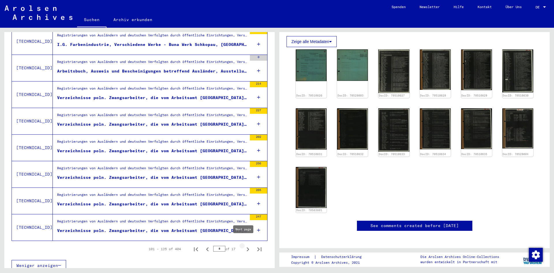
click at [244, 245] on icon "Next page" at bounding box center [248, 249] width 8 height 8
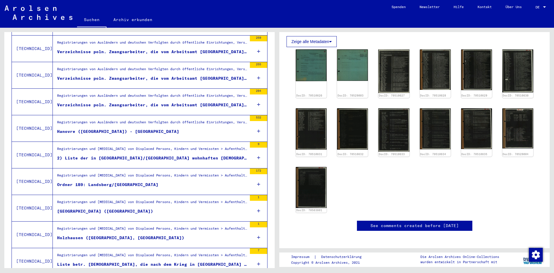
scroll to position [488, 0]
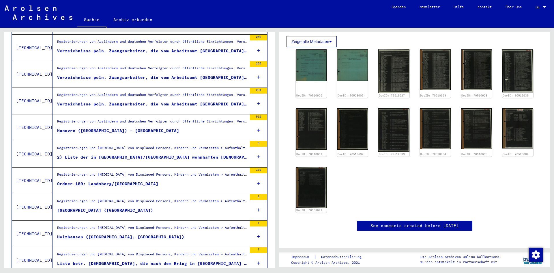
click at [149, 130] on div "Registrierungen von Ausländern und deutschen Verfolgten durch öffentliche Einri…" at bounding box center [150, 127] width 194 height 26
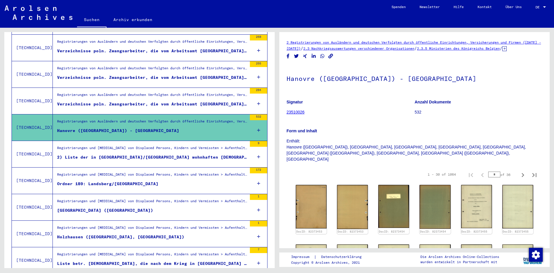
click at [144, 145] on div "Registrierungen und [MEDICAL_DATA] von Displaced Persons, Kindern und Vermisste…" at bounding box center [152, 149] width 190 height 8
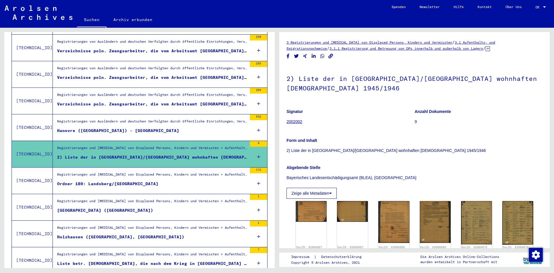
click at [137, 181] on figure "Ordner 189: Landsberg/[GEOGRAPHIC_DATA]" at bounding box center [152, 185] width 190 height 9
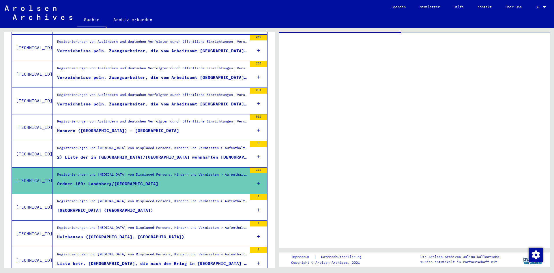
click at [141, 200] on div "Registrierungen und [MEDICAL_DATA] von Displaced Persons, Kindern und Vermisste…" at bounding box center [152, 202] width 190 height 8
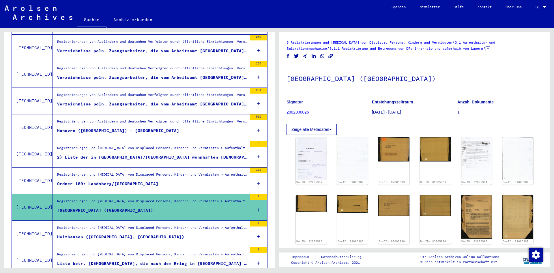
scroll to position [574, 0]
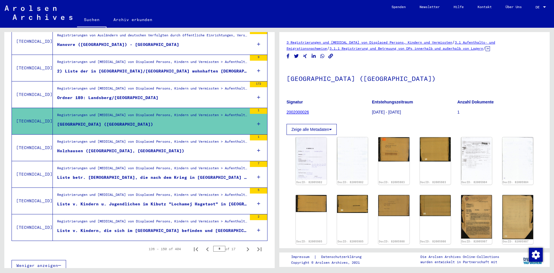
click at [182, 174] on div "Liste betr. [DEMOGRAPHIC_DATA], die nach dem Krieg in [GEOGRAPHIC_DATA] ([GEOGR…" at bounding box center [152, 177] width 190 height 6
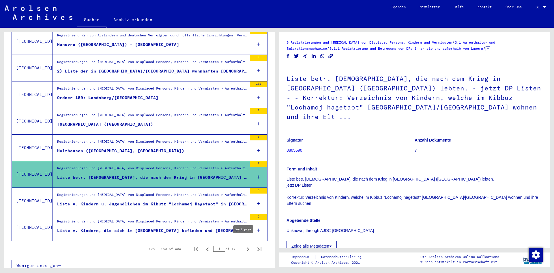
click at [247, 247] on icon "Next page" at bounding box center [248, 249] width 3 height 4
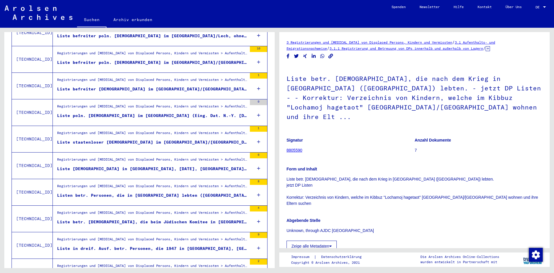
scroll to position [574, 0]
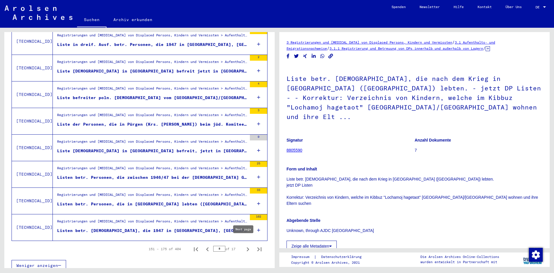
click at [244, 245] on icon "Next page" at bounding box center [248, 249] width 8 height 8
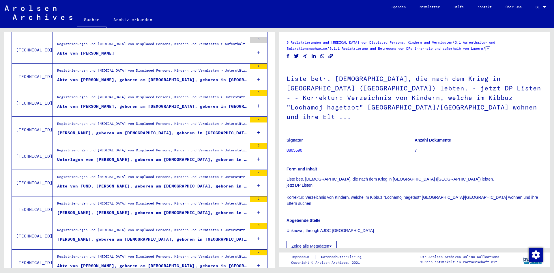
scroll to position [568, 0]
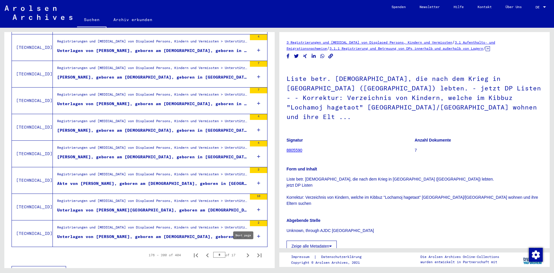
click at [247, 253] on icon "Next page" at bounding box center [248, 255] width 3 height 4
type input "*"
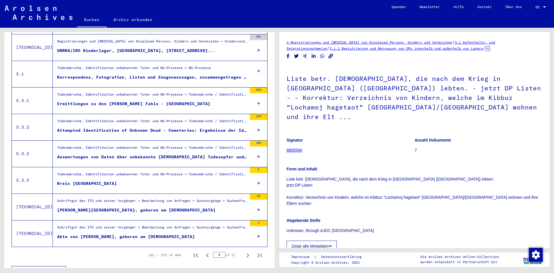
click at [184, 154] on div "Auswertungen von Daten über unbekannte [DEMOGRAPHIC_DATA] Todesopfer und unbeka…" at bounding box center [152, 157] width 190 height 6
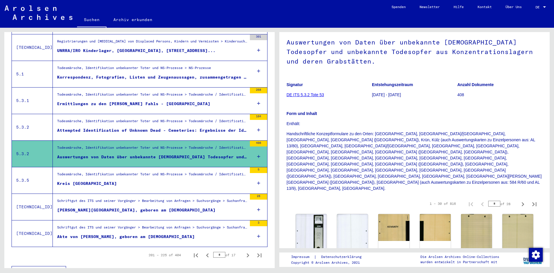
scroll to position [120, 0]
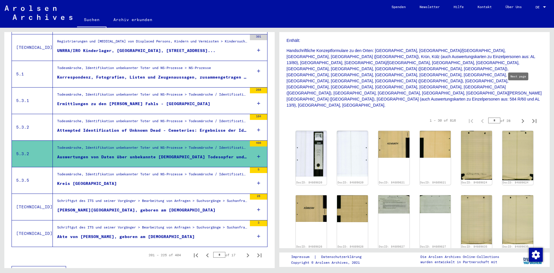
click at [519, 117] on icon "Next page" at bounding box center [523, 121] width 8 height 8
type input "*"
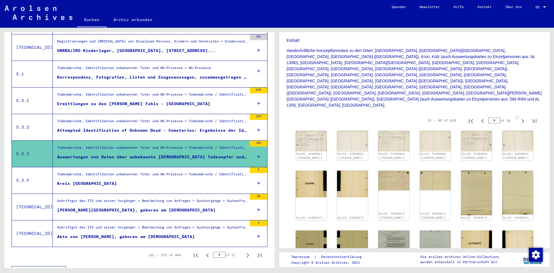
click at [519, 117] on icon "Next page" at bounding box center [523, 121] width 8 height 8
type input "*"
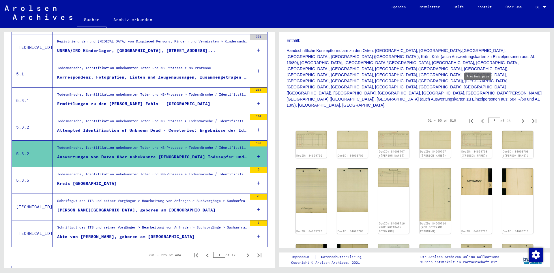
click at [480, 117] on icon "Previous page" at bounding box center [483, 121] width 8 height 8
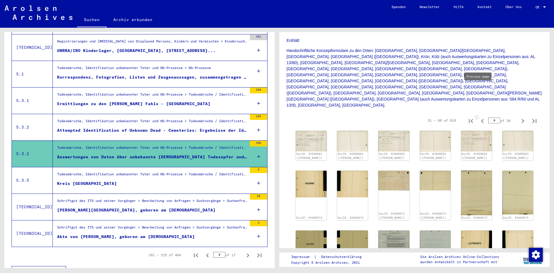
type input "*"
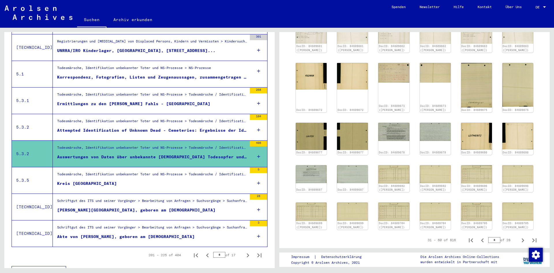
scroll to position [202, 0]
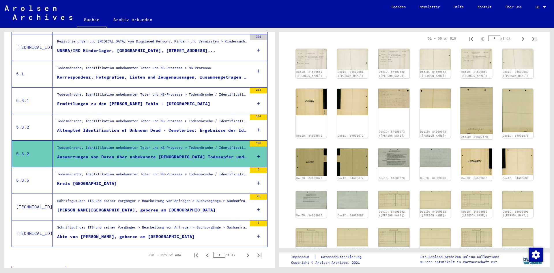
click at [471, 87] on img at bounding box center [477, 110] width 33 height 47
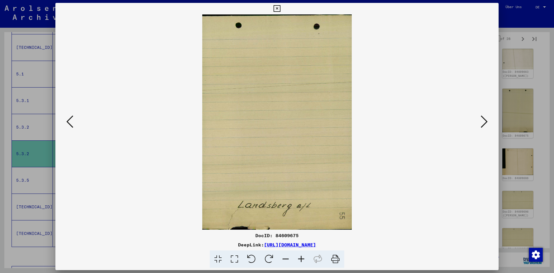
click at [484, 123] on icon at bounding box center [484, 122] width 7 height 14
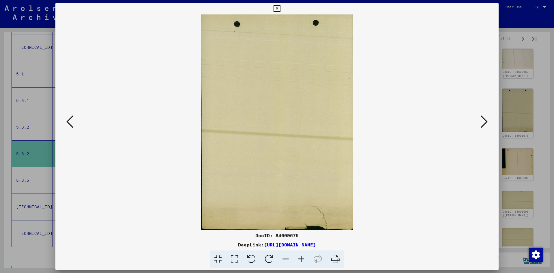
click at [484, 123] on icon at bounding box center [484, 122] width 7 height 14
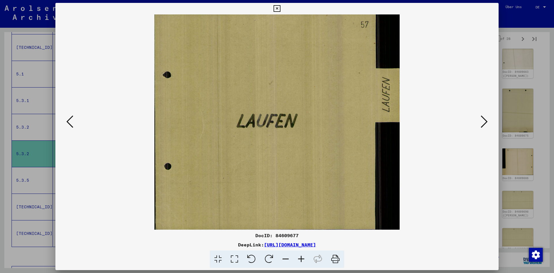
click at [537, 126] on div at bounding box center [277, 136] width 554 height 273
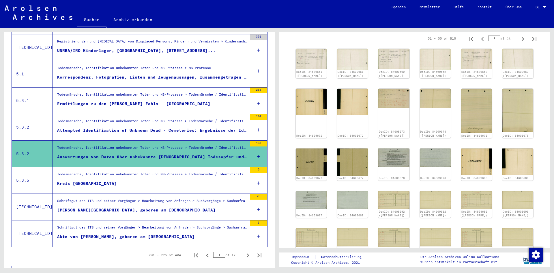
click at [145, 101] on div "Ermittlungen zu den [PERSON_NAME] Fahls - [GEOGRAPHIC_DATA]" at bounding box center [133, 104] width 153 height 6
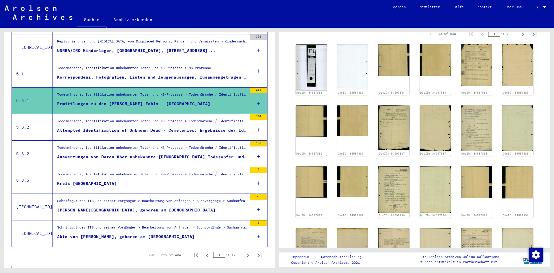
scroll to position [289, 0]
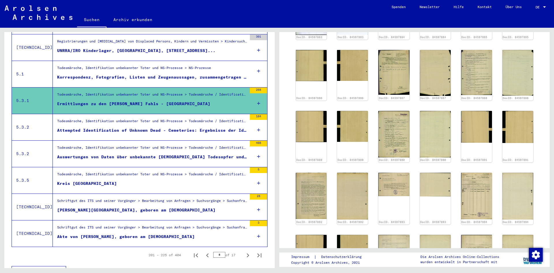
click at [206, 74] on div "Korrespondenz, Fotografien, Listen und Zeugenaussagen, zusammengetragen im Vorf…" at bounding box center [152, 77] width 190 height 6
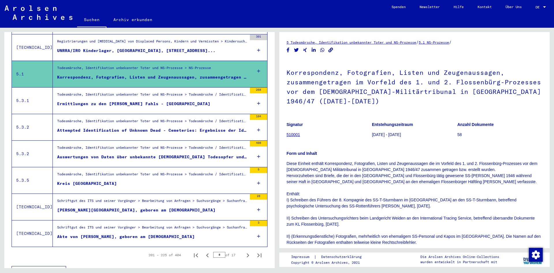
click at [176, 93] on div "Todesmärsche, Identifikation unbekannter Toter und NS-Prozesse > Todesmärsche /…" at bounding box center [152, 96] width 190 height 8
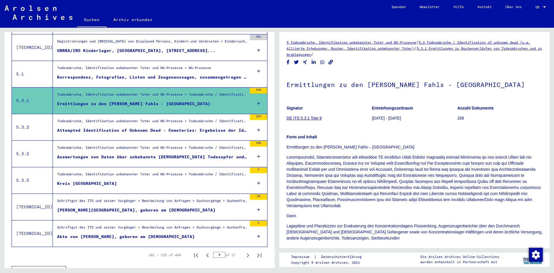
click at [183, 118] on div "Todesmärsche, Identifikation unbekannter Toter und NS-Prozesse > Todesmärsche /…" at bounding box center [152, 122] width 190 height 8
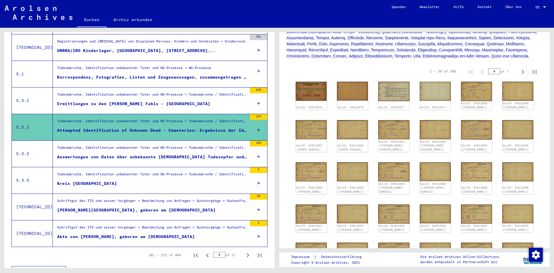
scroll to position [129, 0]
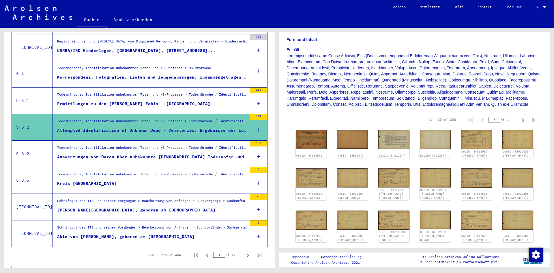
click at [171, 101] on figure "Ermittlungen zu den [PERSON_NAME] Fahls - [GEOGRAPHIC_DATA]" at bounding box center [152, 105] width 190 height 9
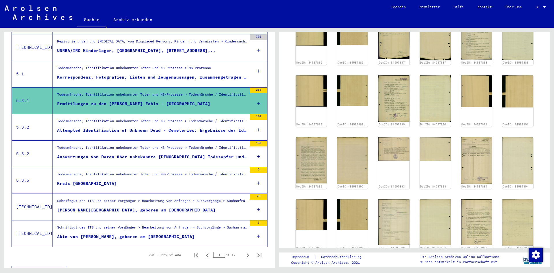
scroll to position [380, 0]
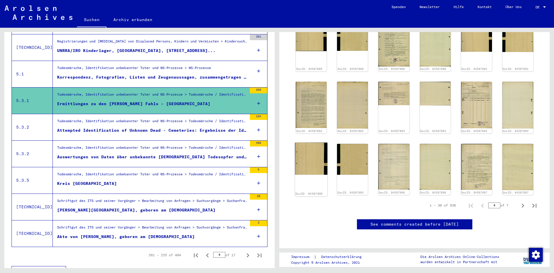
click at [306, 163] on img at bounding box center [311, 158] width 33 height 32
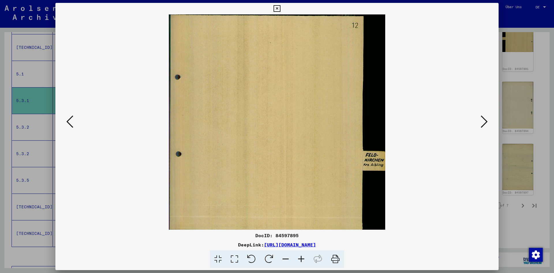
click at [503, 228] on div at bounding box center [277, 136] width 554 height 273
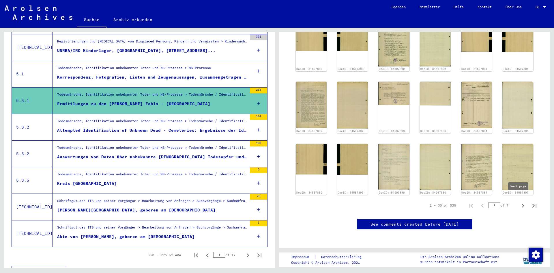
click at [522, 204] on icon "Next page" at bounding box center [523, 206] width 3 height 4
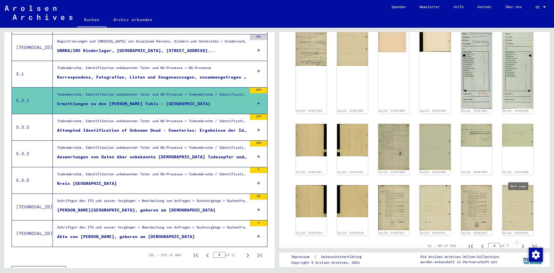
type input "*"
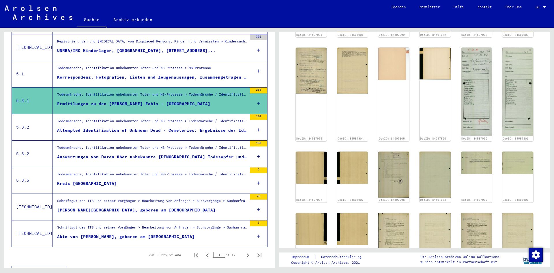
scroll to position [351, 0]
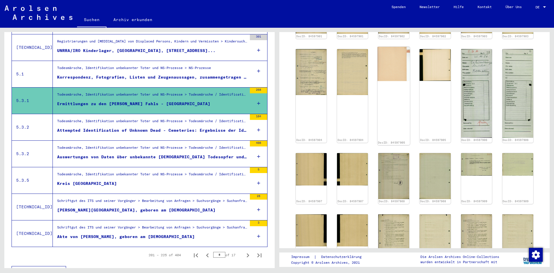
click at [388, 59] on img at bounding box center [394, 64] width 33 height 34
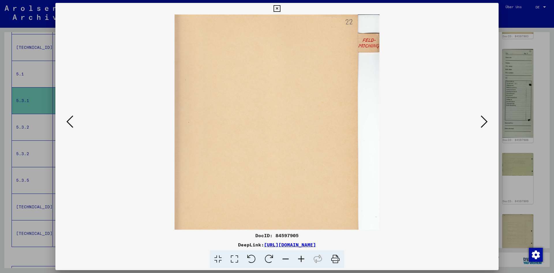
click at [544, 146] on div at bounding box center [277, 136] width 554 height 273
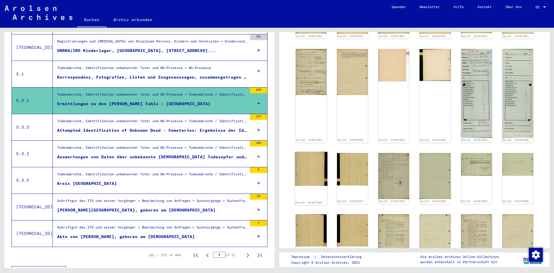
click at [321, 176] on img at bounding box center [311, 169] width 33 height 34
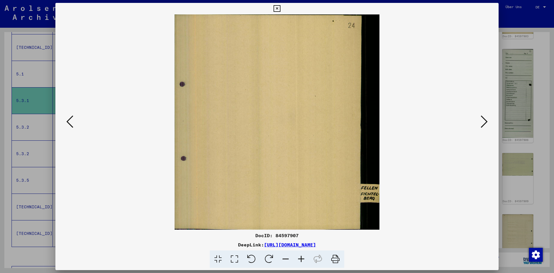
click at [541, 190] on div at bounding box center [277, 136] width 554 height 273
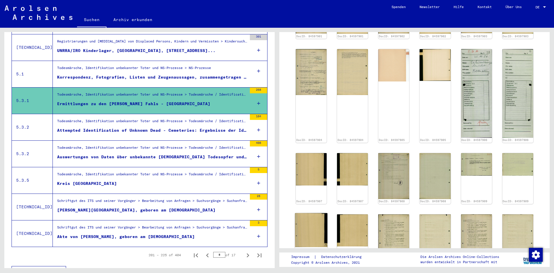
scroll to position [424, 0]
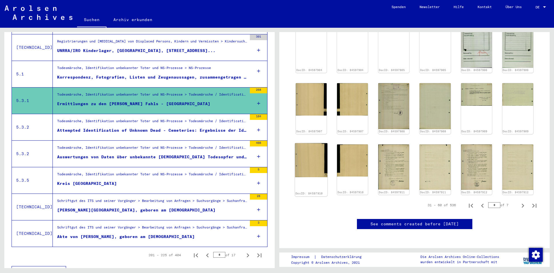
click at [318, 164] on img at bounding box center [311, 160] width 33 height 34
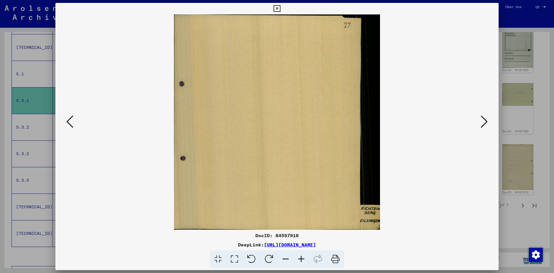
click at [510, 226] on div at bounding box center [277, 136] width 554 height 273
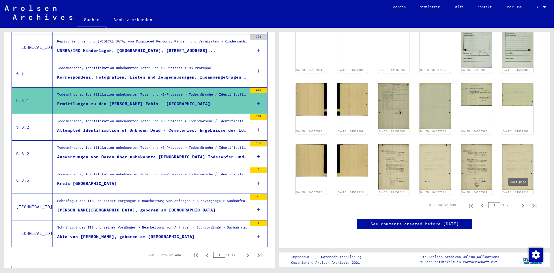
click at [522, 204] on icon "Next page" at bounding box center [523, 206] width 3 height 4
type input "*"
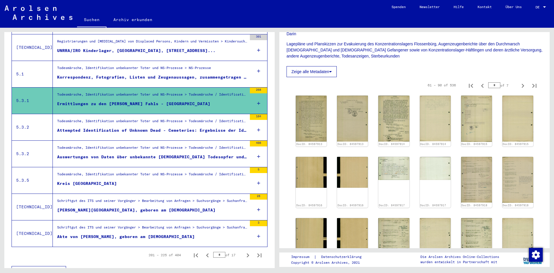
scroll to position [283, 0]
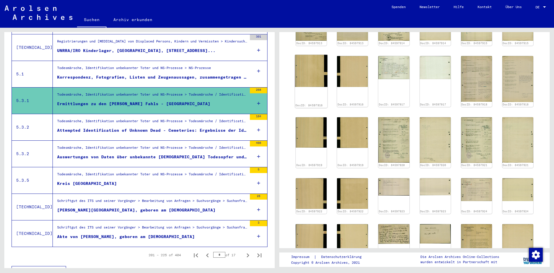
click at [304, 74] on img at bounding box center [311, 71] width 33 height 32
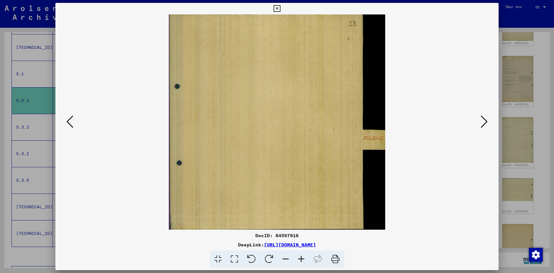
click at [537, 176] on div at bounding box center [277, 136] width 554 height 273
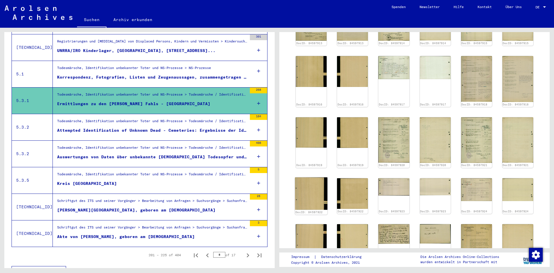
click at [311, 180] on img at bounding box center [311, 193] width 33 height 32
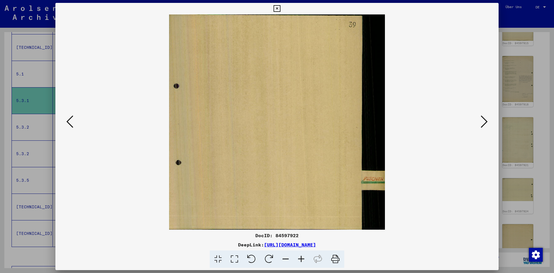
click at [543, 193] on div at bounding box center [277, 136] width 554 height 273
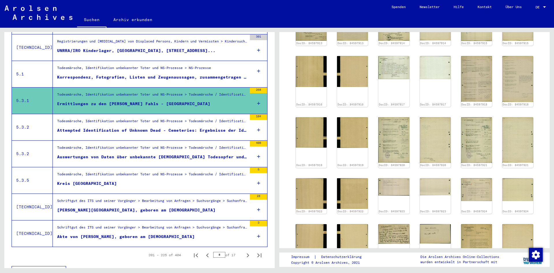
scroll to position [367, 0]
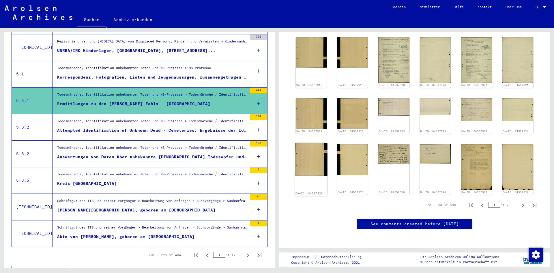
click at [308, 153] on img at bounding box center [311, 159] width 33 height 33
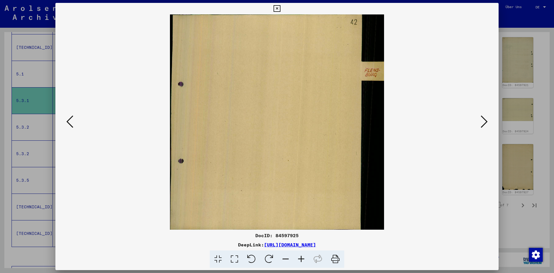
click at [509, 212] on div at bounding box center [277, 136] width 554 height 273
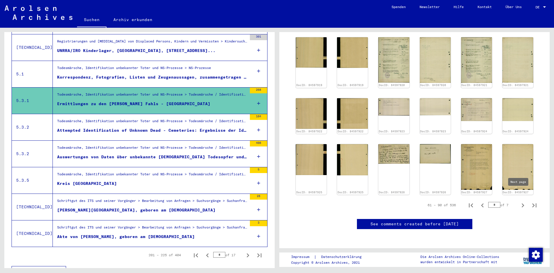
click at [519, 201] on icon "Next page" at bounding box center [523, 205] width 8 height 8
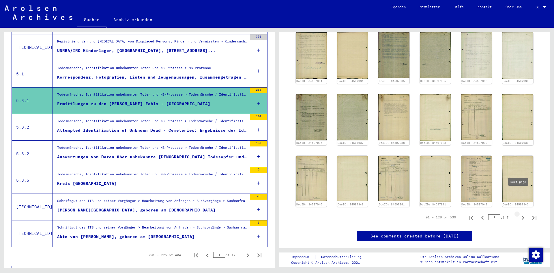
type input "*"
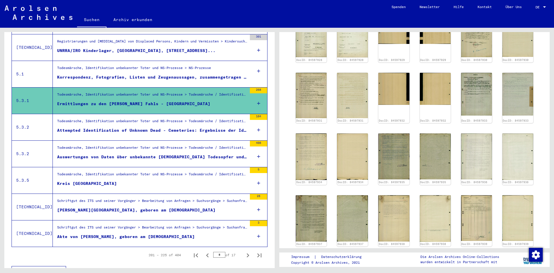
scroll to position [180, 0]
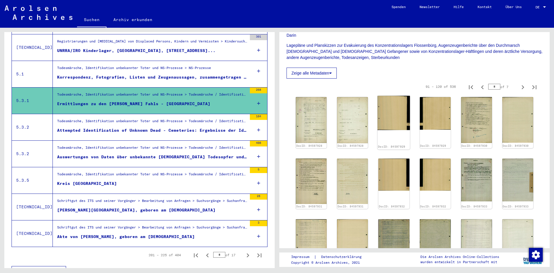
click at [399, 115] on img at bounding box center [394, 113] width 33 height 34
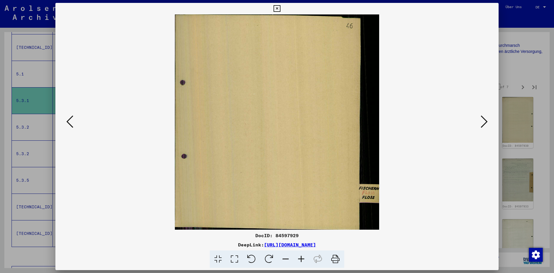
click at [533, 174] on div at bounding box center [277, 136] width 554 height 273
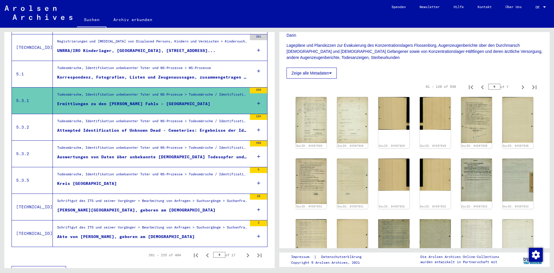
click at [402, 176] on img at bounding box center [394, 175] width 31 height 32
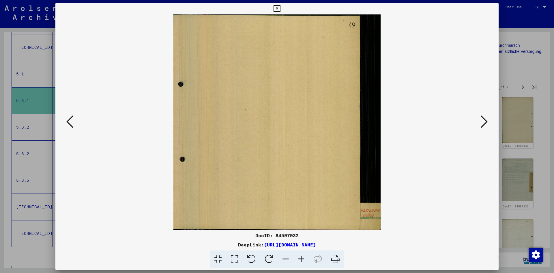
click at [543, 193] on div at bounding box center [277, 136] width 554 height 273
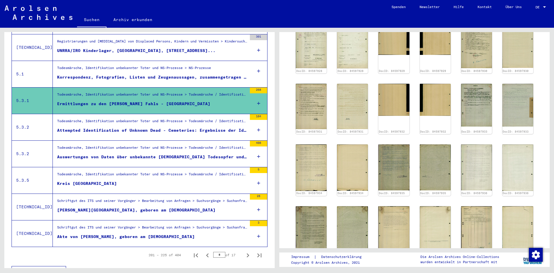
scroll to position [375, 0]
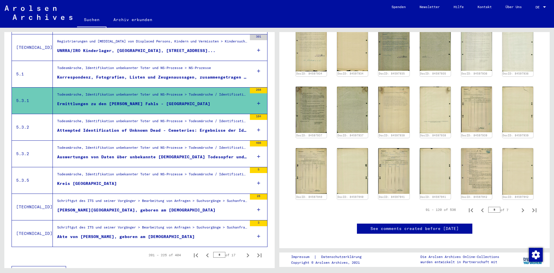
click at [519, 206] on icon "Next page" at bounding box center [523, 210] width 8 height 8
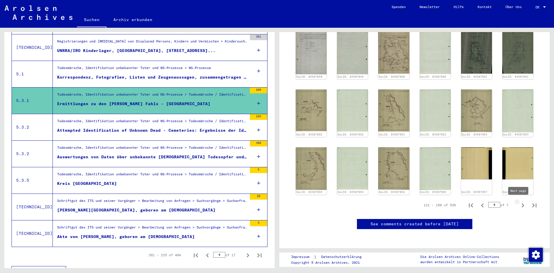
type input "*"
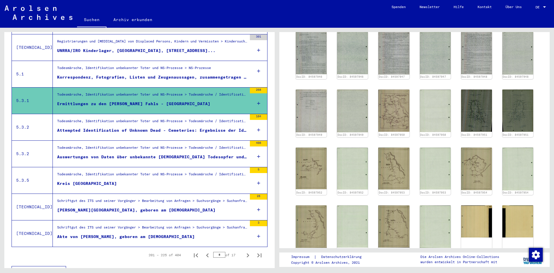
scroll to position [370, 0]
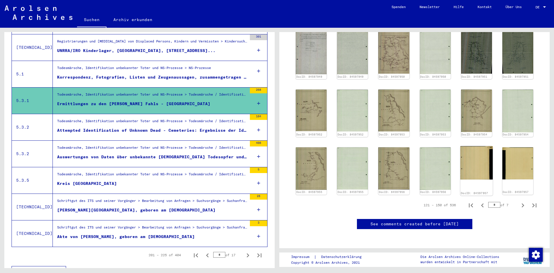
click at [476, 161] on img at bounding box center [477, 162] width 33 height 33
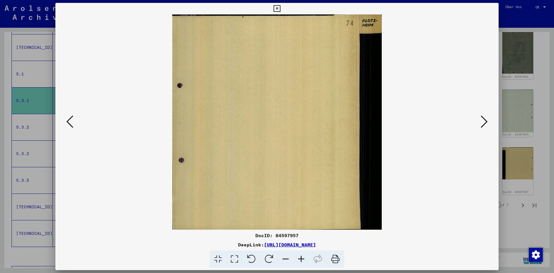
click at [517, 235] on div at bounding box center [277, 136] width 554 height 273
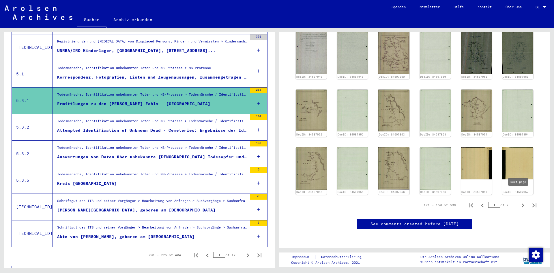
click at [520, 201] on icon "Next page" at bounding box center [523, 205] width 8 height 8
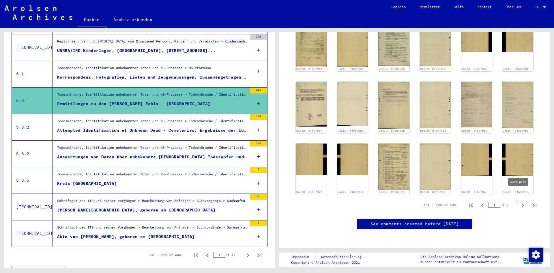
type input "*"
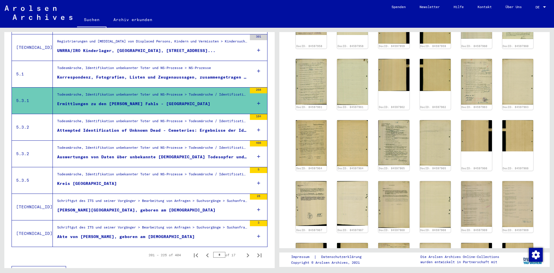
scroll to position [203, 0]
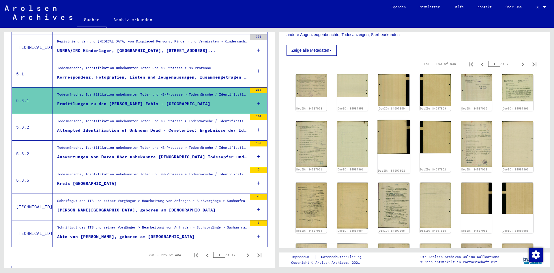
click at [405, 129] on img at bounding box center [394, 136] width 33 height 33
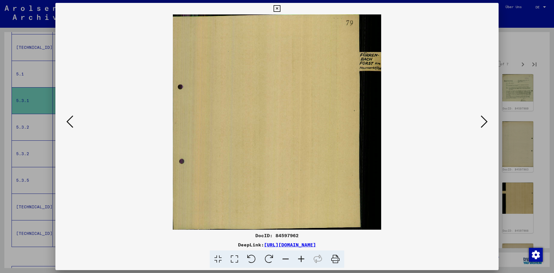
click at [542, 143] on div at bounding box center [277, 136] width 554 height 273
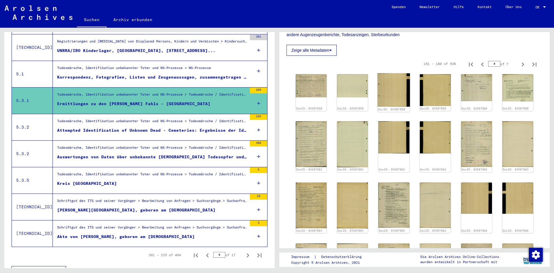
click at [401, 93] on img at bounding box center [394, 89] width 33 height 33
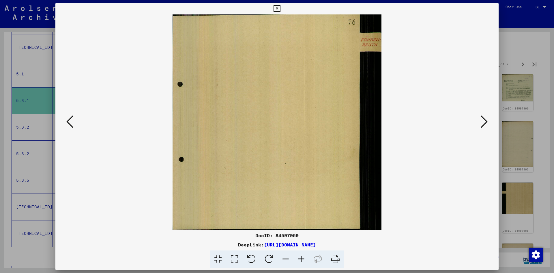
click at [536, 148] on div at bounding box center [277, 136] width 554 height 273
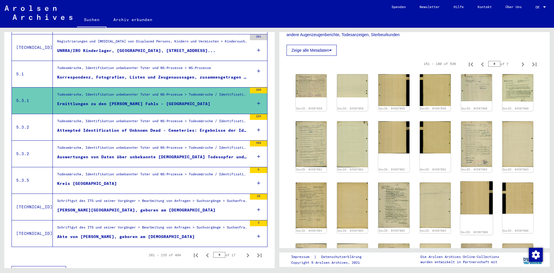
click at [476, 201] on img at bounding box center [477, 197] width 33 height 33
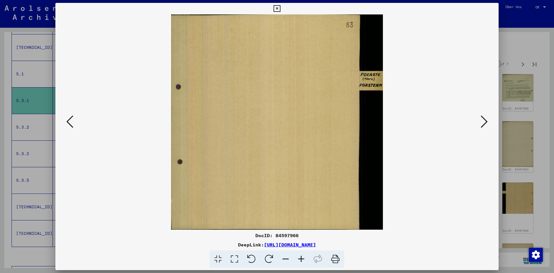
click at [541, 195] on div at bounding box center [277, 136] width 554 height 273
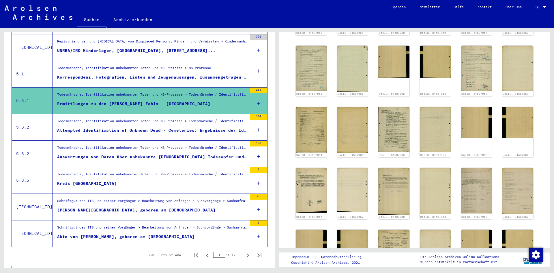
scroll to position [354, 0]
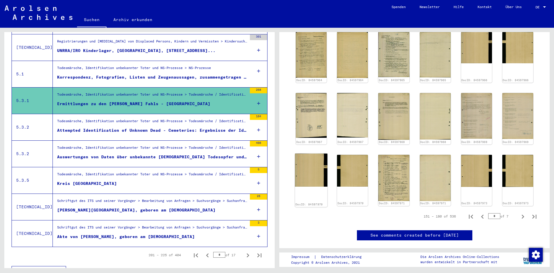
click at [311, 166] on img at bounding box center [311, 170] width 33 height 33
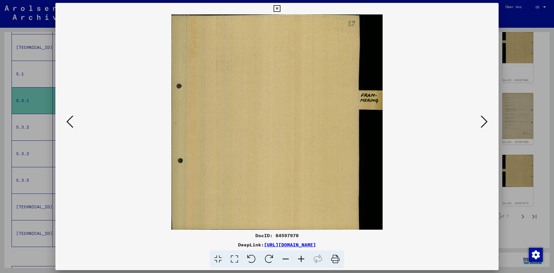
click at [518, 228] on div at bounding box center [277, 136] width 554 height 273
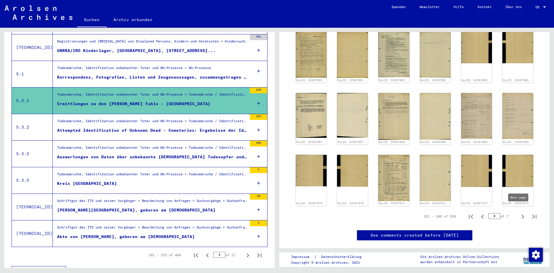
click at [521, 213] on icon "Next page" at bounding box center [523, 217] width 8 height 8
type input "*"
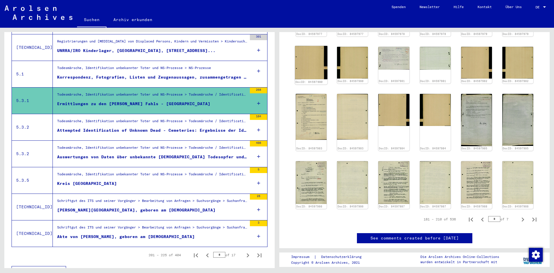
click at [306, 57] on img at bounding box center [311, 62] width 33 height 33
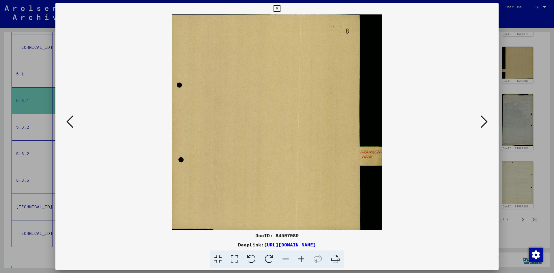
click at [483, 122] on icon at bounding box center [484, 122] width 7 height 14
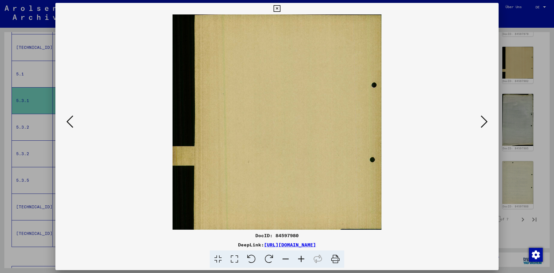
click at [483, 122] on icon at bounding box center [484, 122] width 7 height 14
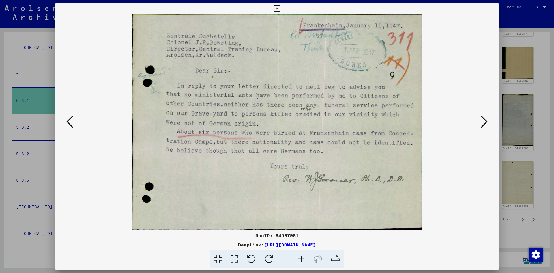
click at [483, 122] on icon at bounding box center [484, 122] width 7 height 14
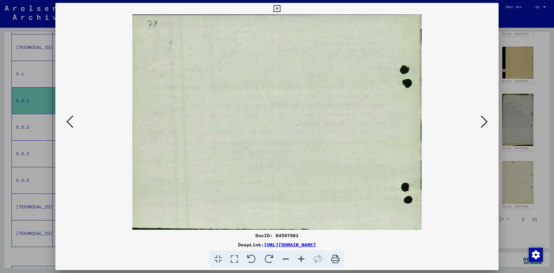
click at [483, 122] on icon at bounding box center [484, 122] width 7 height 14
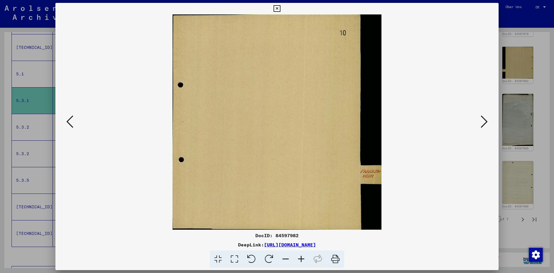
click at [483, 122] on icon at bounding box center [484, 122] width 7 height 14
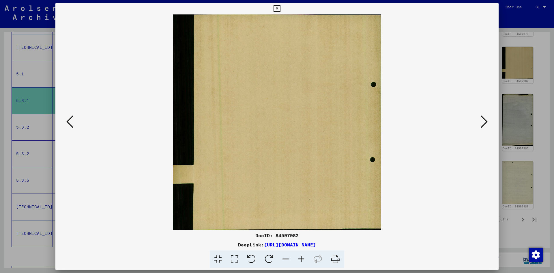
click at [483, 122] on icon at bounding box center [484, 122] width 7 height 14
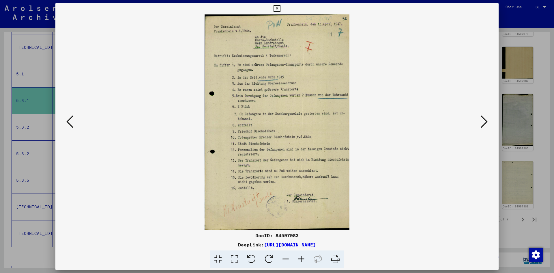
click at [483, 122] on icon at bounding box center [484, 122] width 7 height 14
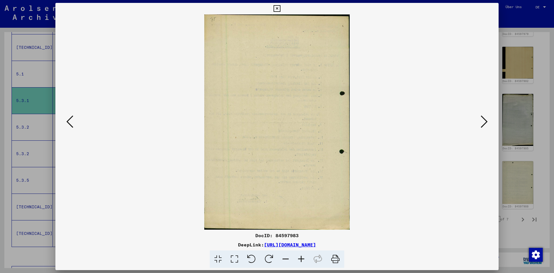
click at [483, 122] on icon at bounding box center [484, 122] width 7 height 14
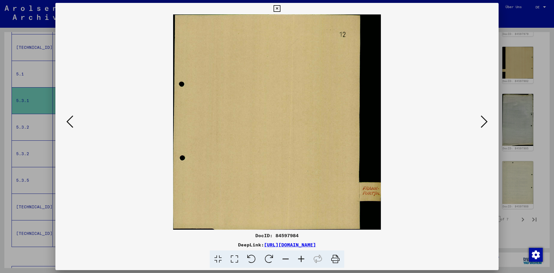
click at [483, 122] on icon at bounding box center [484, 122] width 7 height 14
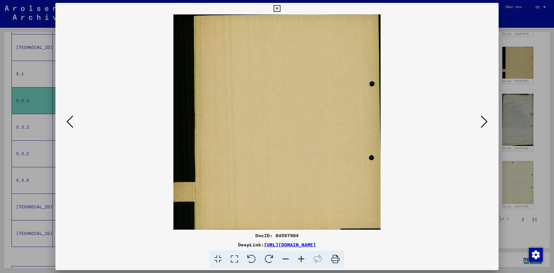
click at [483, 122] on icon at bounding box center [484, 122] width 7 height 14
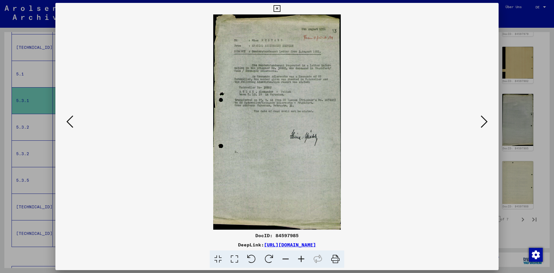
click at [483, 122] on icon at bounding box center [484, 122] width 7 height 14
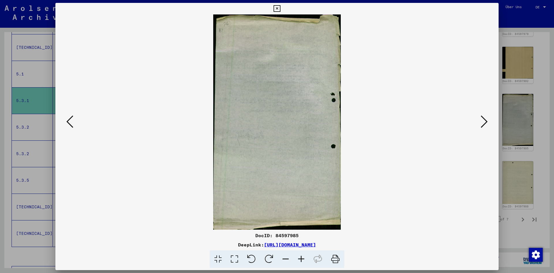
click at [483, 122] on icon at bounding box center [484, 122] width 7 height 14
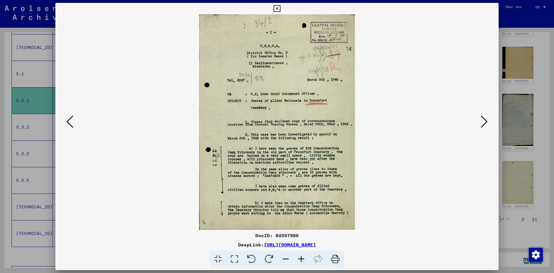
click at [483, 122] on icon at bounding box center [484, 122] width 7 height 14
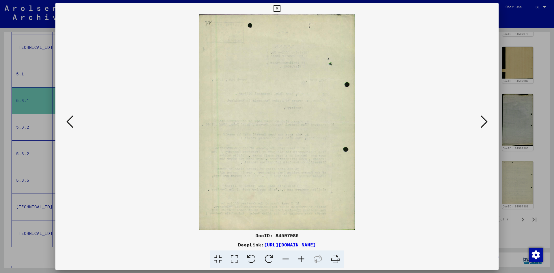
click at [483, 122] on icon at bounding box center [484, 122] width 7 height 14
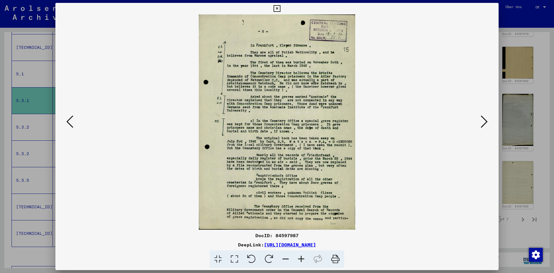
click at [483, 122] on icon at bounding box center [484, 122] width 7 height 14
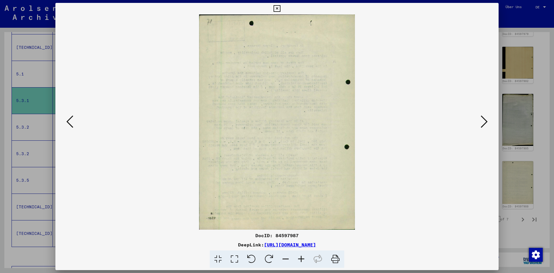
click at [483, 122] on icon at bounding box center [484, 122] width 7 height 14
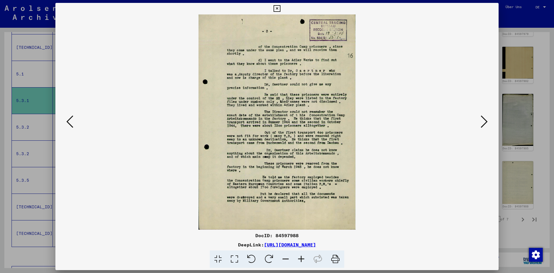
click at [483, 122] on icon at bounding box center [484, 122] width 7 height 14
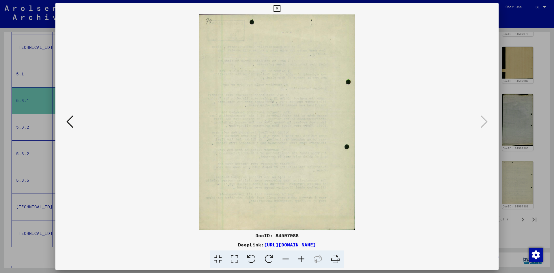
click at [520, 226] on div at bounding box center [277, 136] width 554 height 273
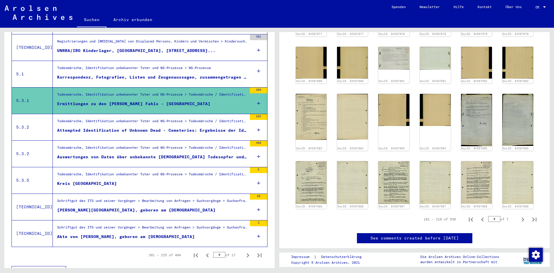
click at [551, 215] on div "5 Todesmärsche, Identifikation unbekannter Toter und NS-Prozesse / 5.3 Todesmär…" at bounding box center [415, 148] width 277 height 240
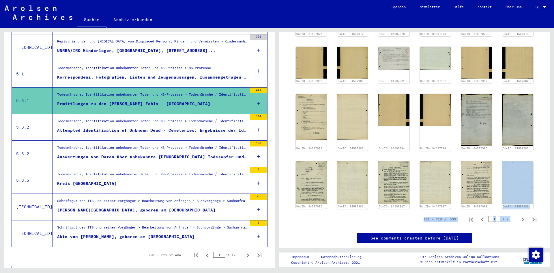
drag, startPoint x: 550, startPoint y: 215, endPoint x: 549, endPoint y: 198, distance: 17.4
click at [549, 198] on div "5 Todesmärsche, Identifikation unbekannter Toter und NS-Prozesse / 5.3 Todesmär…" at bounding box center [415, 148] width 277 height 240
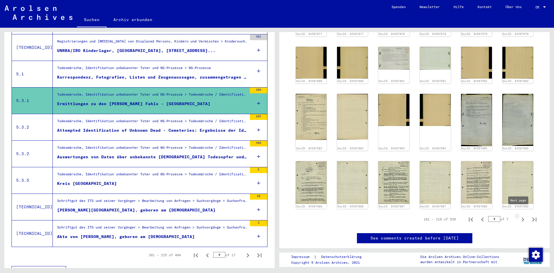
click at [519, 215] on icon "Next page" at bounding box center [523, 219] width 8 height 8
type input "*"
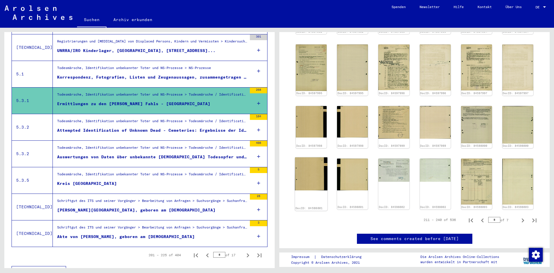
click at [321, 157] on img at bounding box center [311, 173] width 33 height 33
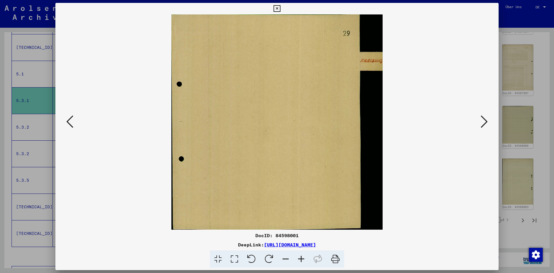
click at [532, 238] on div at bounding box center [277, 136] width 554 height 273
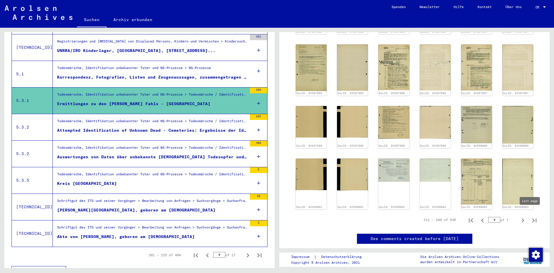
click at [533, 218] on icon "Last page" at bounding box center [535, 220] width 4 height 4
type input "**"
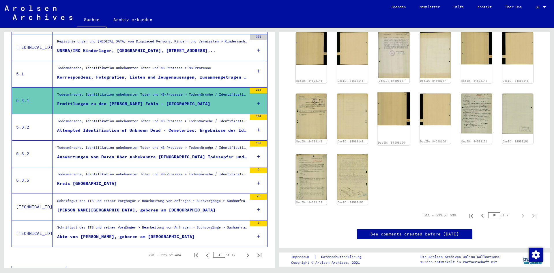
click at [391, 112] on img at bounding box center [394, 108] width 33 height 33
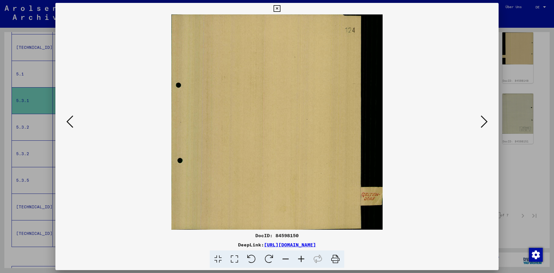
click at [483, 122] on icon at bounding box center [484, 122] width 7 height 14
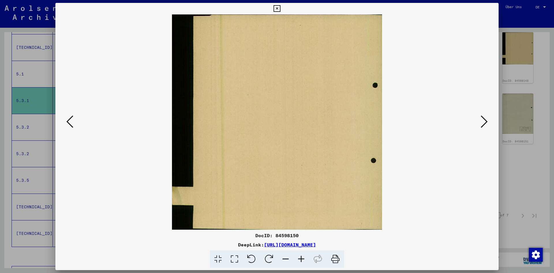
click at [483, 122] on icon at bounding box center [484, 122] width 7 height 14
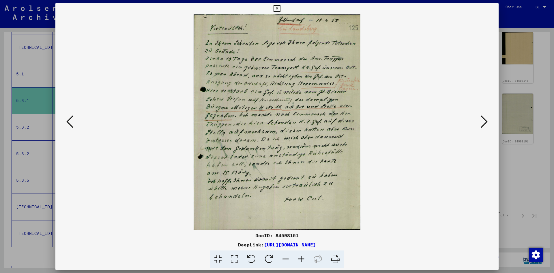
click at [483, 122] on icon at bounding box center [484, 122] width 7 height 14
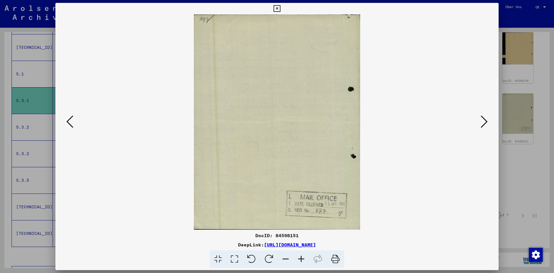
click at [483, 122] on icon at bounding box center [484, 122] width 7 height 14
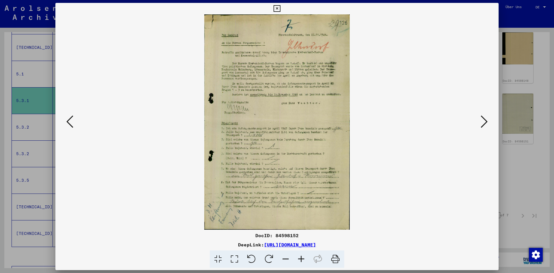
click at [301, 258] on icon at bounding box center [302, 259] width 16 height 18
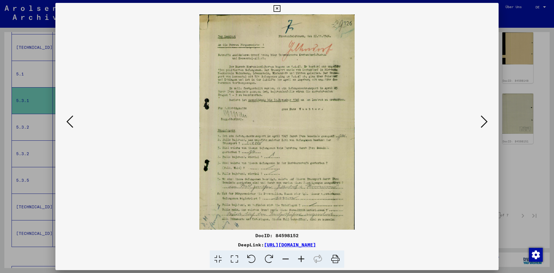
click at [301, 258] on icon at bounding box center [302, 259] width 16 height 18
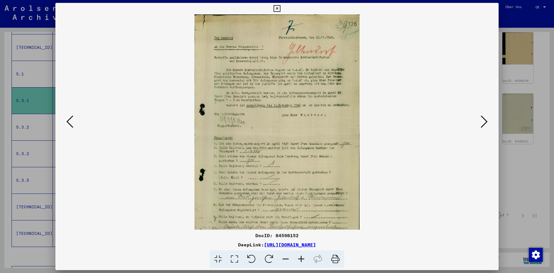
click at [301, 258] on icon at bounding box center [302, 259] width 16 height 18
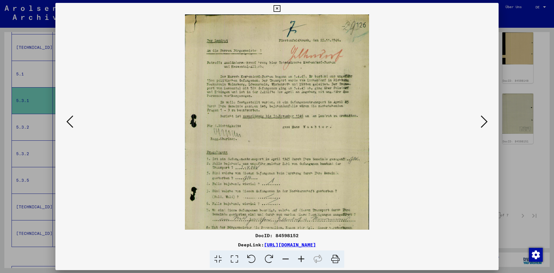
click at [301, 258] on icon at bounding box center [302, 259] width 16 height 18
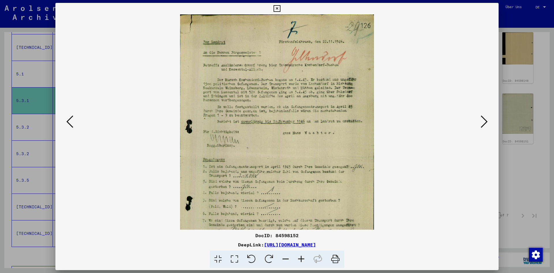
click at [301, 258] on icon at bounding box center [302, 259] width 16 height 18
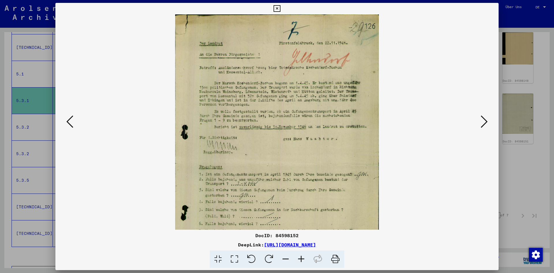
click at [301, 258] on icon at bounding box center [302, 259] width 16 height 18
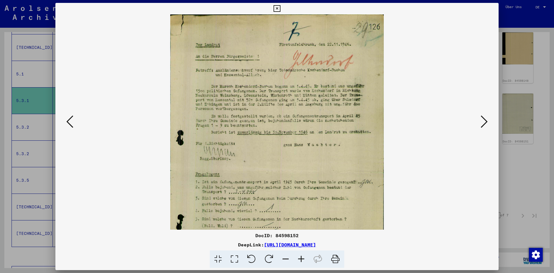
click at [301, 258] on icon at bounding box center [302, 259] width 16 height 18
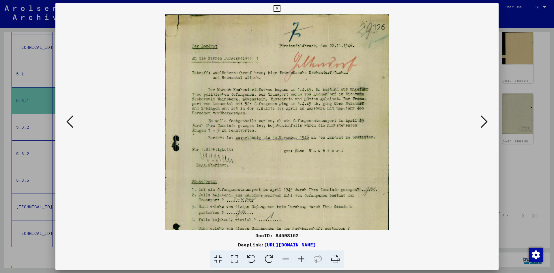
click at [301, 258] on icon at bounding box center [302, 259] width 16 height 18
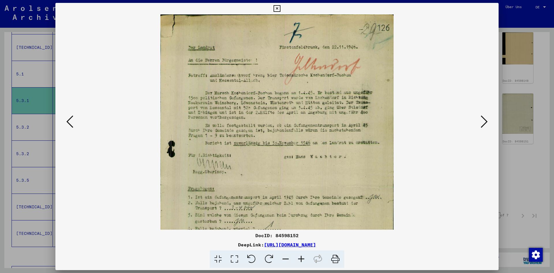
click at [301, 258] on icon at bounding box center [302, 259] width 16 height 18
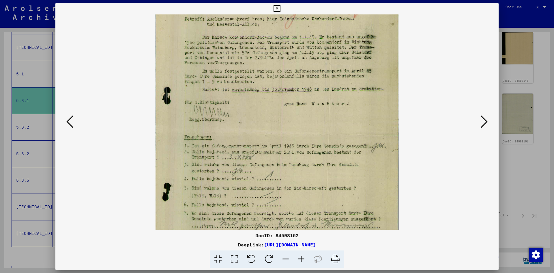
scroll to position [61, 0]
drag, startPoint x: 292, startPoint y: 117, endPoint x: 332, endPoint y: 56, distance: 73.0
click at [332, 56] on img at bounding box center [277, 133] width 243 height 359
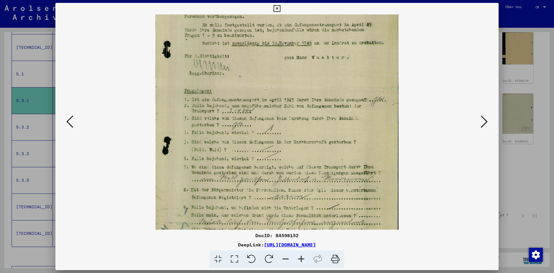
scroll to position [112, 0]
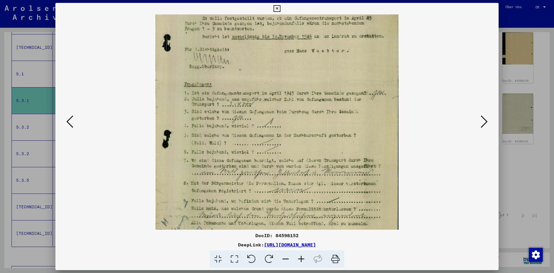
drag, startPoint x: 342, startPoint y: 158, endPoint x: 350, endPoint y: 107, distance: 51.8
click at [350, 107] on img at bounding box center [277, 82] width 243 height 359
click at [485, 123] on icon at bounding box center [484, 122] width 7 height 14
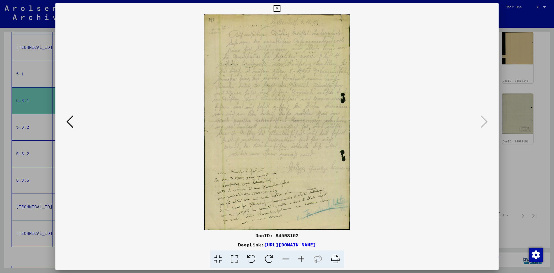
click at [517, 182] on div at bounding box center [277, 136] width 554 height 273
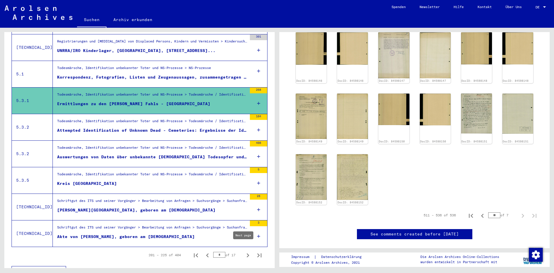
click at [244, 251] on icon "Next page" at bounding box center [248, 255] width 8 height 8
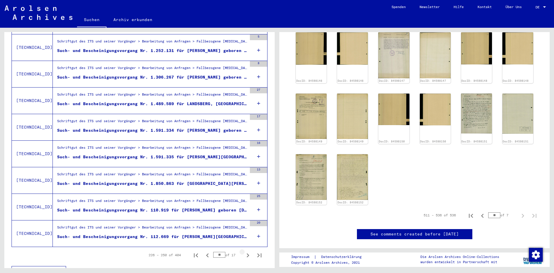
click at [244, 251] on icon "Next page" at bounding box center [248, 255] width 8 height 8
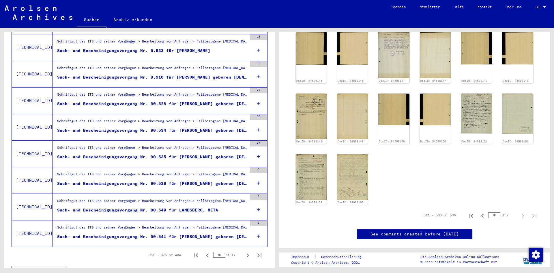
click at [244, 251] on icon "Next page" at bounding box center [248, 255] width 8 height 8
type input "**"
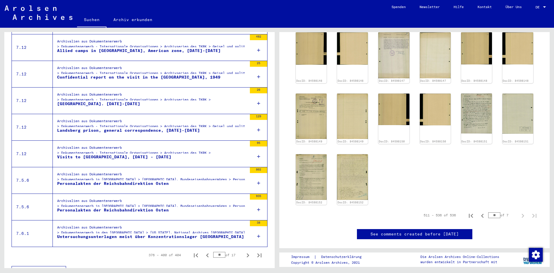
click at [164, 234] on div "Untersuchungsunterlagen meist über Konzentrationslager [GEOGRAPHIC_DATA]" at bounding box center [150, 237] width 187 height 6
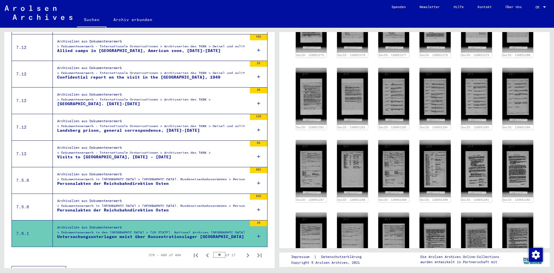
scroll to position [340, 0]
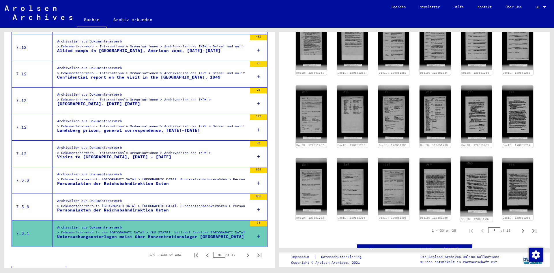
click at [484, 167] on img at bounding box center [477, 186] width 33 height 60
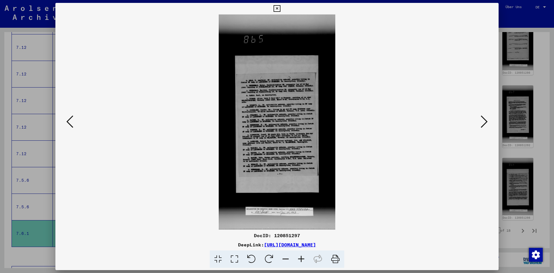
click at [300, 258] on icon at bounding box center [302, 259] width 16 height 18
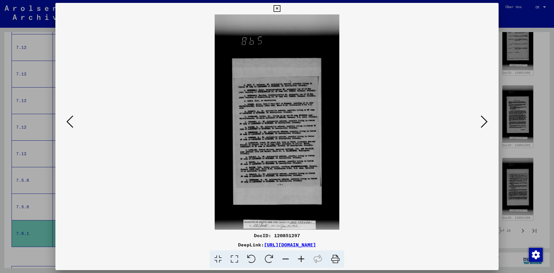
click at [300, 258] on icon at bounding box center [302, 259] width 16 height 18
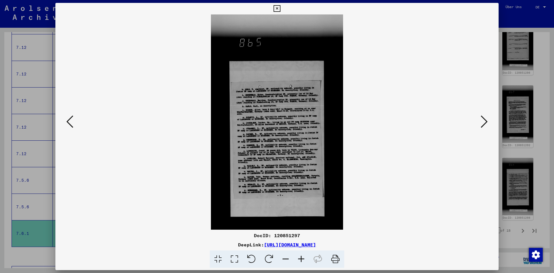
click at [300, 258] on icon at bounding box center [302, 259] width 16 height 18
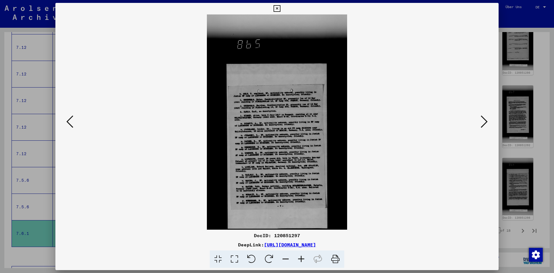
click at [300, 258] on icon at bounding box center [302, 259] width 16 height 18
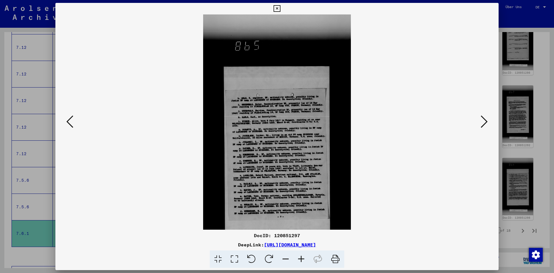
click at [300, 258] on icon at bounding box center [302, 259] width 16 height 18
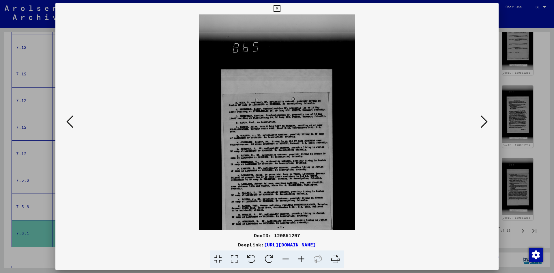
click at [300, 258] on icon at bounding box center [302, 259] width 16 height 18
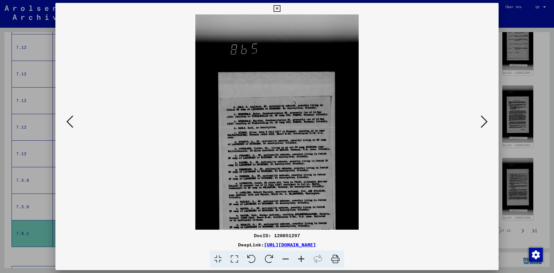
click at [300, 258] on icon at bounding box center [302, 259] width 16 height 18
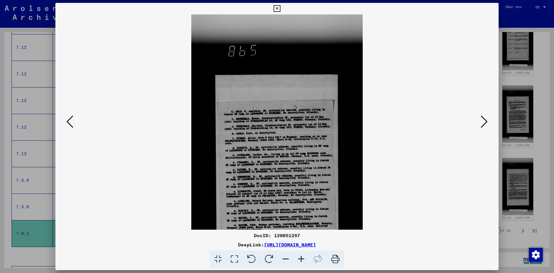
click at [300, 258] on icon at bounding box center [302, 259] width 16 height 18
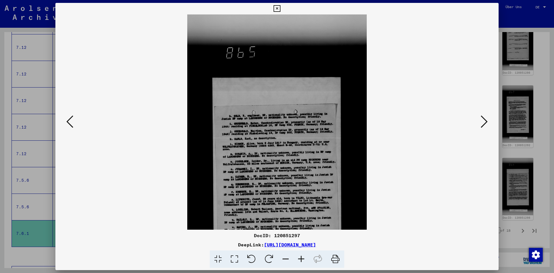
click at [300, 258] on icon at bounding box center [302, 259] width 16 height 18
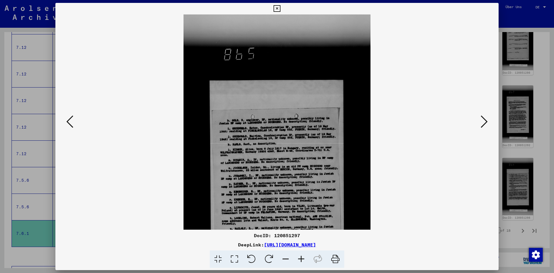
click at [300, 258] on icon at bounding box center [302, 259] width 16 height 18
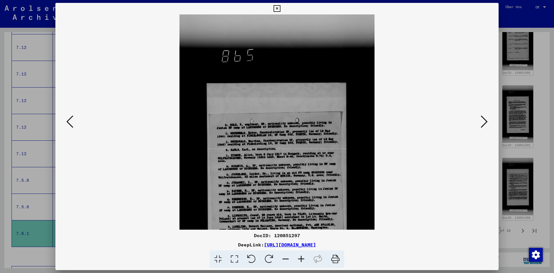
click at [300, 258] on icon at bounding box center [302, 259] width 16 height 18
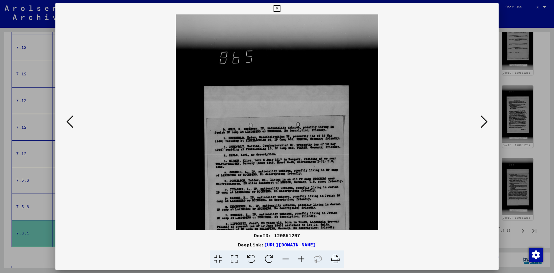
click at [300, 258] on icon at bounding box center [302, 259] width 16 height 18
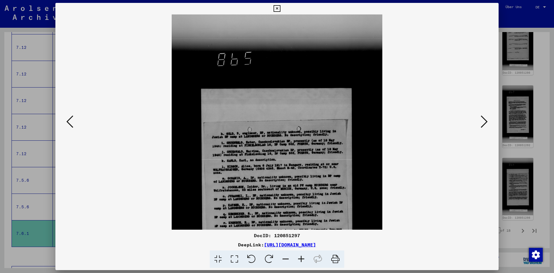
click at [513, 220] on div at bounding box center [277, 136] width 554 height 273
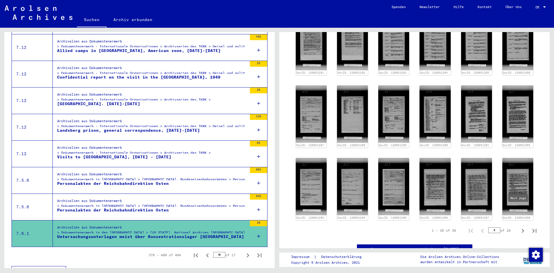
click at [520, 227] on icon "Next page" at bounding box center [523, 231] width 8 height 8
type input "*"
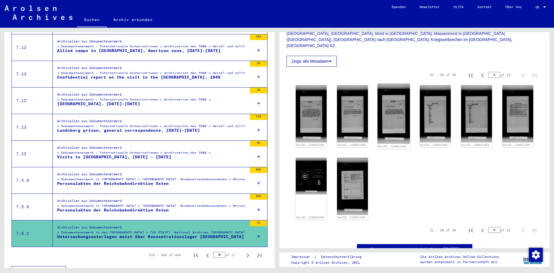
scroll to position [143, 0]
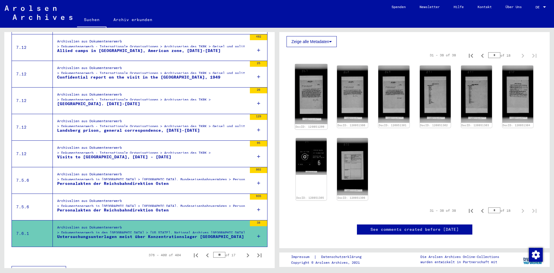
click at [315, 88] on img at bounding box center [311, 94] width 33 height 60
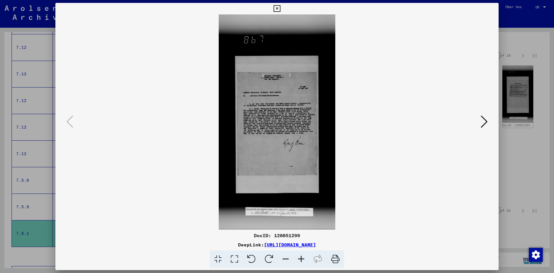
click at [300, 258] on icon at bounding box center [302, 259] width 16 height 18
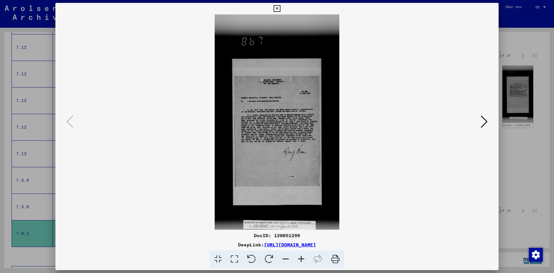
click at [300, 258] on icon at bounding box center [302, 259] width 16 height 18
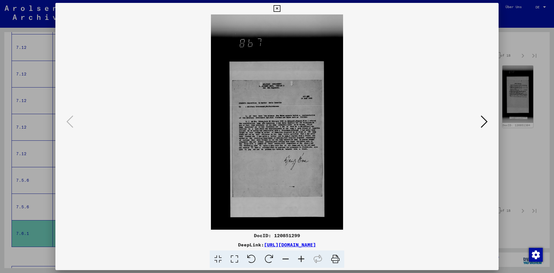
click at [300, 258] on icon at bounding box center [302, 259] width 16 height 18
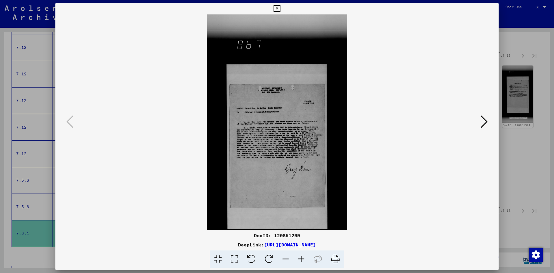
click at [300, 258] on icon at bounding box center [302, 259] width 16 height 18
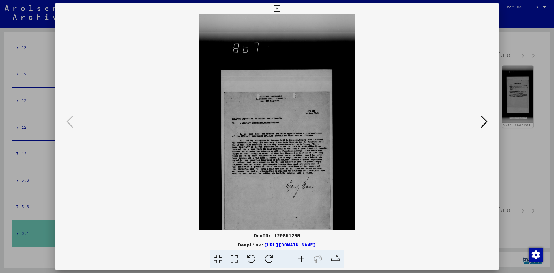
click at [300, 258] on icon at bounding box center [302, 259] width 16 height 18
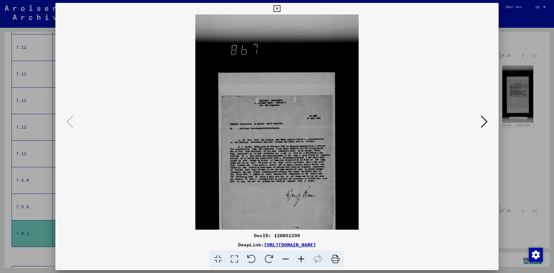
click at [300, 258] on icon at bounding box center [302, 259] width 16 height 18
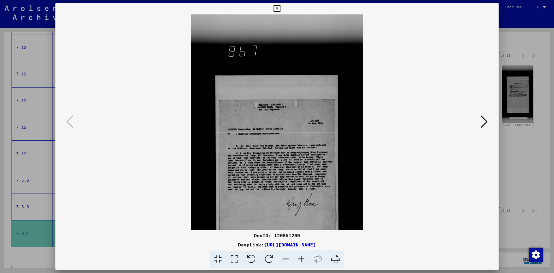
click at [300, 258] on icon at bounding box center [302, 259] width 16 height 18
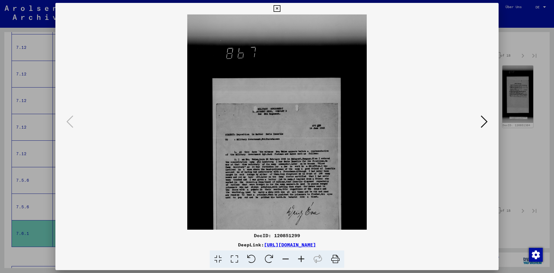
click at [300, 258] on icon at bounding box center [302, 259] width 16 height 18
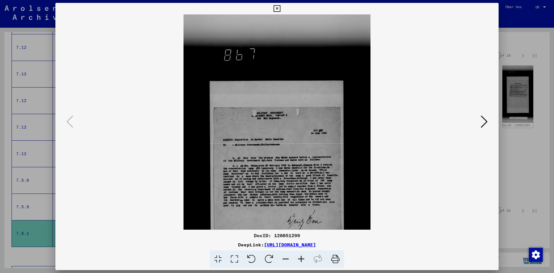
click at [300, 258] on icon at bounding box center [302, 259] width 16 height 18
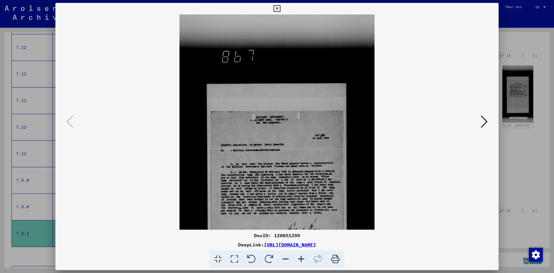
click at [300, 258] on icon at bounding box center [302, 259] width 16 height 18
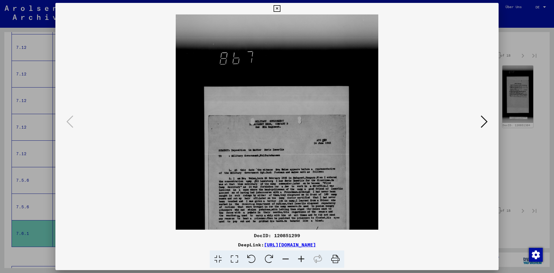
click at [300, 258] on icon at bounding box center [302, 259] width 16 height 18
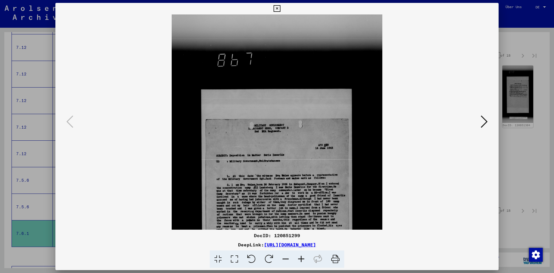
click at [300, 258] on icon at bounding box center [302, 259] width 16 height 18
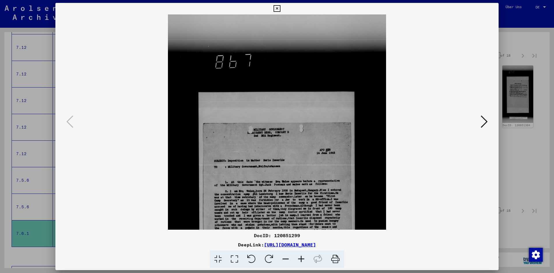
click at [300, 258] on icon at bounding box center [302, 259] width 16 height 18
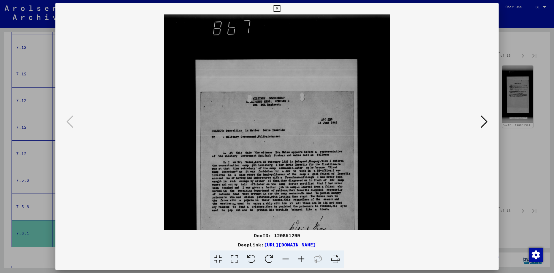
scroll to position [51, 0]
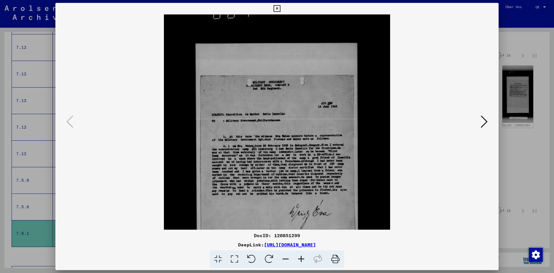
drag, startPoint x: 279, startPoint y: 183, endPoint x: 273, endPoint y: 132, distance: 51.9
click at [273, 132] on img at bounding box center [277, 171] width 226 height 417
click at [525, 155] on div at bounding box center [277, 136] width 554 height 273
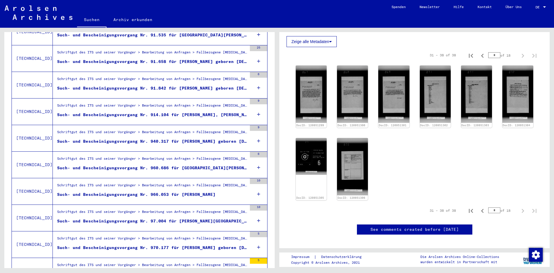
scroll to position [574, 0]
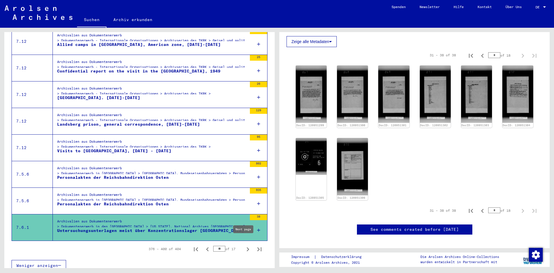
click at [245, 245] on icon "Next page" at bounding box center [248, 249] width 8 height 8
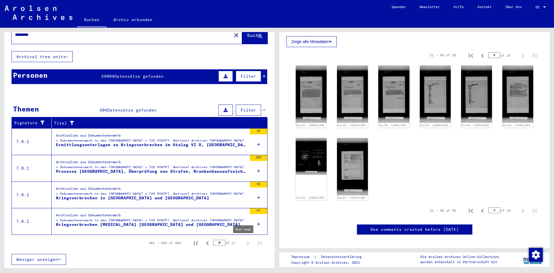
type input "**"
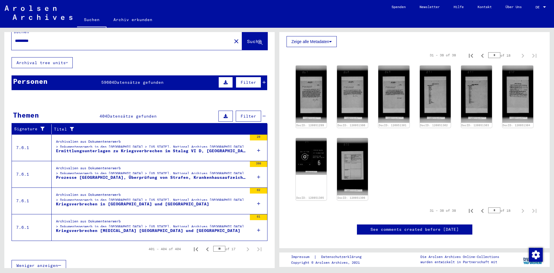
click at [63, 39] on div "*********" at bounding box center [120, 40] width 217 height 13
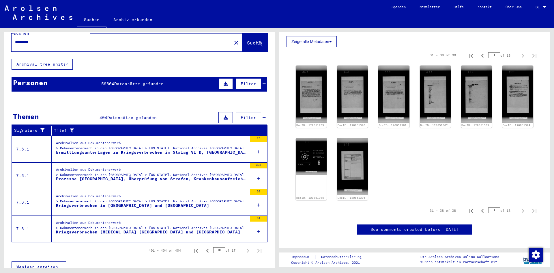
drag, startPoint x: 38, startPoint y: 35, endPoint x: -12, endPoint y: 46, distance: 50.8
click at [0, 46] on html "Suchen Archiv erkunden Spenden Newsletter Hilfe Kontakt Über Uns Suchen Archiv …" at bounding box center [277, 136] width 554 height 273
type input "**********"
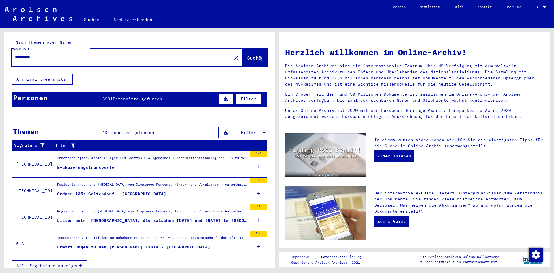
click at [98, 191] on div "Ordner 135: Geltendorf - [GEOGRAPHIC_DATA]" at bounding box center [111, 194] width 109 height 6
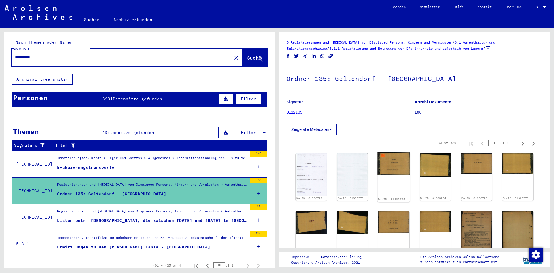
click at [396, 162] on img at bounding box center [394, 163] width 33 height 23
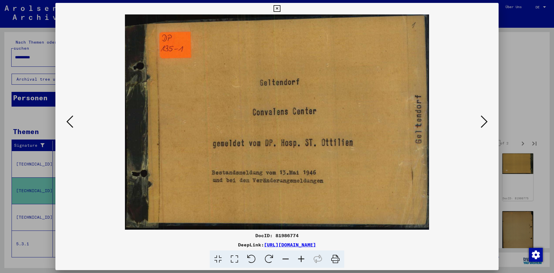
click at [515, 107] on div at bounding box center [277, 136] width 554 height 273
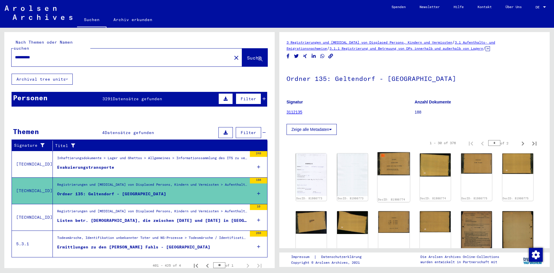
click at [387, 168] on img at bounding box center [394, 163] width 33 height 23
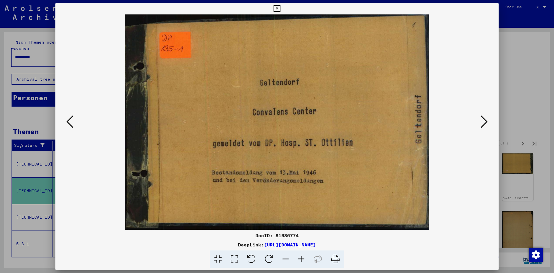
click at [486, 117] on icon at bounding box center [484, 122] width 7 height 14
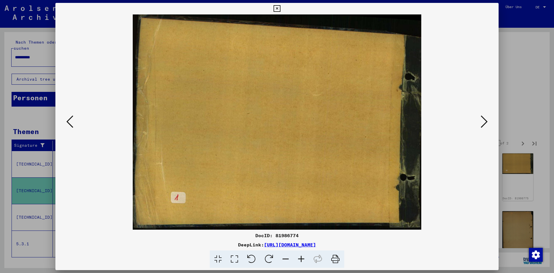
click at [486, 117] on icon at bounding box center [484, 122] width 7 height 14
